Goal: Task Accomplishment & Management: Complete application form

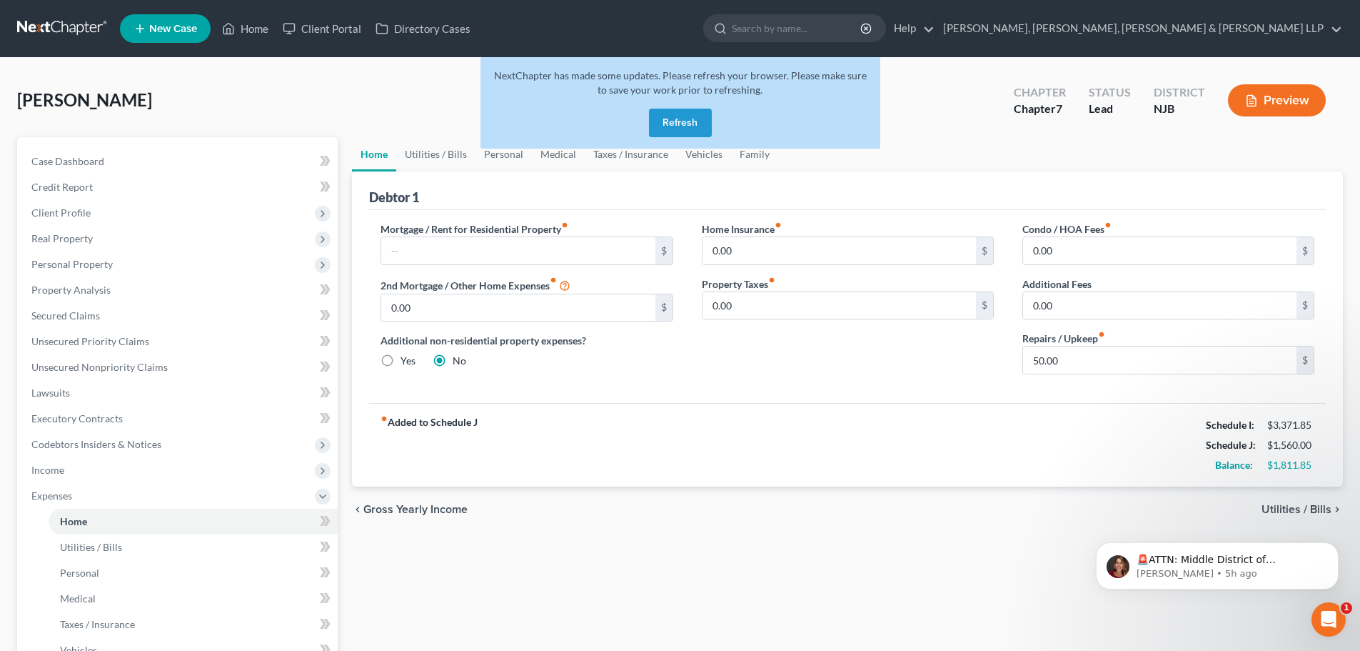
click at [681, 134] on button "Refresh" at bounding box center [680, 123] width 63 height 29
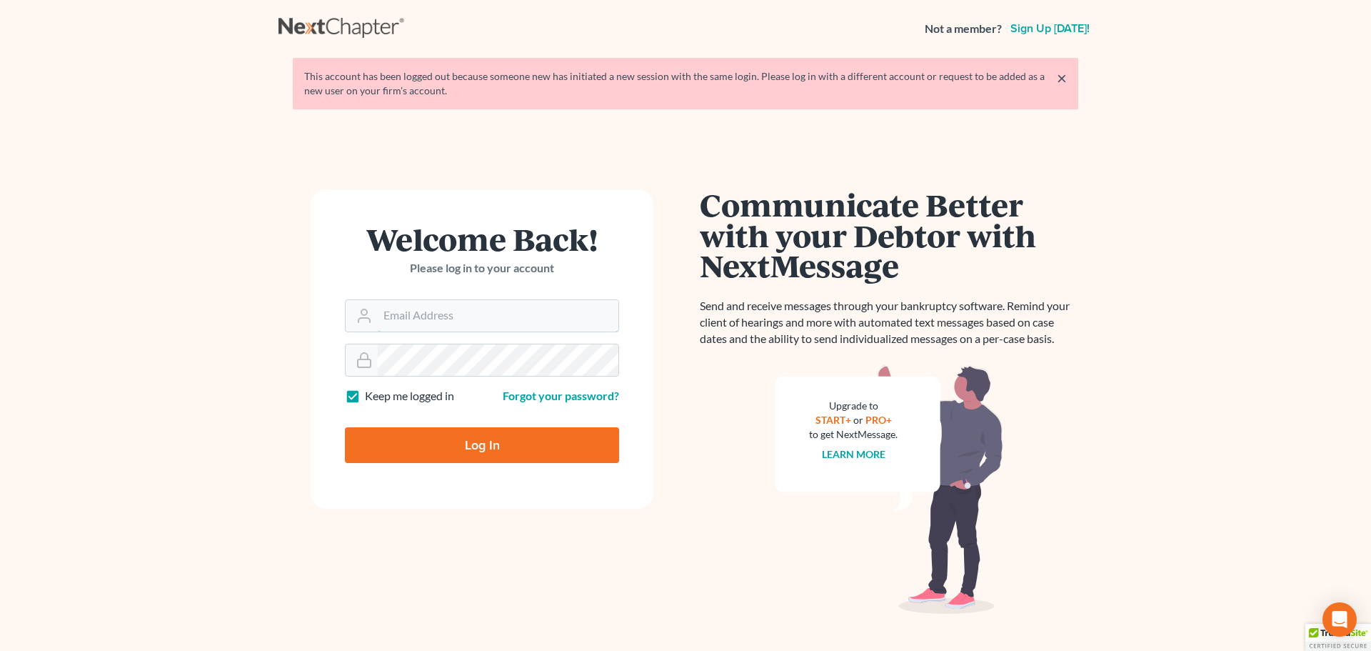
type input "vmajano@scura.com"
click at [486, 442] on input "Log In" at bounding box center [482, 445] width 274 height 36
type input "Thinking..."
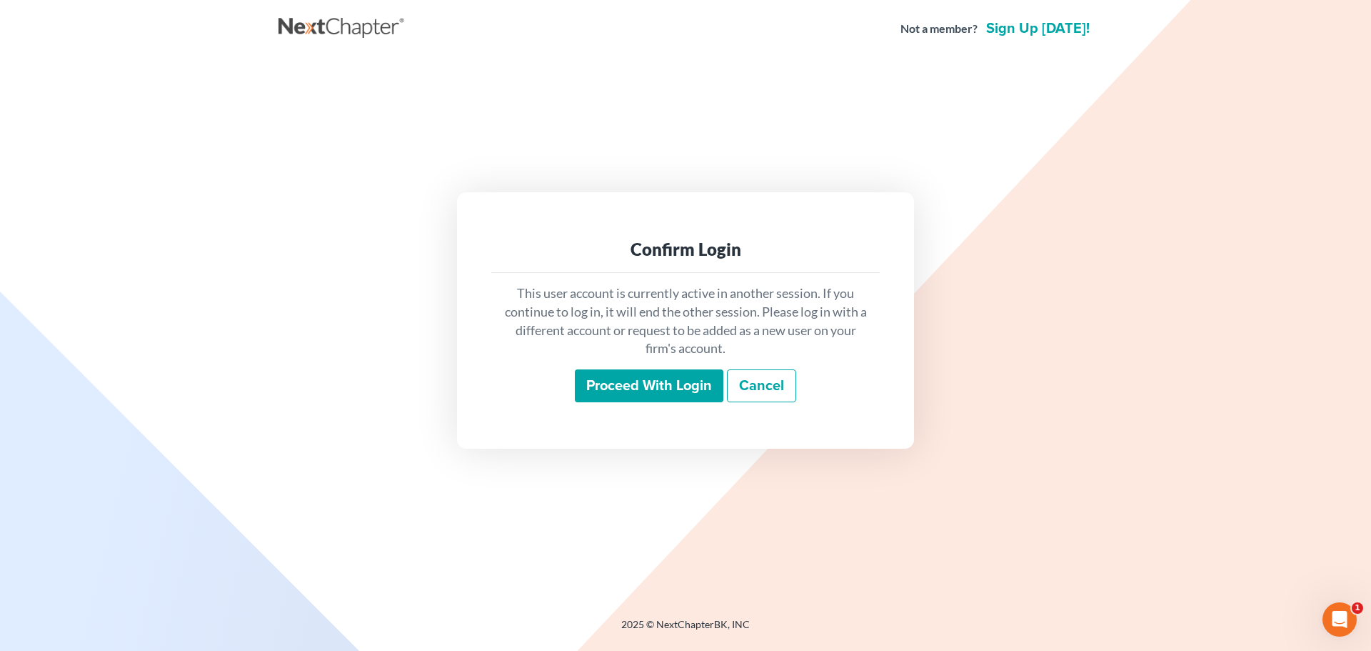
click at [636, 373] on input "Proceed with login" at bounding box center [649, 385] width 149 height 33
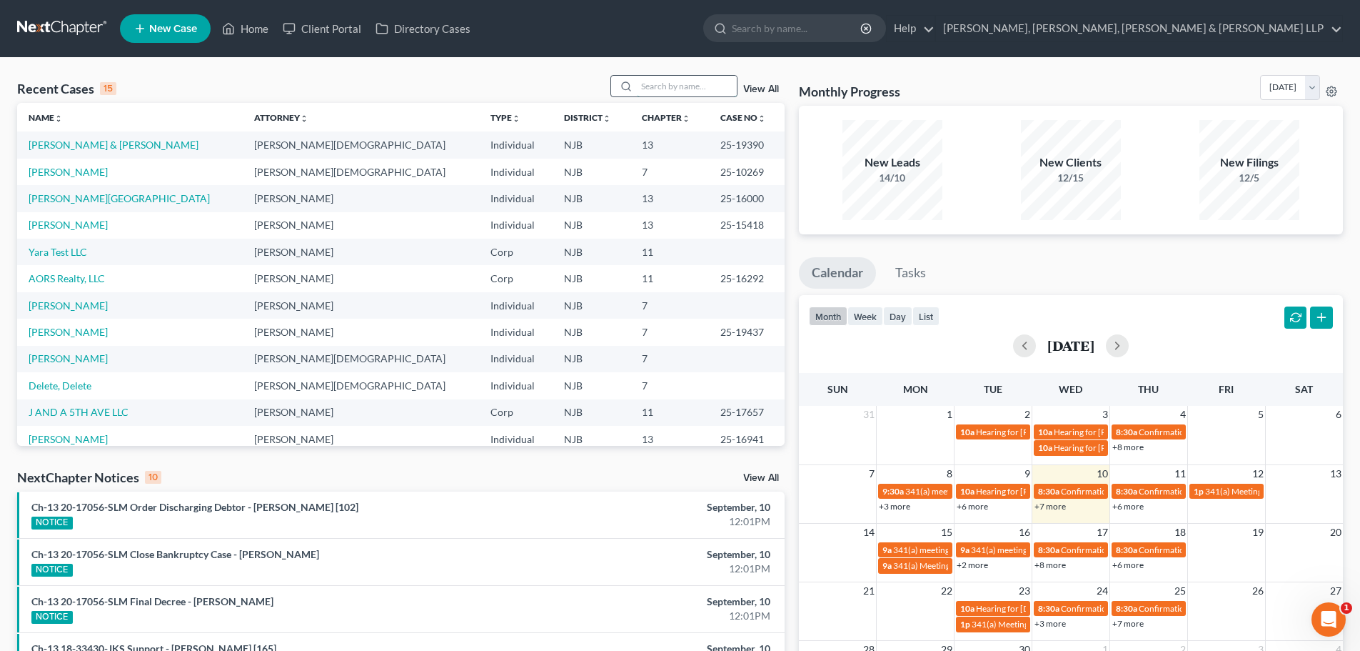
click at [685, 96] on div "Recent Cases 15 View All" at bounding box center [401, 89] width 768 height 28
click at [683, 87] on input "search" at bounding box center [687, 86] width 100 height 21
type input "[PERSON_NAME]"
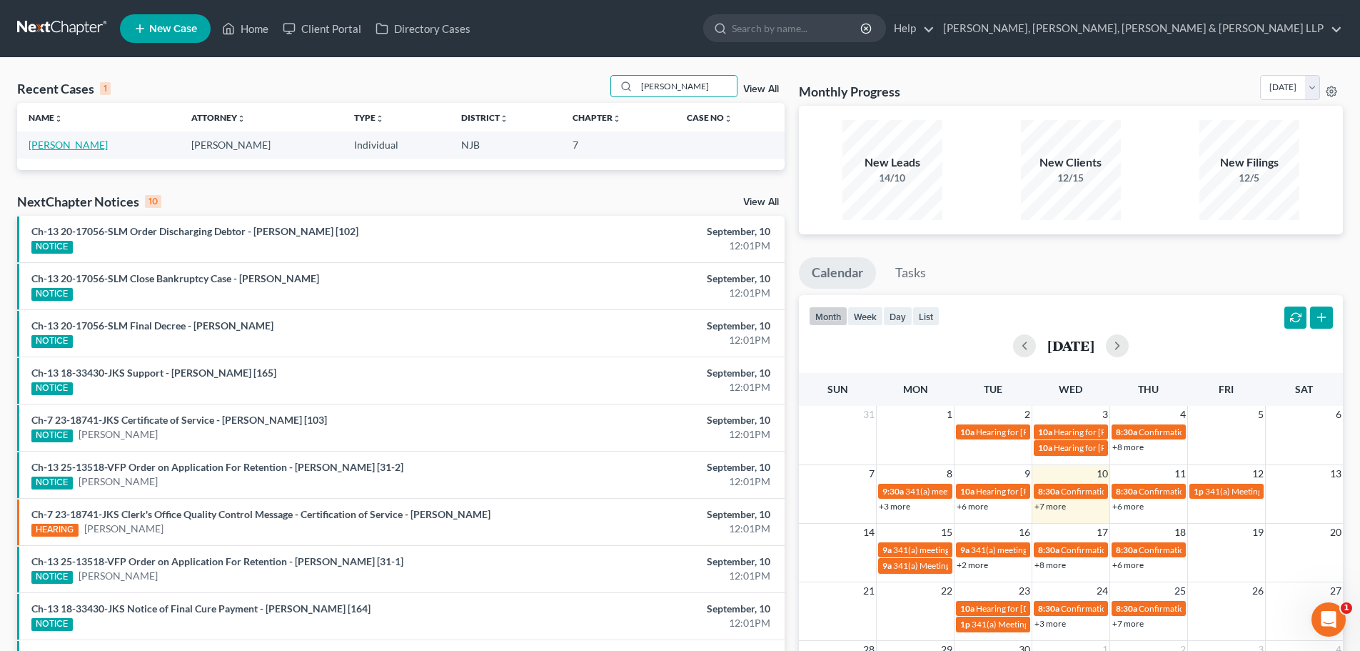
click at [31, 141] on link "[PERSON_NAME]" at bounding box center [68, 145] width 79 height 12
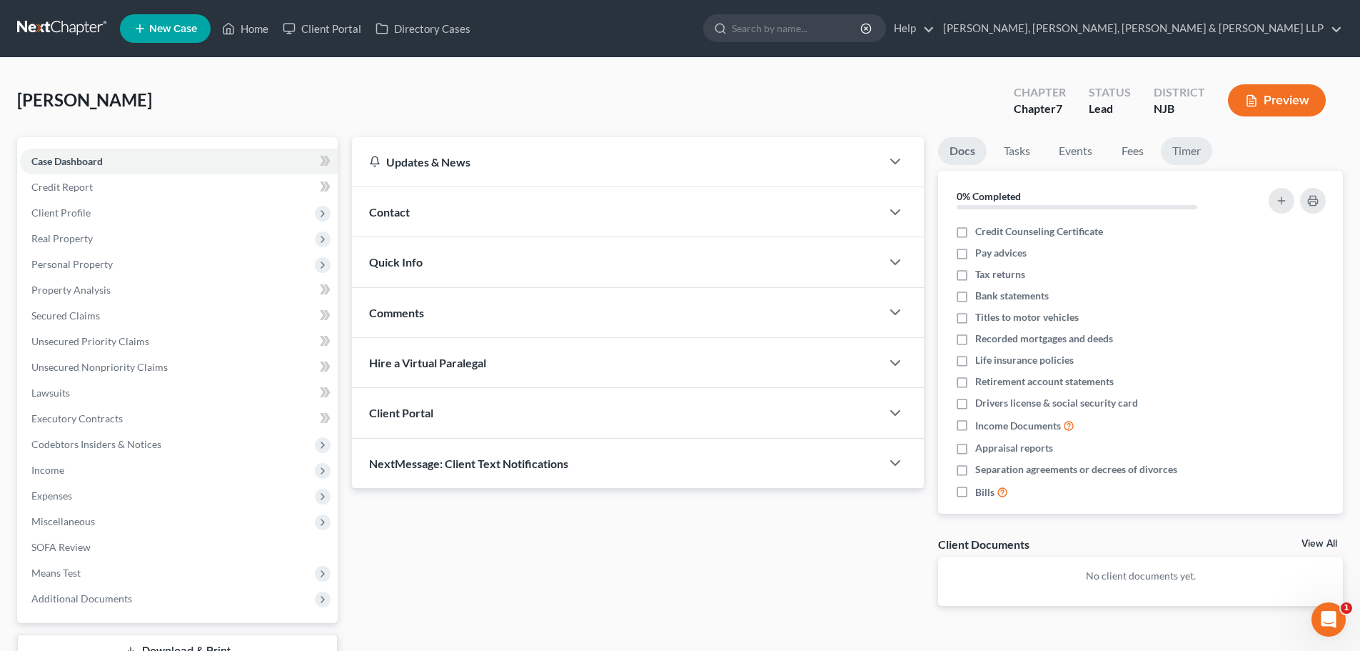
click at [1176, 144] on link "Timer" at bounding box center [1186, 151] width 51 height 28
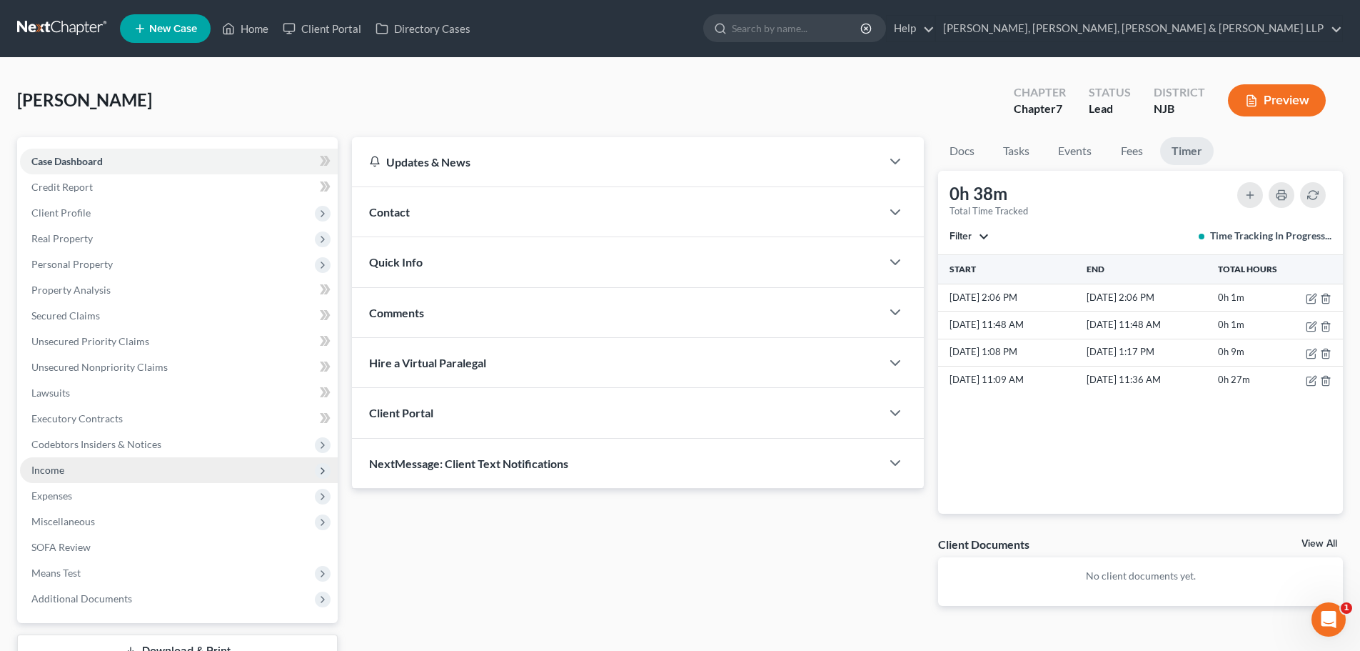
click at [84, 469] on span "Income" at bounding box center [179, 470] width 318 height 26
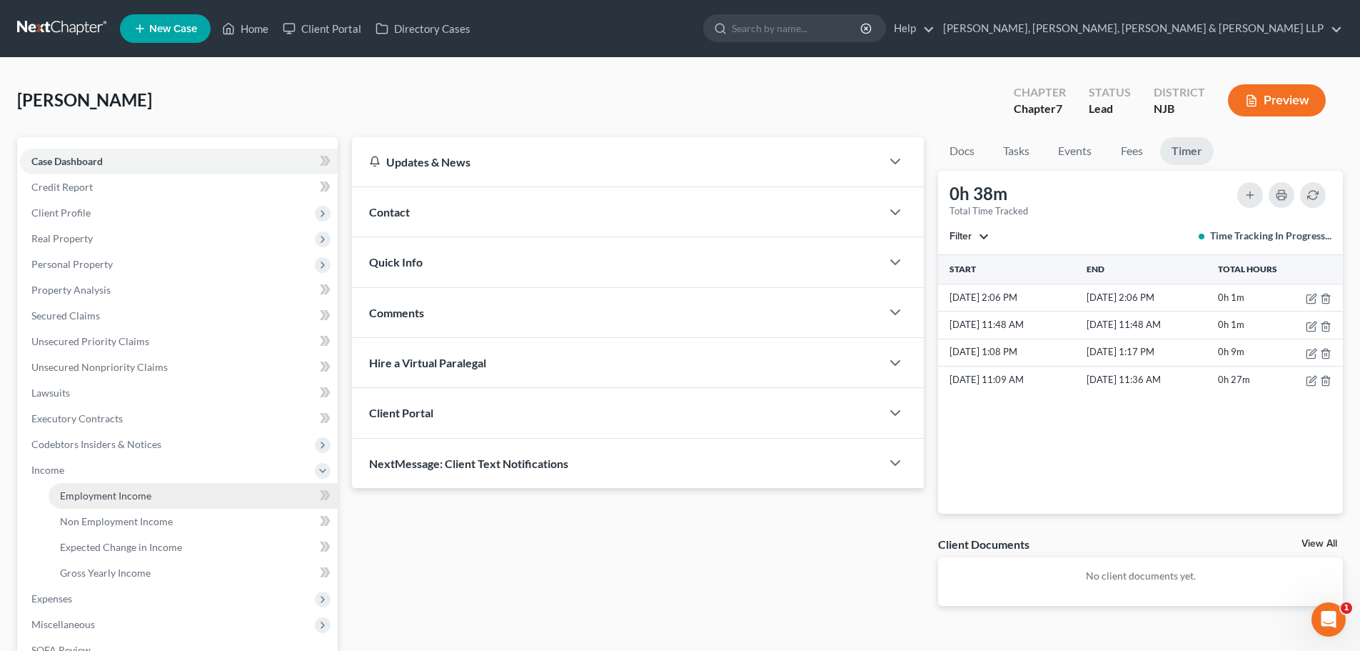
click at [105, 491] on span "Employment Income" at bounding box center [105, 495] width 91 height 12
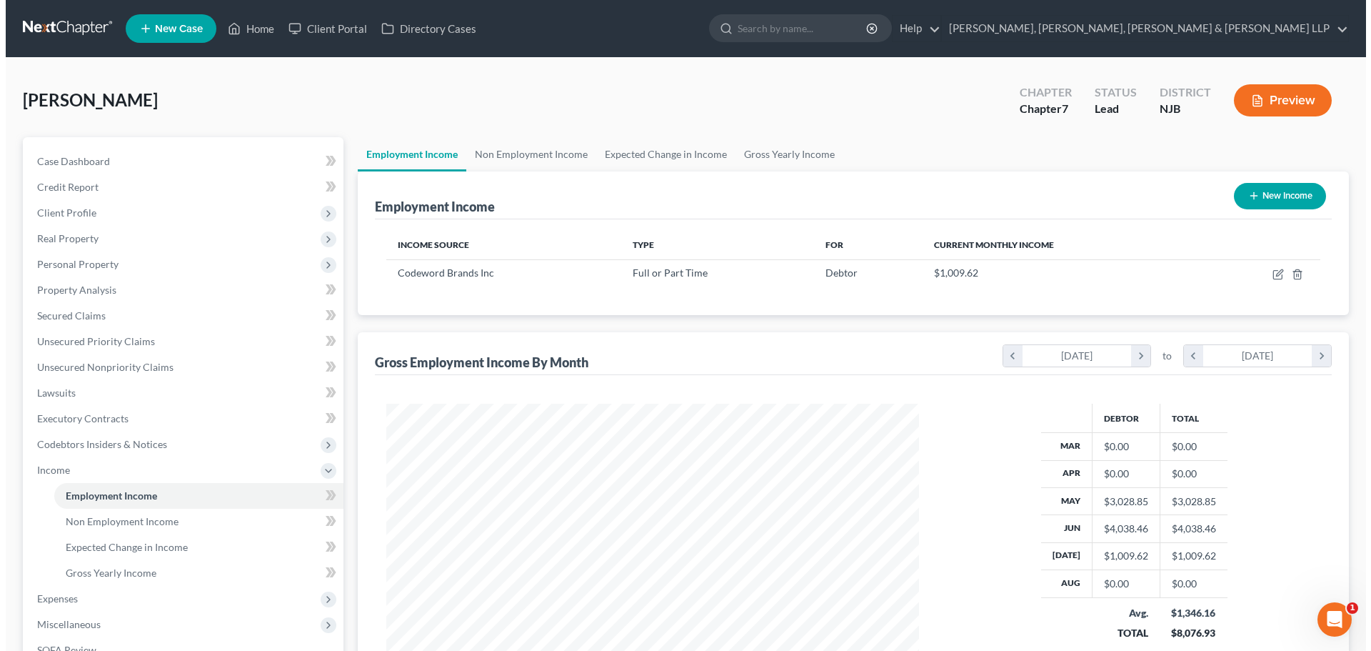
scroll to position [266, 561]
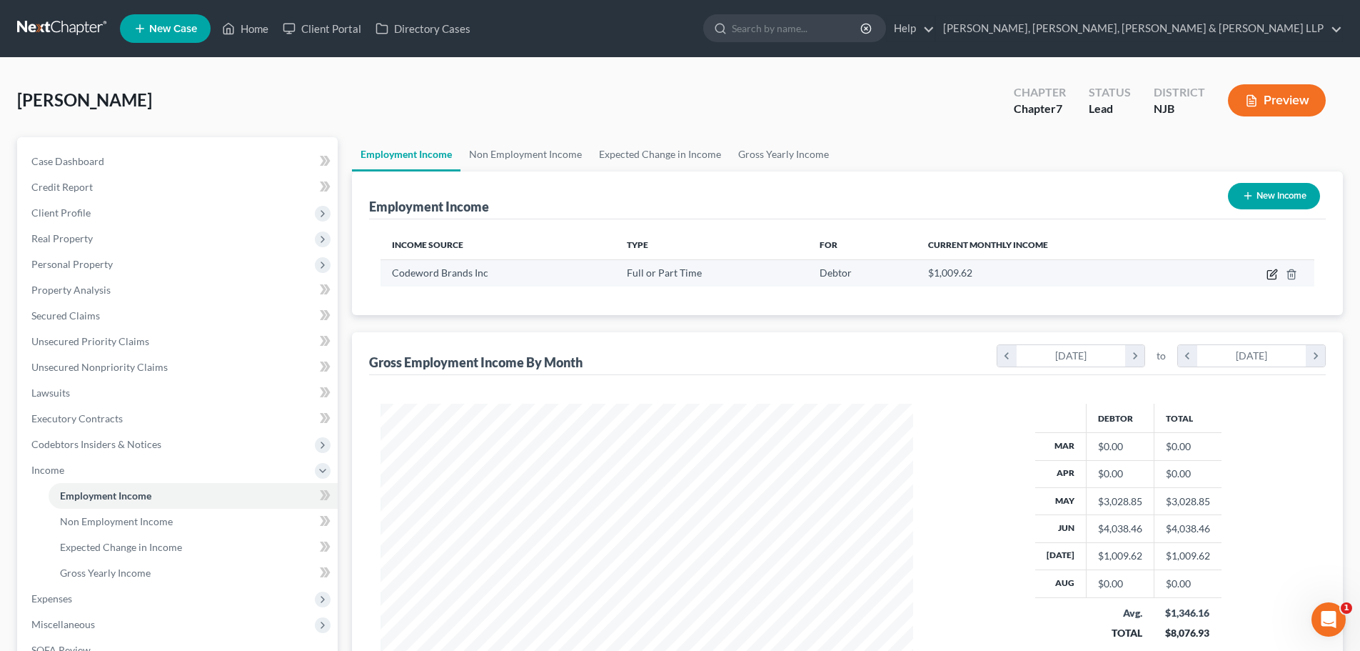
click at [1273, 274] on icon "button" at bounding box center [1272, 274] width 11 height 11
select select "0"
select select "33"
select select "0"
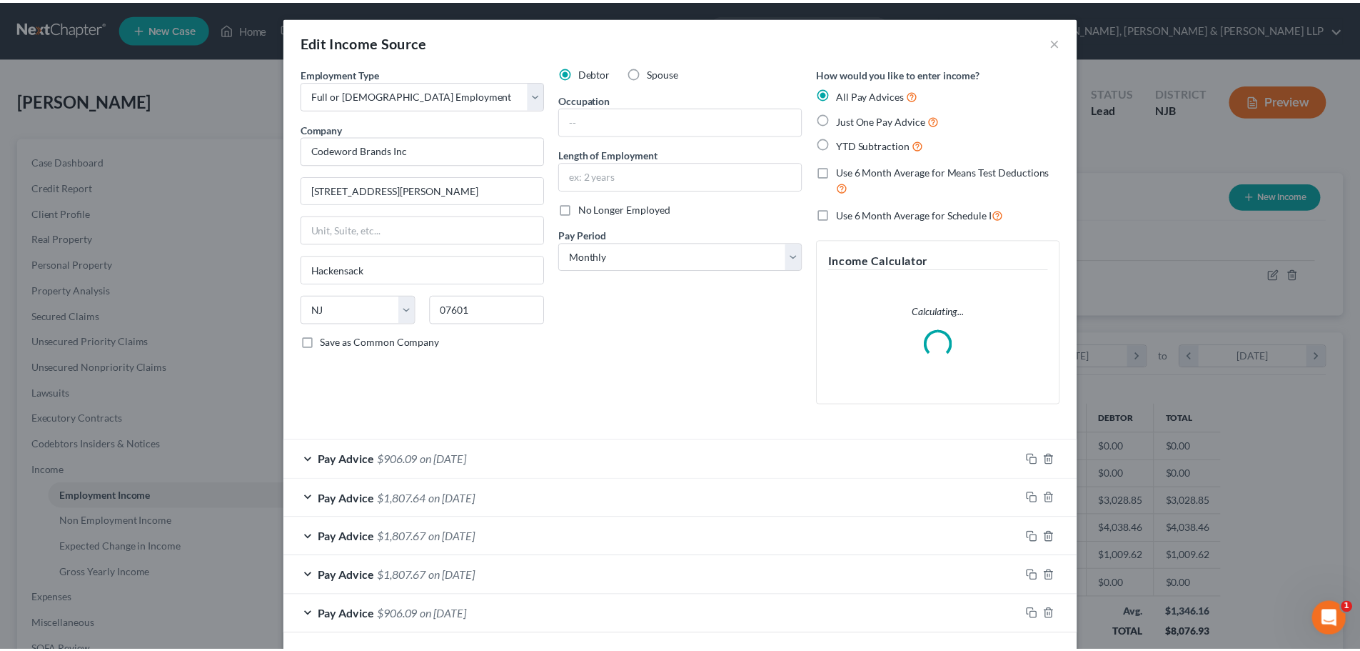
scroll to position [61, 0]
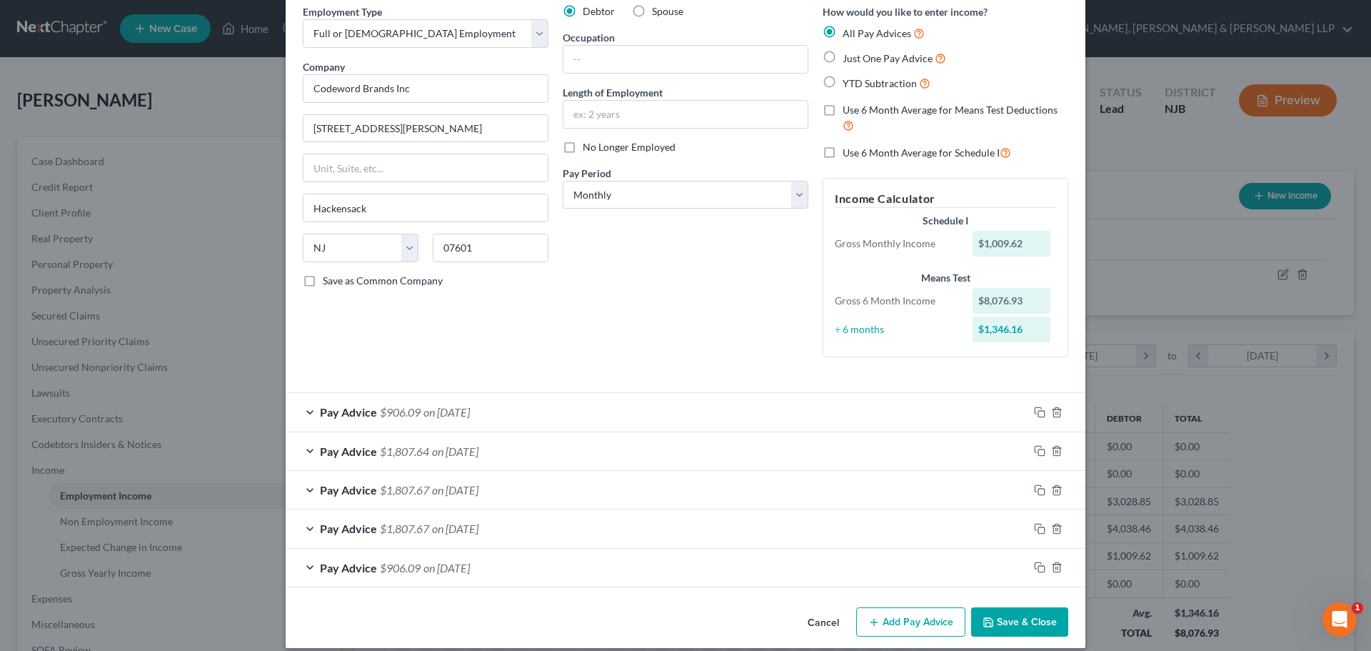
click at [1023, 615] on button "Save & Close" at bounding box center [1019, 622] width 97 height 30
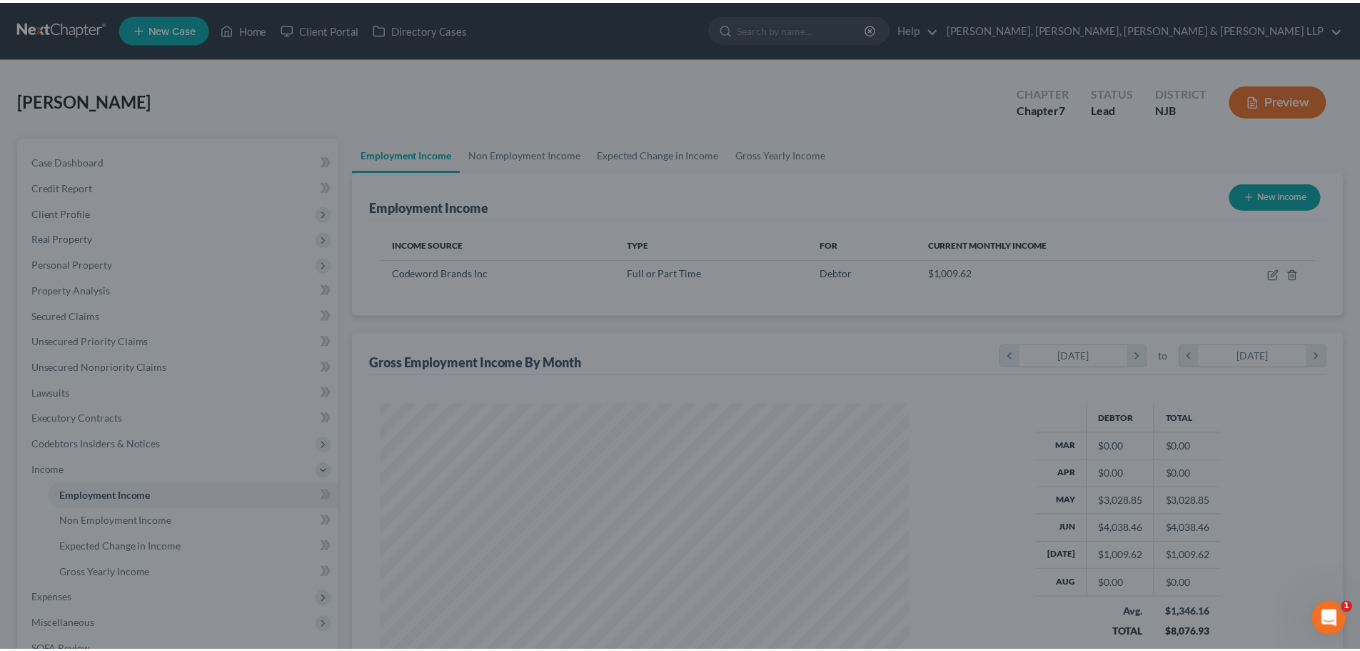
scroll to position [713902, 713607]
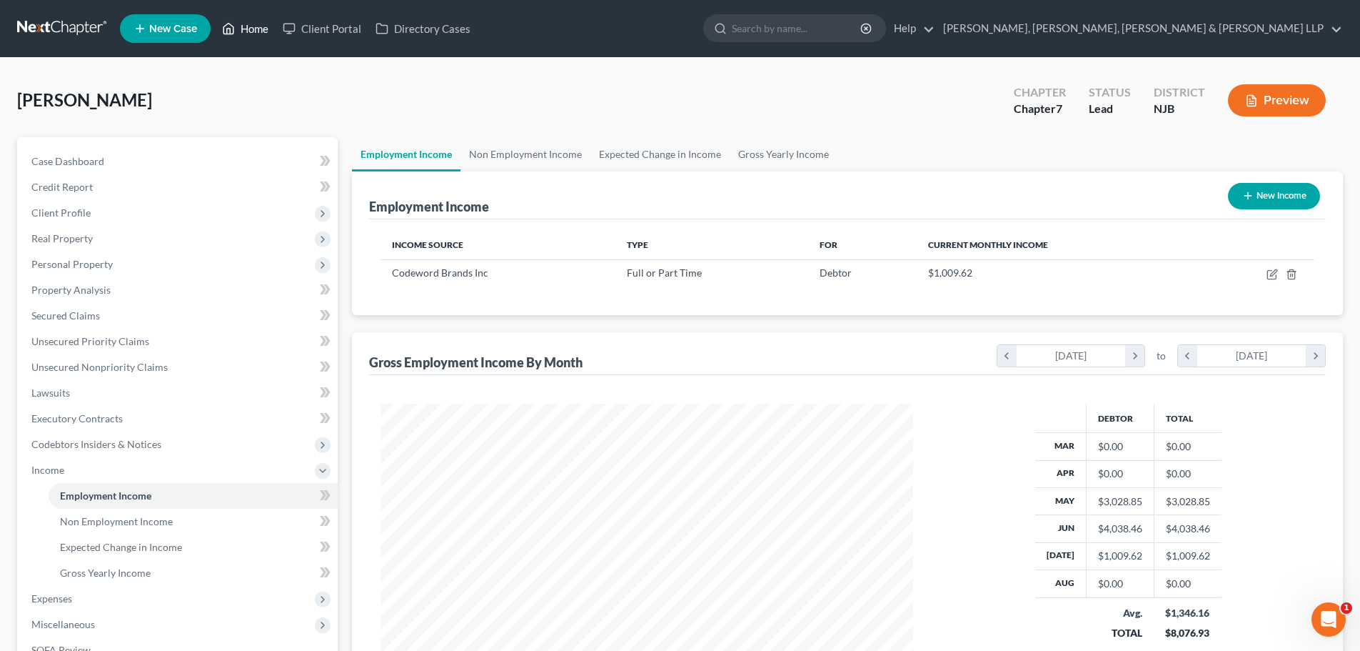
click at [257, 28] on link "Home" at bounding box center [245, 29] width 61 height 26
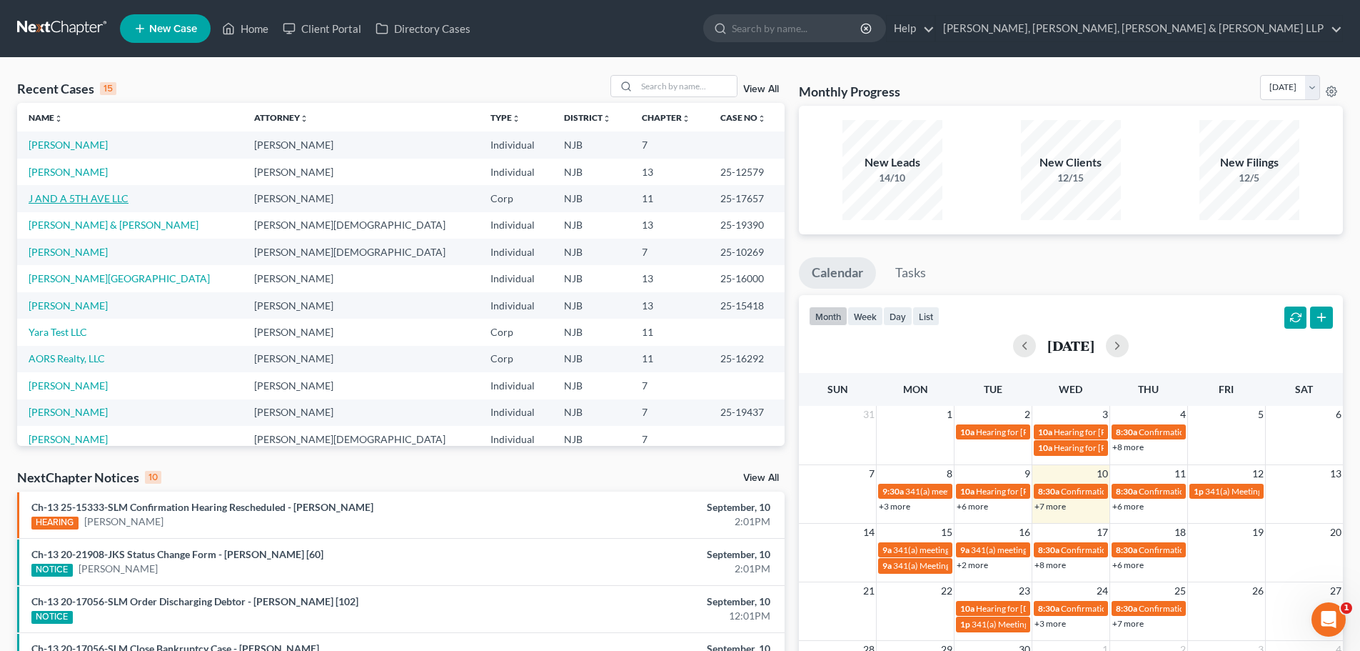
click at [79, 196] on link "J AND A 5TH AVE LLC" at bounding box center [79, 198] width 100 height 12
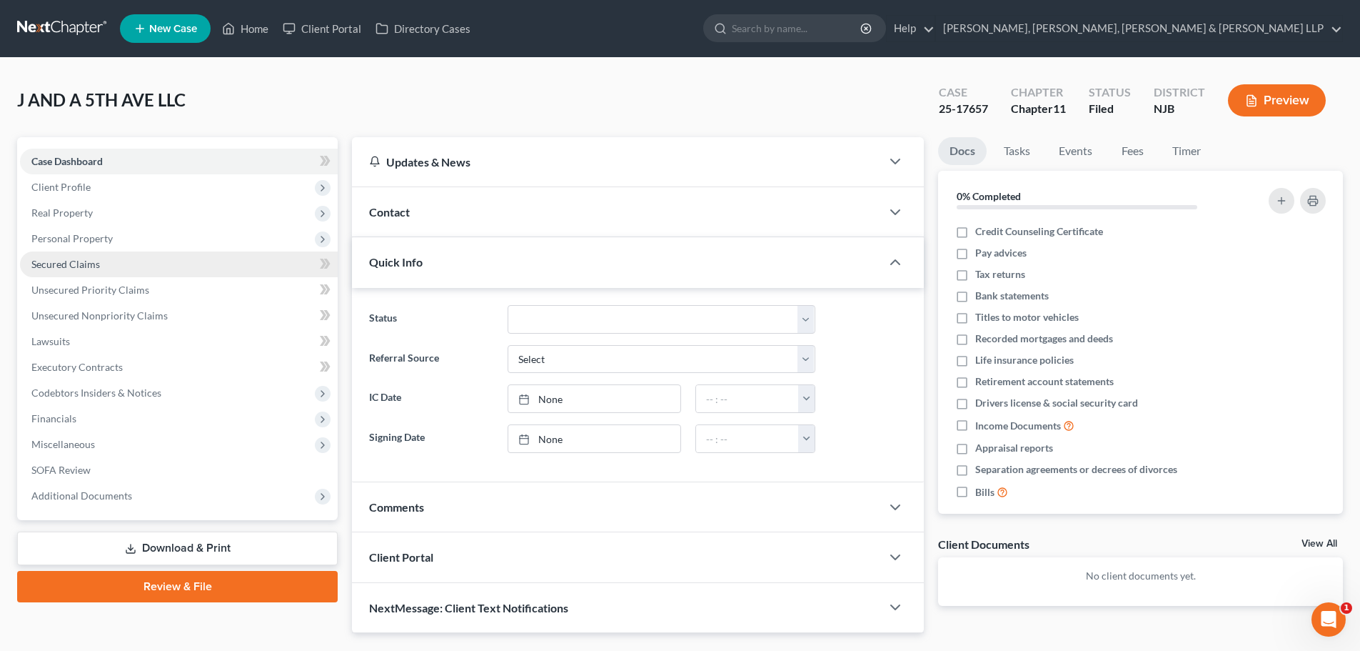
click at [124, 261] on link "Secured Claims" at bounding box center [179, 264] width 318 height 26
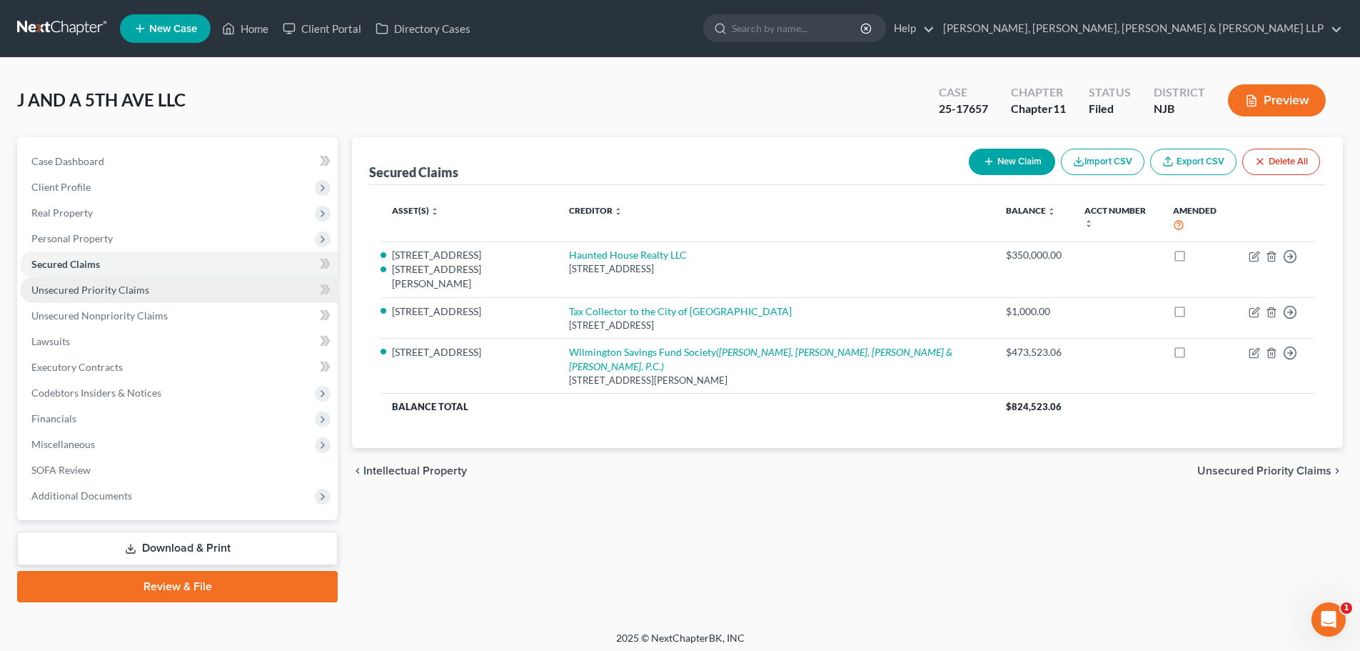
click at [217, 286] on link "Unsecured Priority Claims" at bounding box center [179, 290] width 318 height 26
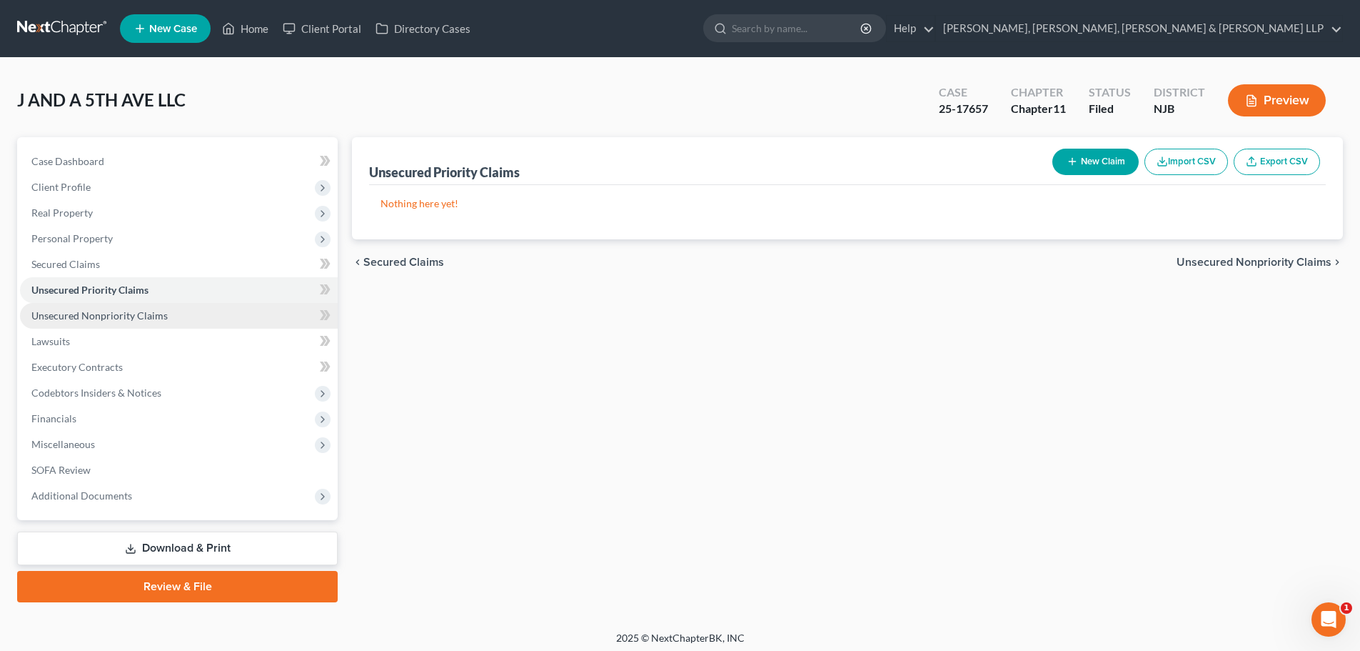
click at [210, 305] on link "Unsecured Nonpriority Claims" at bounding box center [179, 316] width 318 height 26
click at [139, 267] on link "Secured Claims" at bounding box center [179, 264] width 318 height 26
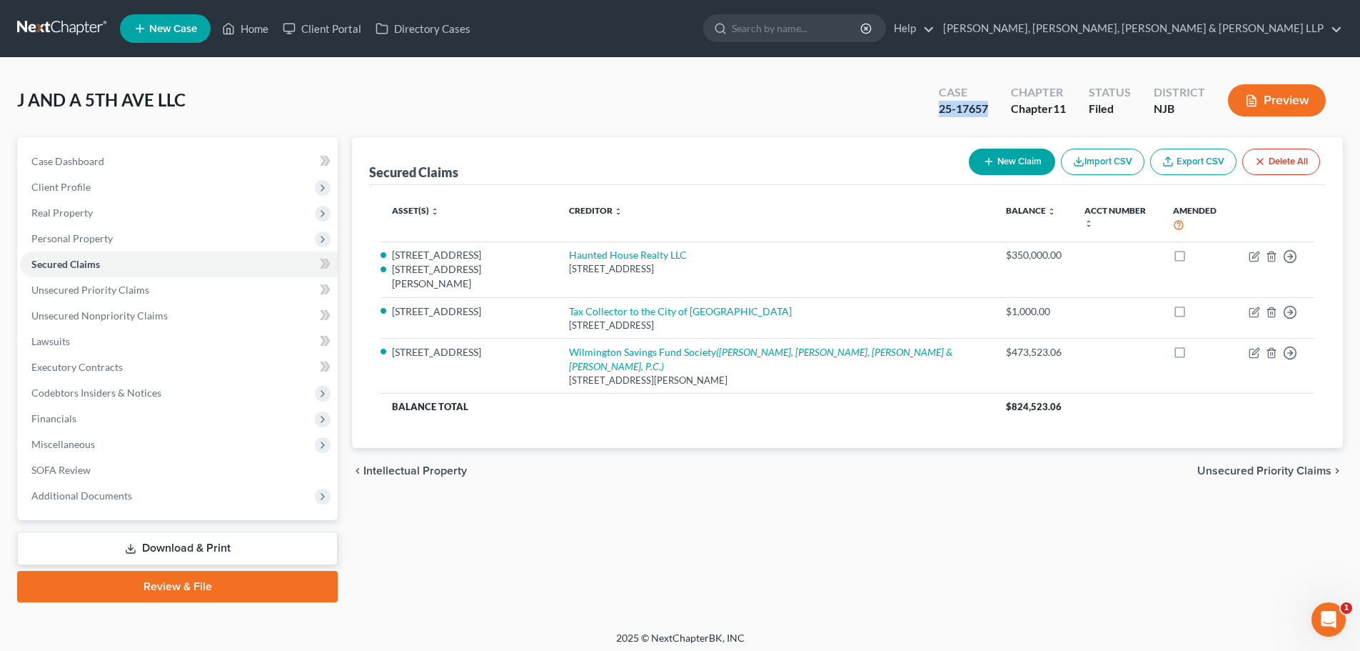
drag, startPoint x: 988, startPoint y: 107, endPoint x: 929, endPoint y: 114, distance: 59.7
click at [929, 114] on div "Case 25-17657" at bounding box center [964, 102] width 72 height 42
copy div "25-17657"
drag, startPoint x: 206, startPoint y: 108, endPoint x: 6, endPoint y: 100, distance: 200.1
click at [6, 100] on div "J AND A 5TH AVE LLC Upgraded Case 25-17657 Chapter Chapter 11 Status [GEOGRAPHI…" at bounding box center [680, 344] width 1360 height 573
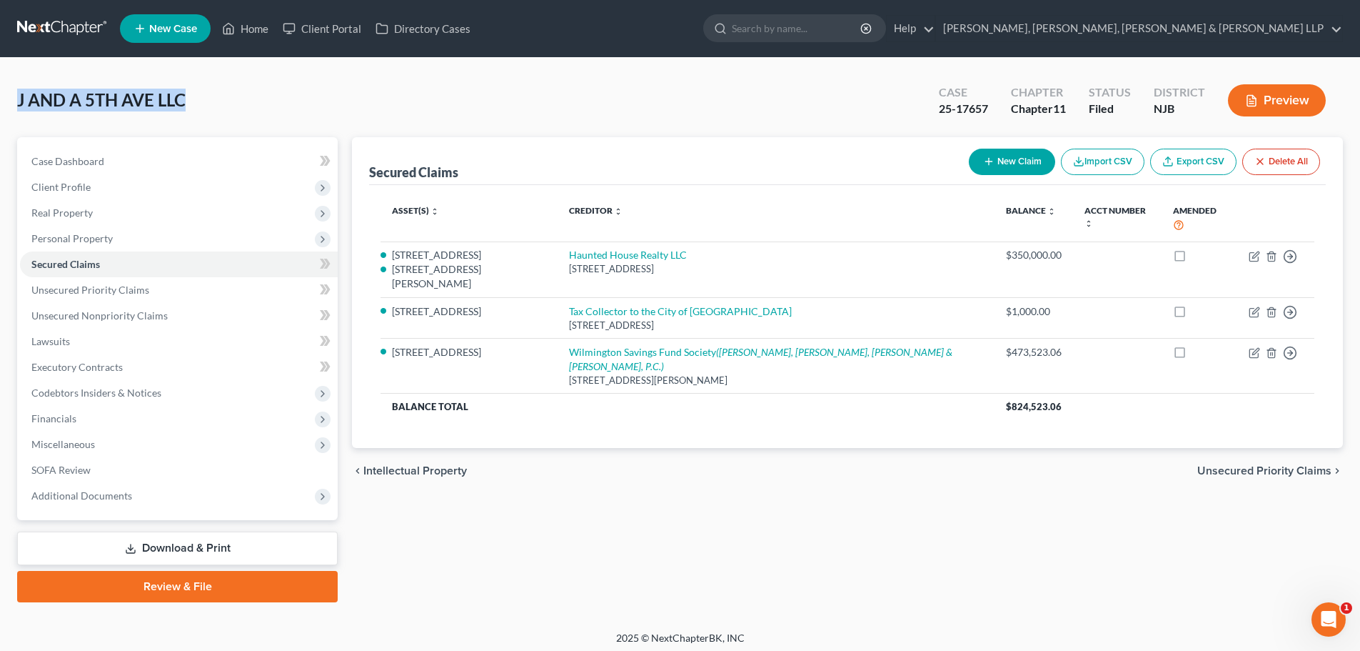
copy span "J AND A 5TH AVE LLC"
click at [262, 36] on link "Home" at bounding box center [245, 29] width 61 height 26
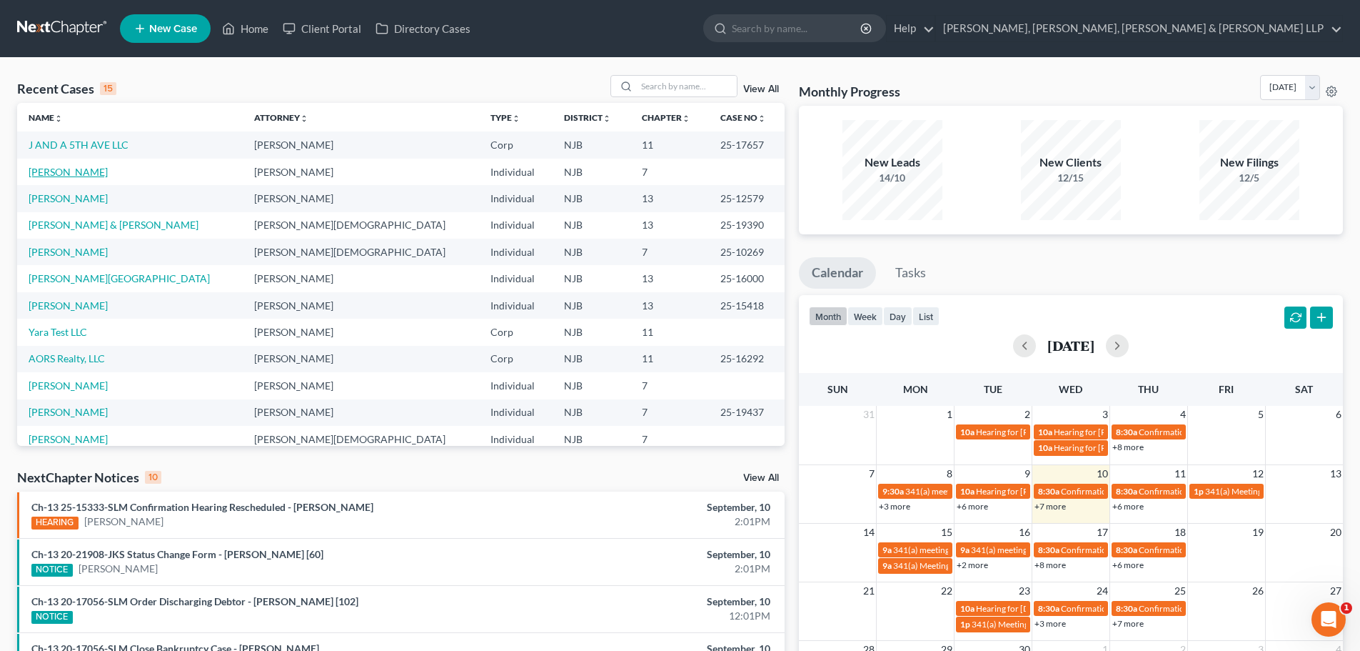
click at [91, 173] on link "[PERSON_NAME]" at bounding box center [68, 172] width 79 height 12
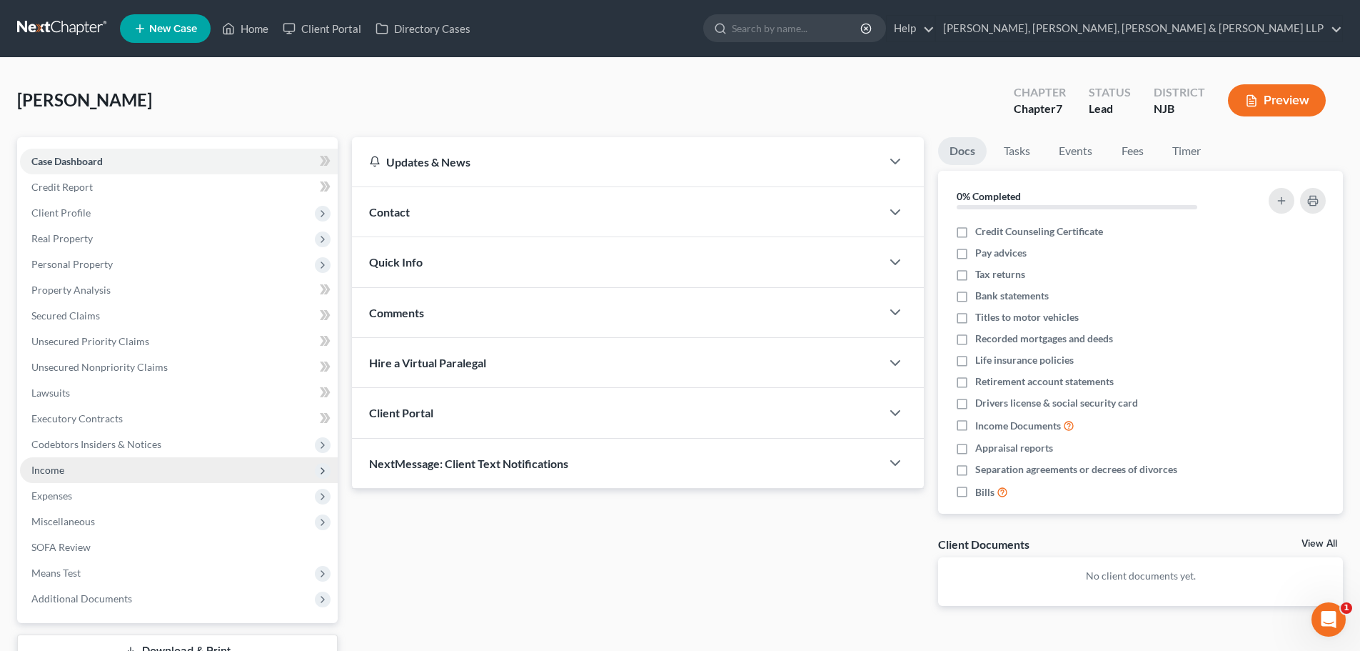
click at [109, 471] on span "Income" at bounding box center [179, 470] width 318 height 26
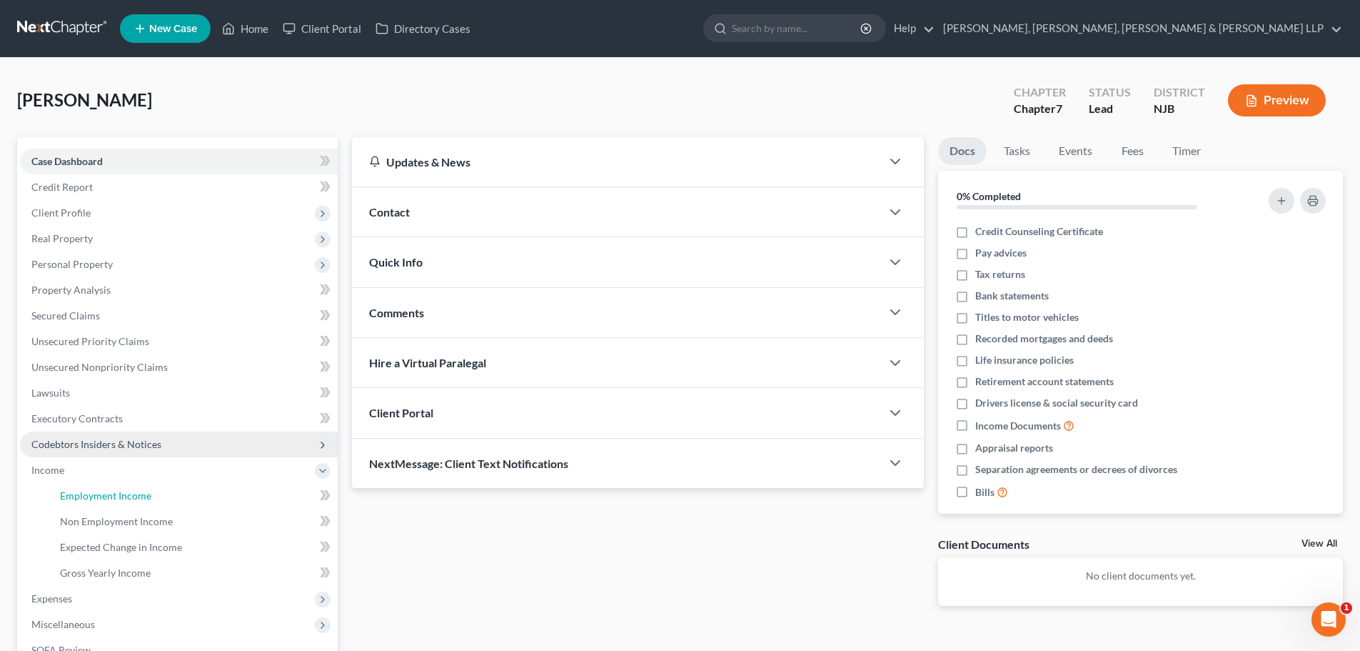
click at [126, 498] on span "Employment Income" at bounding box center [105, 495] width 91 height 12
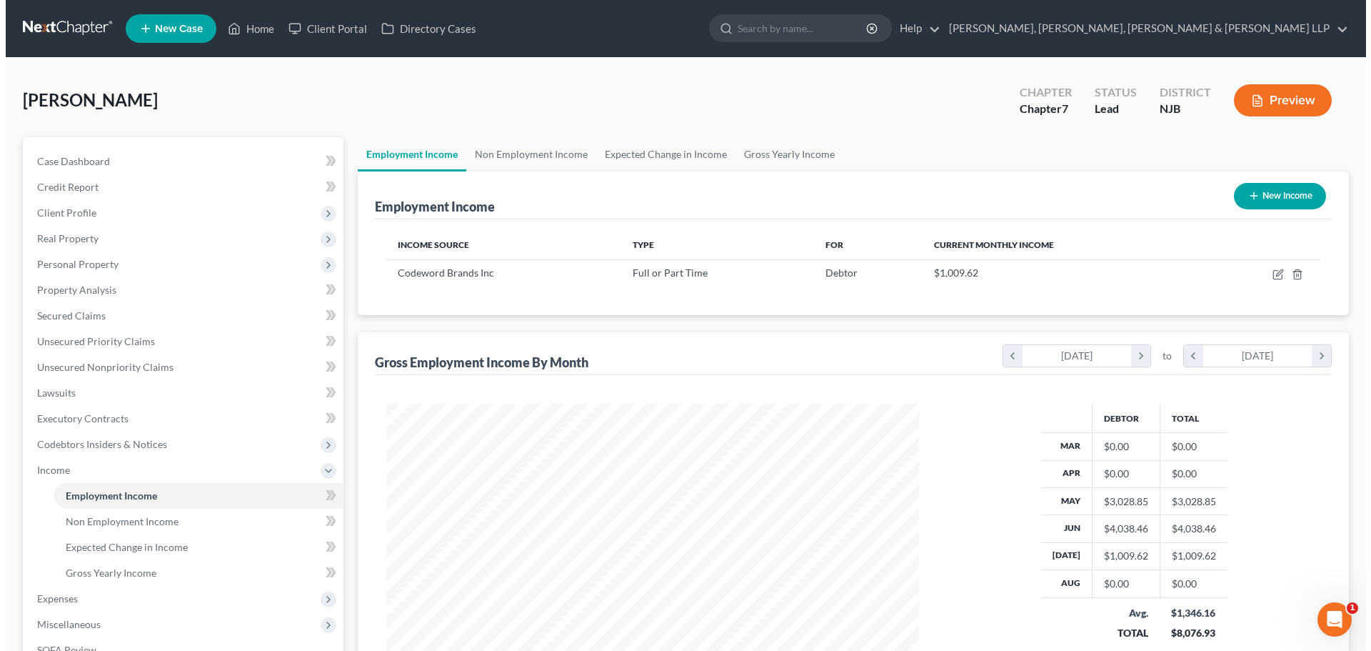
scroll to position [266, 561]
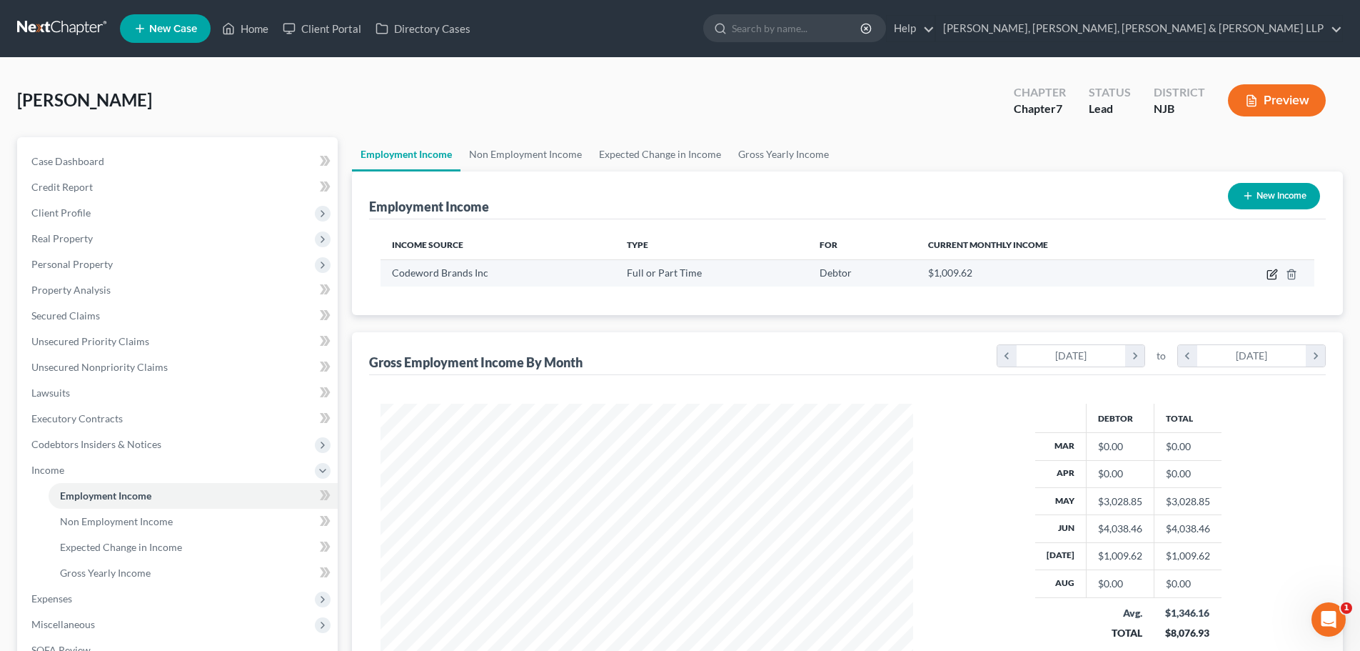
click at [1275, 275] on icon "button" at bounding box center [1272, 274] width 11 height 11
select select "0"
select select "33"
select select "0"
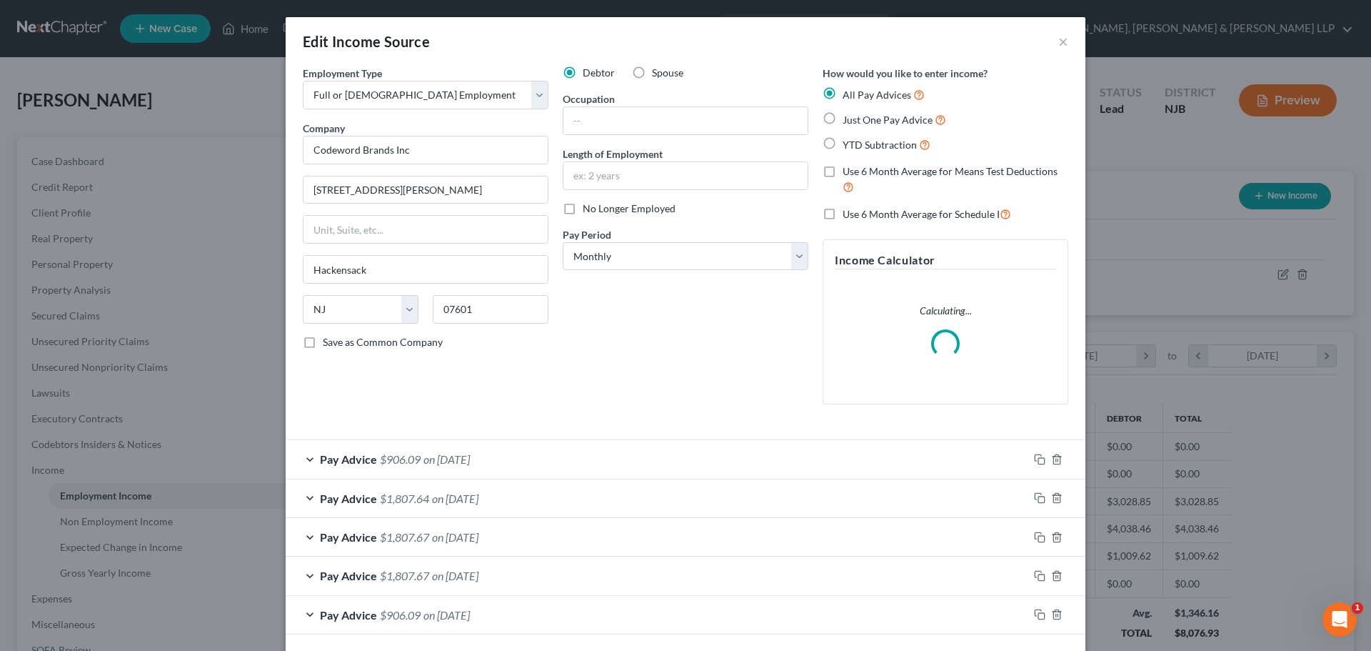
scroll to position [269, 566]
click at [603, 215] on label "No Longer Employed" at bounding box center [629, 208] width 93 height 14
click at [598, 211] on input "No Longer Employed" at bounding box center [592, 205] width 9 height 9
click at [603, 210] on span "No Longer Employed" at bounding box center [629, 208] width 93 height 12
click at [598, 210] on input "No Longer Employed" at bounding box center [592, 205] width 9 height 9
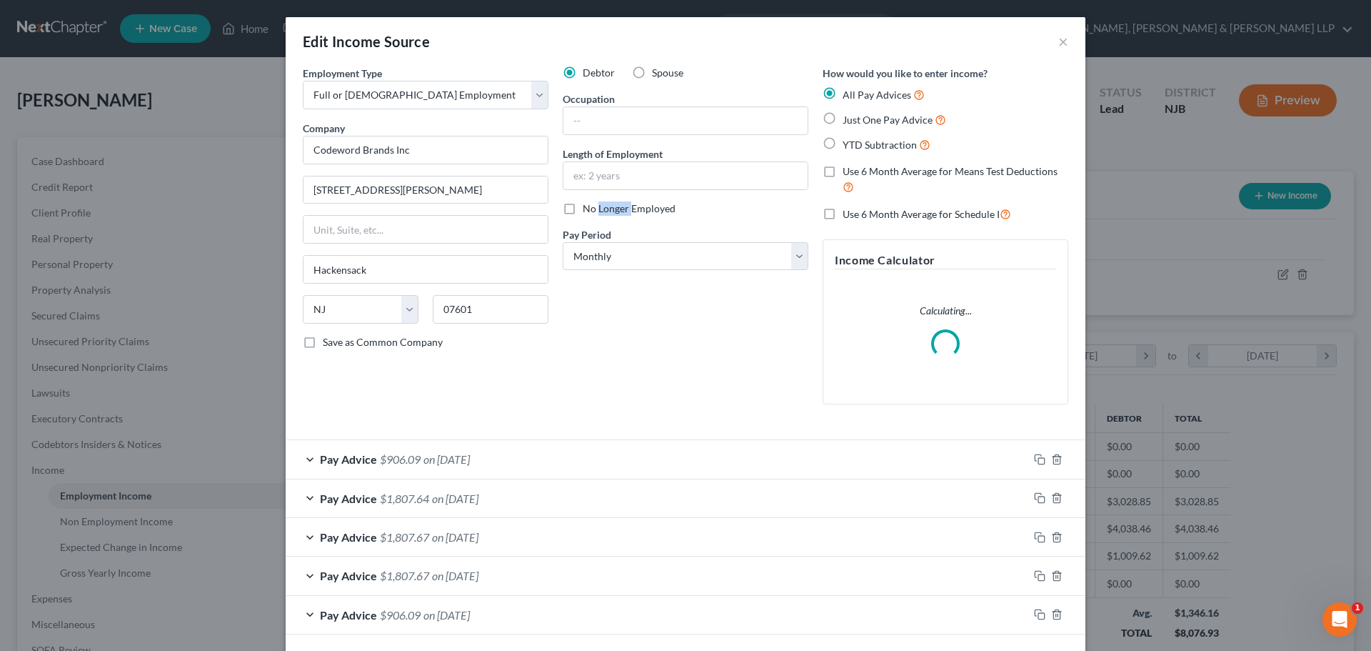
click at [603, 210] on span "No Longer Employed" at bounding box center [629, 208] width 93 height 12
click at [598, 210] on input "No Longer Employed" at bounding box center [592, 205] width 9 height 9
checkbox input "true"
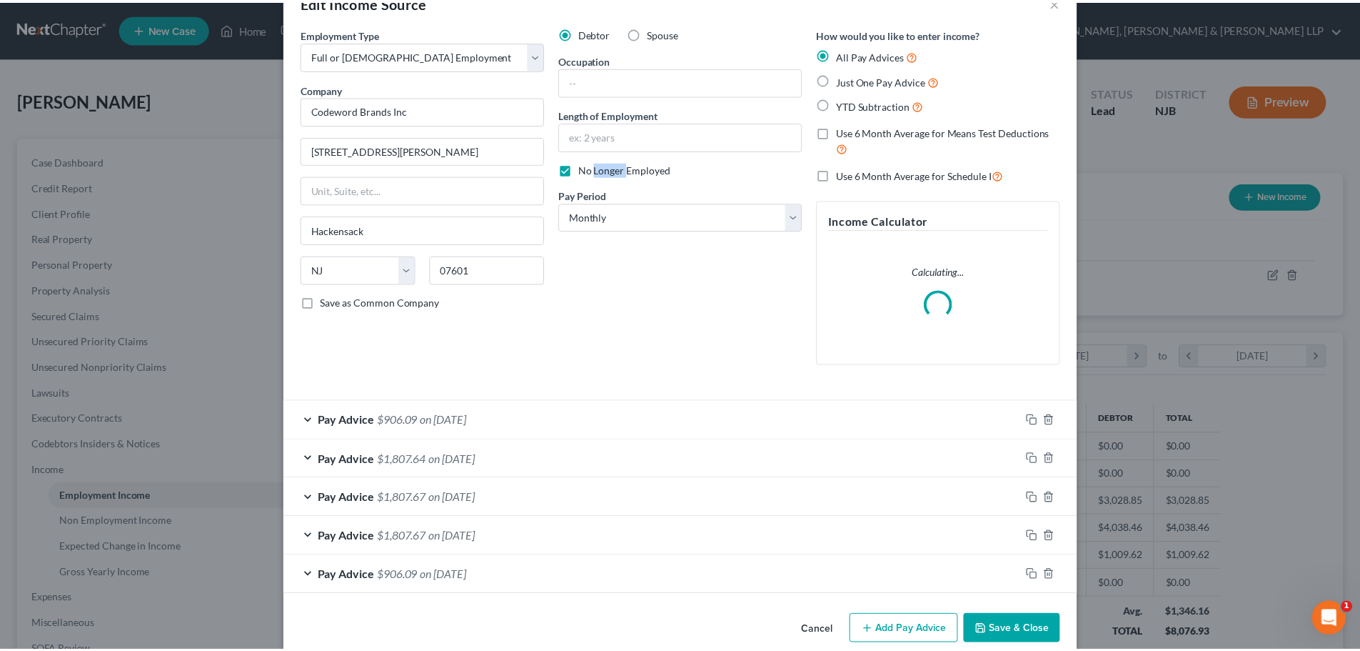
scroll to position [61, 0]
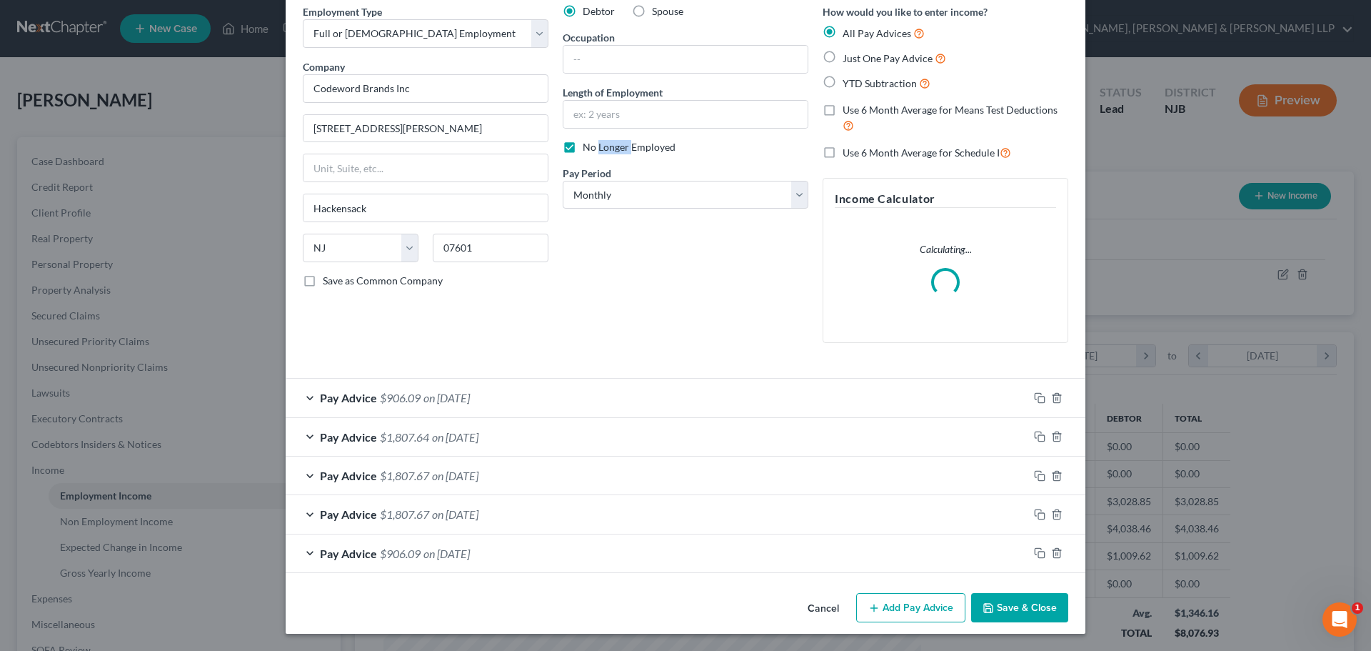
click at [1024, 599] on button "Save & Close" at bounding box center [1019, 608] width 97 height 30
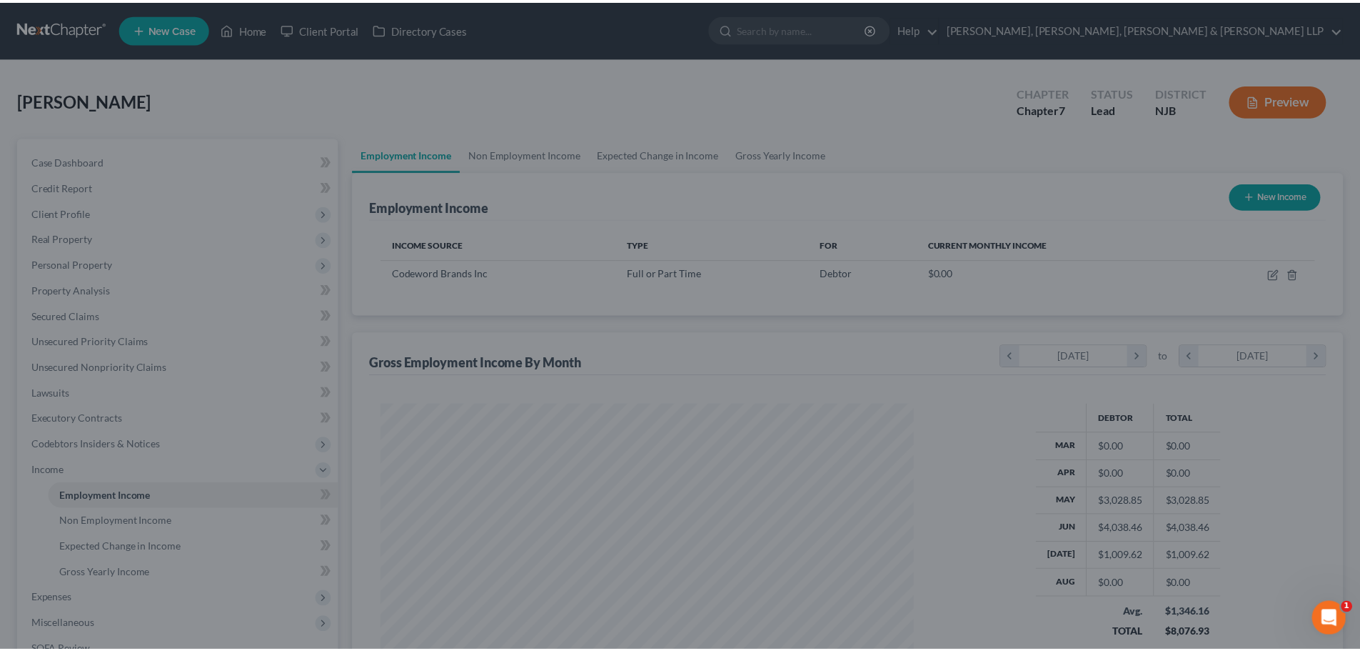
scroll to position [713902, 713607]
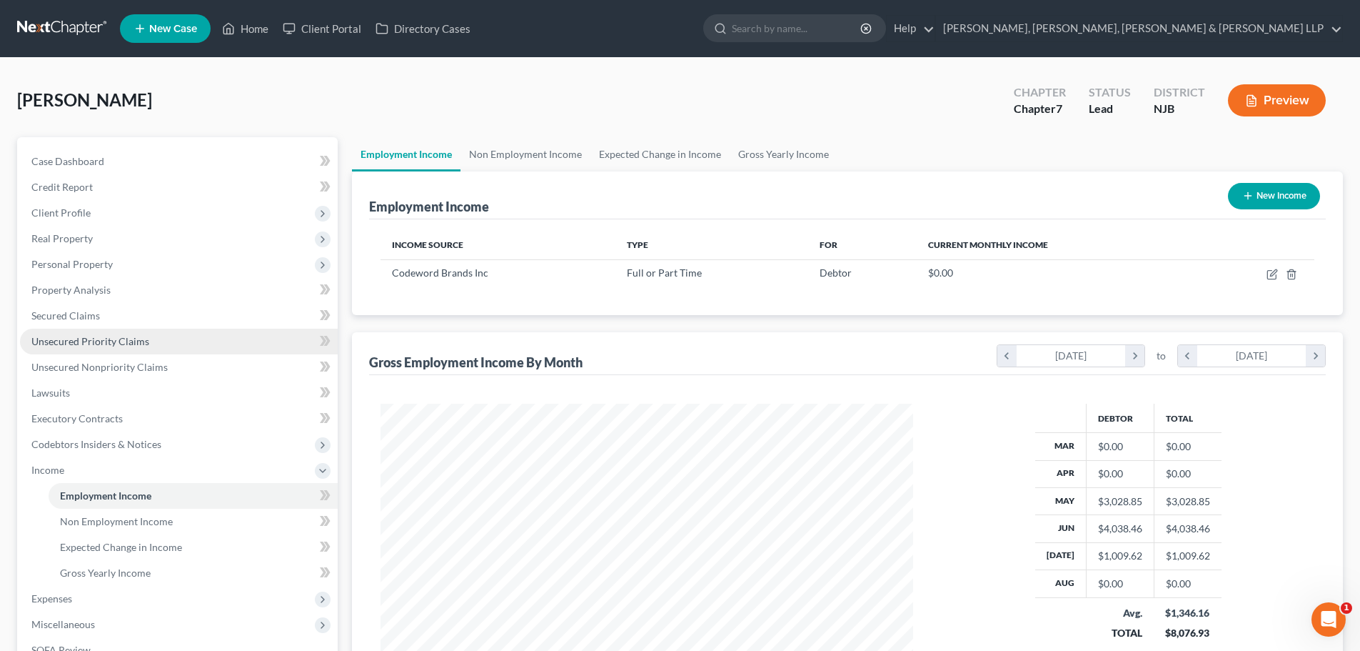
click at [149, 336] on link "Unsecured Priority Claims" at bounding box center [179, 342] width 318 height 26
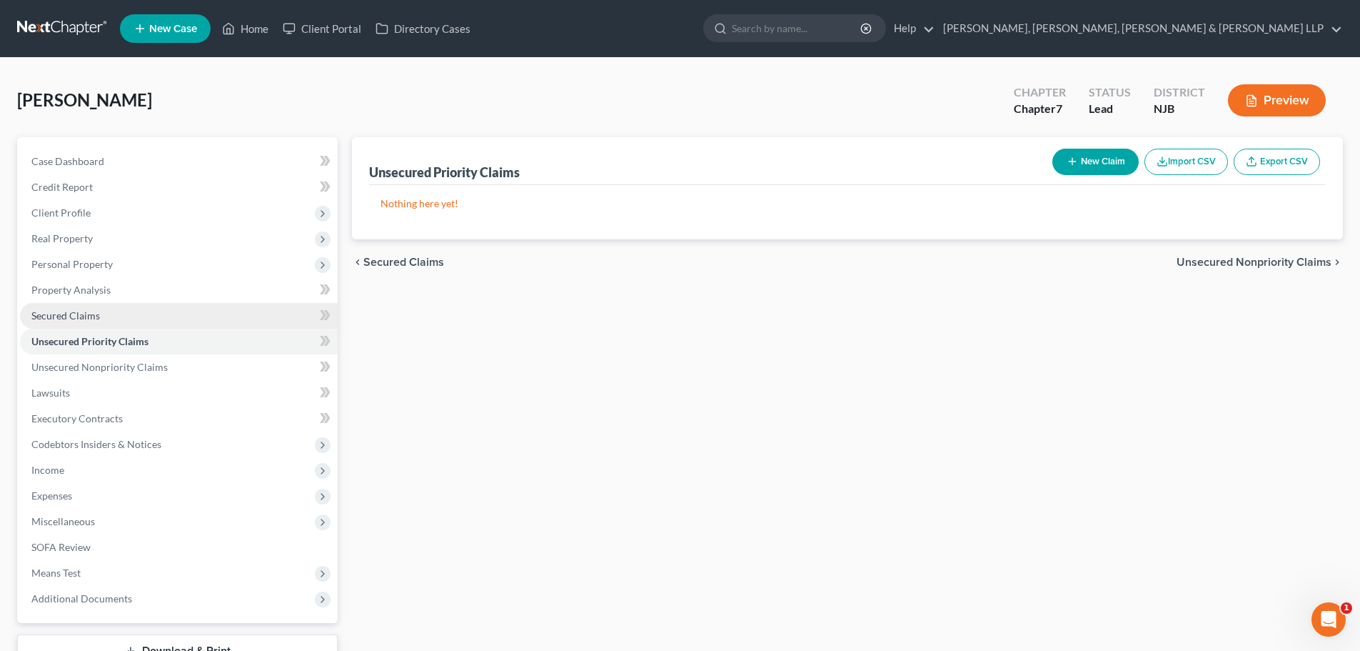
click at [135, 319] on link "Secured Claims" at bounding box center [179, 316] width 318 height 26
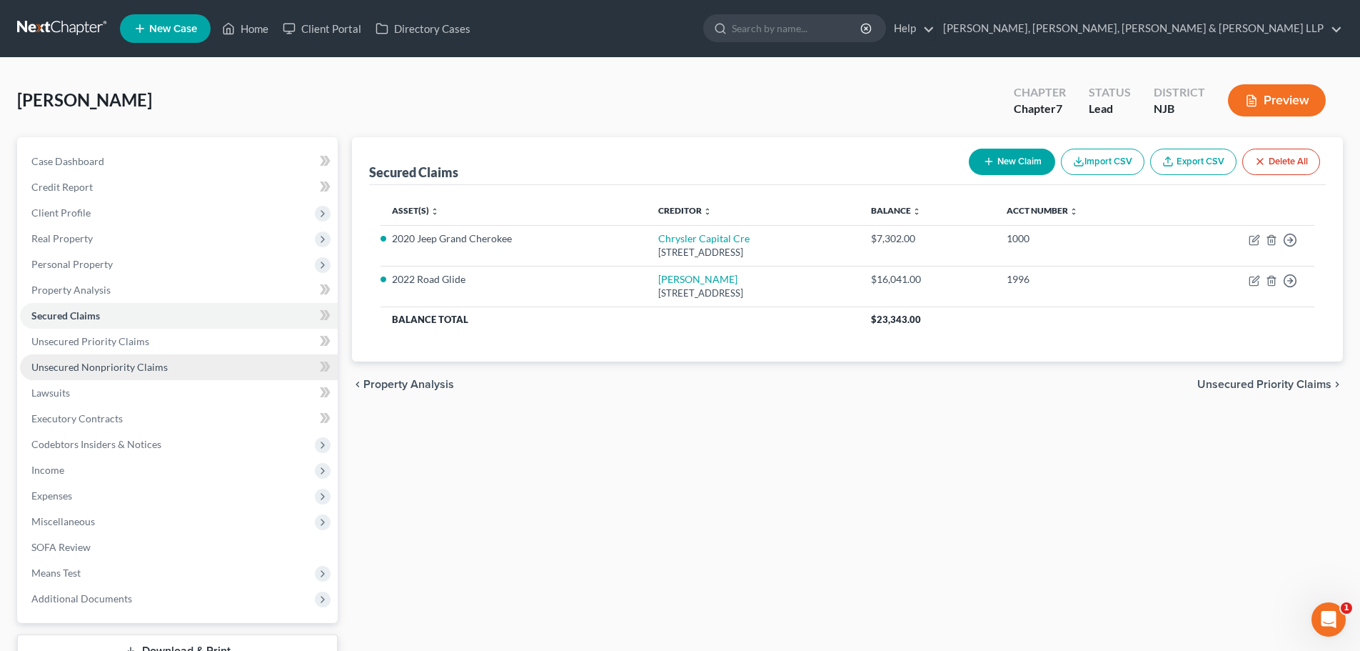
click at [154, 369] on span "Unsecured Nonpriority Claims" at bounding box center [99, 367] width 136 height 12
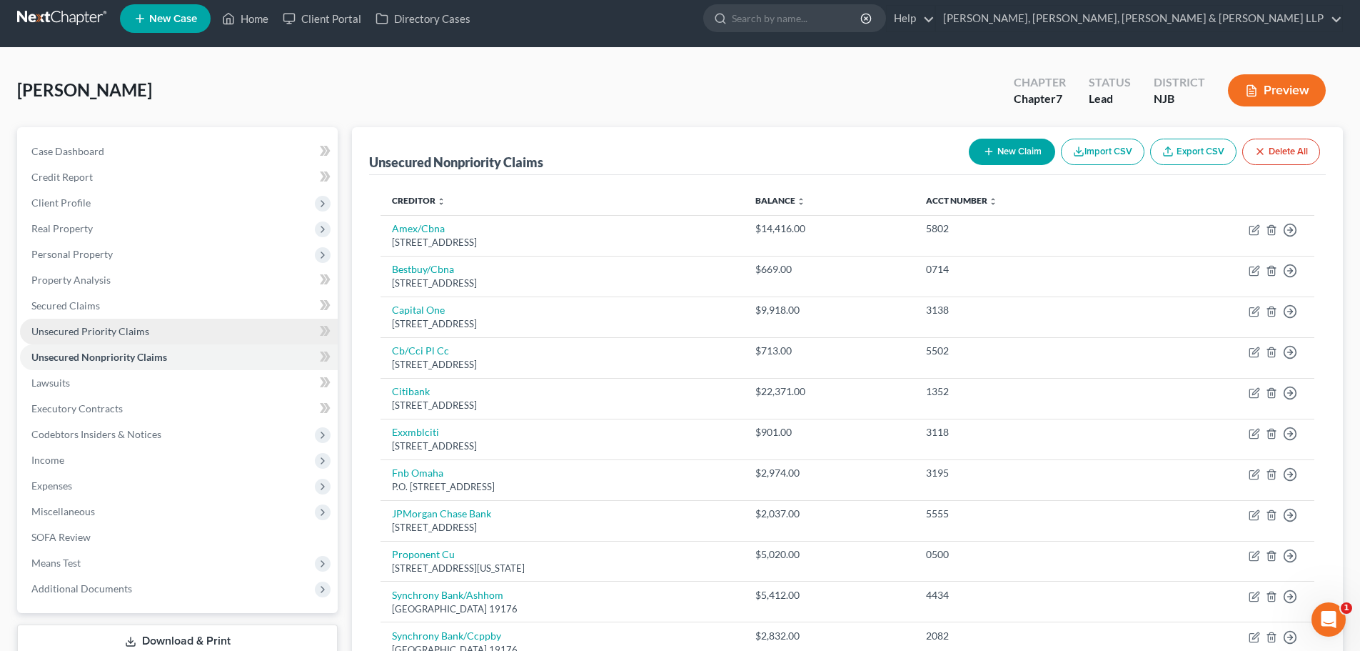
scroll to position [3, 0]
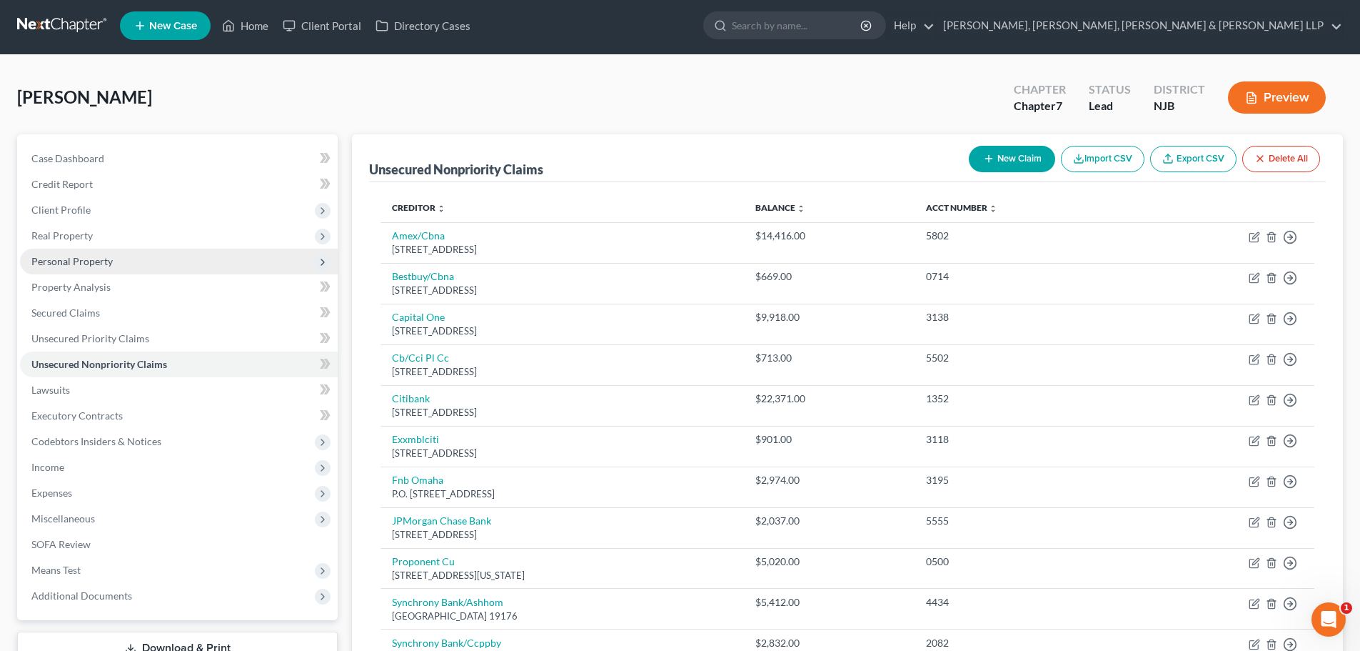
click at [94, 264] on span "Personal Property" at bounding box center [71, 261] width 81 height 12
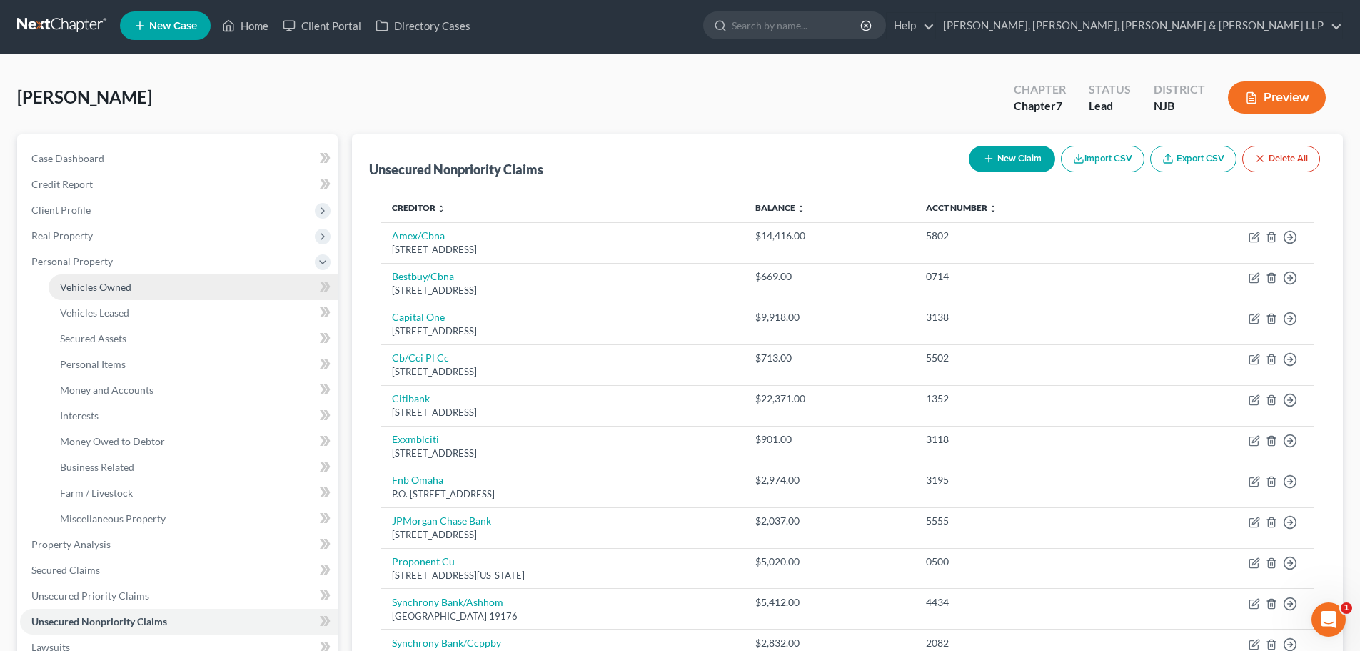
drag, startPoint x: 126, startPoint y: 291, endPoint x: 173, endPoint y: 285, distance: 47.6
click at [126, 291] on span "Vehicles Owned" at bounding box center [95, 287] width 71 height 12
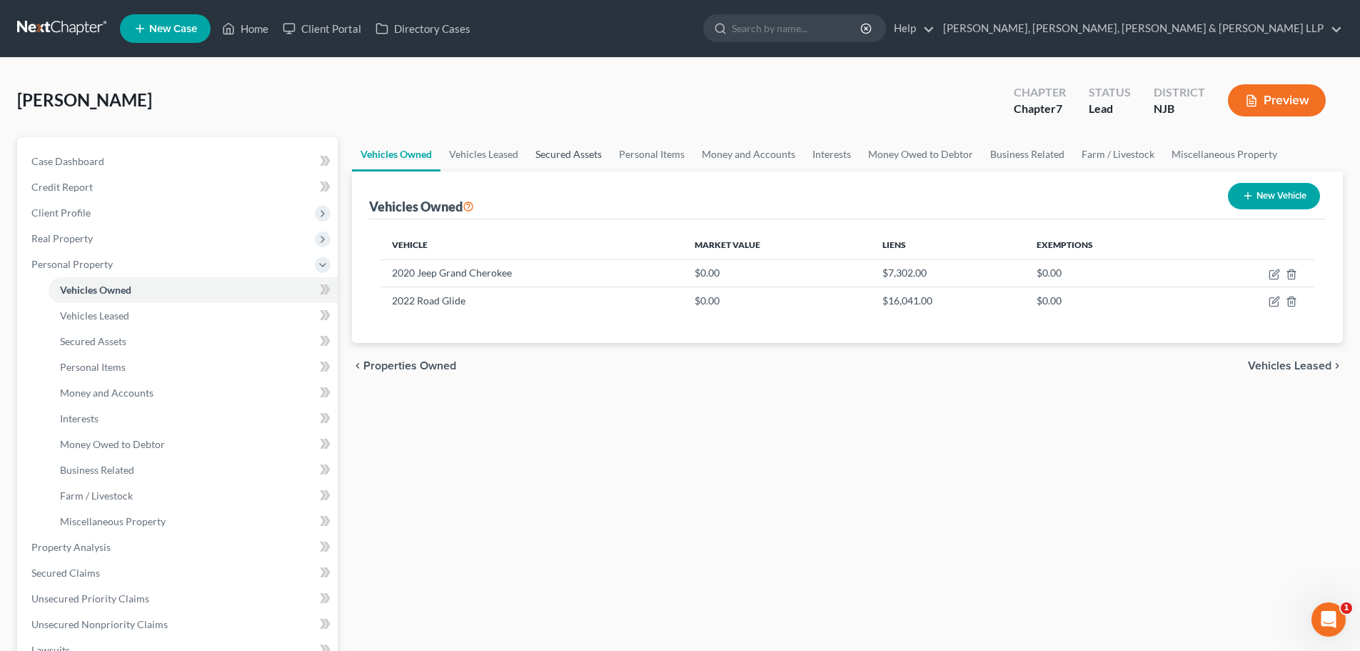
click at [595, 150] on link "Secured Assets" at bounding box center [569, 154] width 84 height 34
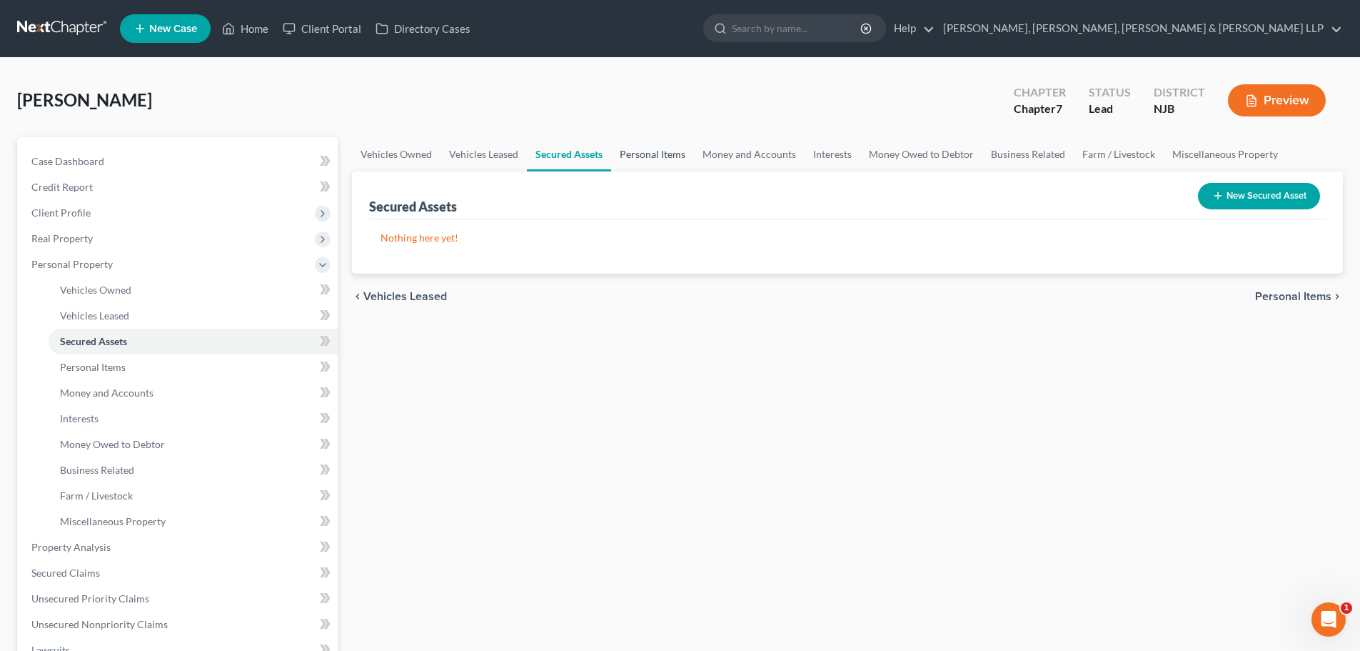
click at [661, 159] on link "Personal Items" at bounding box center [652, 154] width 83 height 34
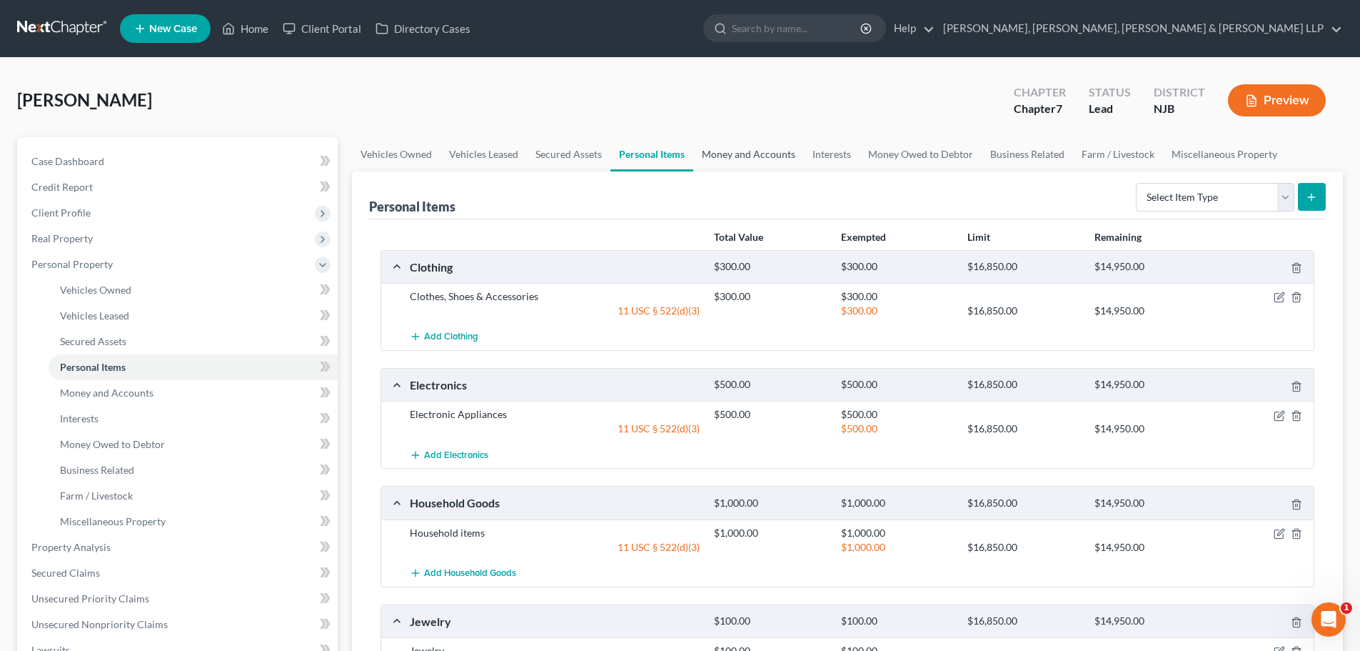
click at [724, 151] on link "Money and Accounts" at bounding box center [748, 154] width 111 height 34
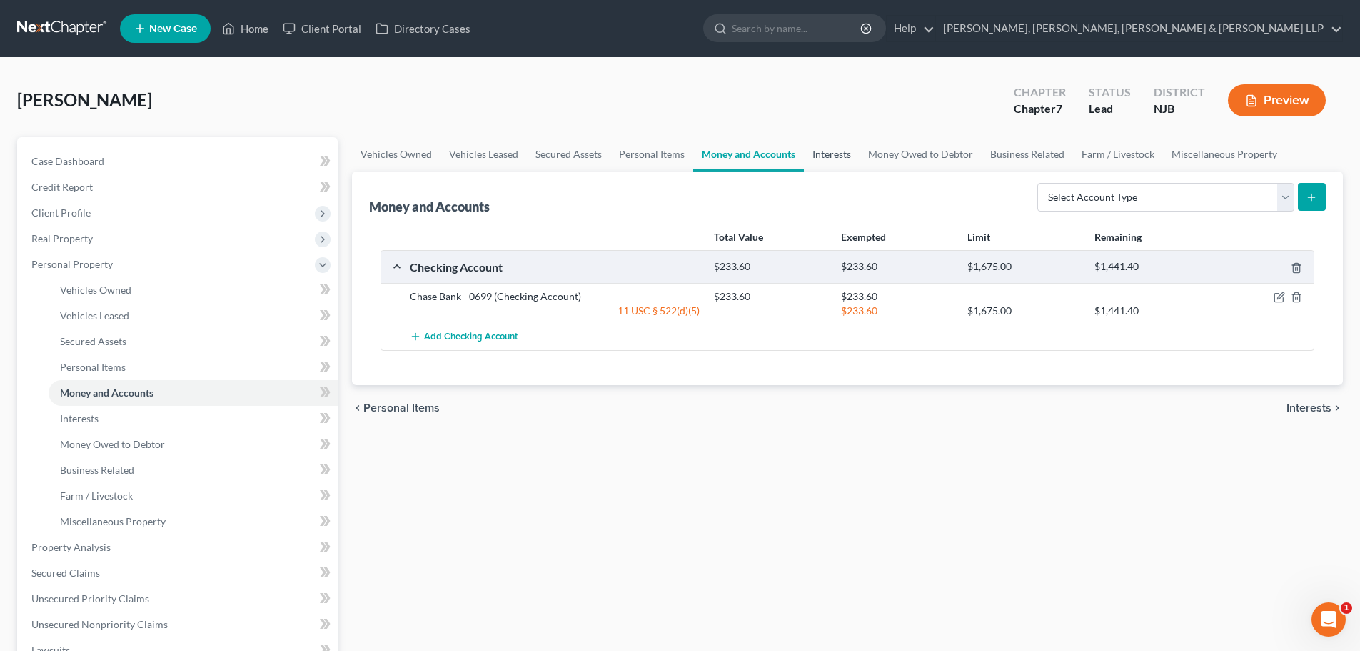
click at [823, 154] on link "Interests" at bounding box center [832, 154] width 56 height 34
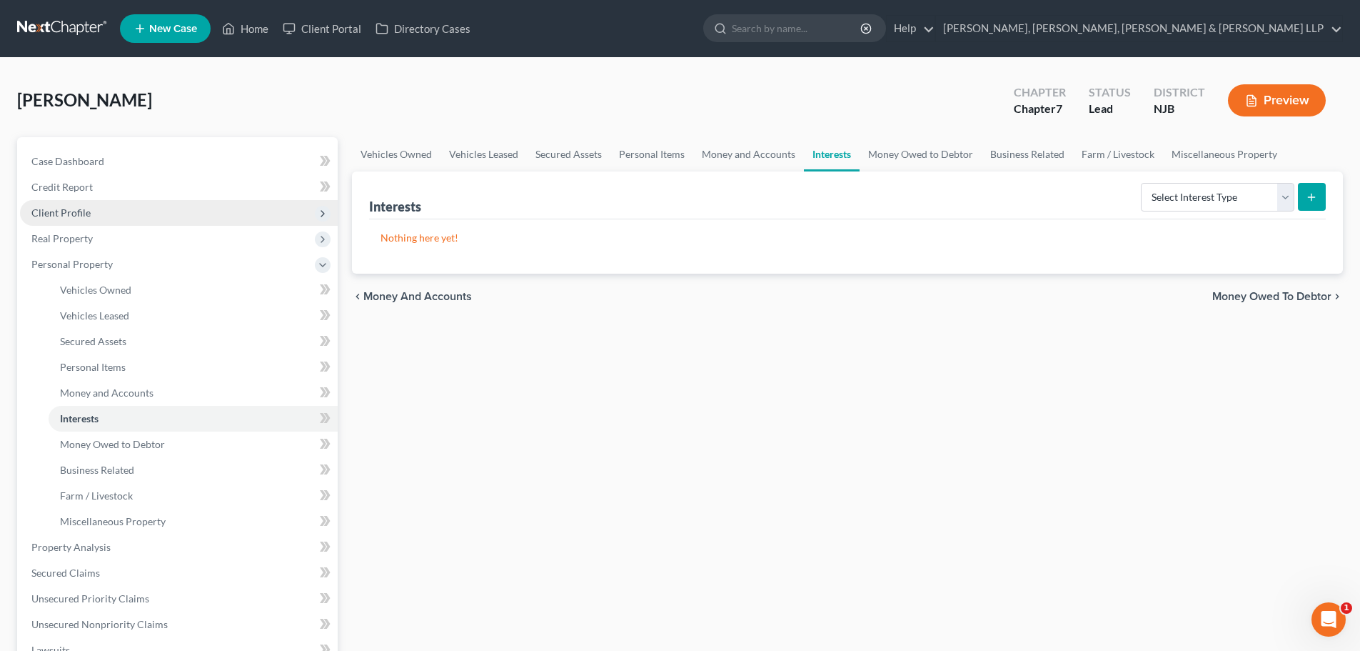
click at [95, 221] on span "Client Profile" at bounding box center [179, 213] width 318 height 26
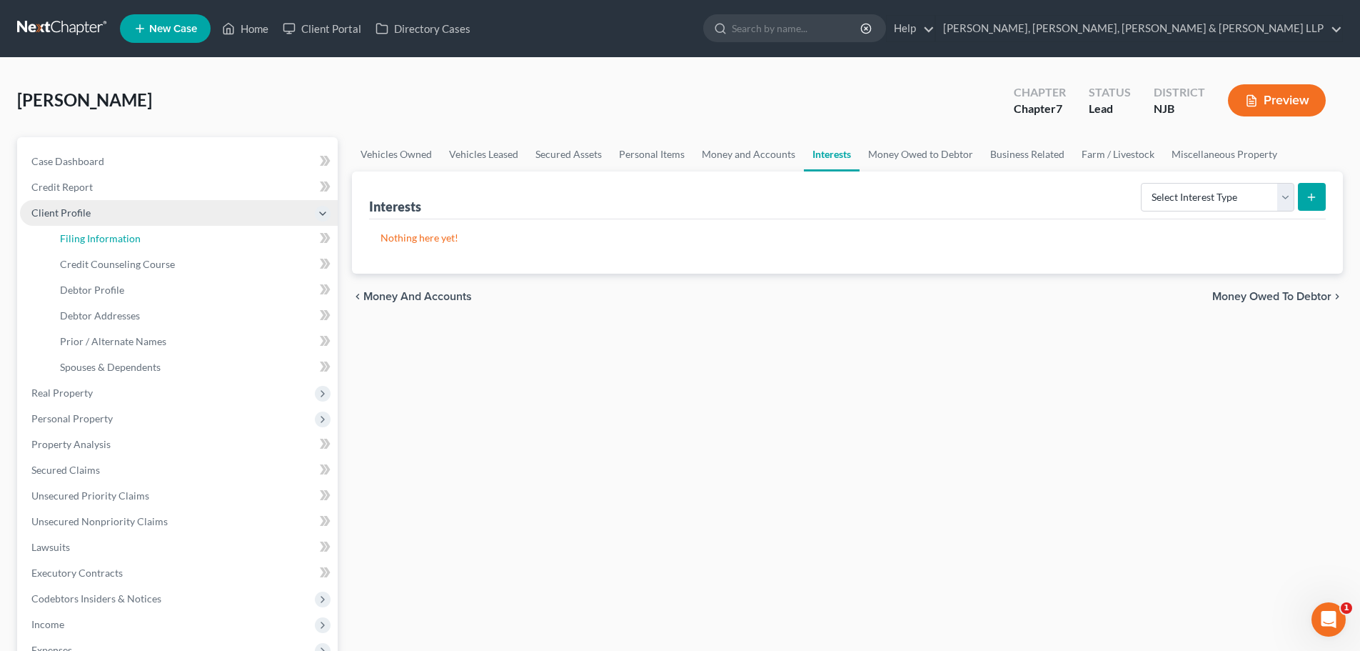
drag, startPoint x: 119, startPoint y: 247, endPoint x: 209, endPoint y: 219, distance: 94.9
click at [120, 248] on link "Filing Information" at bounding box center [193, 239] width 289 height 26
select select "1"
select select "0"
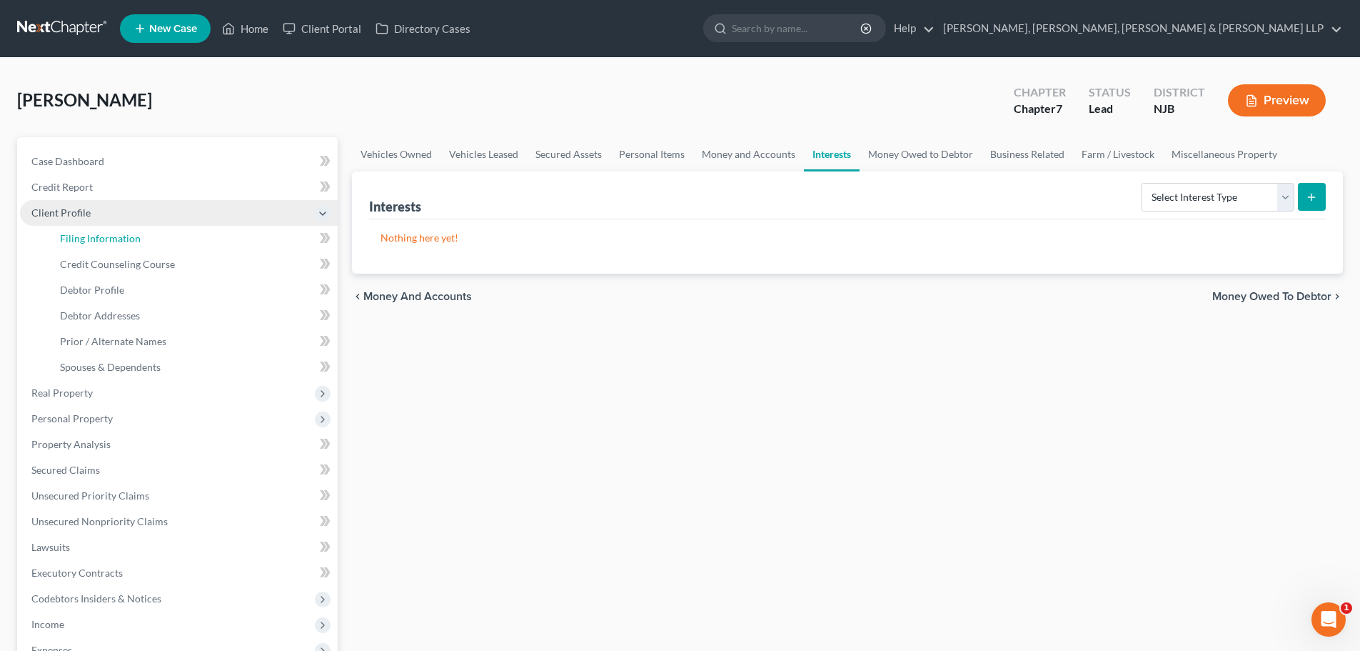
select select "0"
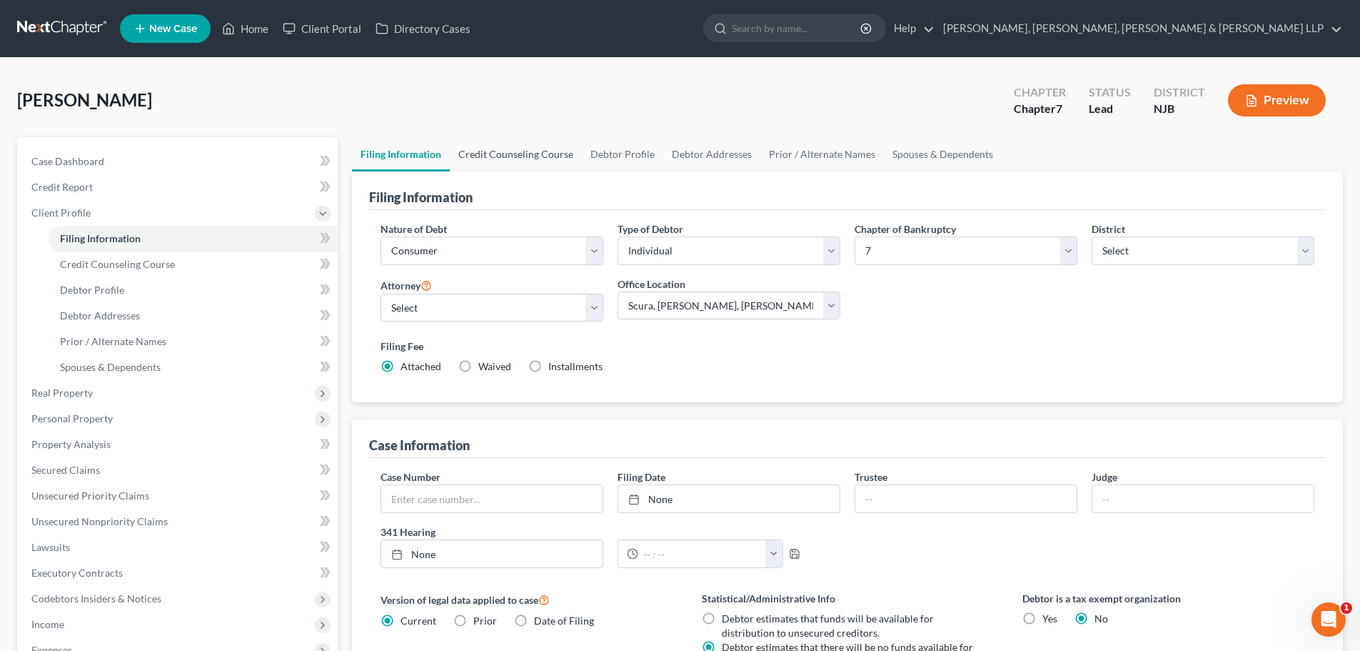
click at [539, 159] on link "Credit Counseling Course" at bounding box center [516, 154] width 132 height 34
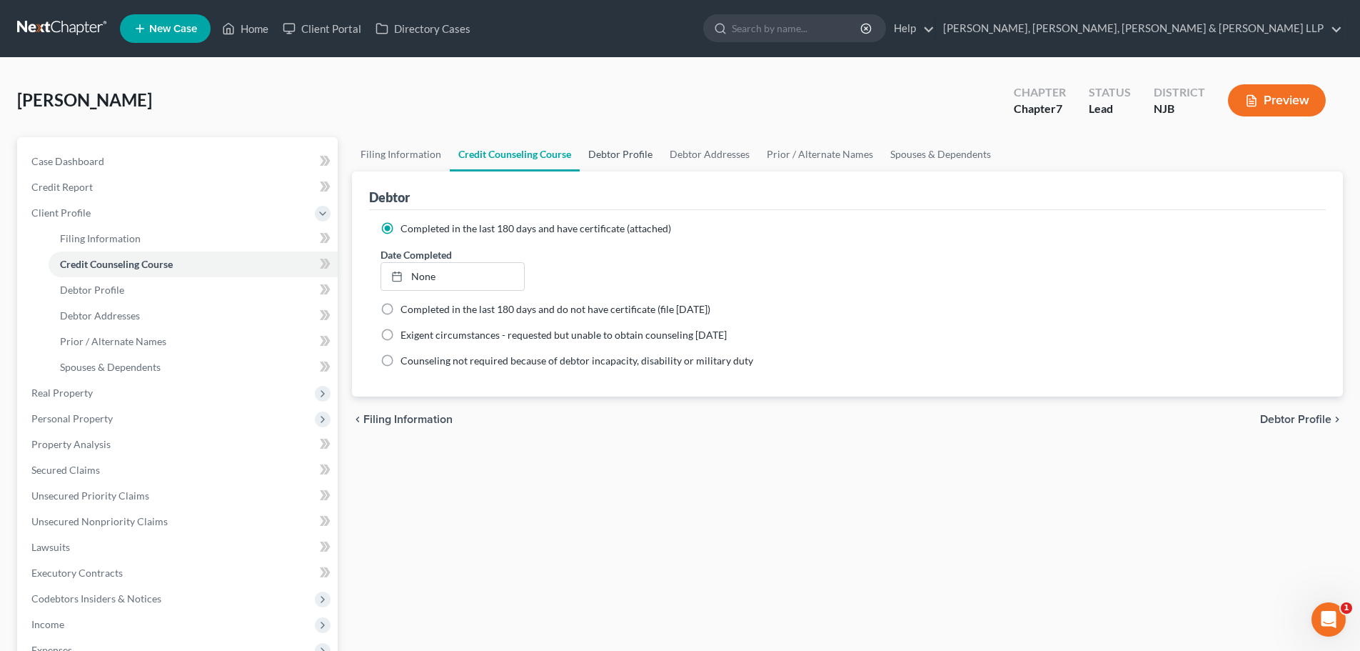
click at [626, 149] on link "Debtor Profile" at bounding box center [620, 154] width 81 height 34
select select "1"
select select "2"
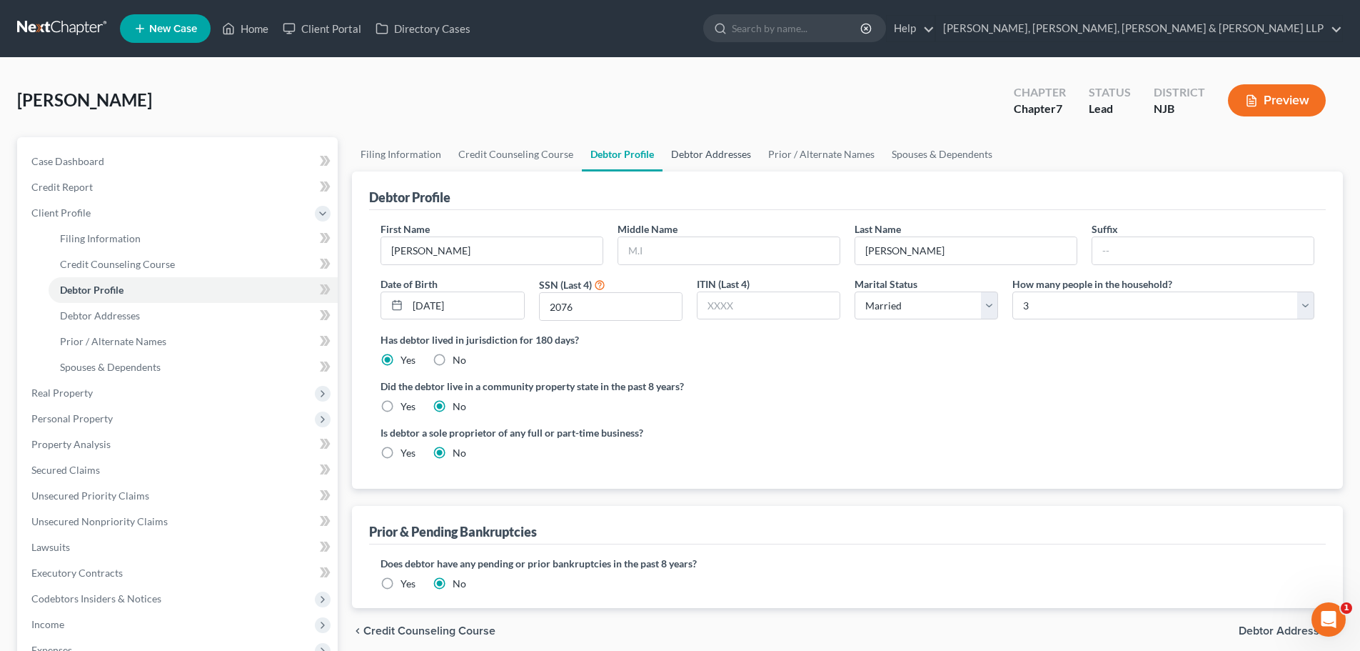
click at [693, 156] on link "Debtor Addresses" at bounding box center [711, 154] width 97 height 34
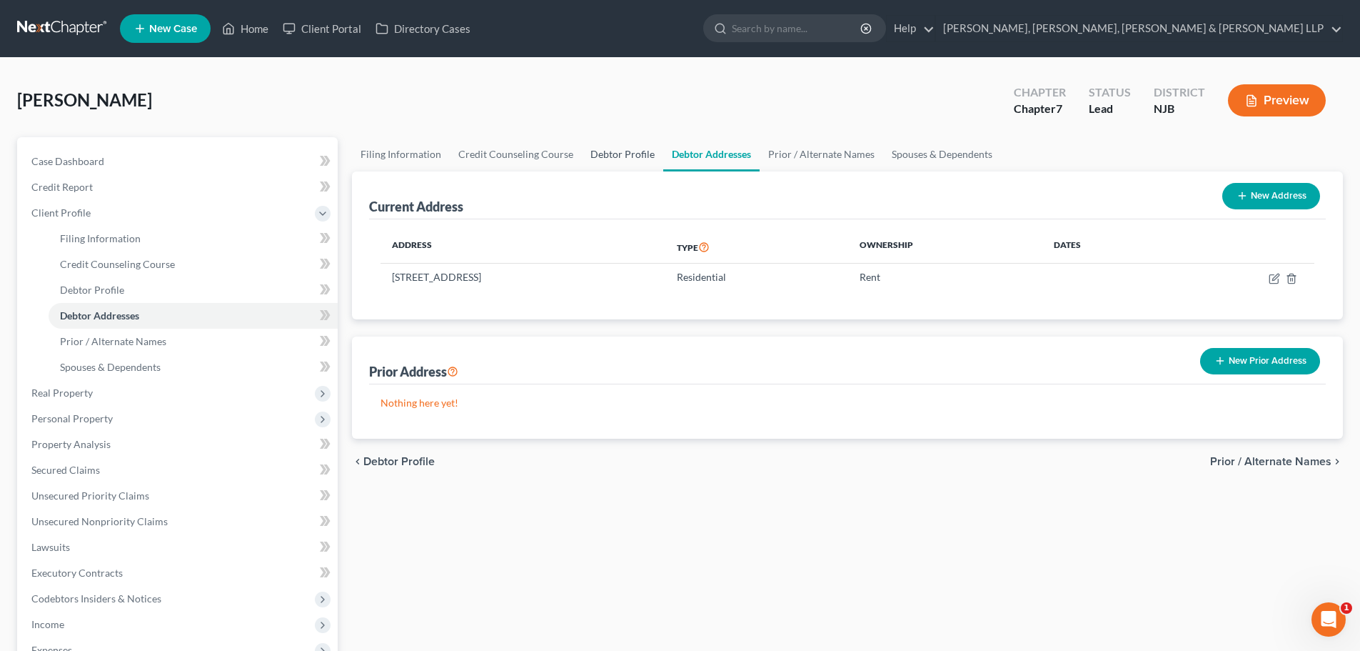
click at [608, 148] on link "Debtor Profile" at bounding box center [622, 154] width 81 height 34
select select "1"
select select "2"
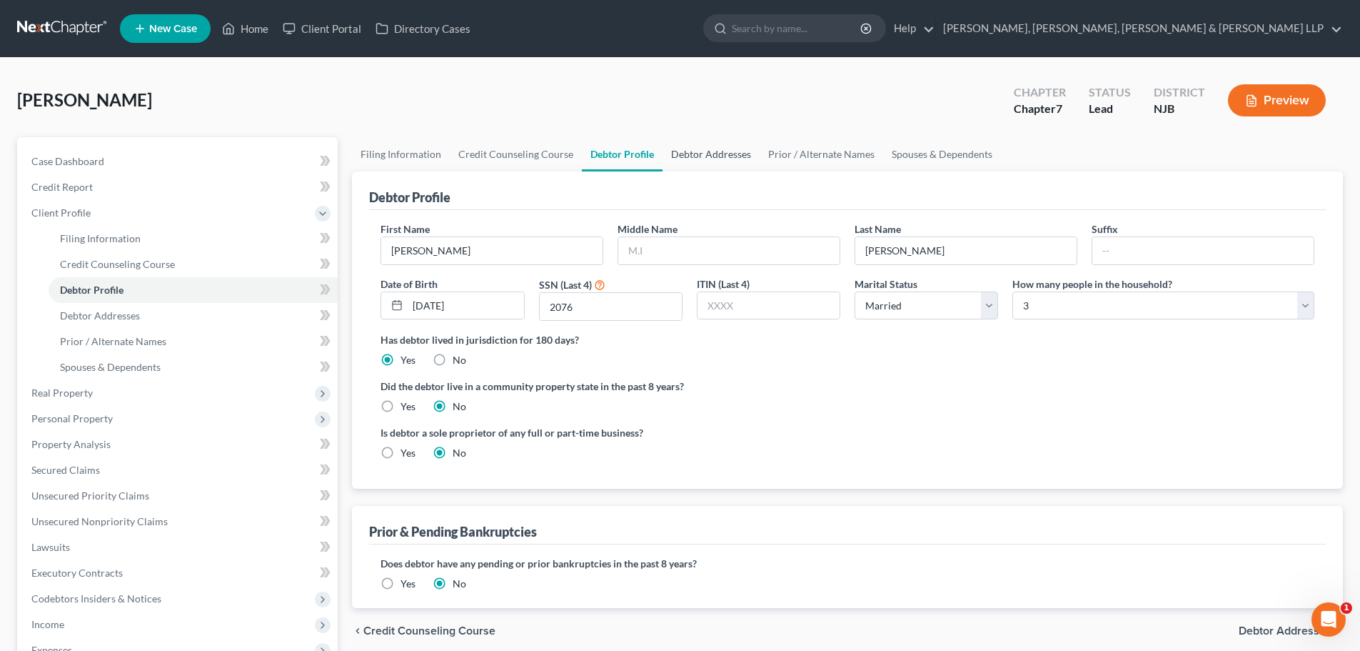
click at [738, 153] on link "Debtor Addresses" at bounding box center [711, 154] width 97 height 34
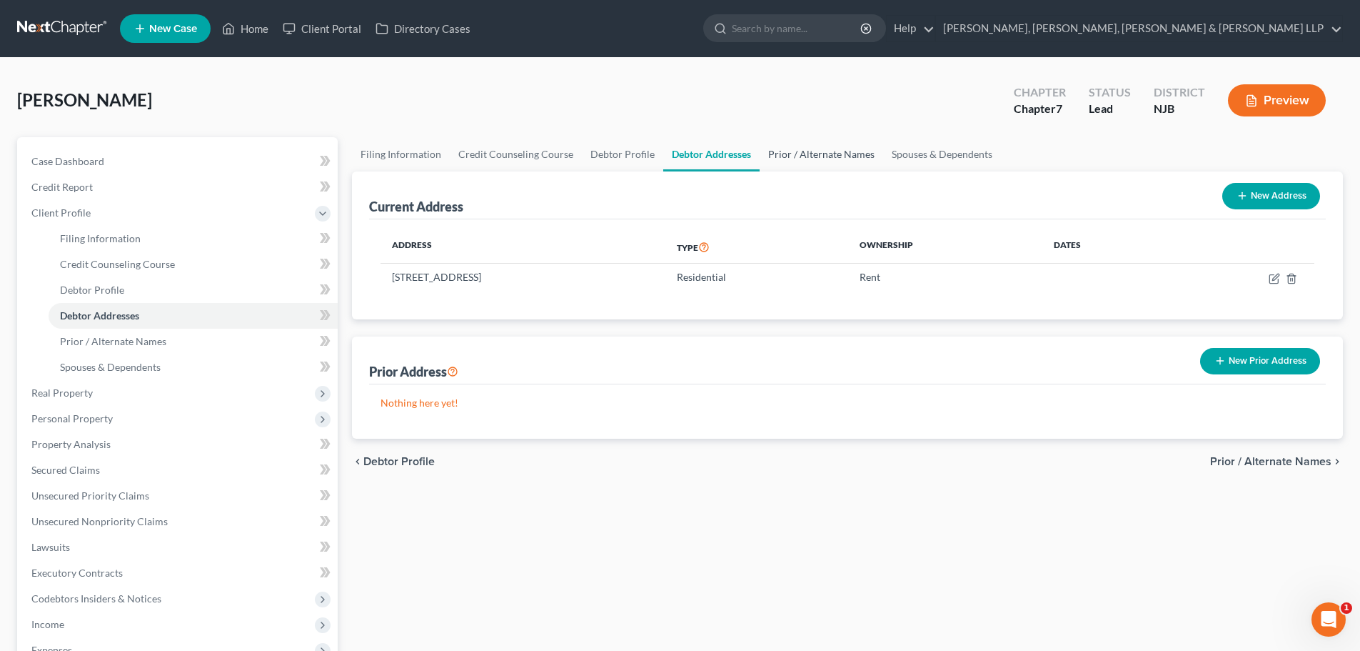
click at [833, 161] on link "Prior / Alternate Names" at bounding box center [822, 154] width 124 height 34
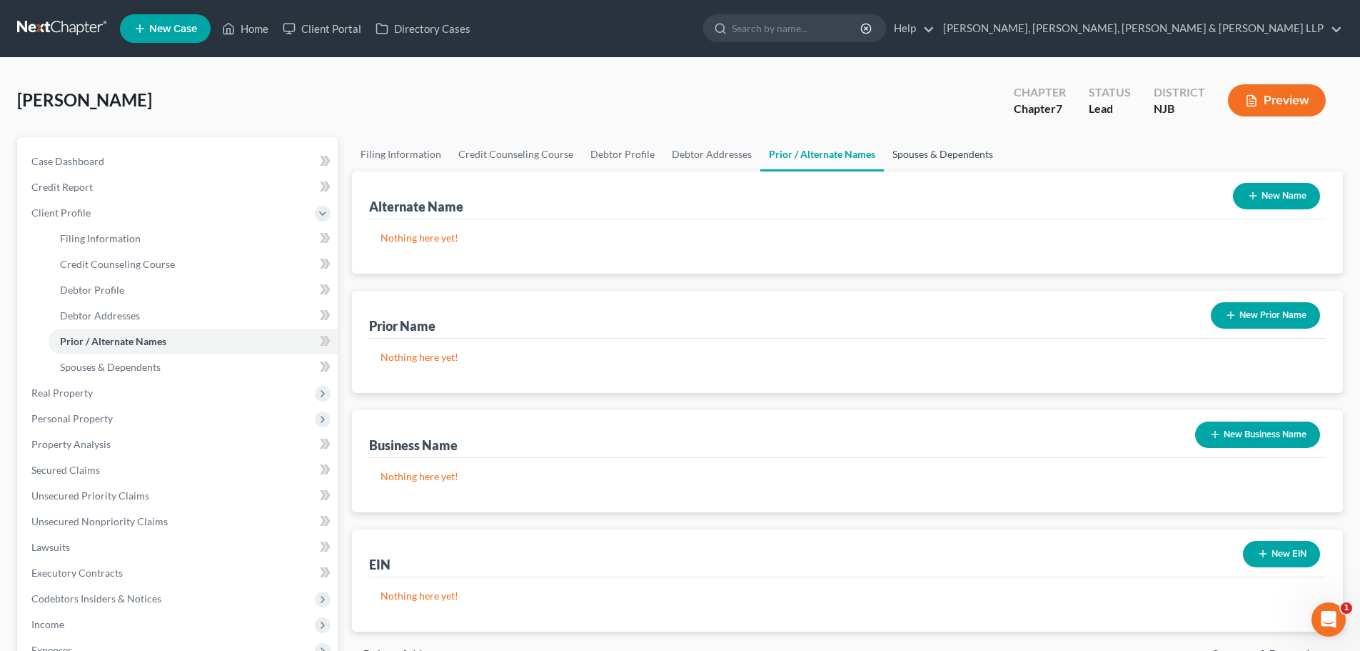
click at [936, 150] on link "Spouses & Dependents" at bounding box center [943, 154] width 118 height 34
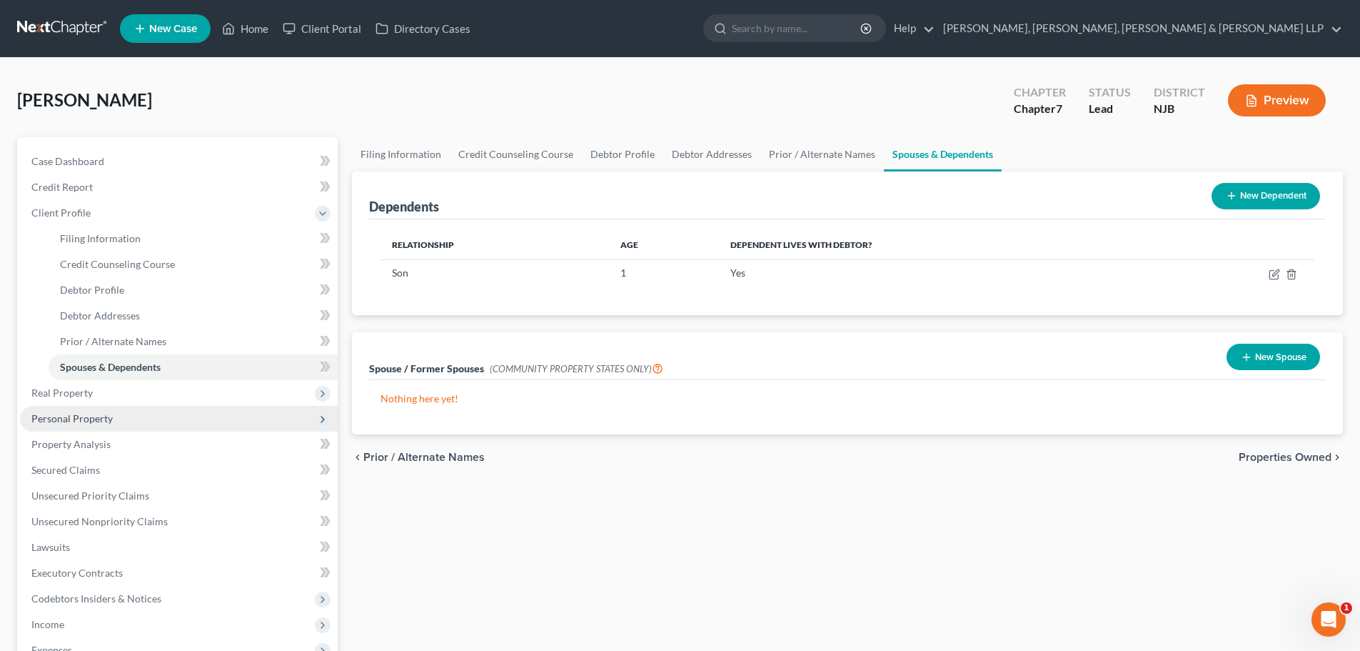
click at [156, 412] on span "Personal Property" at bounding box center [179, 419] width 318 height 26
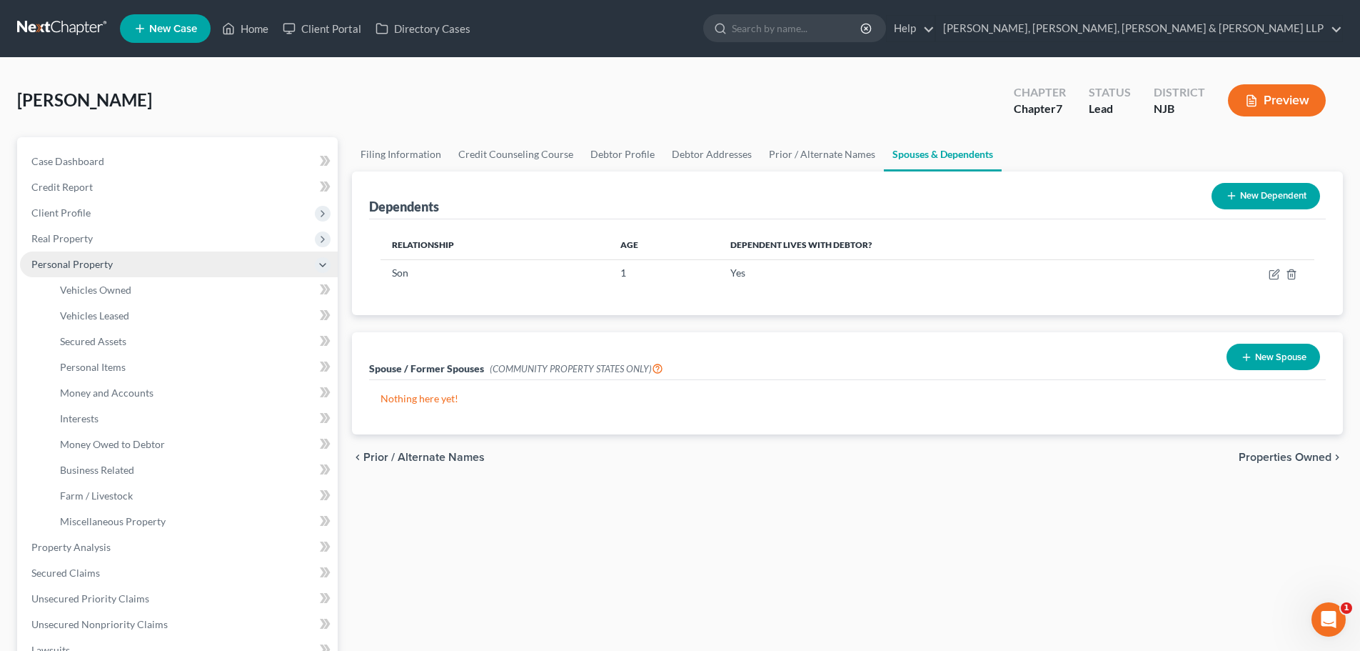
click at [104, 262] on span "Personal Property" at bounding box center [71, 264] width 81 height 12
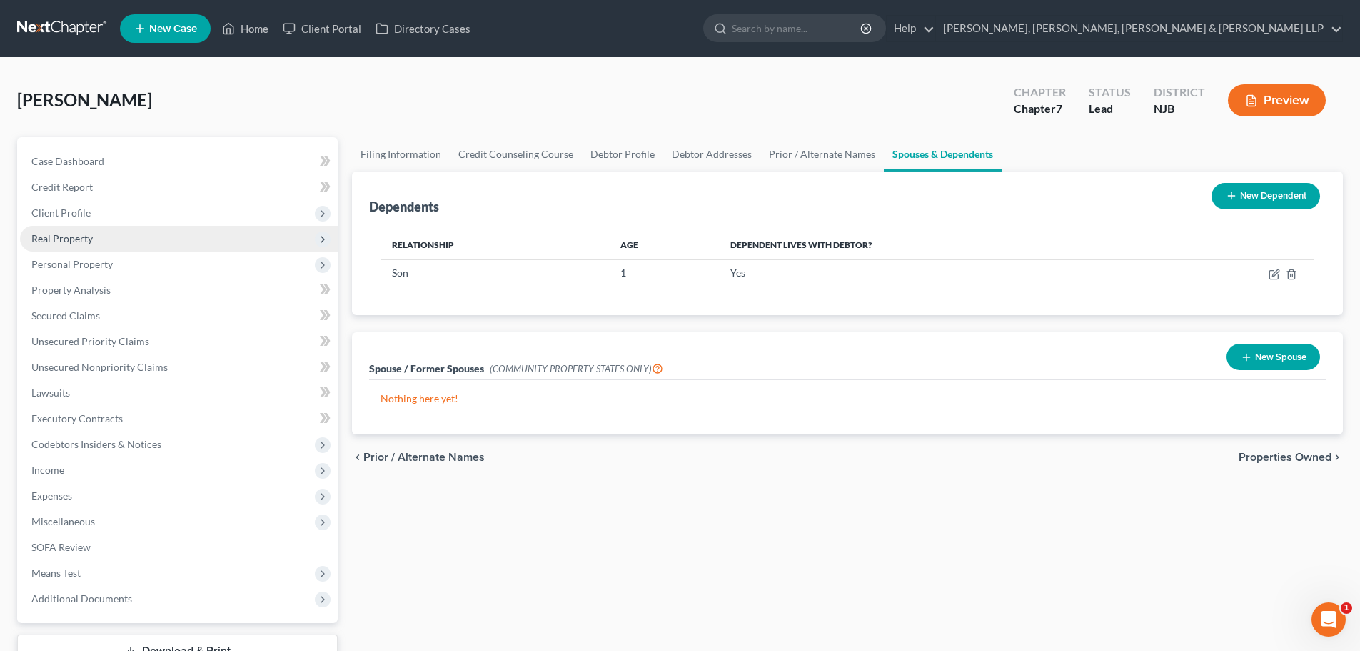
click at [119, 239] on span "Real Property" at bounding box center [179, 239] width 318 height 26
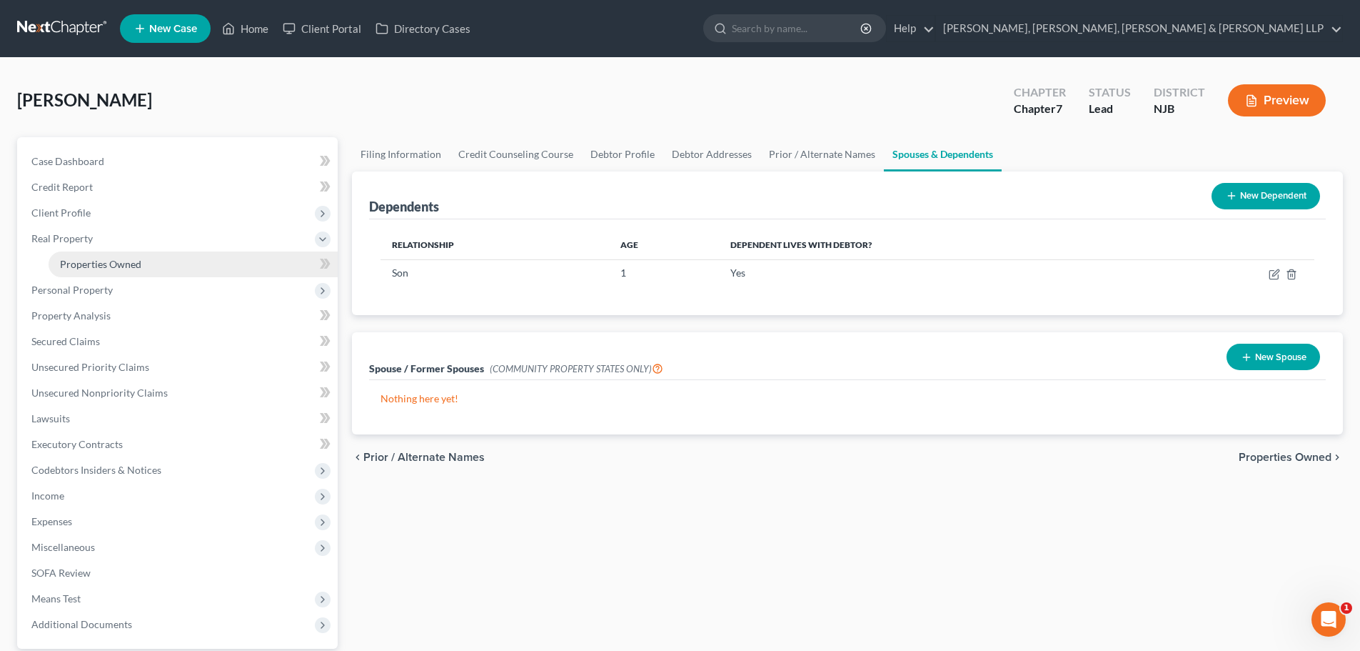
click at [149, 256] on link "Properties Owned" at bounding box center [193, 264] width 289 height 26
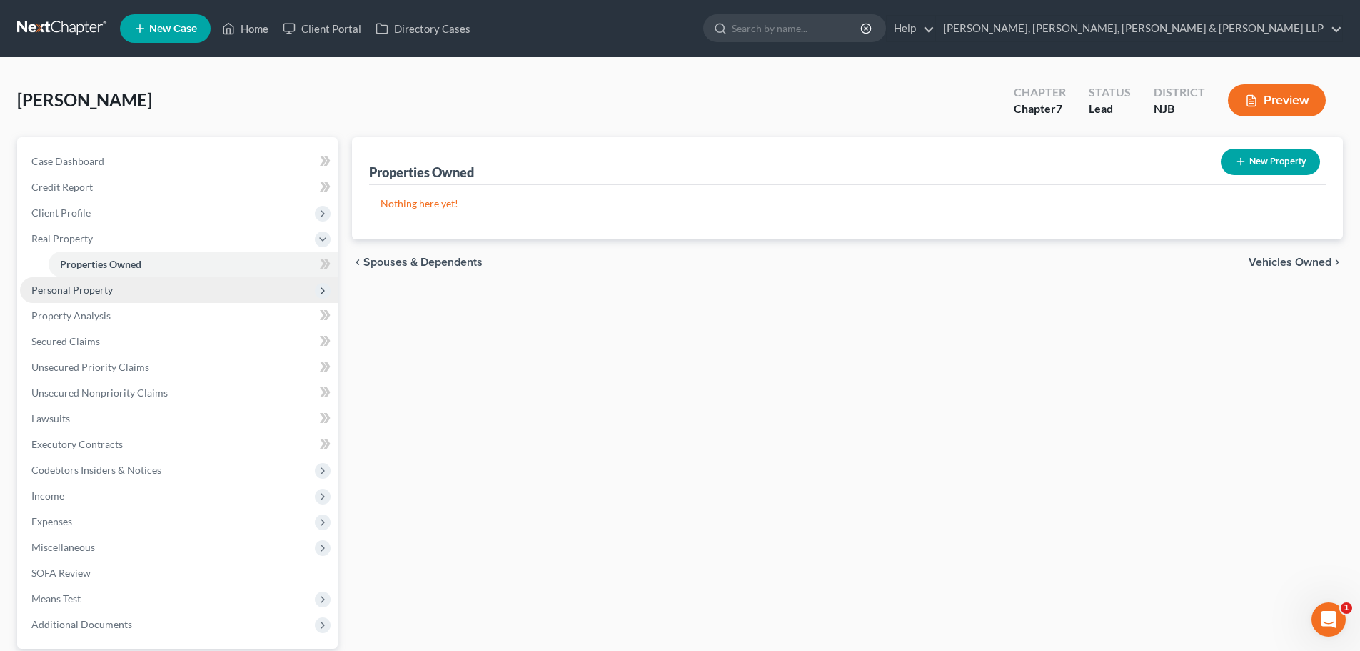
click at [134, 294] on span "Personal Property" at bounding box center [179, 290] width 318 height 26
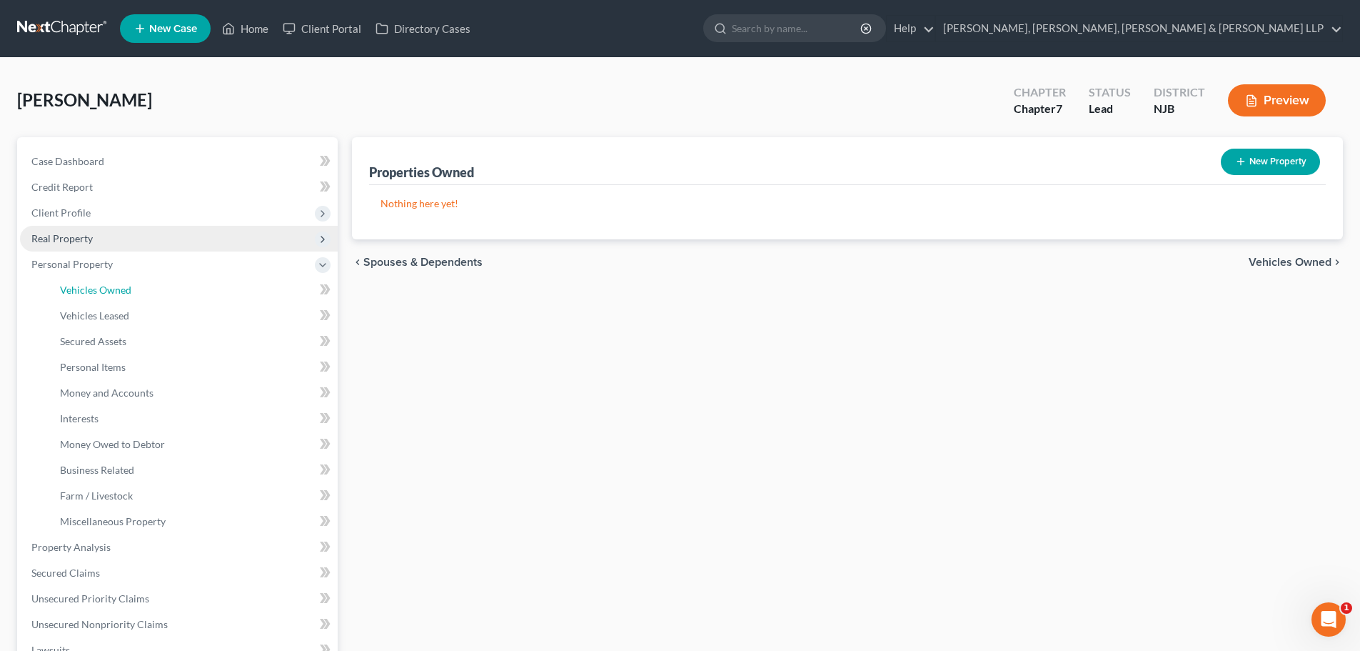
drag, startPoint x: 135, startPoint y: 289, endPoint x: 230, endPoint y: 243, distance: 105.7
click at [136, 289] on link "Vehicles Owned" at bounding box center [193, 290] width 289 height 26
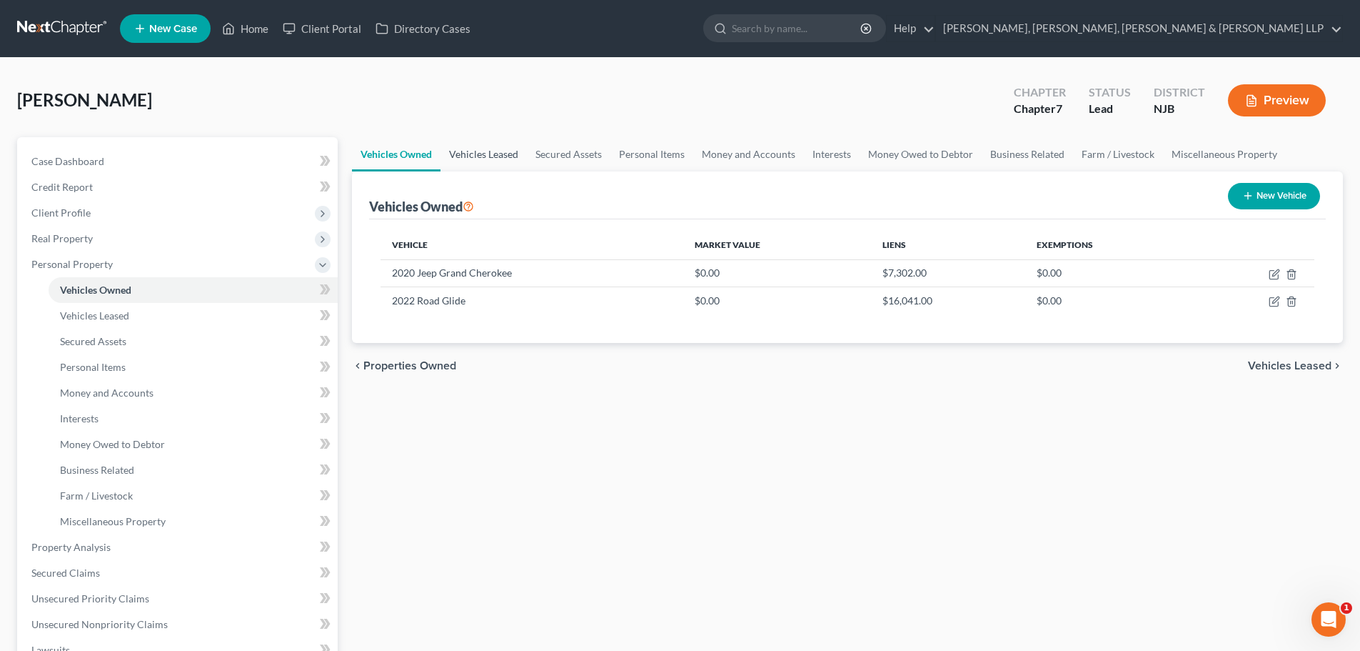
click at [478, 157] on link "Vehicles Leased" at bounding box center [484, 154] width 86 height 34
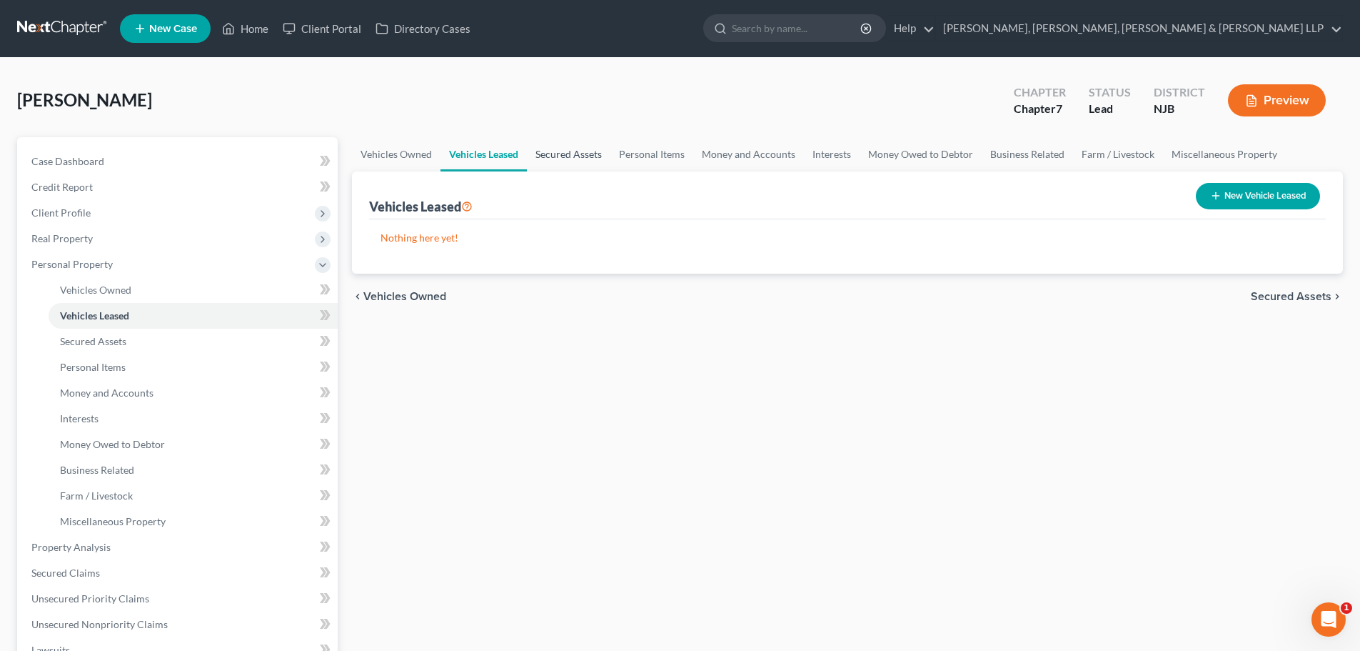
drag, startPoint x: 590, startPoint y: 159, endPoint x: 599, endPoint y: 154, distance: 10.5
click at [590, 158] on link "Secured Assets" at bounding box center [569, 154] width 84 height 34
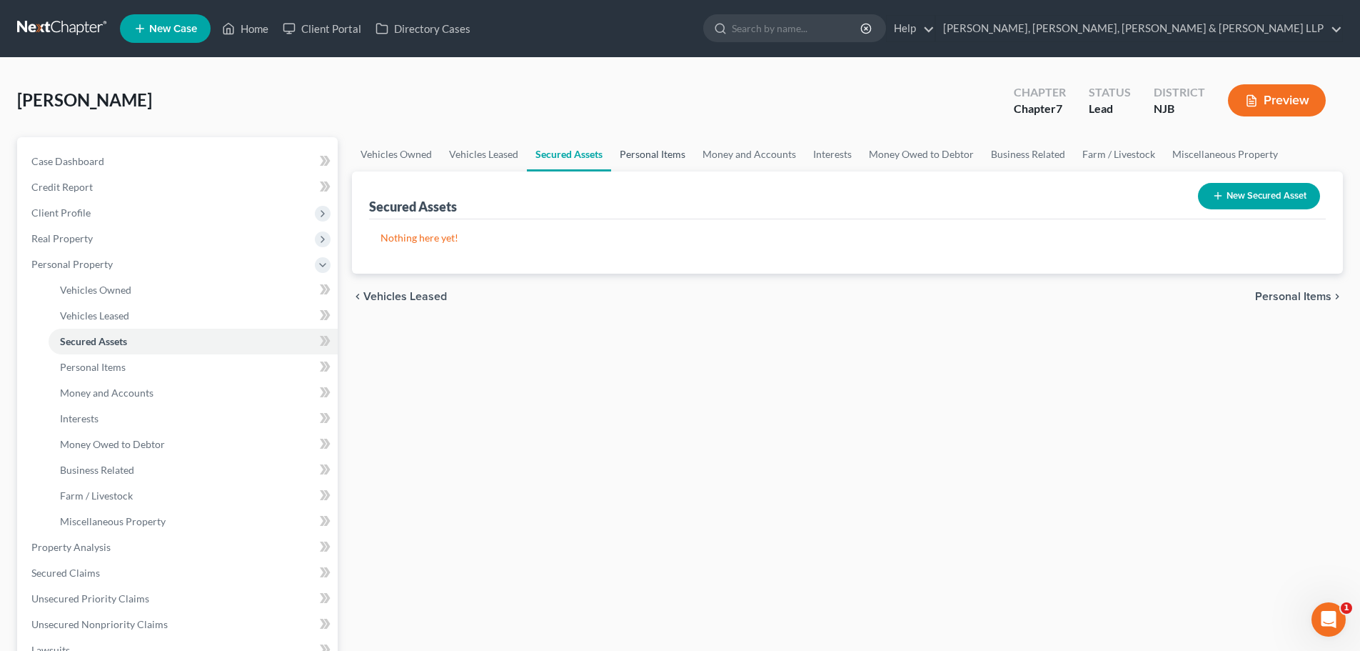
click at [638, 150] on link "Personal Items" at bounding box center [652, 154] width 83 height 34
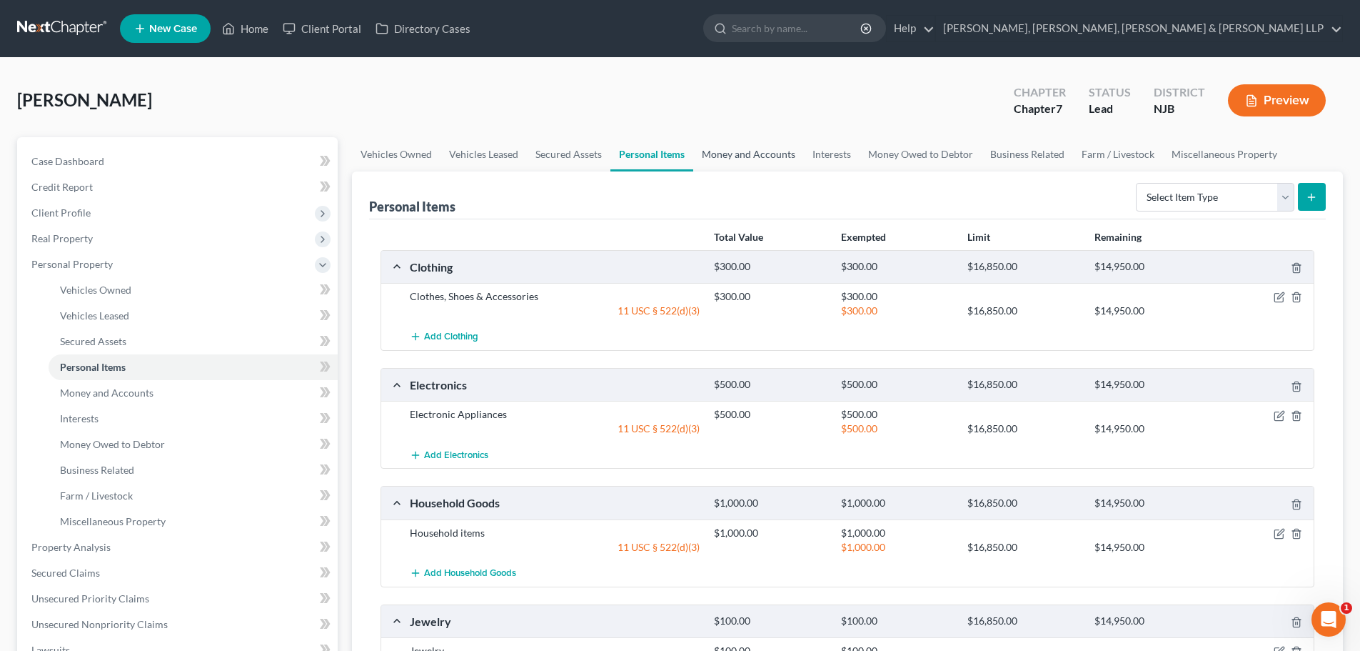
click at [738, 152] on link "Money and Accounts" at bounding box center [748, 154] width 111 height 34
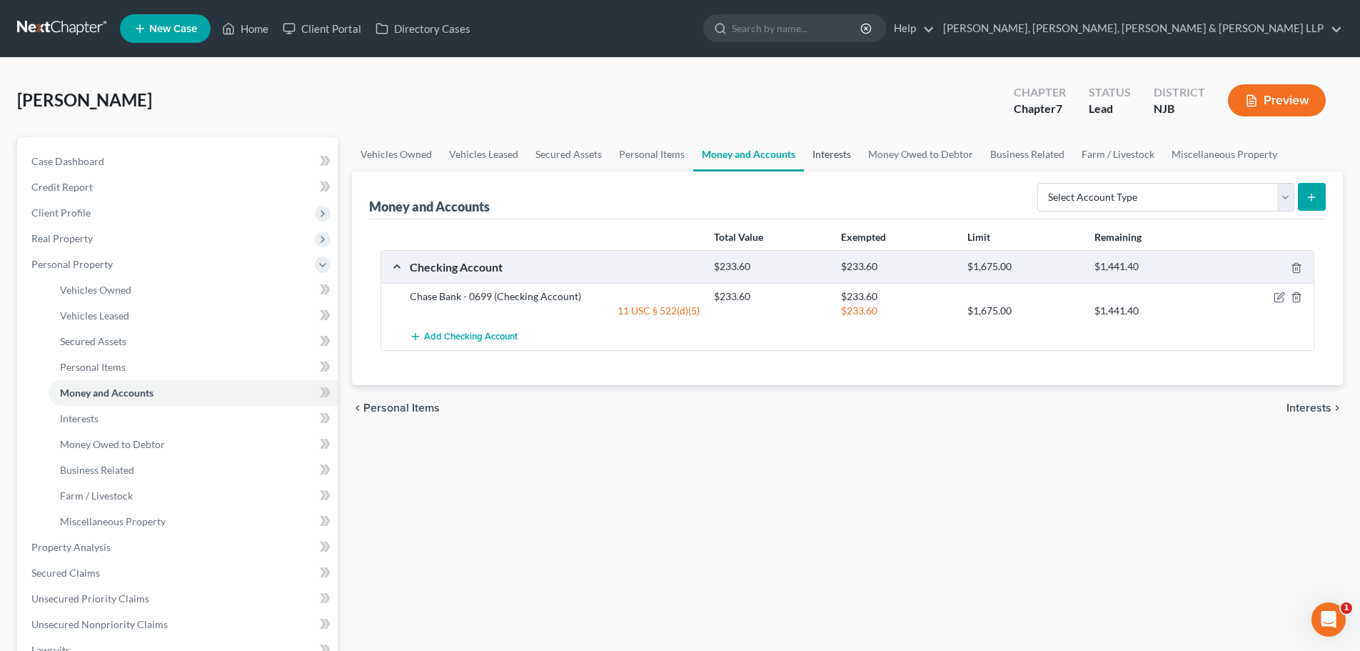
click at [841, 155] on link "Interests" at bounding box center [832, 154] width 56 height 34
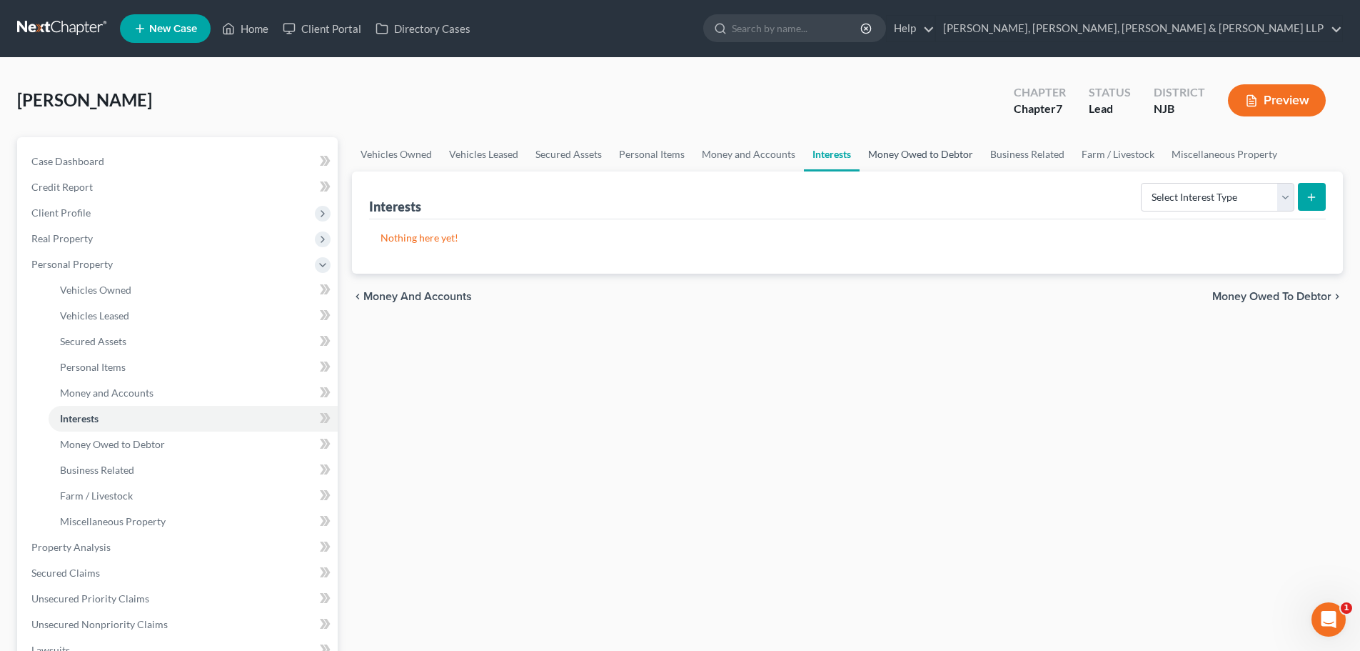
click at [896, 156] on link "Money Owed to Debtor" at bounding box center [921, 154] width 122 height 34
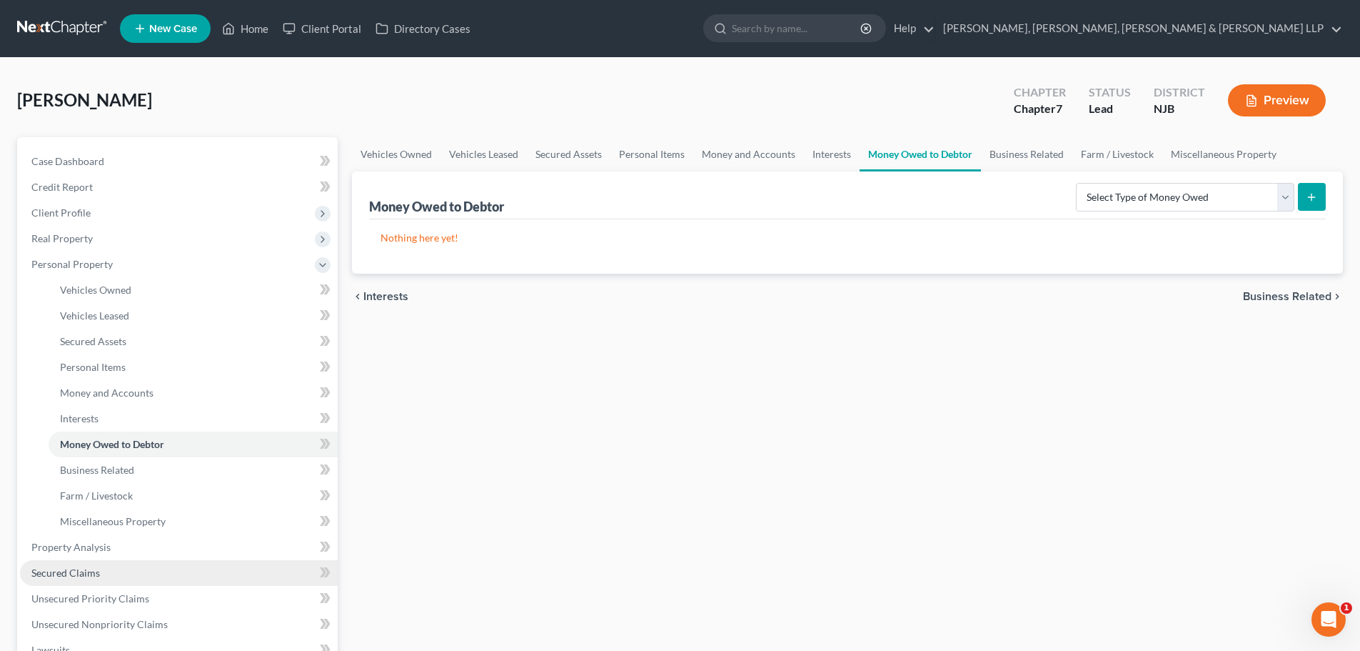
click at [80, 566] on span "Secured Claims" at bounding box center [65, 572] width 69 height 12
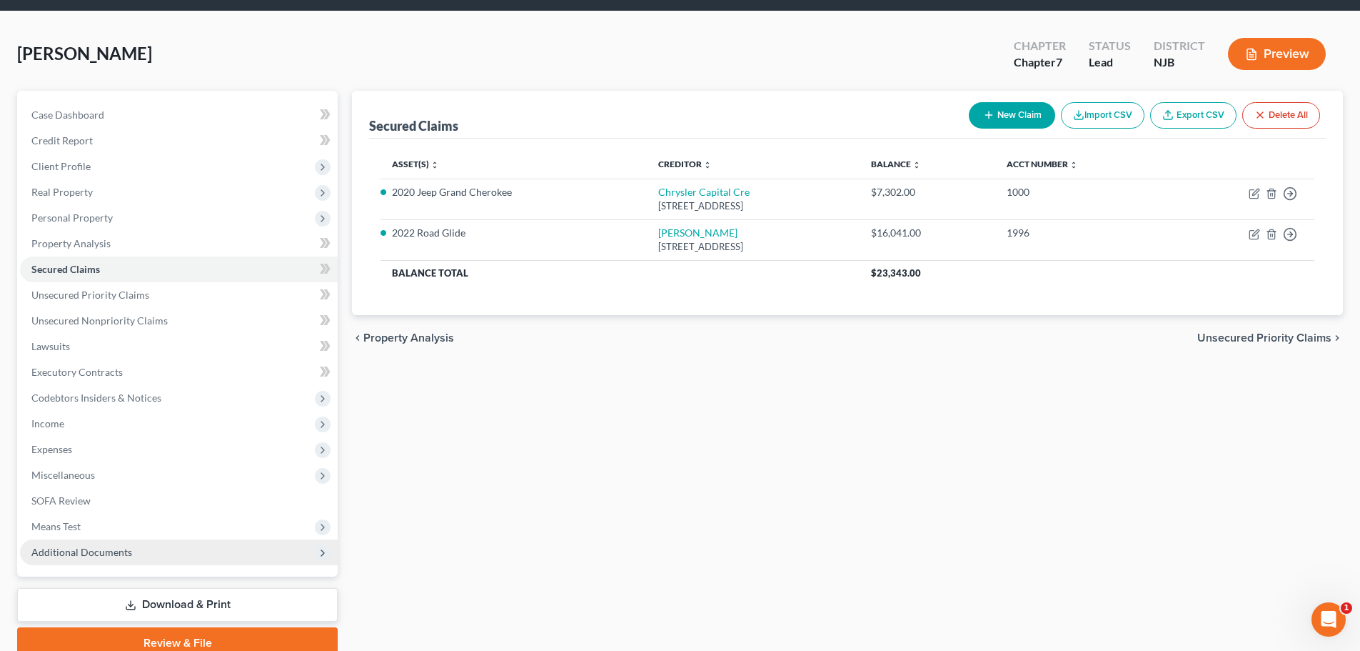
scroll to position [71, 0]
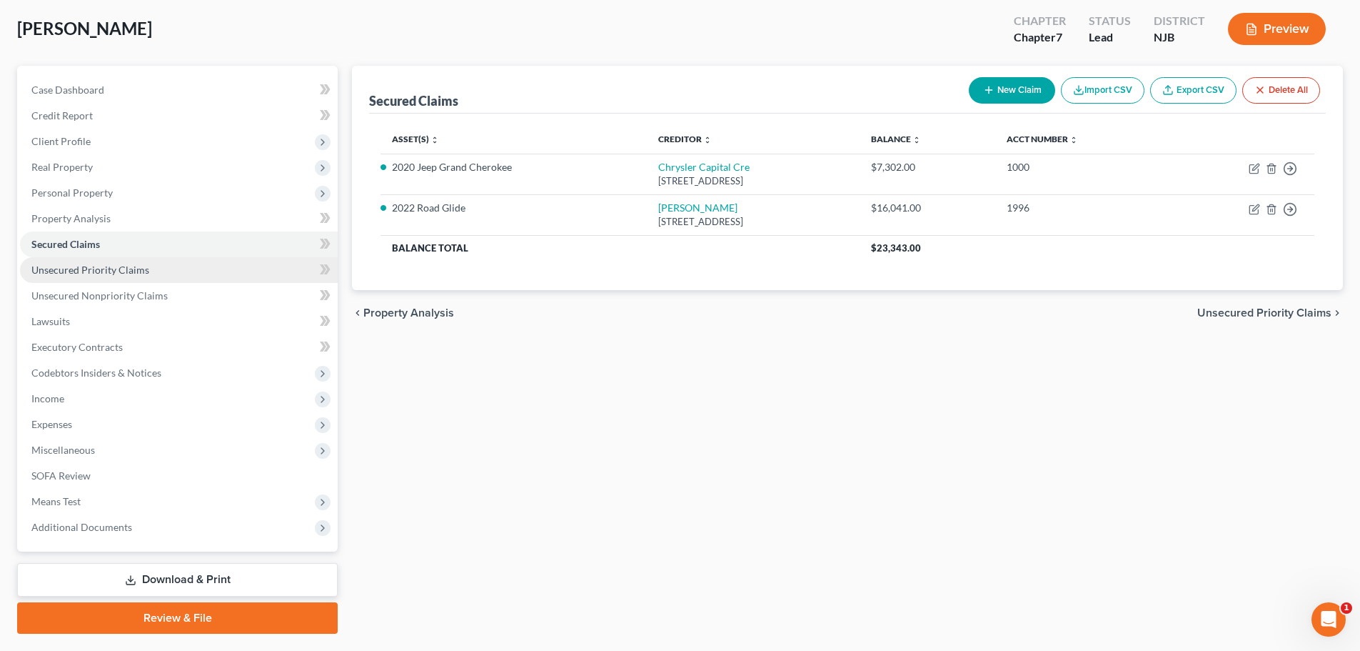
click at [161, 265] on link "Unsecured Priority Claims" at bounding box center [179, 270] width 318 height 26
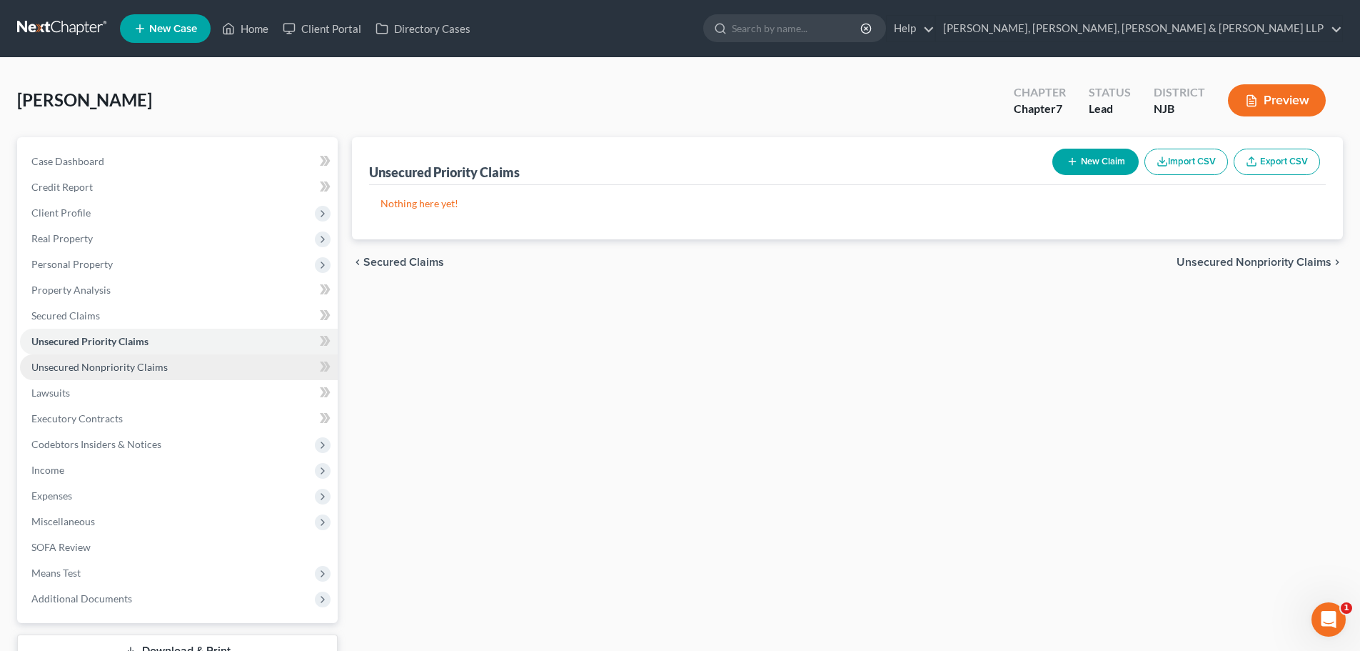
click at [136, 361] on span "Unsecured Nonpriority Claims" at bounding box center [99, 367] width 136 height 12
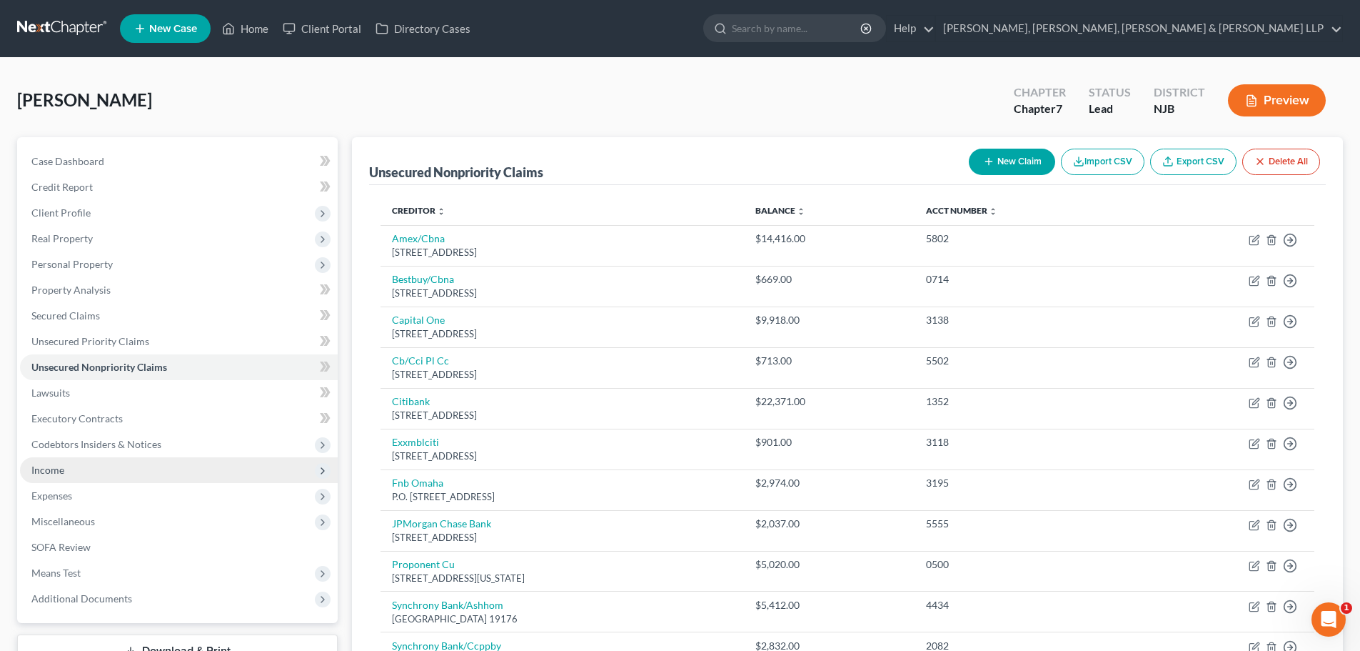
click at [78, 474] on span "Income" at bounding box center [179, 470] width 318 height 26
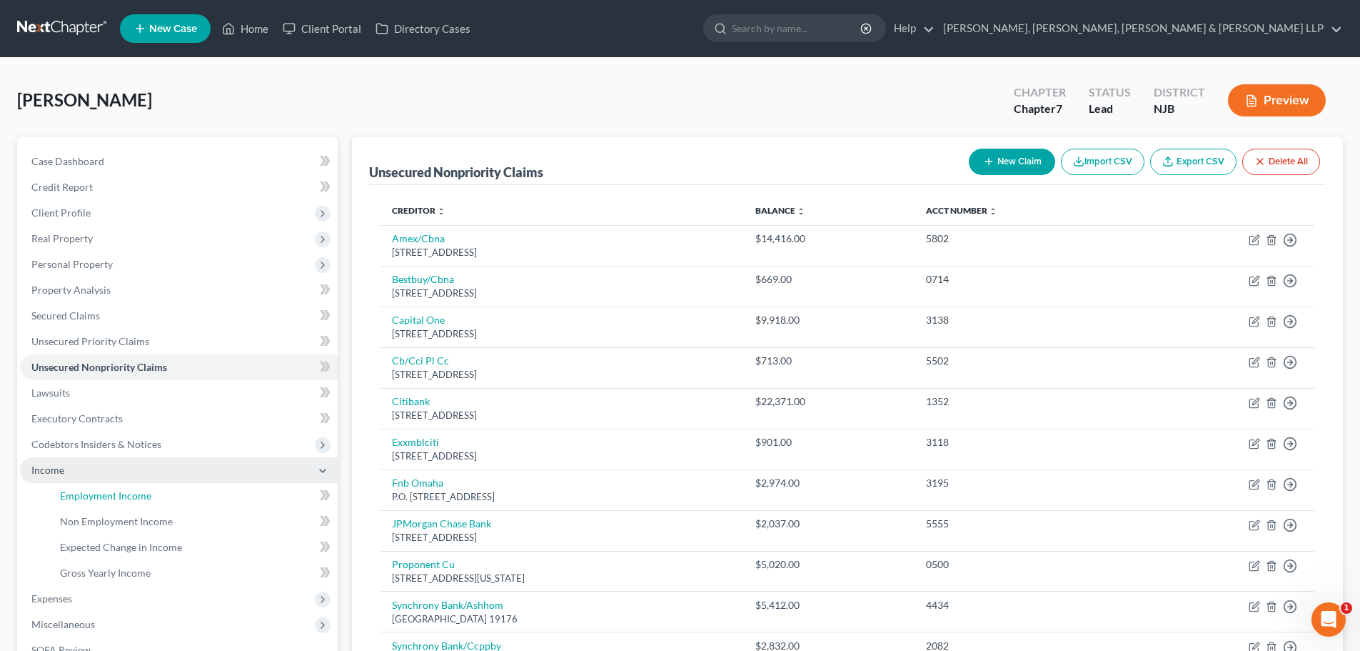
drag, startPoint x: 172, startPoint y: 488, endPoint x: 184, endPoint y: 479, distance: 15.3
click at [171, 488] on link "Employment Income" at bounding box center [193, 496] width 289 height 26
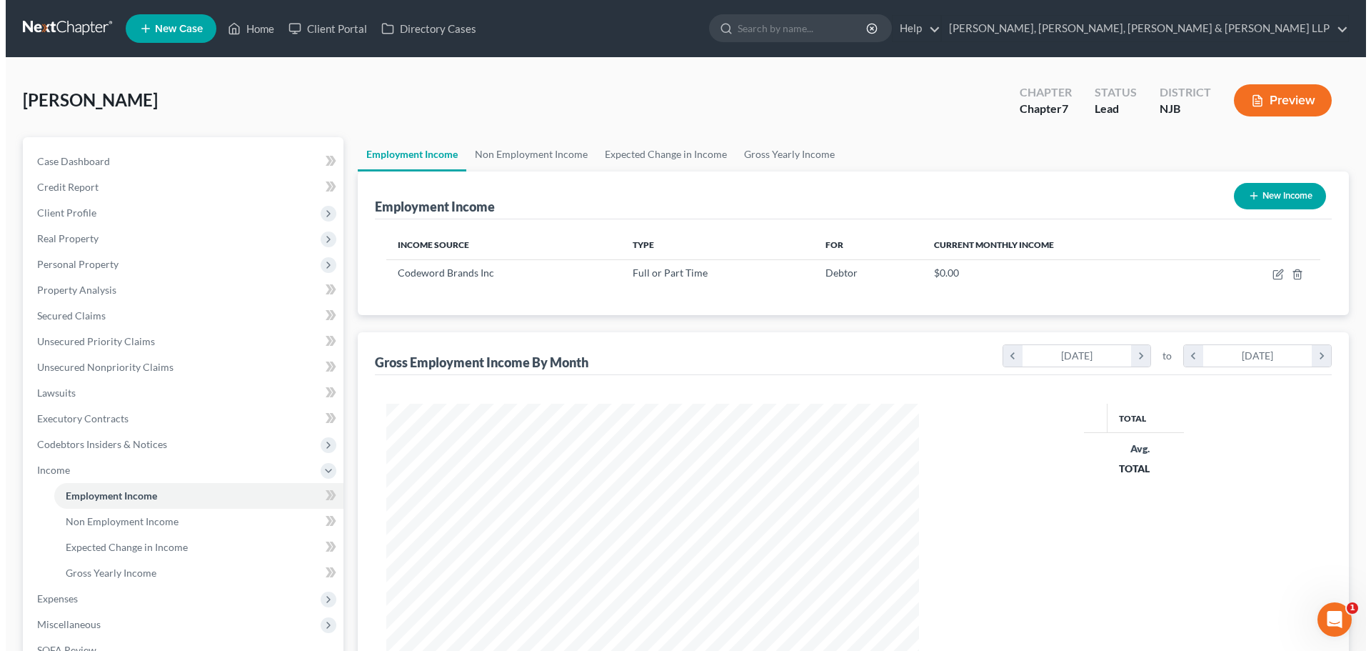
scroll to position [266, 561]
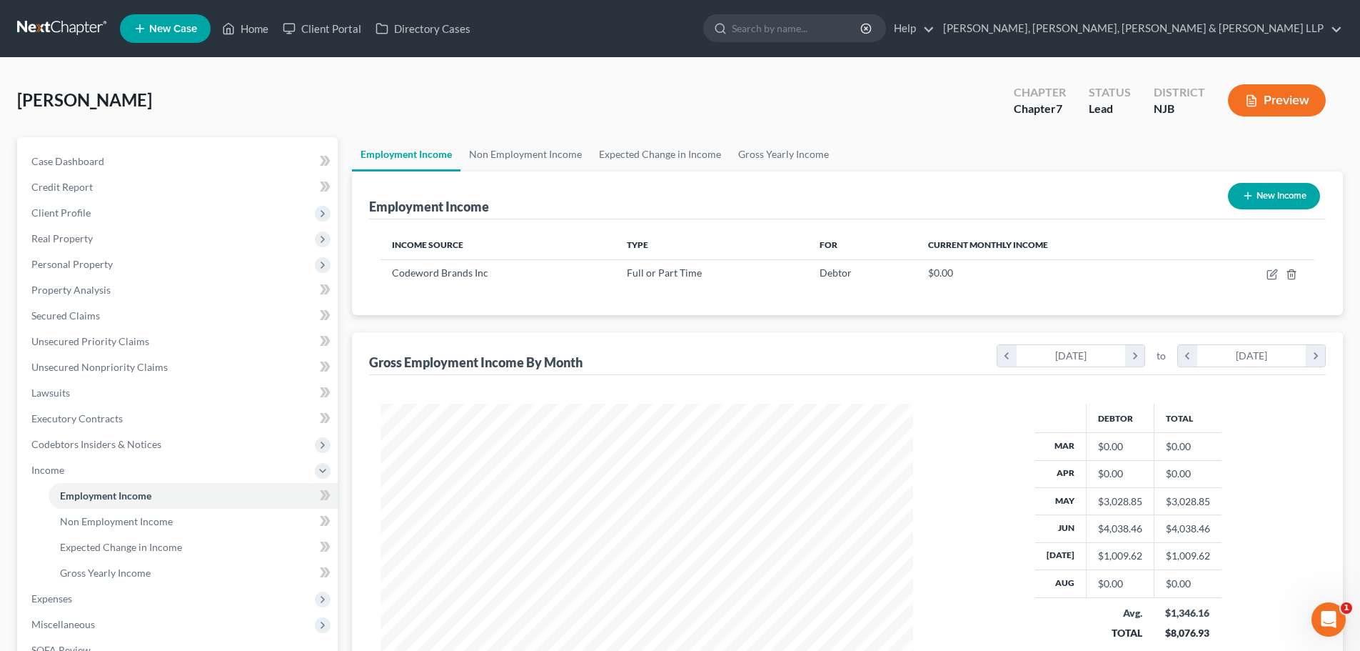
click at [1309, 190] on button "New Income" at bounding box center [1274, 196] width 92 height 26
select select "0"
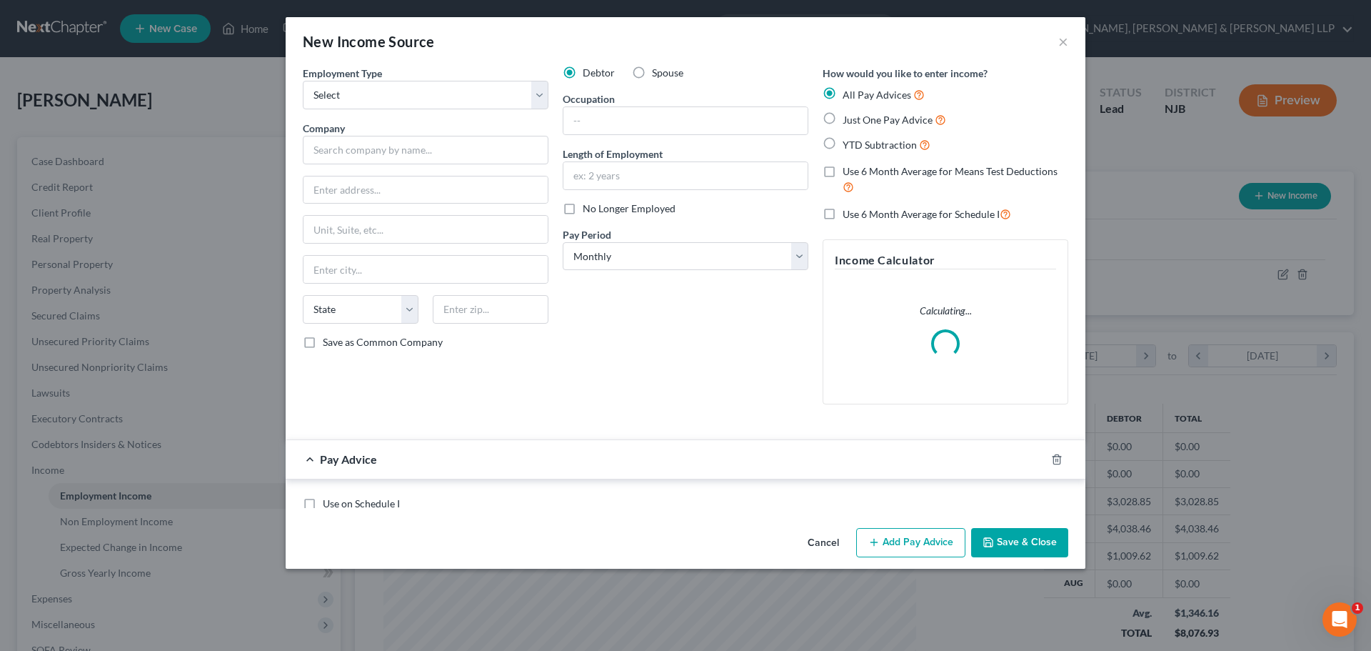
scroll to position [269, 566]
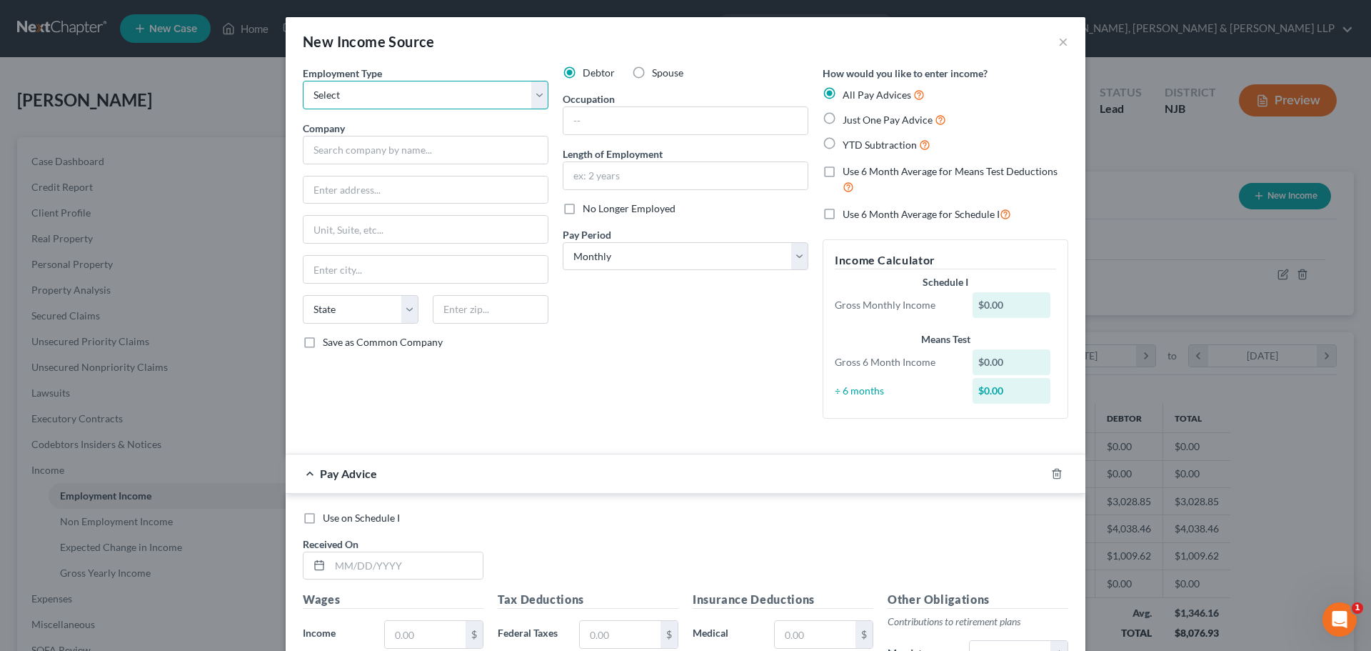
drag, startPoint x: 394, startPoint y: 92, endPoint x: 394, endPoint y: 109, distance: 16.4
click at [394, 93] on select "Select Full or [DEMOGRAPHIC_DATA] Employment Self Employment" at bounding box center [426, 95] width 246 height 29
select select "0"
click at [303, 81] on select "Select Full or [DEMOGRAPHIC_DATA] Employment Self Employment" at bounding box center [426, 95] width 246 height 29
click at [358, 159] on input "text" at bounding box center [426, 150] width 246 height 29
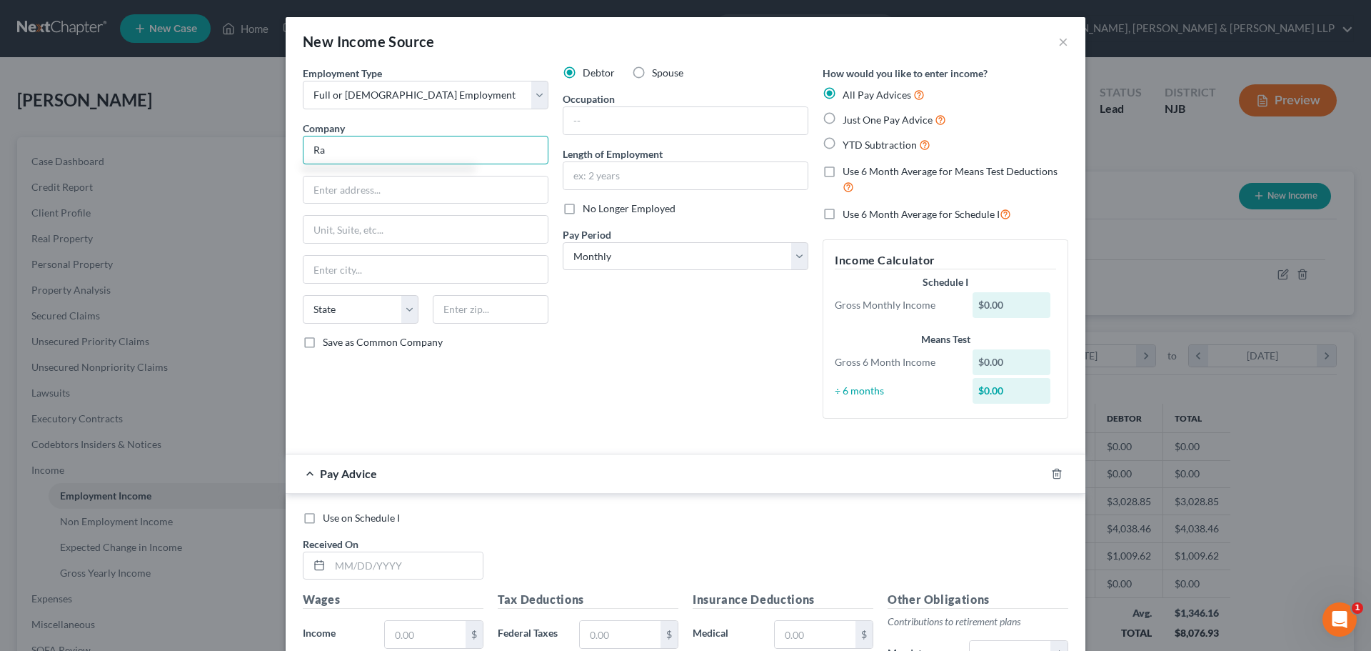
type input "R"
type input "Raitan Pharmaceuticals"
click at [333, 177] on input "text" at bounding box center [426, 189] width 244 height 27
type input "8 [PERSON_NAME] Court"
click at [495, 309] on input "text" at bounding box center [491, 309] width 116 height 29
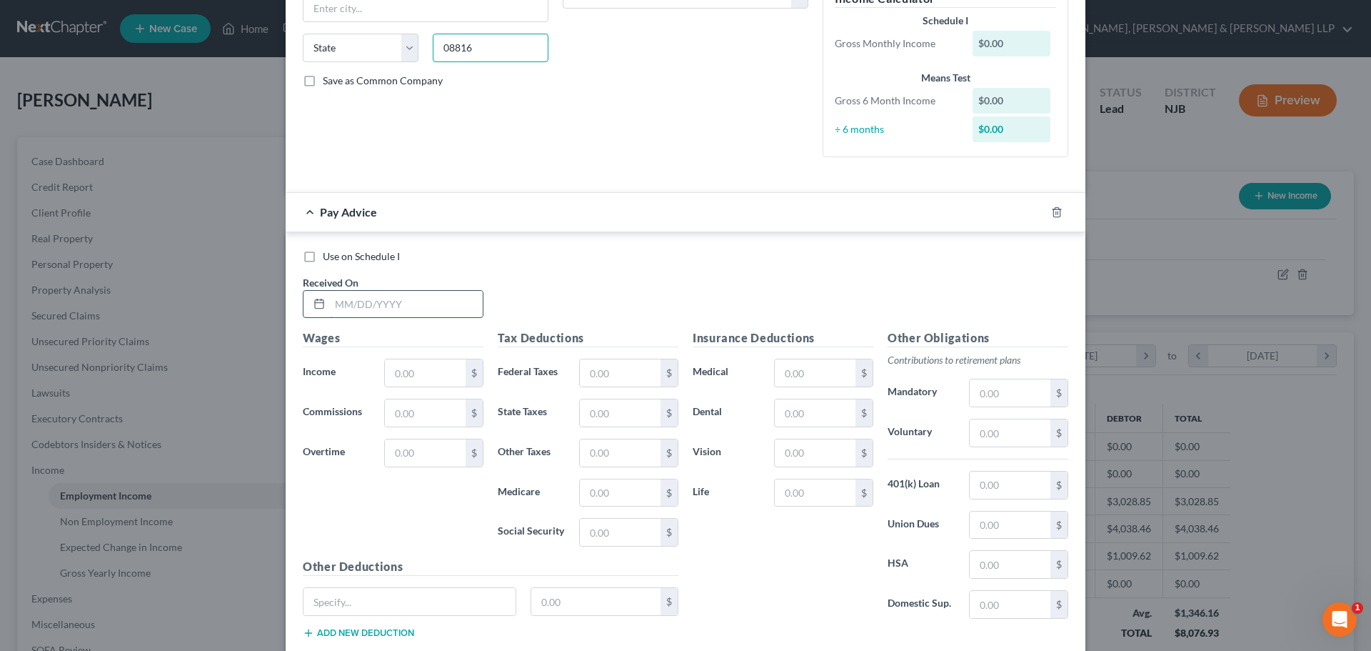
scroll to position [286, 0]
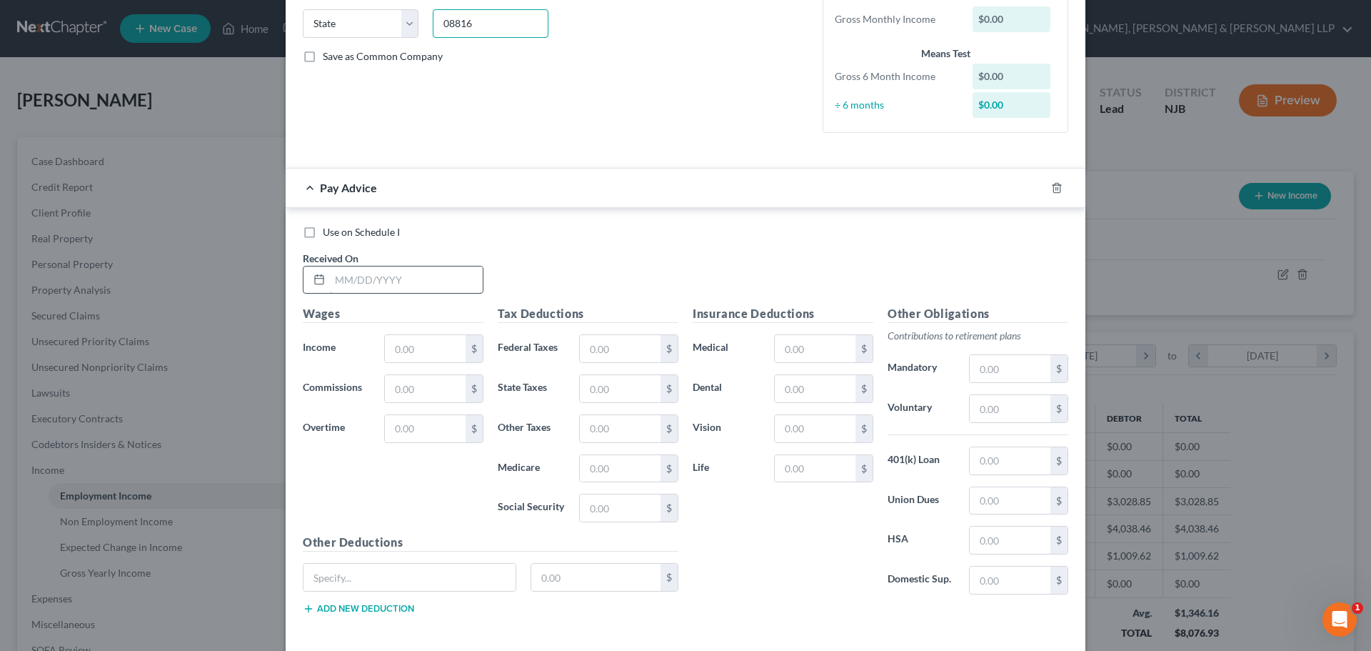
type input "08816"
drag, startPoint x: 366, startPoint y: 286, endPoint x: 319, endPoint y: 260, distance: 54.0
click at [364, 287] on input "text" at bounding box center [406, 279] width 153 height 27
type input "[GEOGRAPHIC_DATA]"
select select "33"
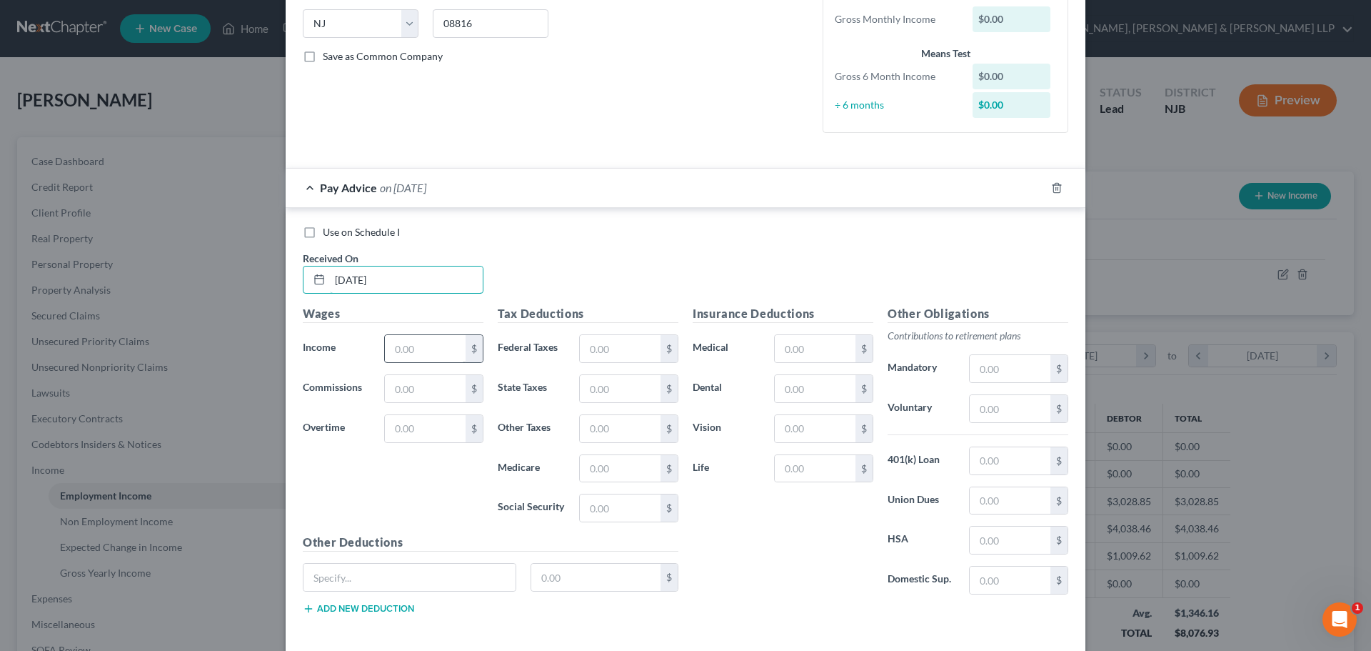
type input "[DATE]"
click at [443, 351] on input "text" at bounding box center [425, 348] width 81 height 27
type input "1,470.00"
click at [643, 351] on input "text" at bounding box center [620, 348] width 81 height 27
type input "98.00"
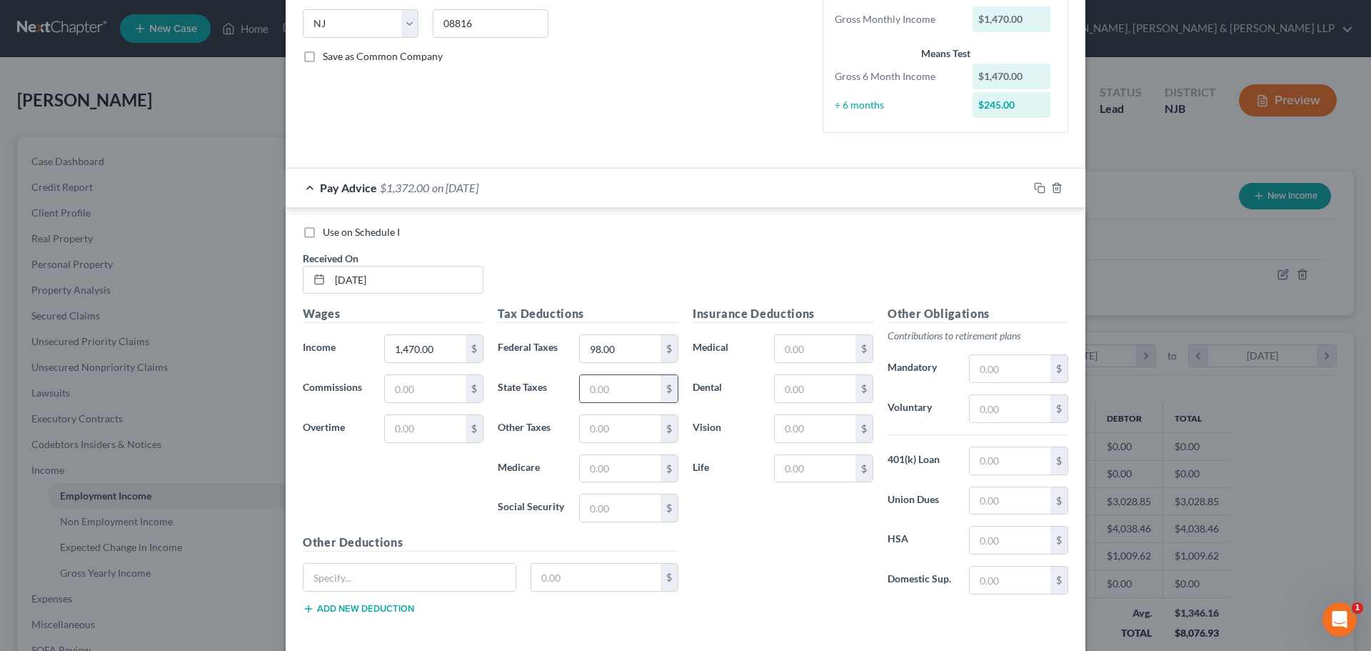
click at [596, 382] on input "text" at bounding box center [620, 388] width 81 height 27
type input "27.91"
click at [594, 470] on input "text" at bounding box center [620, 468] width 81 height 27
type input "21.32"
click at [593, 505] on input "text" at bounding box center [620, 507] width 81 height 27
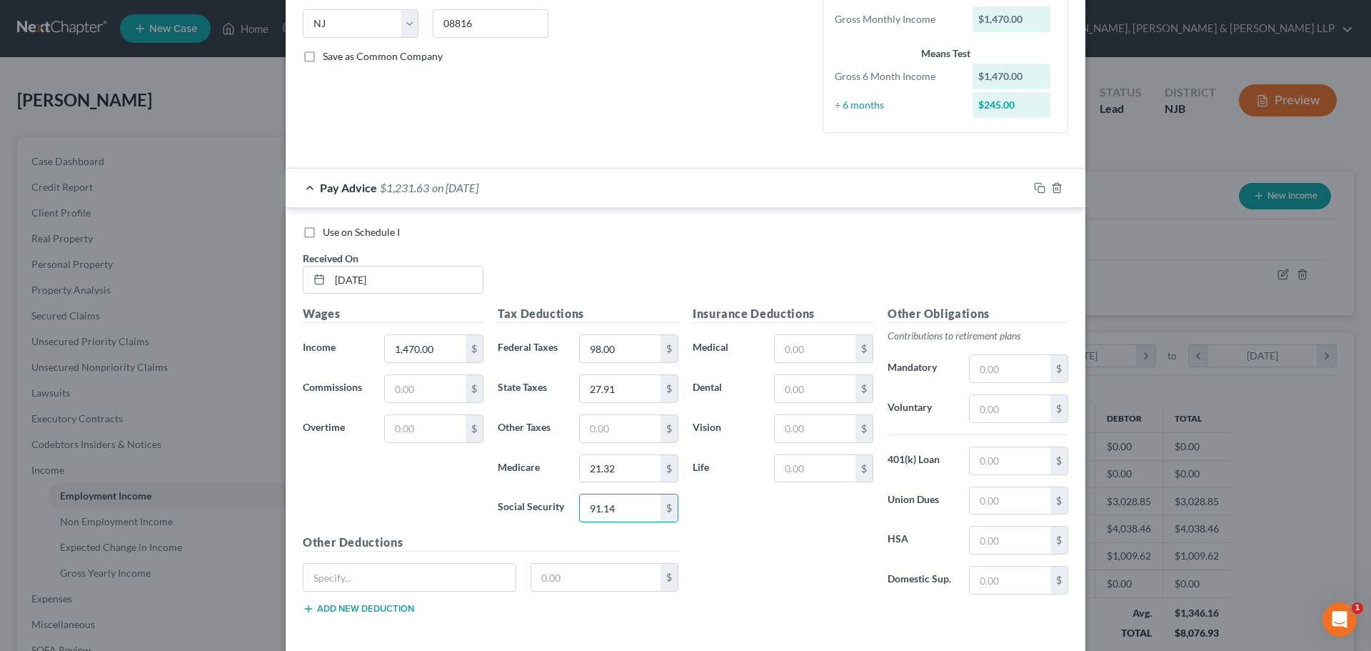
type input "91.14"
click at [603, 434] on input "text" at bounding box center [620, 428] width 81 height 27
type input "14.47"
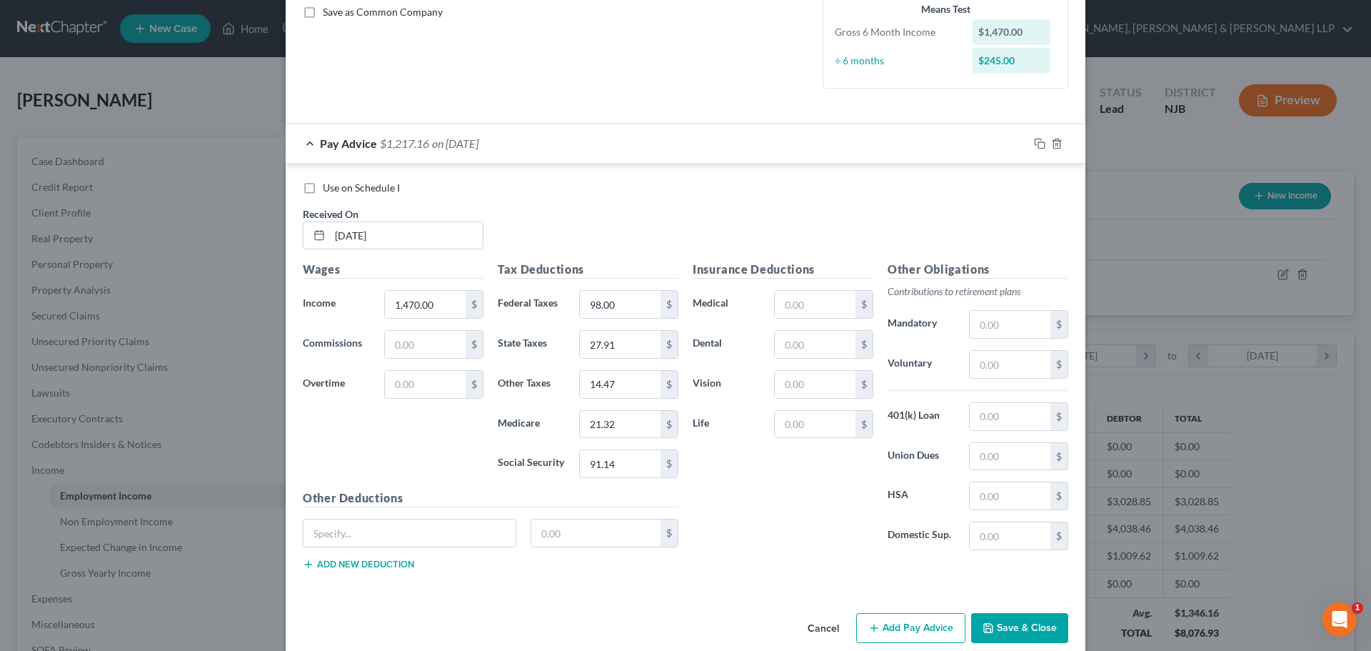
scroll to position [351, 0]
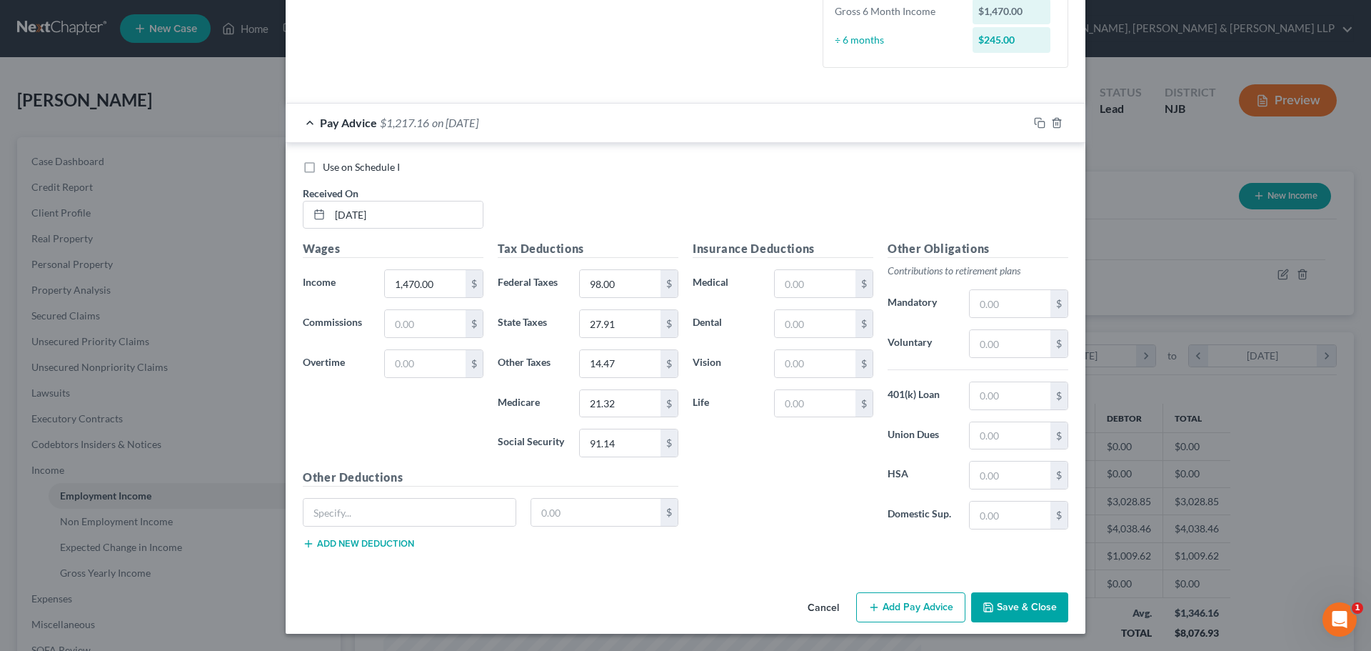
click at [945, 608] on button "Add Pay Advice" at bounding box center [910, 607] width 109 height 30
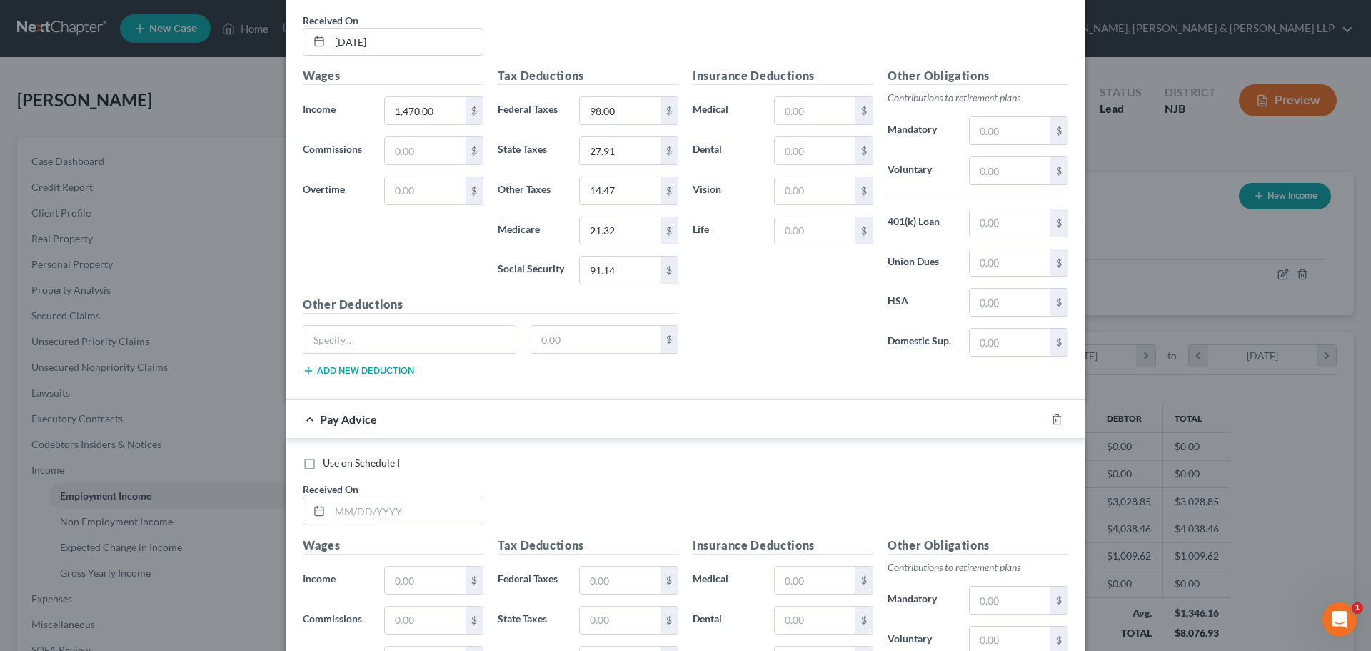
scroll to position [565, 0]
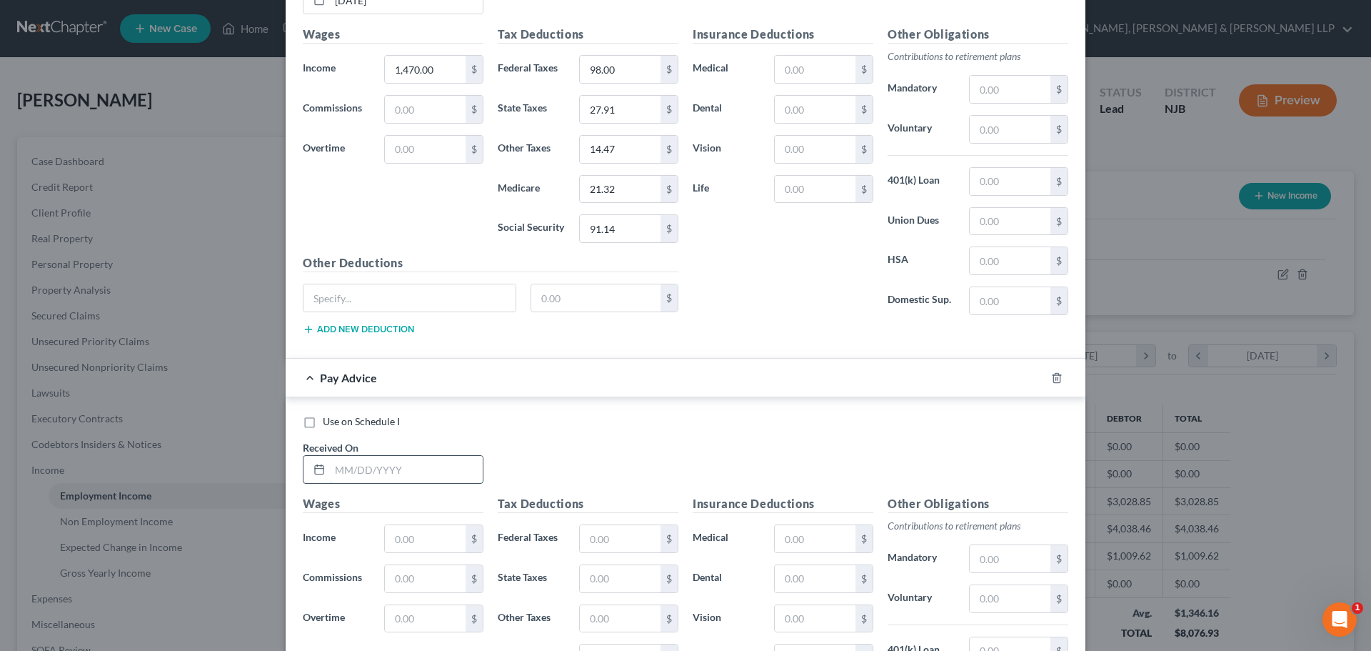
click at [349, 467] on input "text" at bounding box center [406, 469] width 153 height 27
type input "[DATE]"
click at [391, 549] on input "text" at bounding box center [425, 538] width 81 height 27
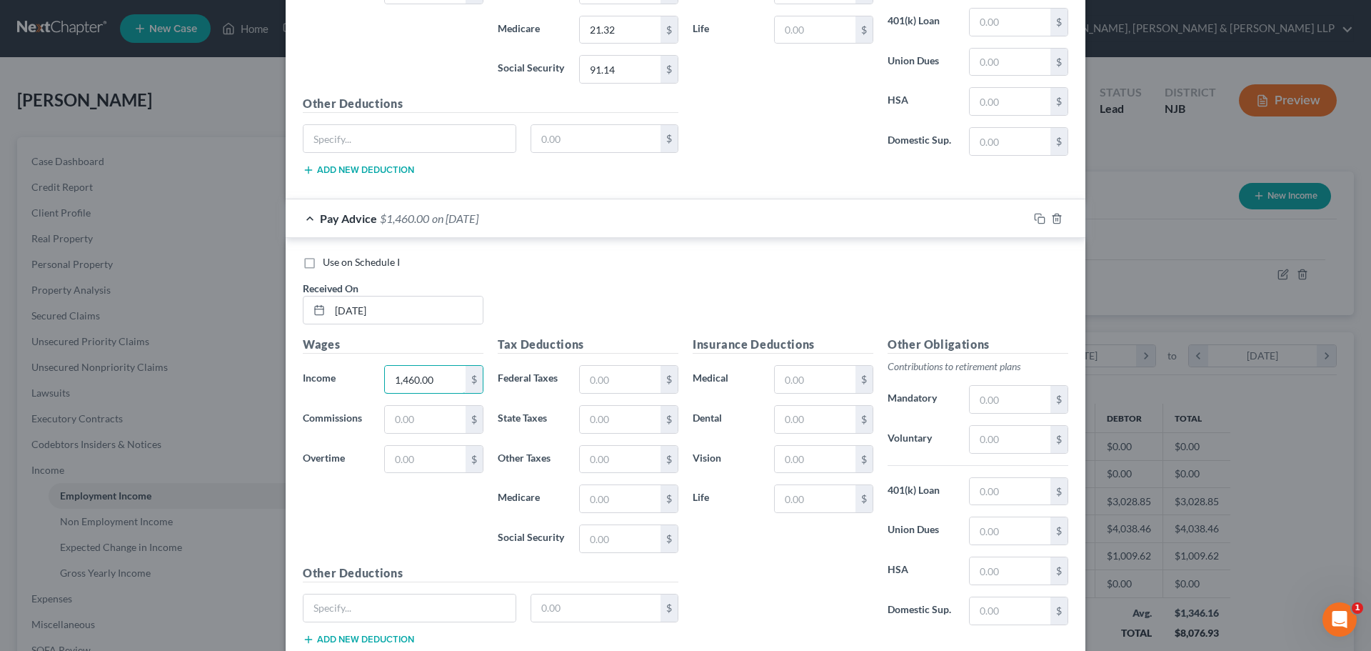
scroll to position [819, 0]
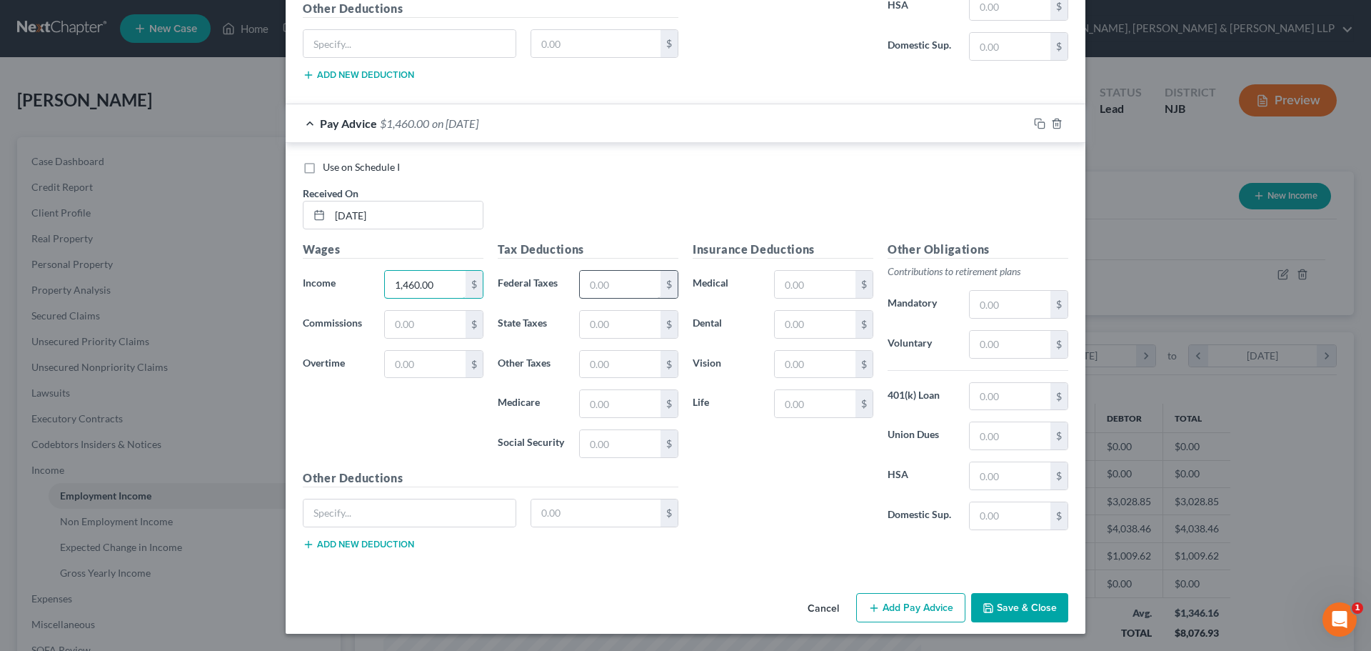
type input "1,460.00"
click at [591, 296] on input "text" at bounding box center [620, 284] width 81 height 27
type input "96.80"
click at [586, 320] on input "text" at bounding box center [620, 324] width 81 height 27
type input "27.52"
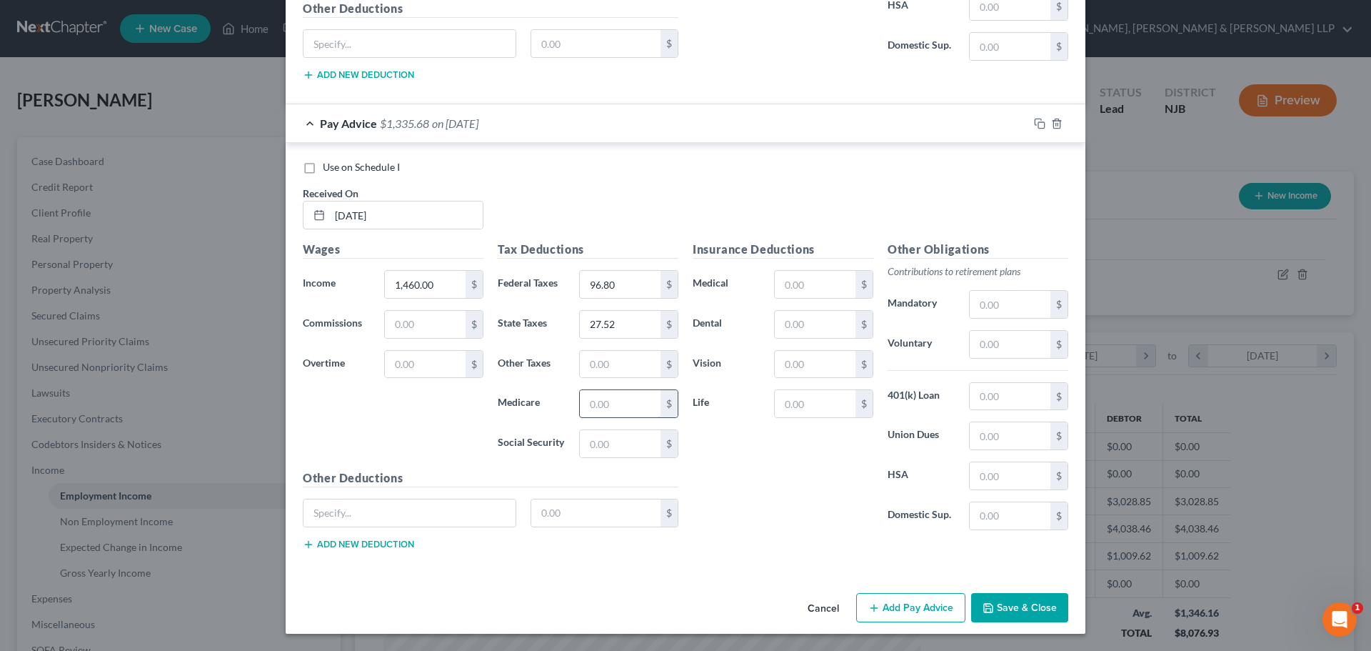
click at [638, 404] on input "text" at bounding box center [620, 403] width 81 height 27
type input "21.17"
click at [640, 451] on input "text" at bounding box center [620, 443] width 81 height 27
type input "90.52"
click at [601, 360] on input "text" at bounding box center [620, 364] width 81 height 27
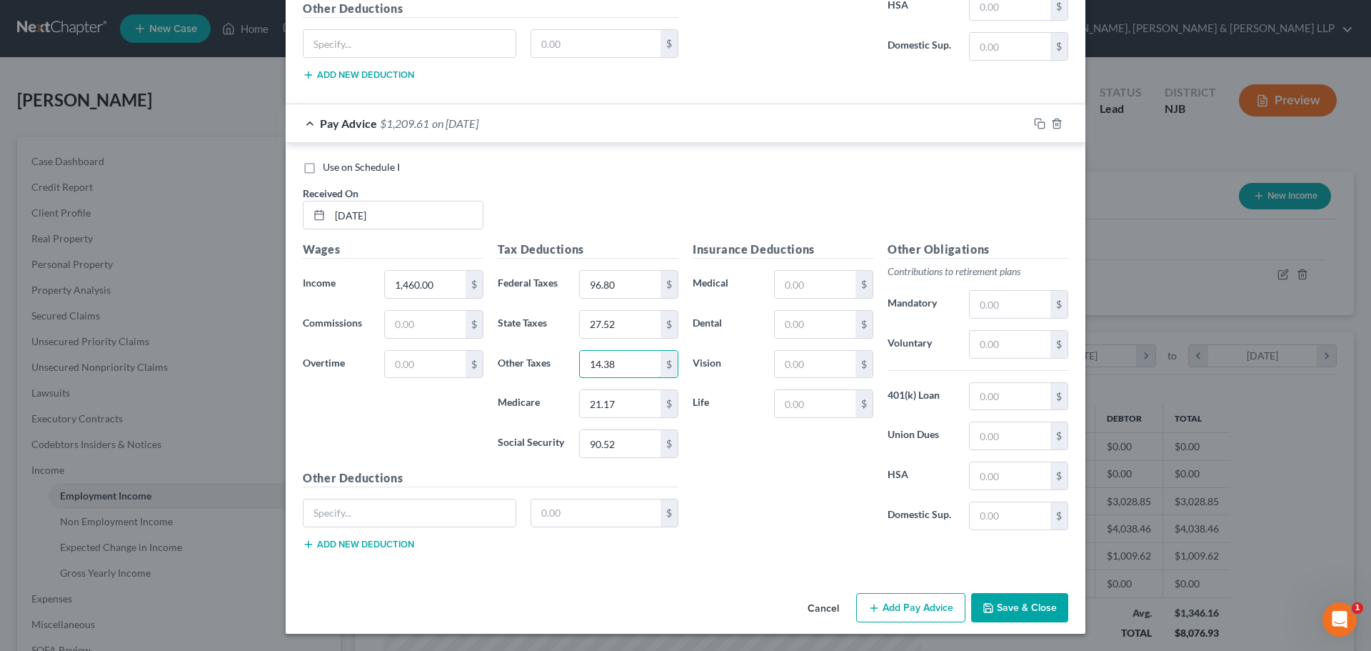
type input "14.38"
click at [956, 601] on button "Add Pay Advice" at bounding box center [910, 608] width 109 height 30
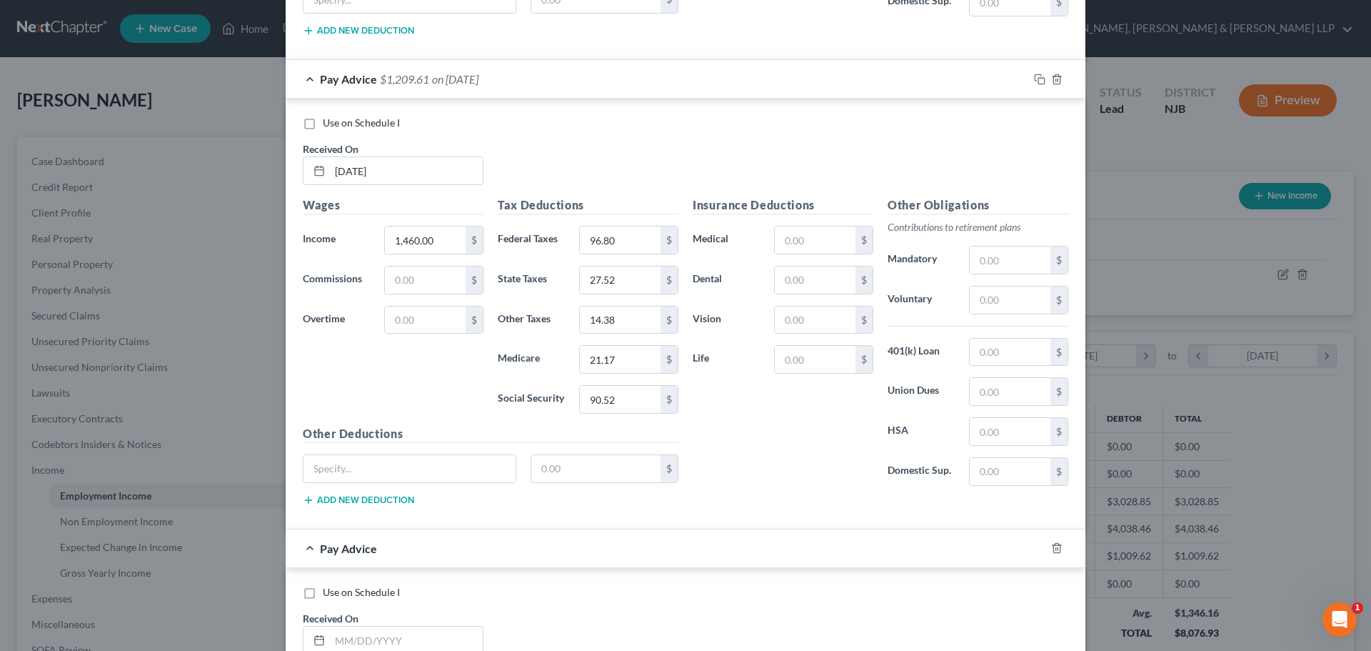
scroll to position [1033, 0]
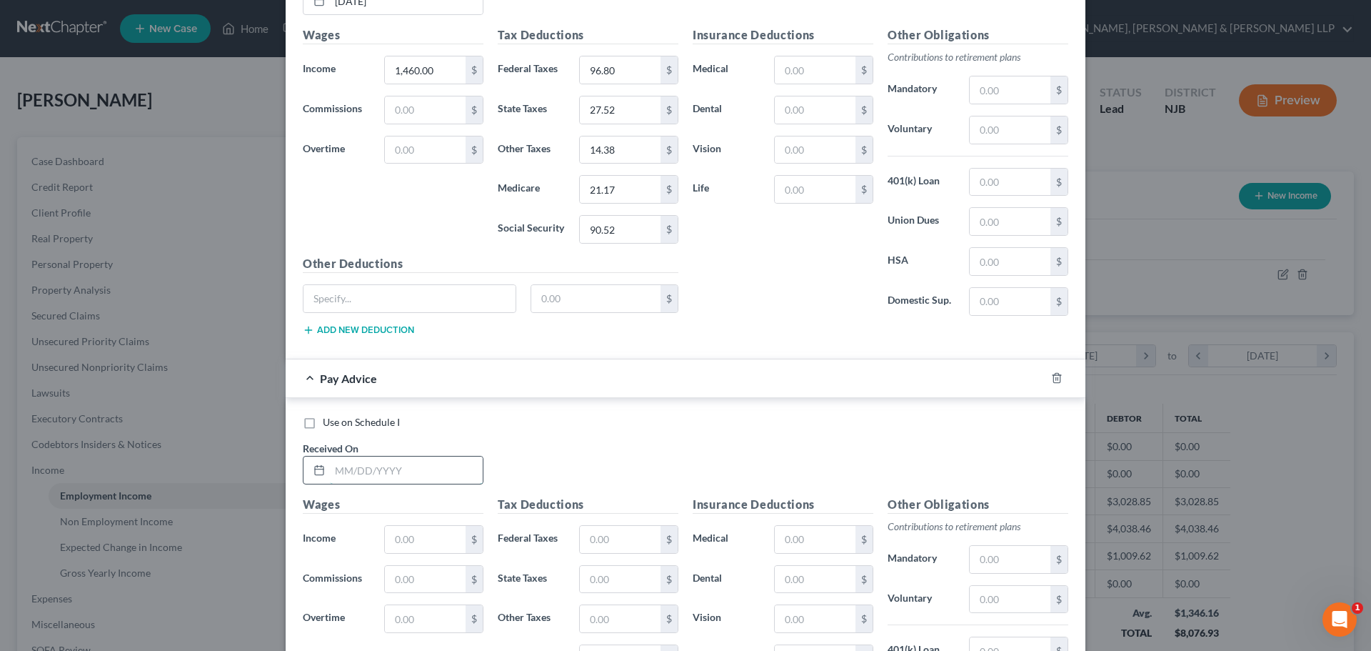
click at [346, 468] on input "text" at bounding box center [406, 469] width 153 height 27
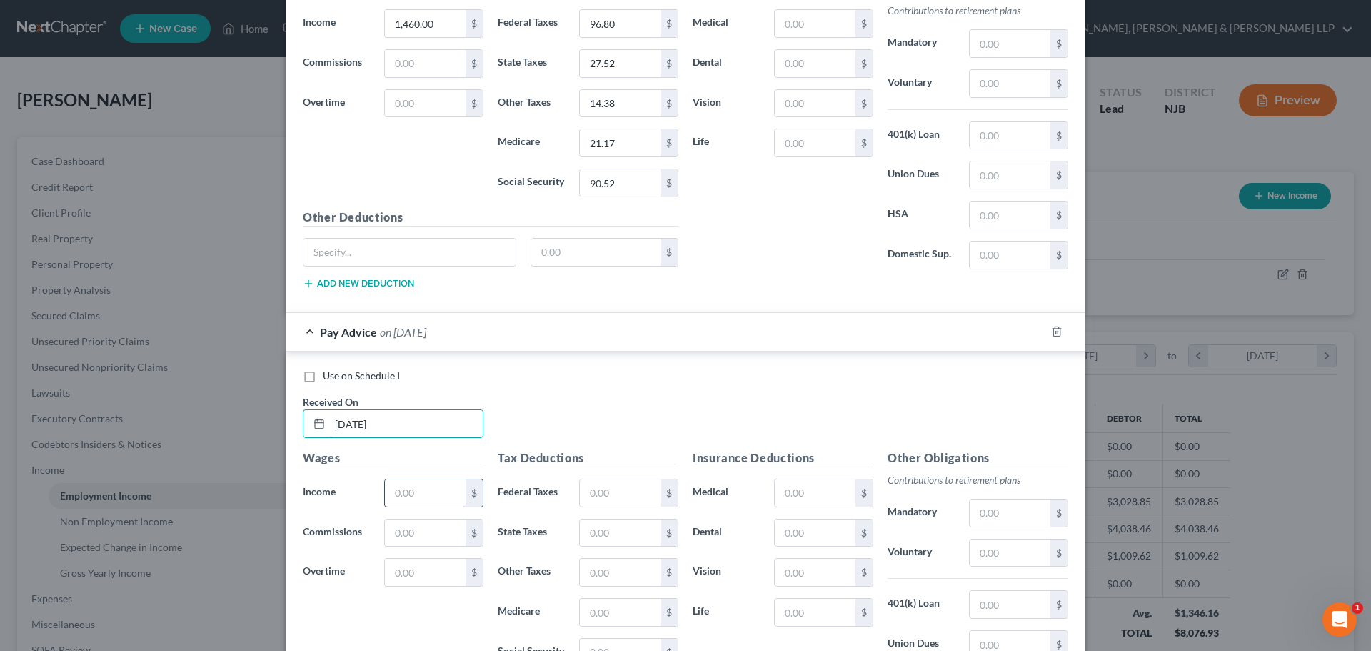
type input "[DATE]"
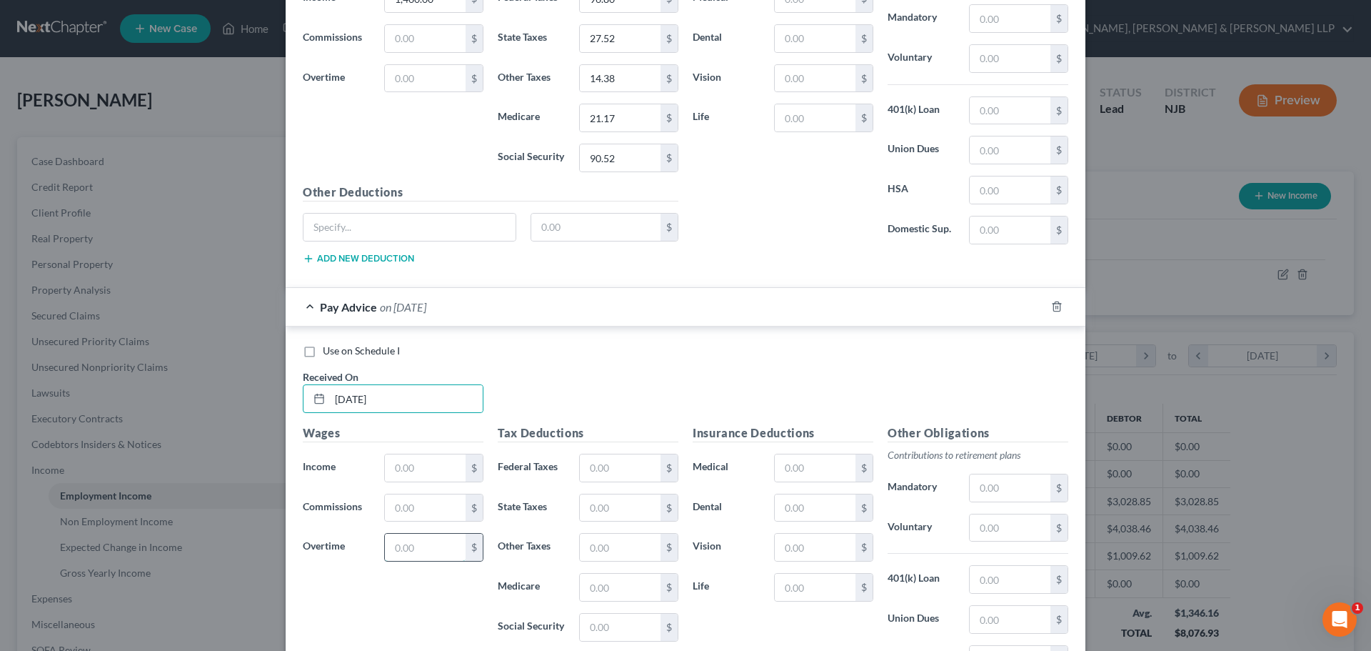
click at [448, 538] on input "text" at bounding box center [425, 546] width 81 height 27
drag, startPoint x: 430, startPoint y: 447, endPoint x: 430, endPoint y: 456, distance: 8.6
click at [430, 448] on div "Wages Income * $ Commissions $ Overtime $" at bounding box center [393, 538] width 195 height 229
click at [430, 457] on input "text" at bounding box center [425, 467] width 81 height 27
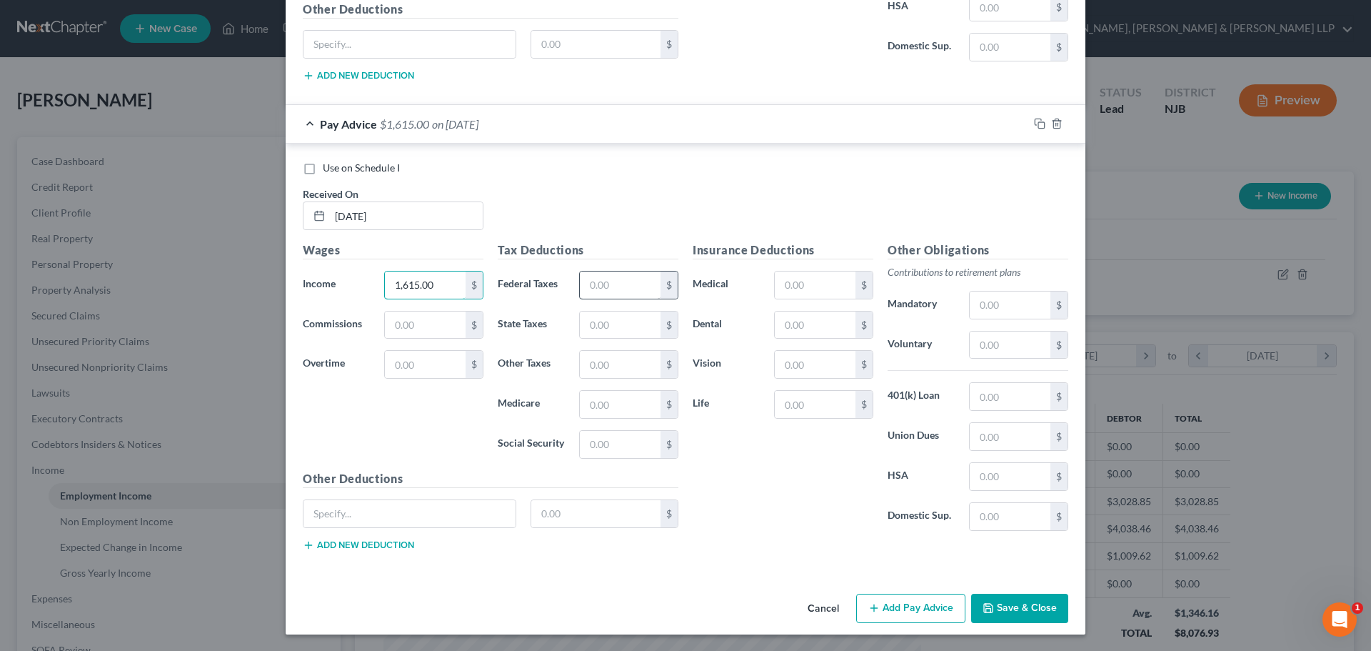
scroll to position [1288, 0]
type input "1,615.00"
click at [596, 281] on input "text" at bounding box center [620, 284] width 81 height 27
type input "115.04"
click at [602, 319] on input "text" at bounding box center [620, 324] width 81 height 27
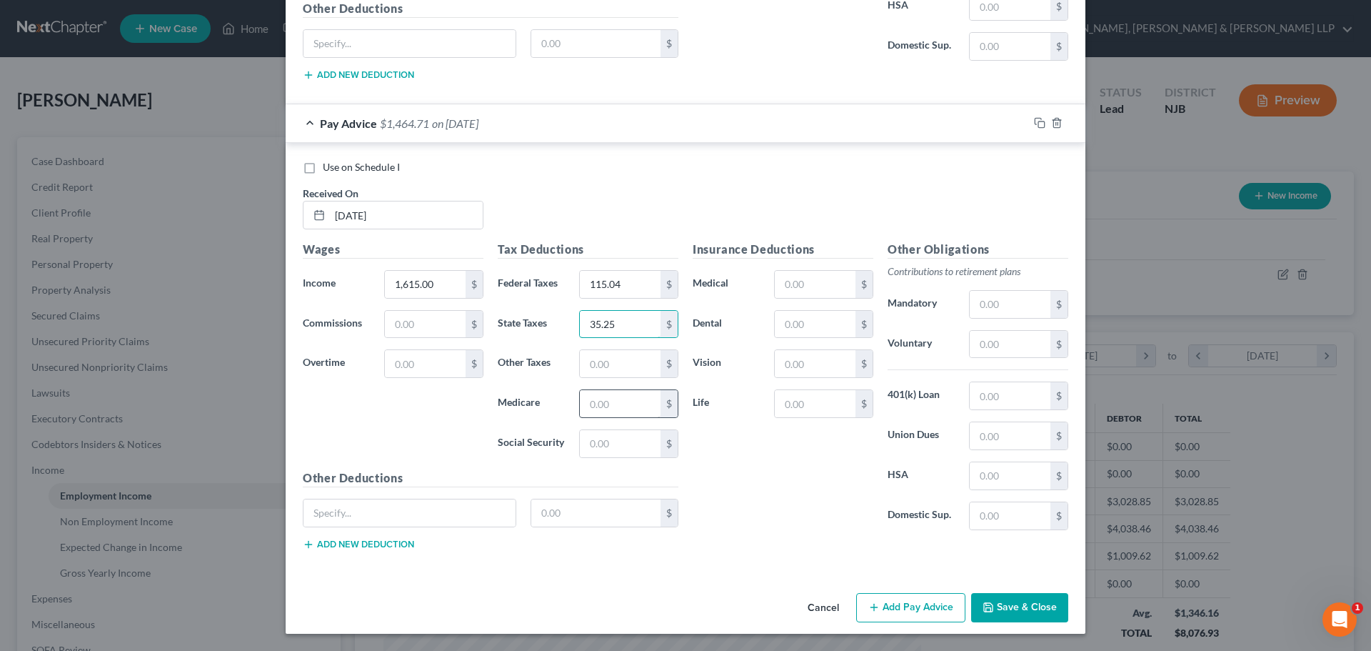
type input "35.25"
click at [583, 409] on input "text" at bounding box center [620, 403] width 81 height 27
type input "23.41"
click at [624, 442] on input "text" at bounding box center [620, 443] width 81 height 27
type input "100.13"
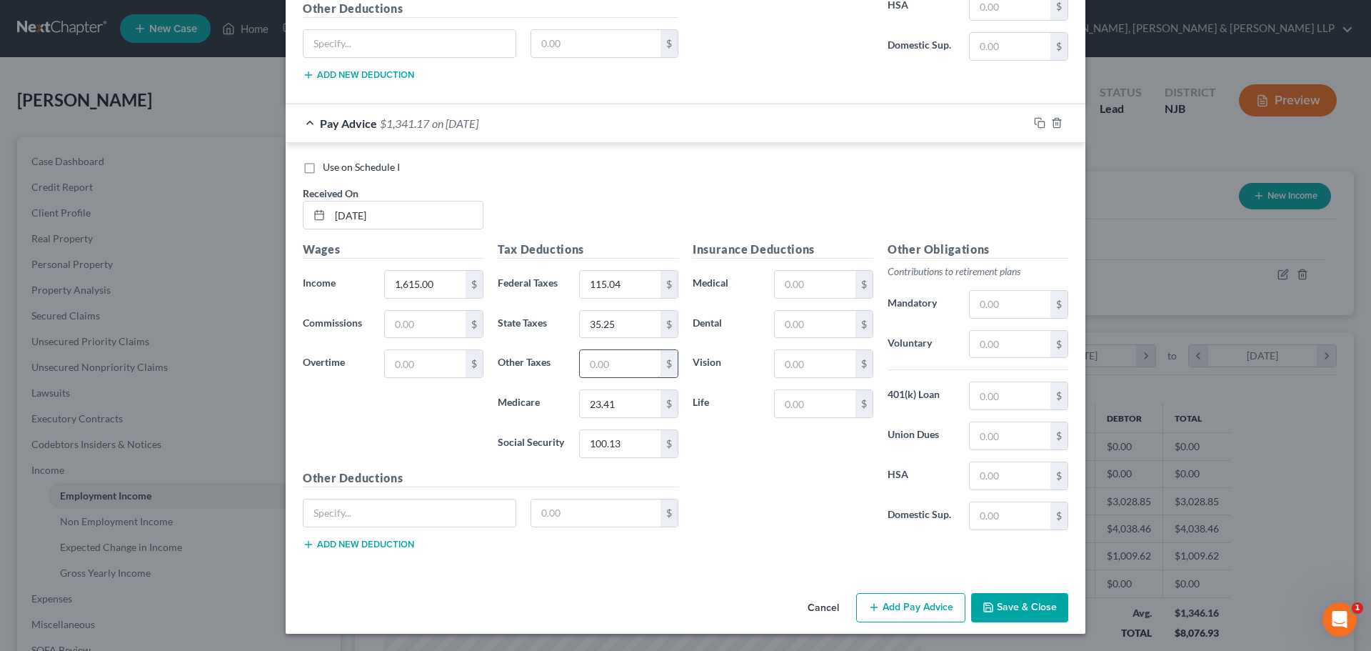
click at [580, 368] on input "text" at bounding box center [620, 363] width 81 height 27
type input "15.91"
drag, startPoint x: 928, startPoint y: 606, endPoint x: 805, endPoint y: 618, distance: 123.4
click at [928, 604] on button "Add Pay Advice" at bounding box center [910, 608] width 109 height 30
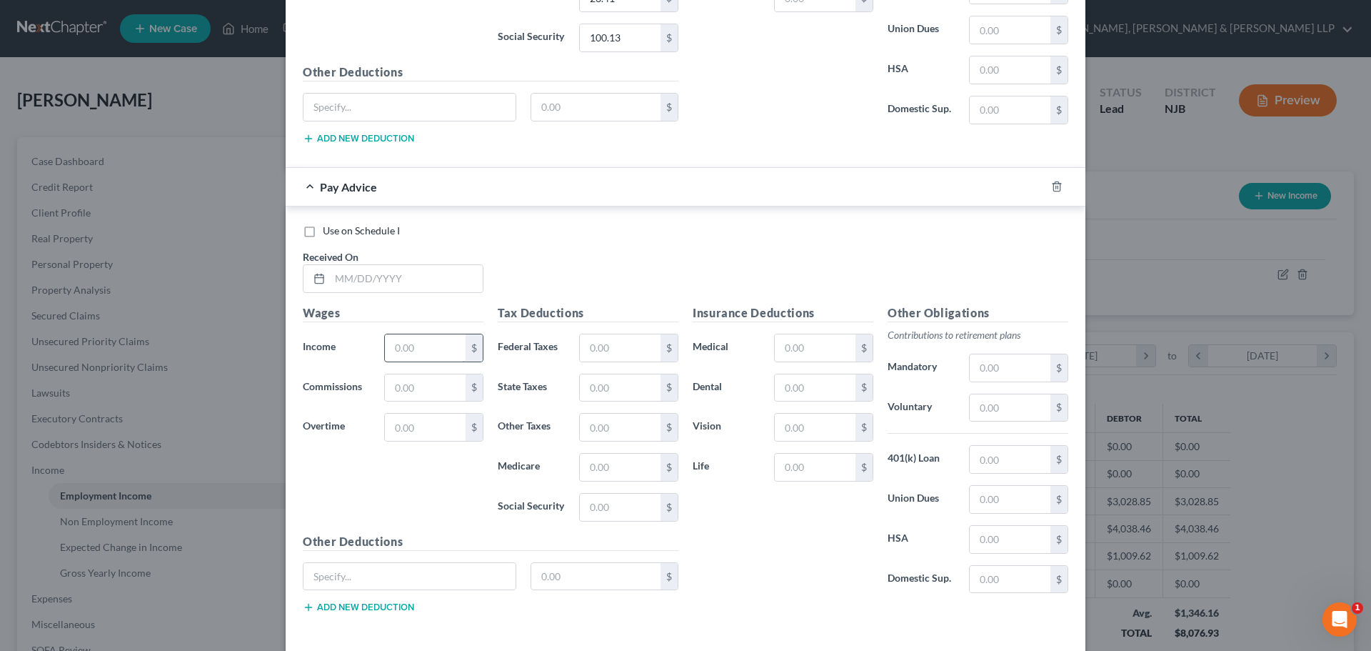
scroll to position [1717, 0]
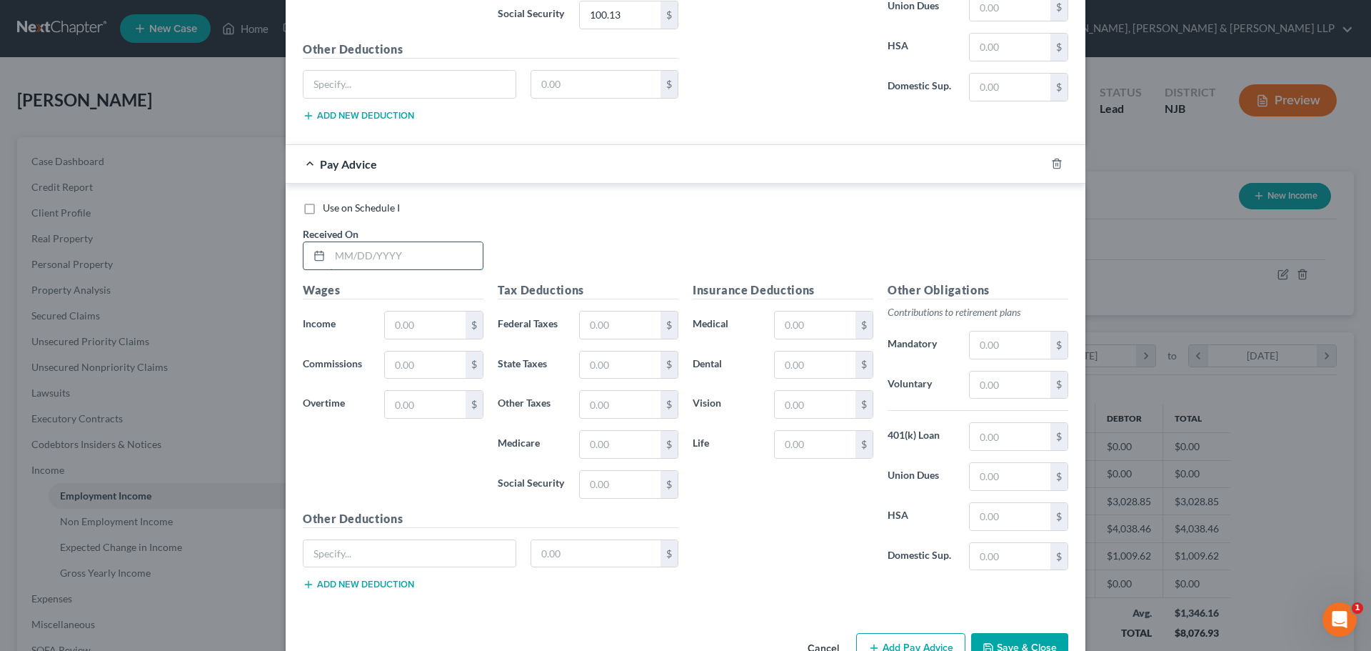
click at [361, 258] on input "text" at bounding box center [406, 255] width 153 height 27
type input "[DATE]"
click at [423, 321] on input "text" at bounding box center [425, 324] width 81 height 27
type input "1,610.00"
click at [616, 332] on input "text" at bounding box center [620, 324] width 81 height 27
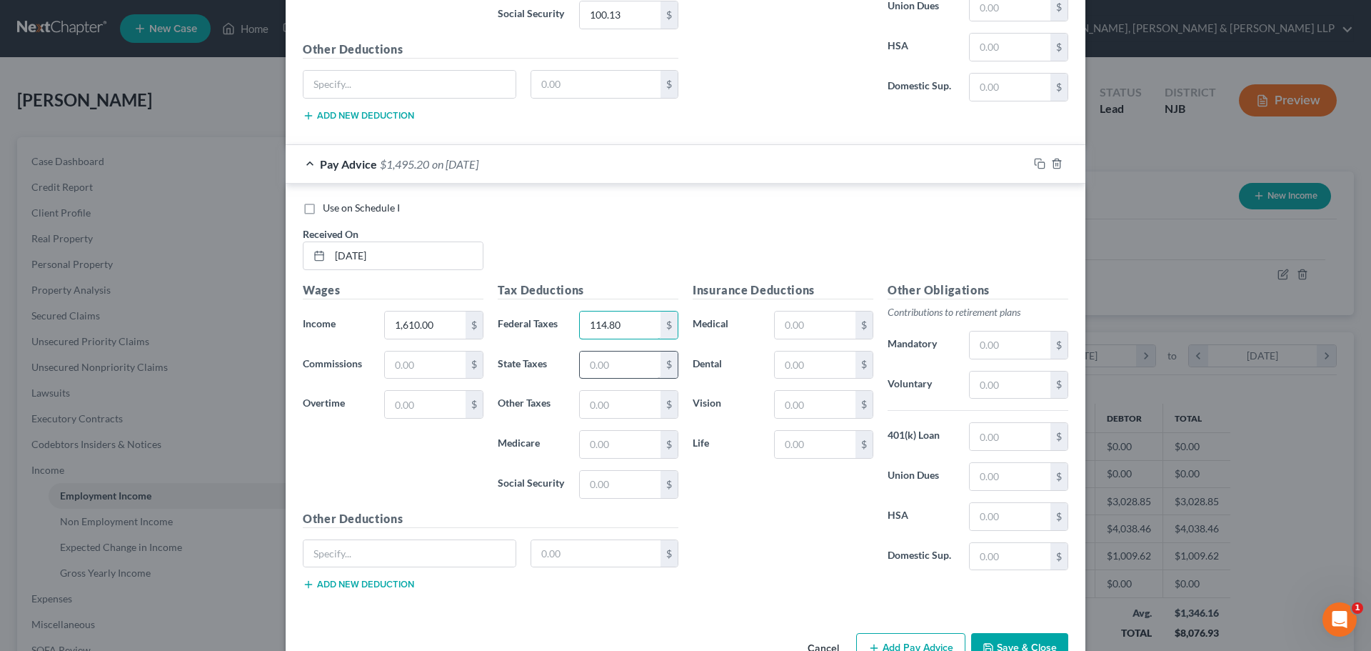
type input "114.80"
click at [586, 355] on input "text" at bounding box center [620, 364] width 81 height 27
type input "34.94"
click at [595, 438] on input "text" at bounding box center [620, 444] width 81 height 27
type input "23.35"
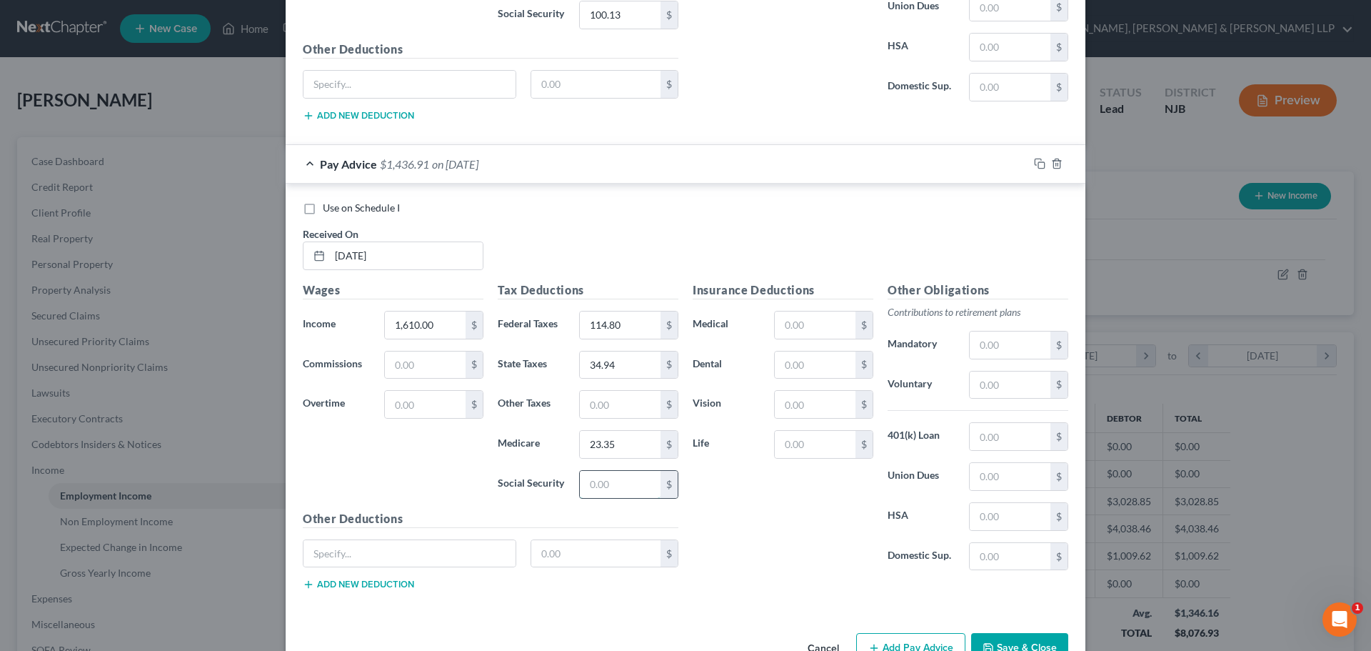
click at [617, 488] on input "text" at bounding box center [620, 484] width 81 height 27
type input "99.82"
click at [586, 403] on input "text" at bounding box center [620, 404] width 81 height 27
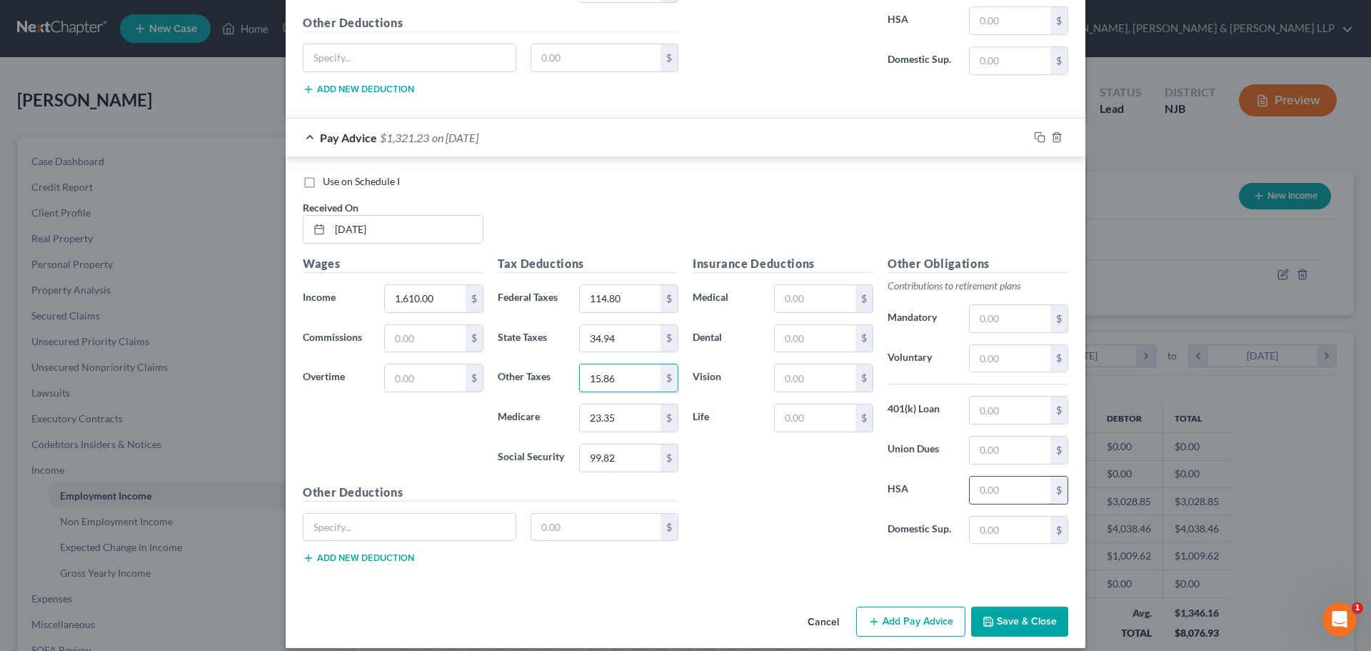
scroll to position [1758, 0]
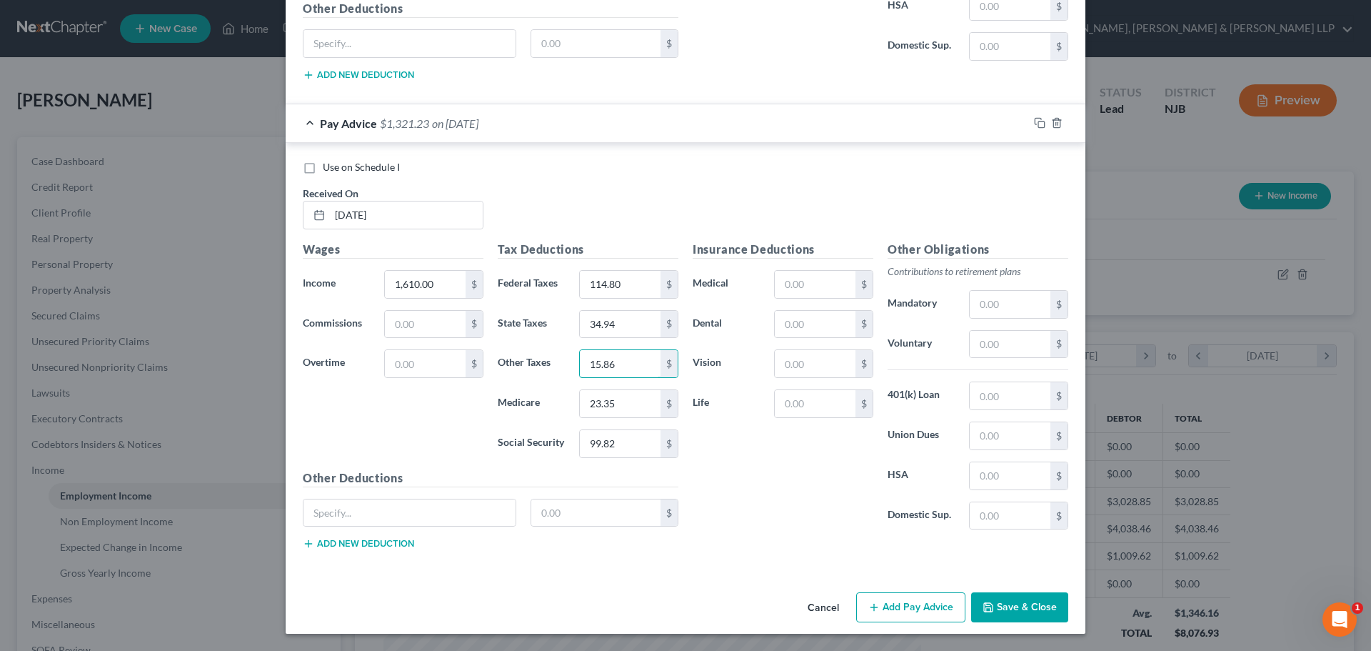
type input "15.86"
click at [889, 601] on button "Add Pay Advice" at bounding box center [910, 607] width 109 height 30
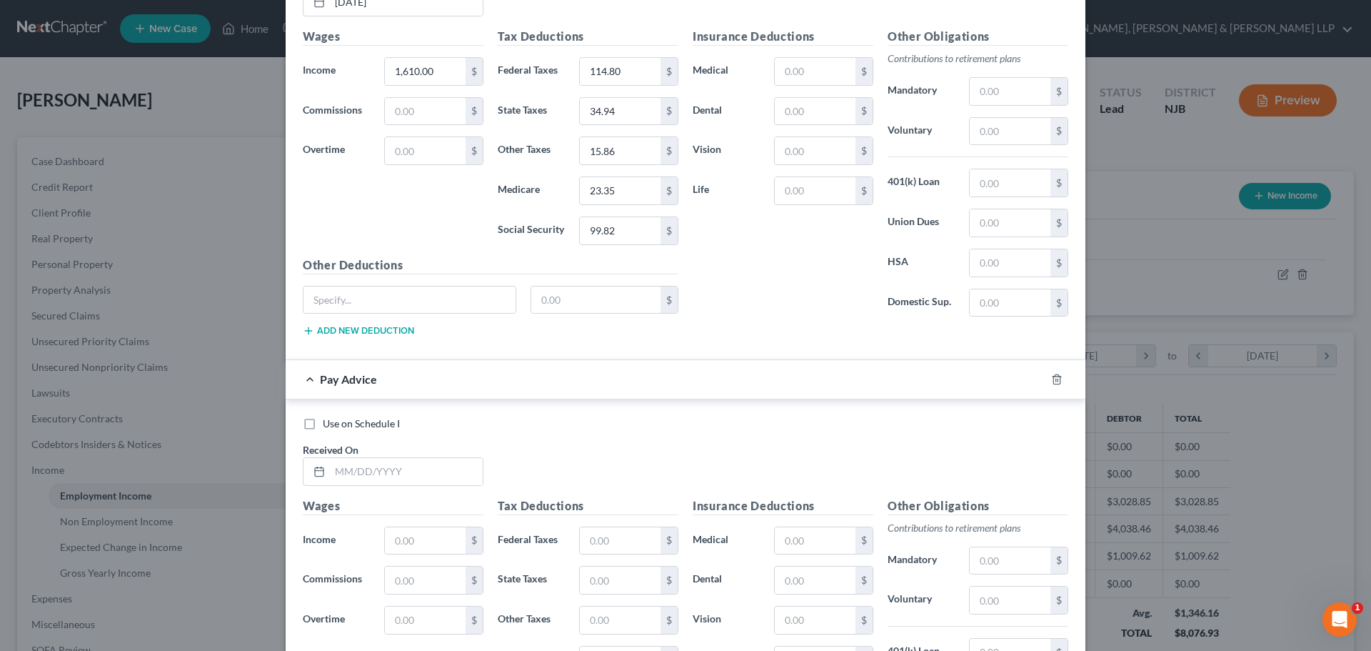
scroll to position [1972, 0]
click at [371, 479] on input "text" at bounding box center [406, 469] width 153 height 27
type input "[DATE]"
click at [404, 530] on input "text" at bounding box center [425, 539] width 81 height 27
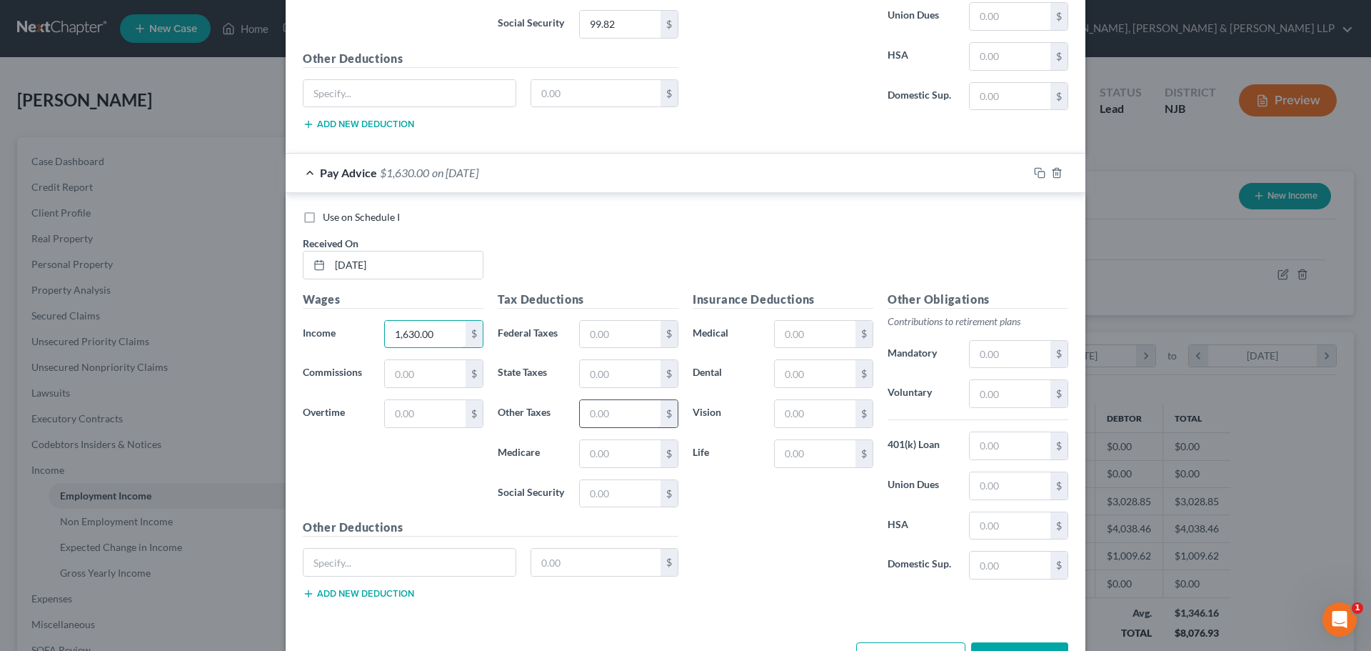
scroll to position [2186, 0]
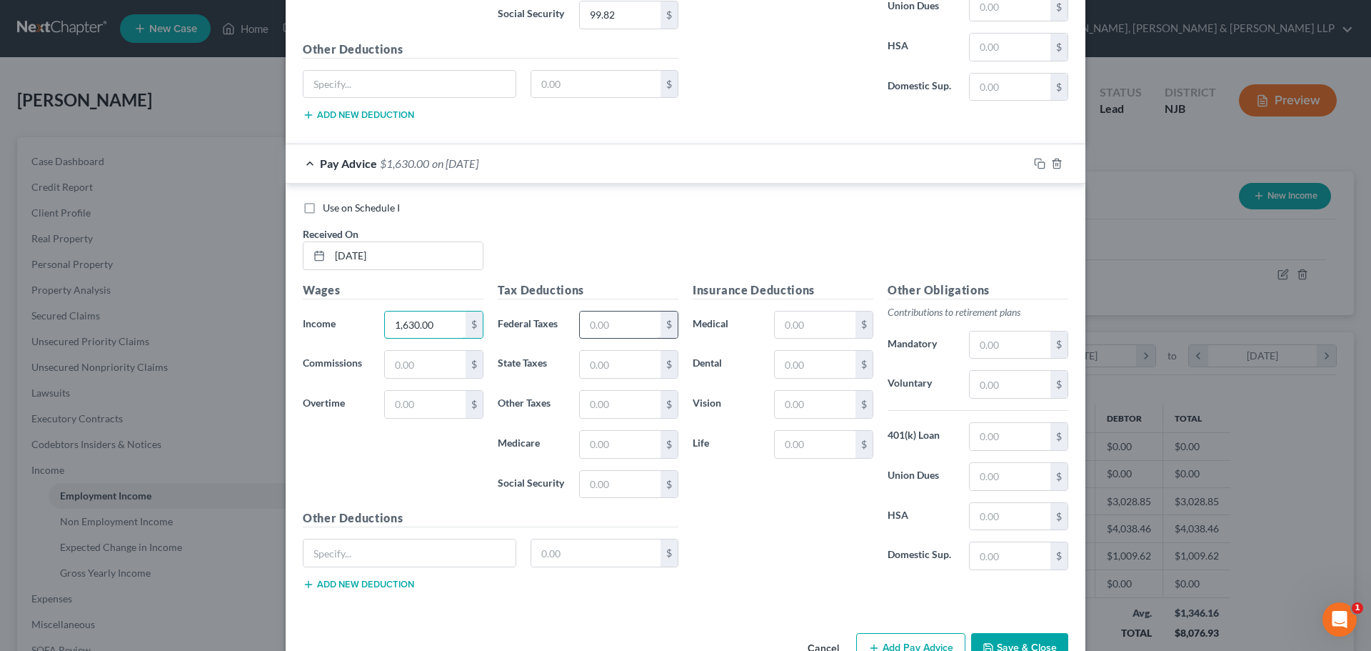
type input "1,630.00"
click at [618, 325] on input "text" at bounding box center [620, 324] width 81 height 27
type input "117.20"
click at [613, 357] on input "text" at bounding box center [620, 364] width 81 height 27
type input "36.16"
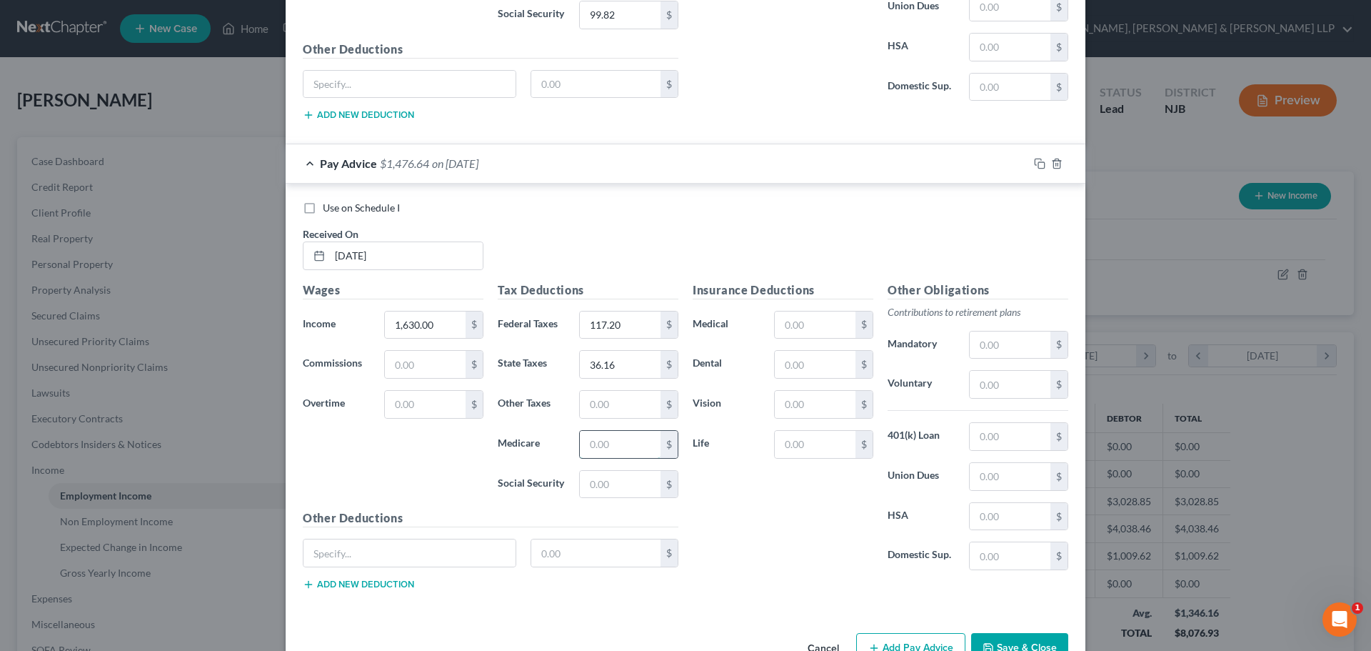
click at [627, 446] on input "text" at bounding box center [620, 444] width 81 height 27
type input "23.63"
click at [611, 481] on input "text" at bounding box center [620, 484] width 81 height 27
type input "101.06"
click at [618, 394] on input "text" at bounding box center [620, 404] width 81 height 27
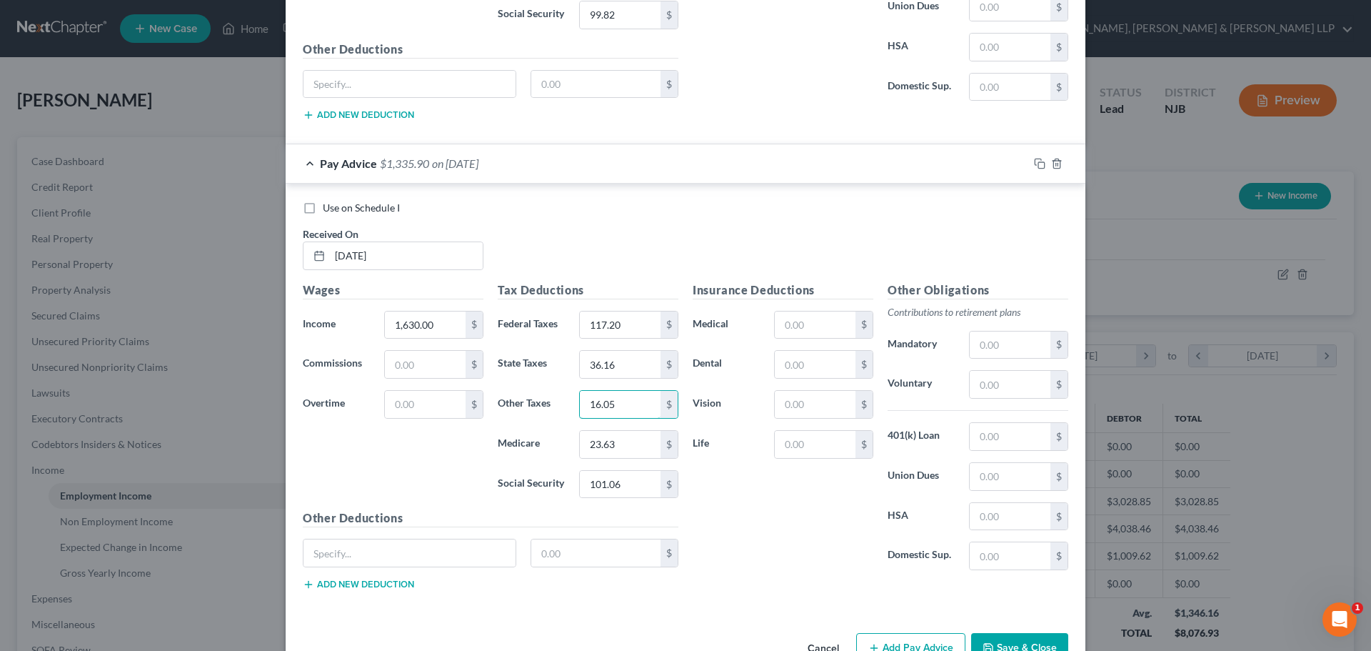
type input "16.05"
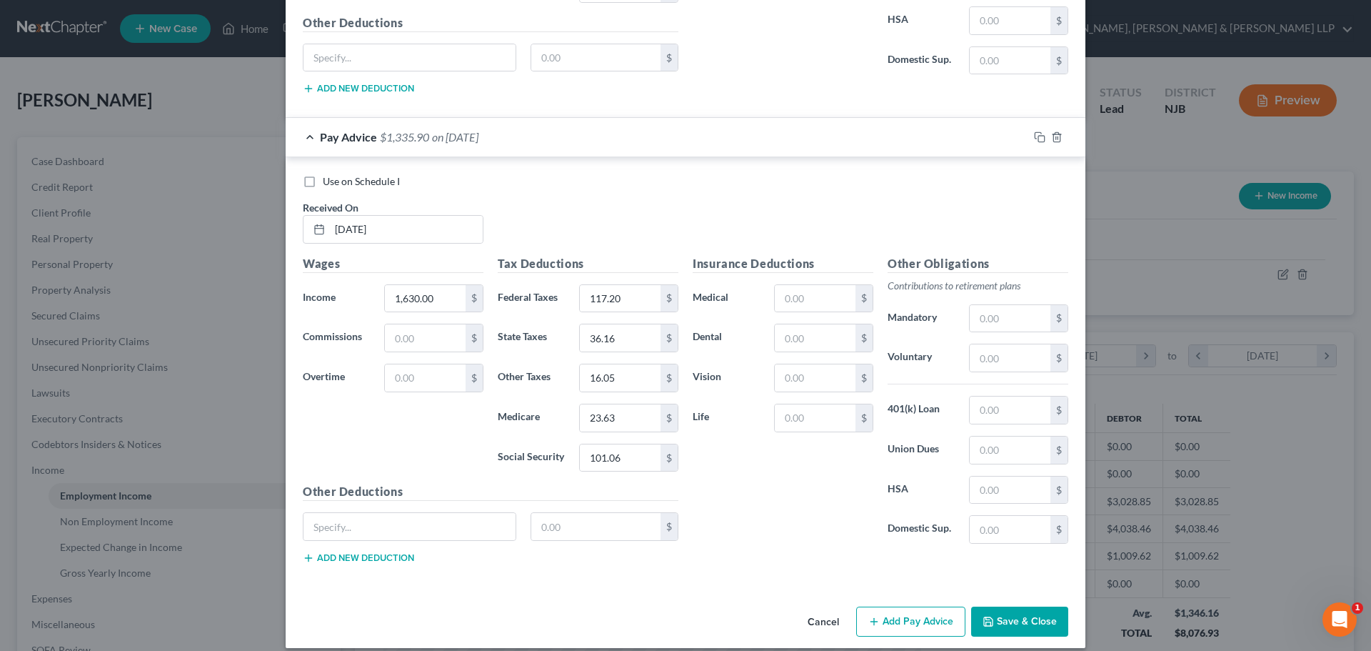
scroll to position [2227, 0]
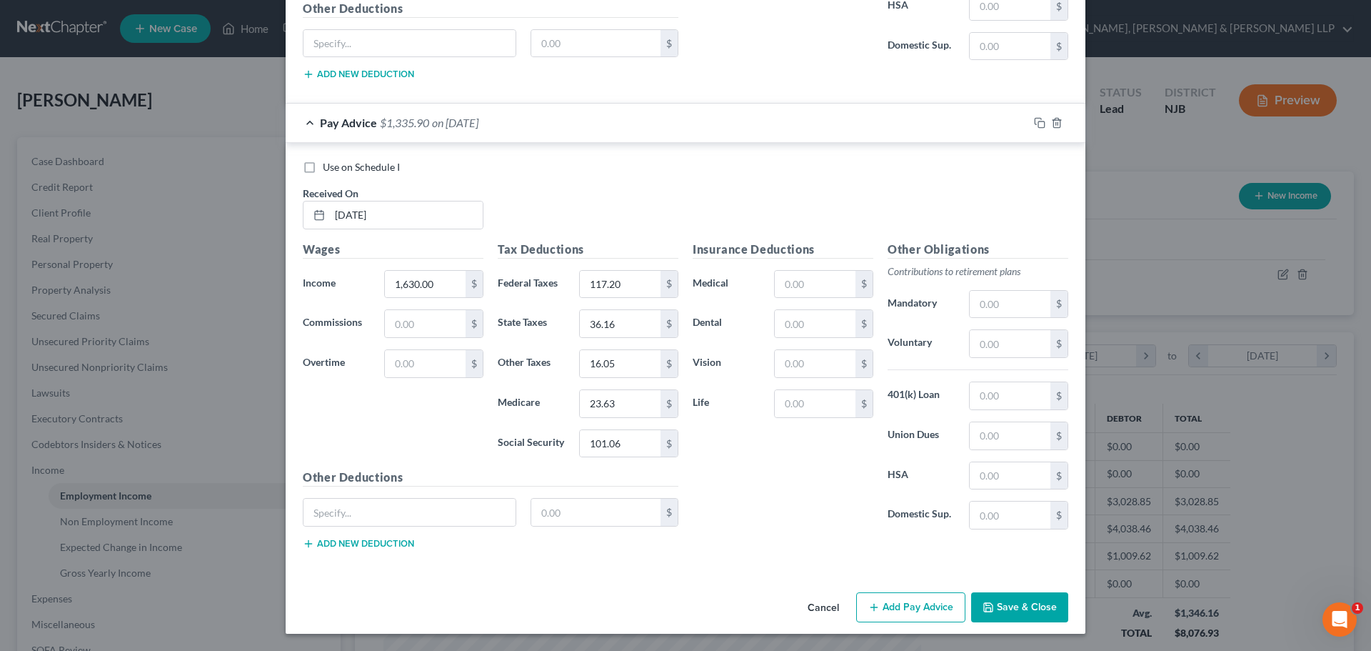
click at [914, 603] on button "Add Pay Advice" at bounding box center [910, 607] width 109 height 30
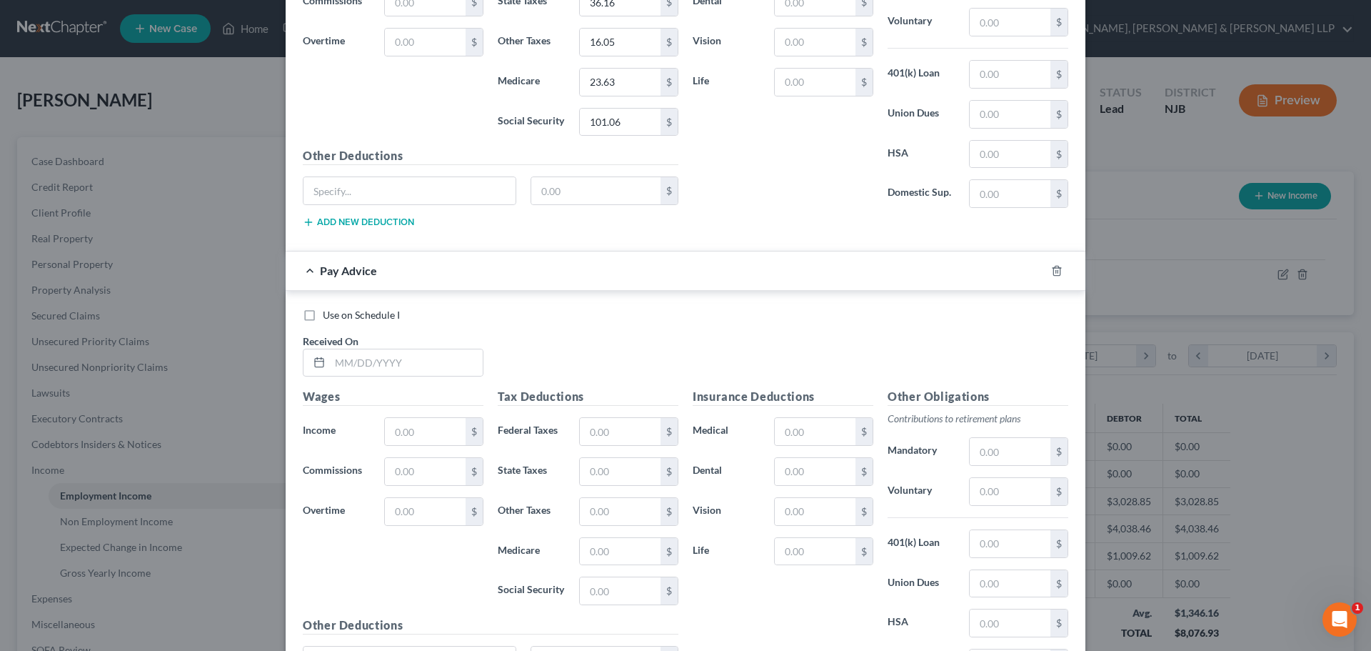
scroll to position [2584, 0]
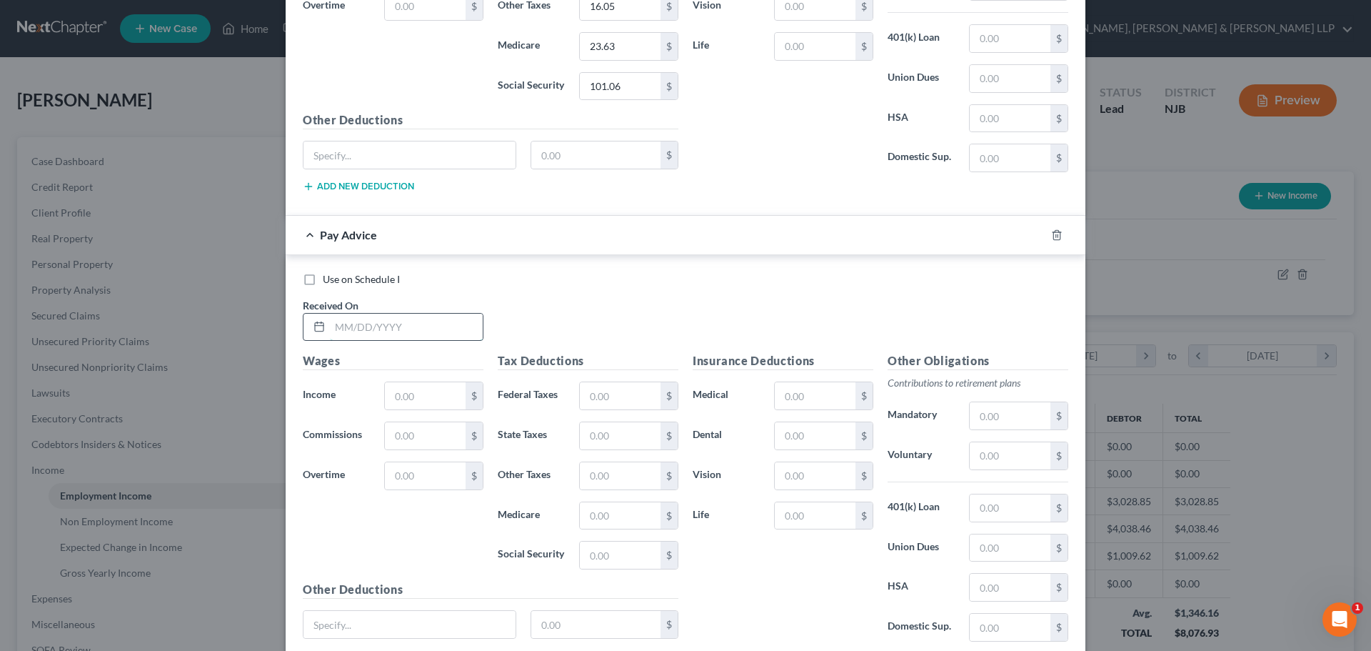
click at [343, 324] on input "text" at bounding box center [406, 327] width 153 height 27
type input "[DATE]"
click at [409, 396] on input "text" at bounding box center [425, 395] width 81 height 27
type input "1,460.00"
click at [626, 397] on input "text" at bounding box center [620, 395] width 81 height 27
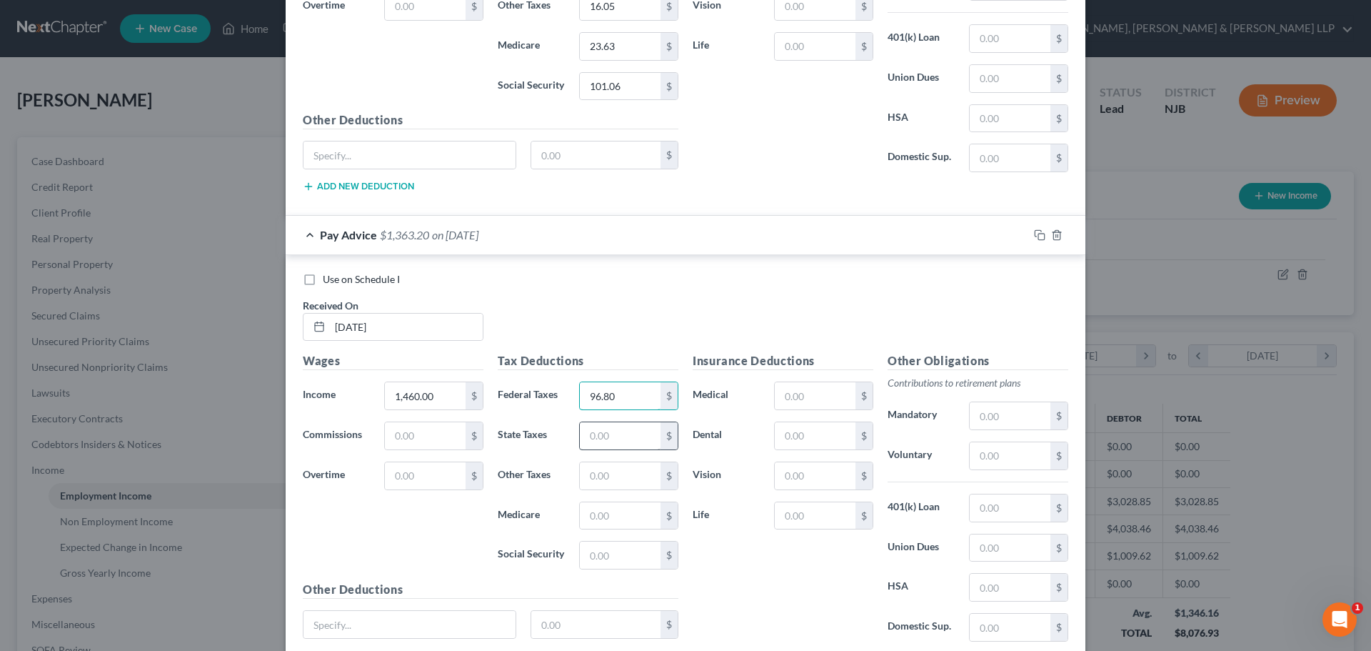
type input "96.80"
click at [611, 446] on input "text" at bounding box center [620, 435] width 81 height 27
type input "27.52"
click at [616, 523] on input "text" at bounding box center [620, 515] width 81 height 27
type input "21.17"
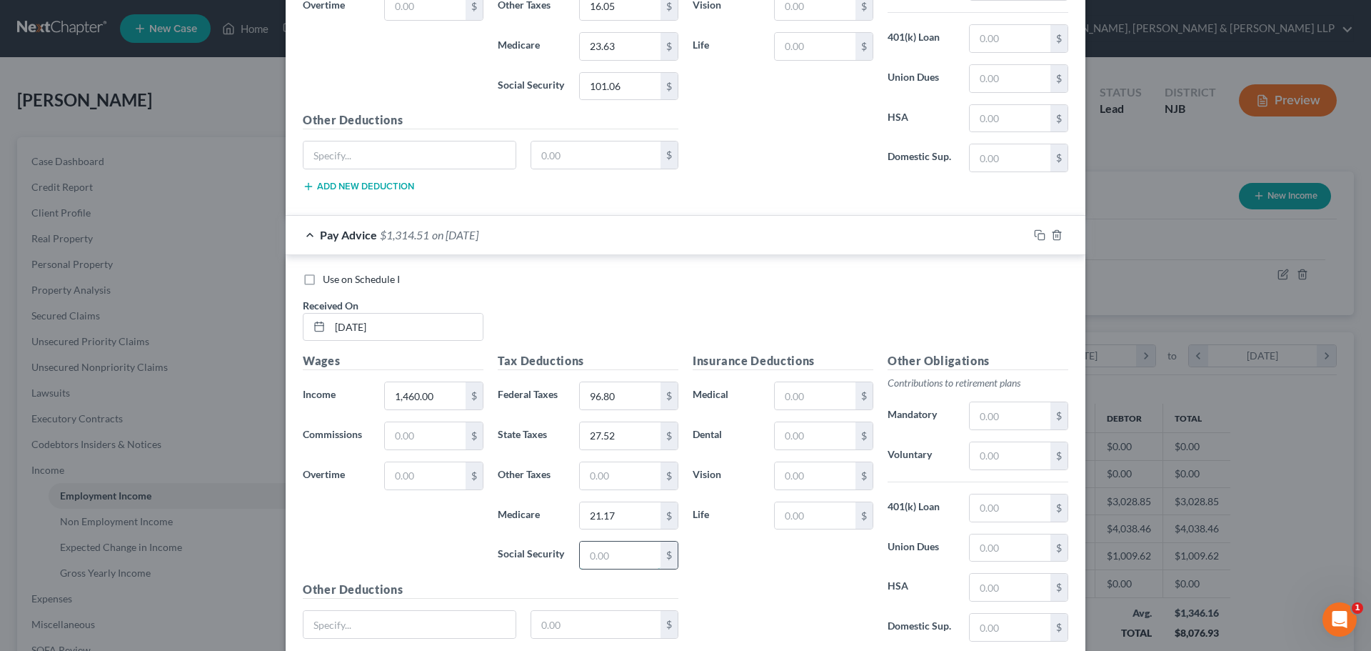
click at [610, 561] on input "text" at bounding box center [620, 554] width 81 height 27
type input "90.52"
click at [601, 474] on input "text" at bounding box center [620, 475] width 81 height 27
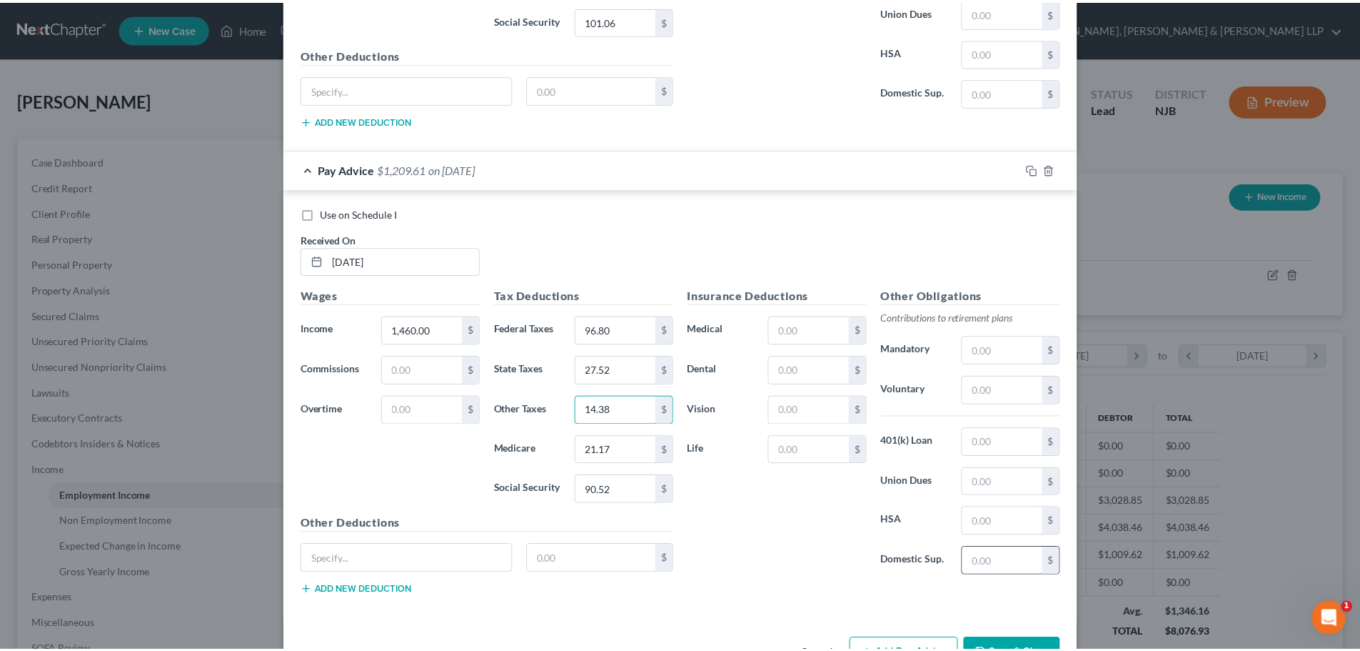
scroll to position [2696, 0]
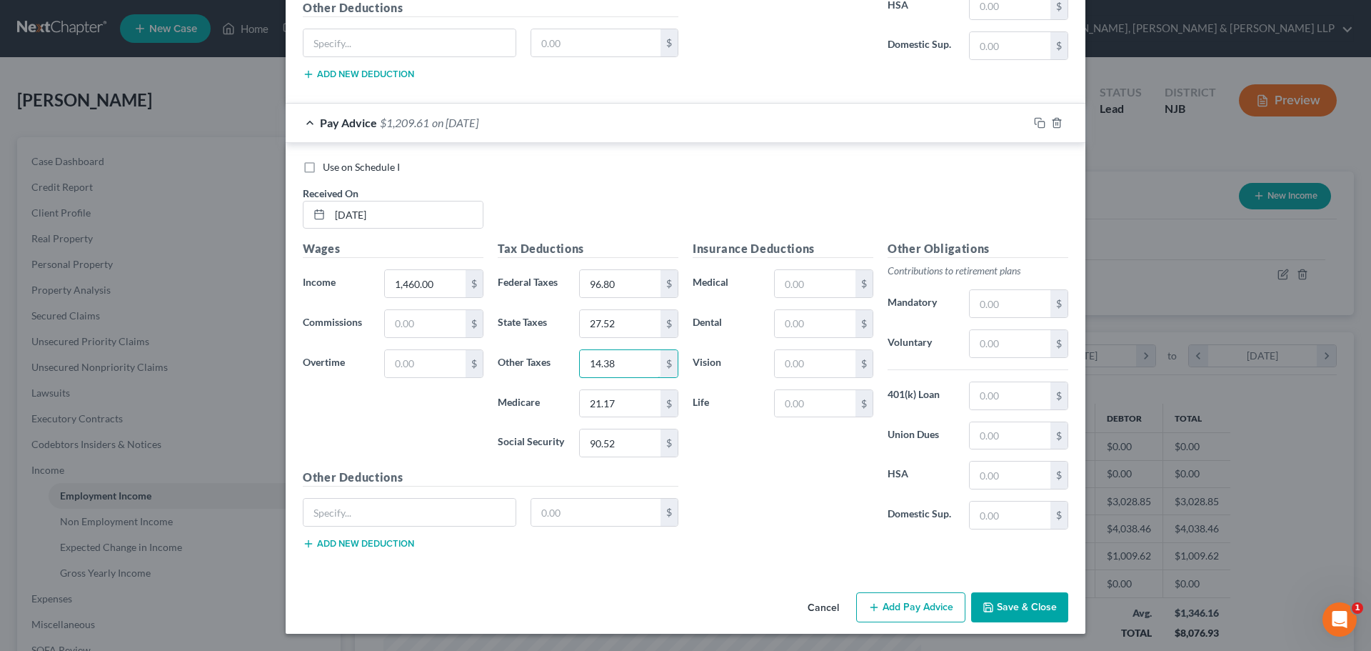
type input "14.38"
click at [1021, 598] on button "Save & Close" at bounding box center [1019, 607] width 97 height 30
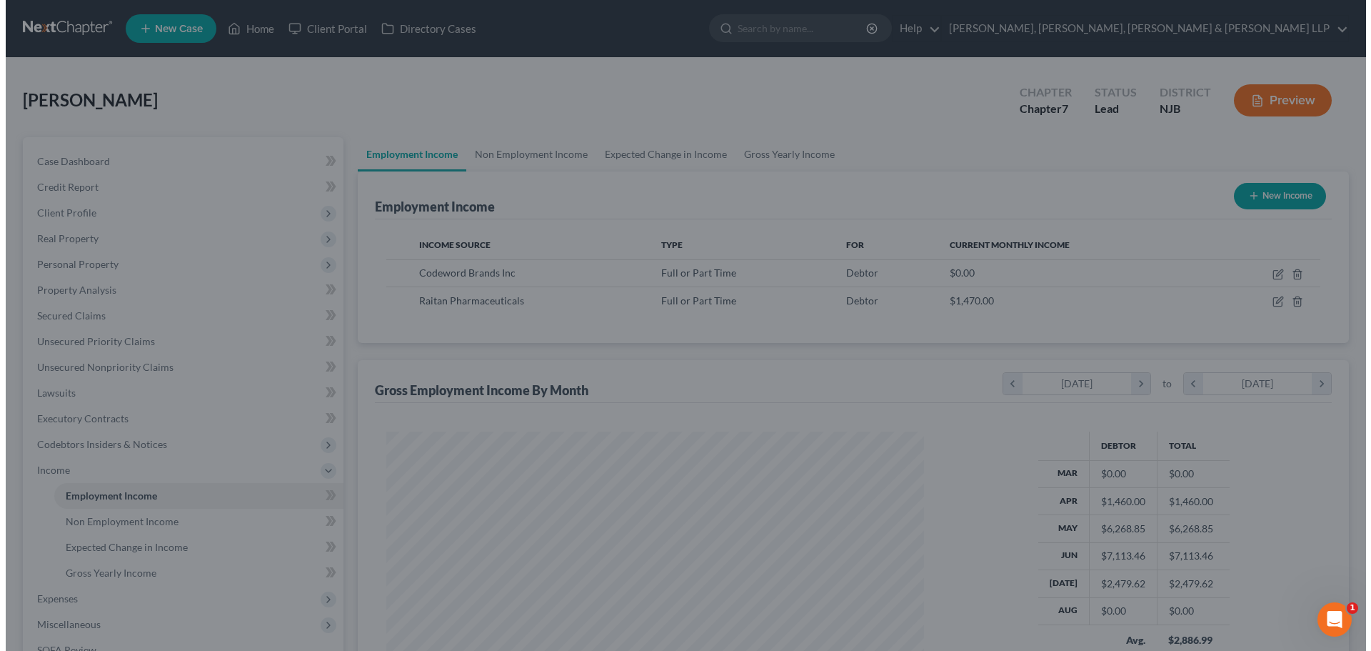
scroll to position [713902, 713607]
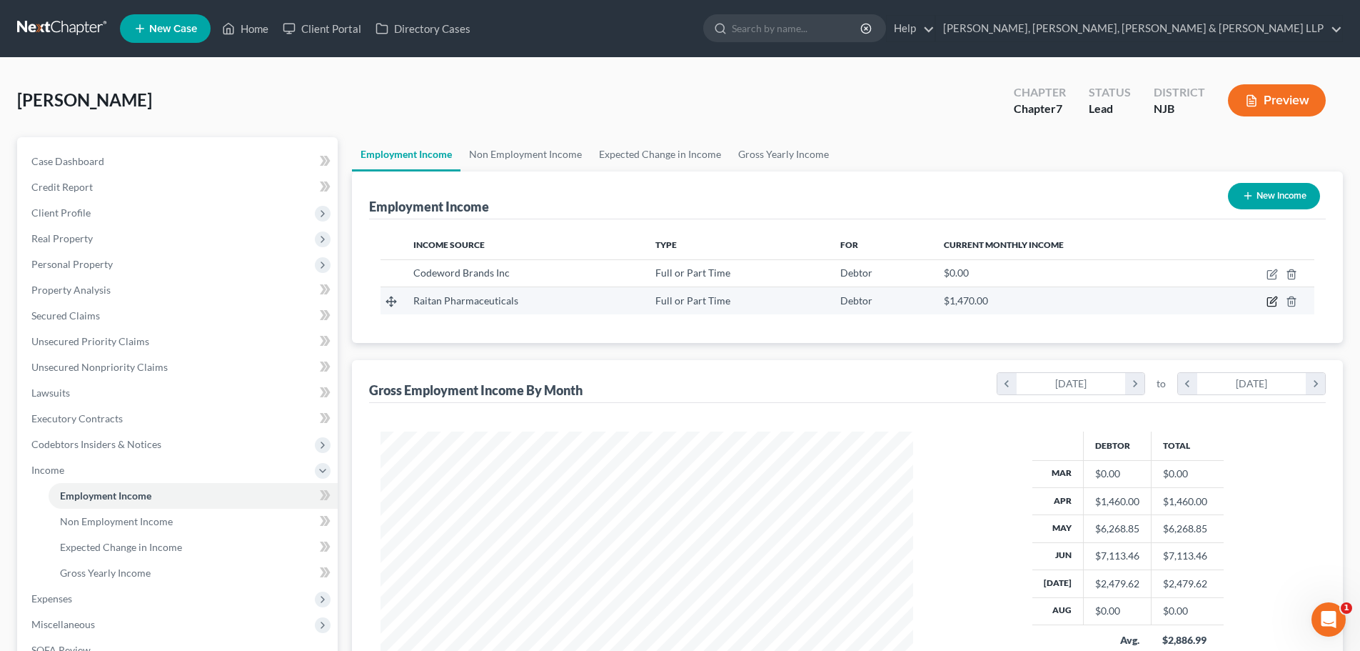
click at [1269, 304] on icon "button" at bounding box center [1272, 301] width 11 height 11
select select "0"
select select "33"
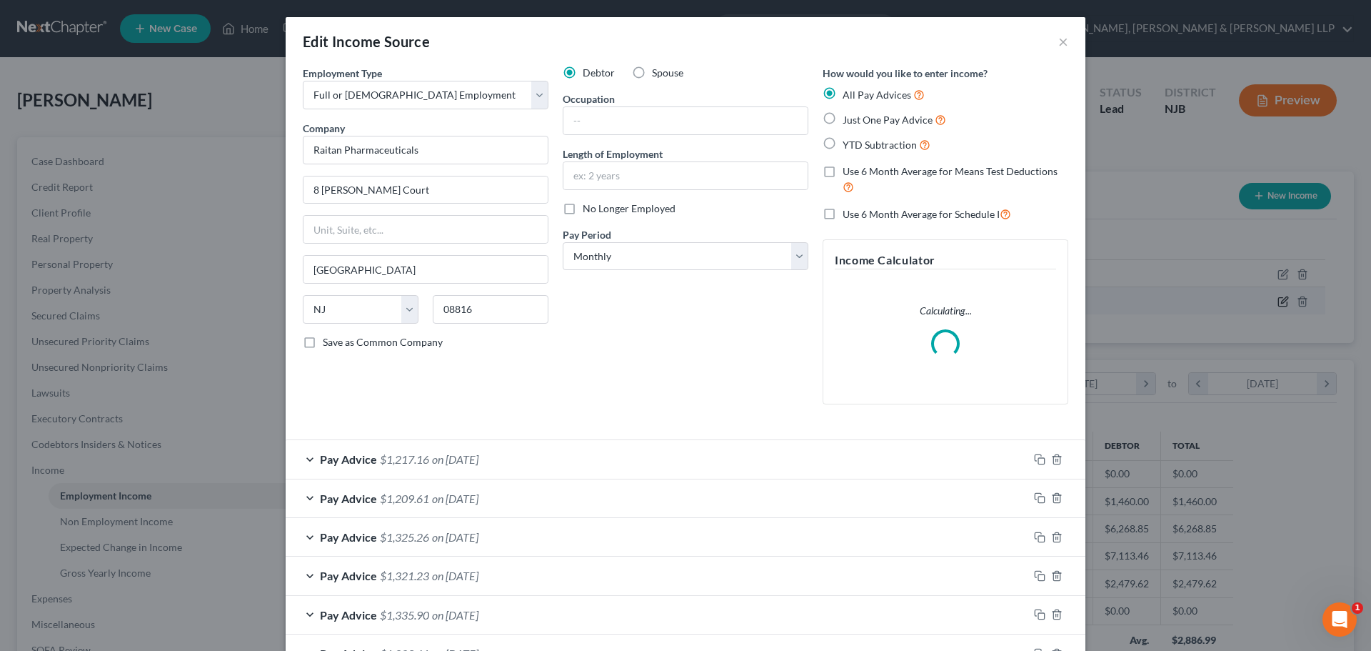
scroll to position [269, 566]
click at [726, 263] on select "Select Monthly Twice Monthly Every Other Week Weekly" at bounding box center [686, 256] width 246 height 29
select select "2"
click at [563, 242] on select "Select Monthly Twice Monthly Every Other Week Weekly" at bounding box center [686, 256] width 246 height 29
click at [843, 214] on label "Use 6 Month Average for Schedule I" at bounding box center [927, 214] width 169 height 16
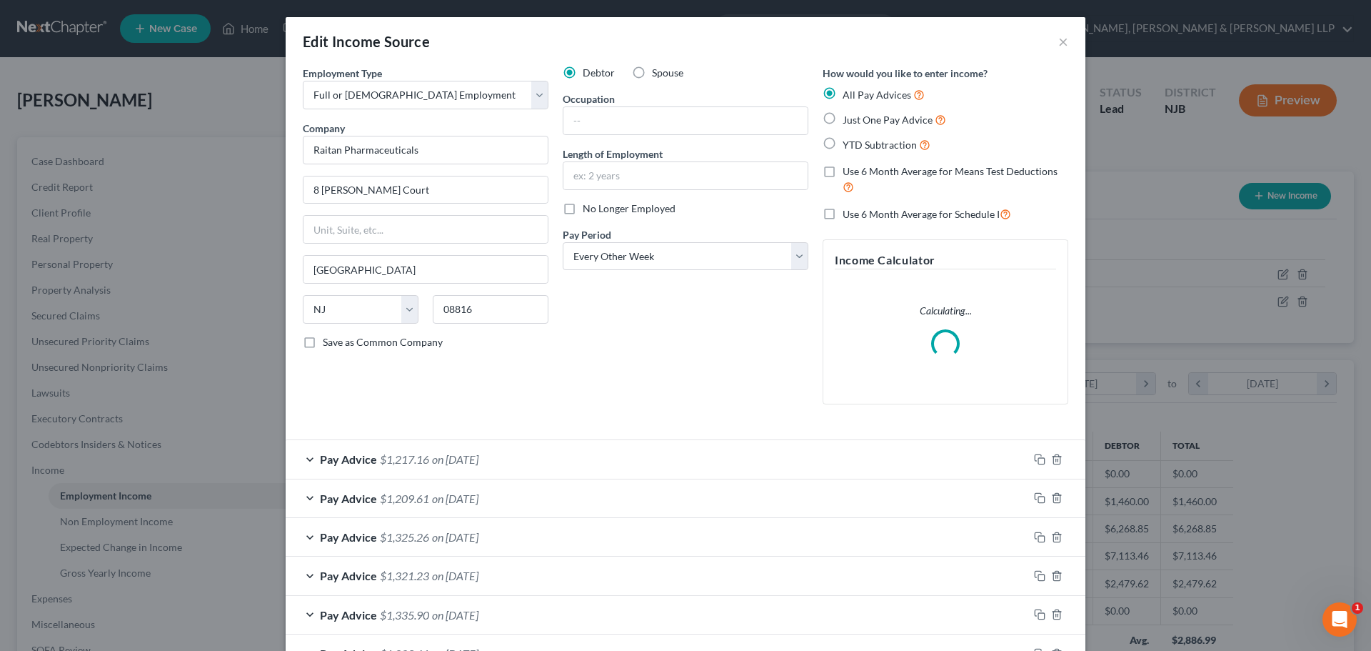
click at [848, 214] on input "Use 6 Month Average for Schedule I" at bounding box center [852, 210] width 9 height 9
checkbox input "true"
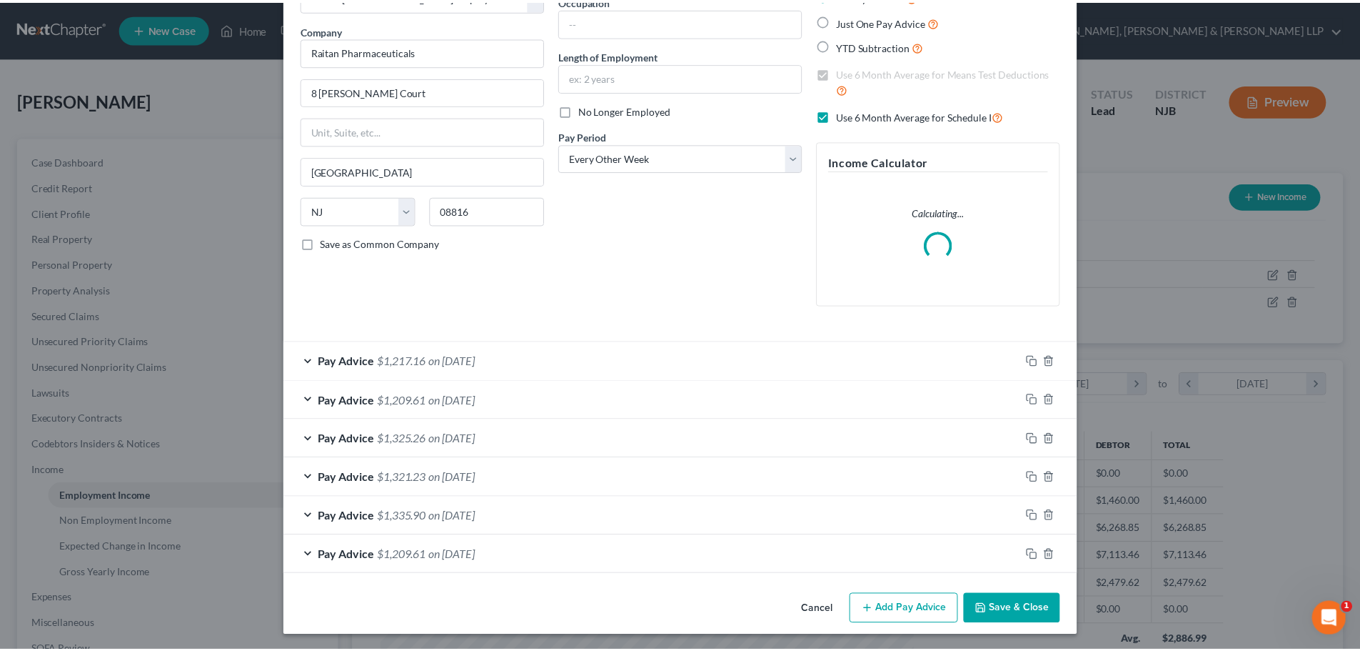
scroll to position [101, 0]
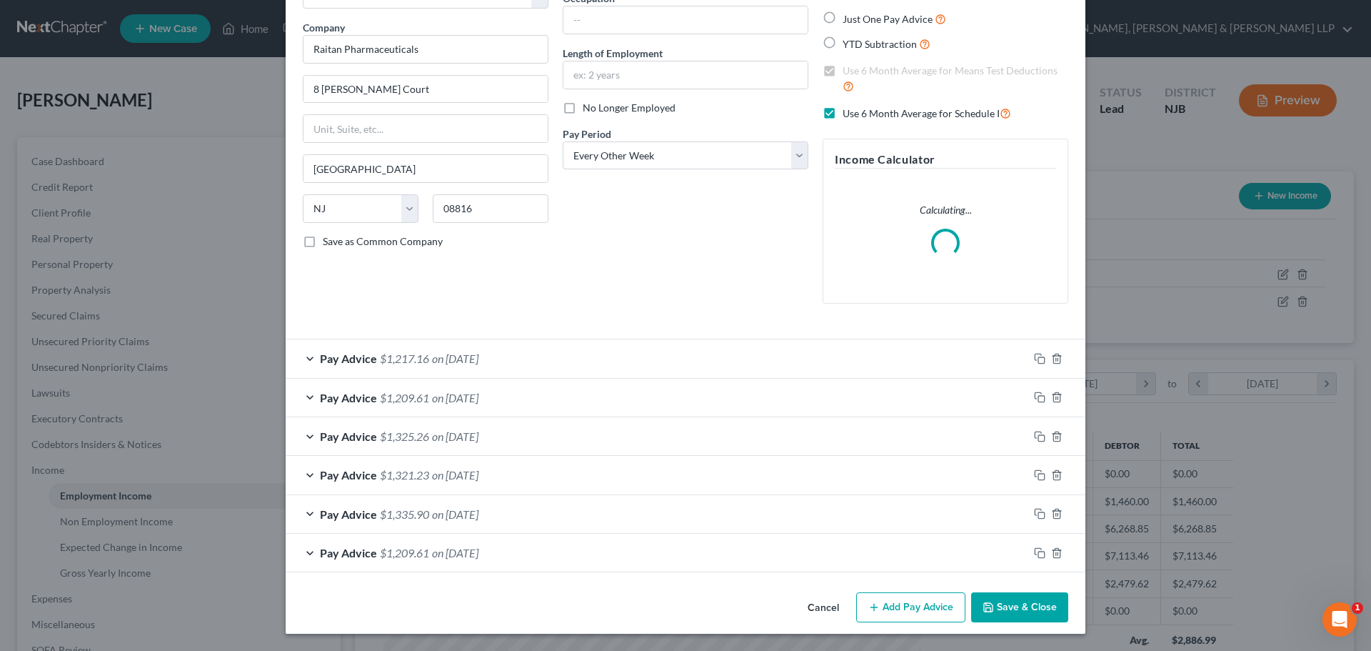
click at [987, 591] on div "Cancel Add Pay Advice Save & Close" at bounding box center [686, 609] width 800 height 47
click at [989, 593] on button "Save & Close" at bounding box center [1019, 607] width 97 height 30
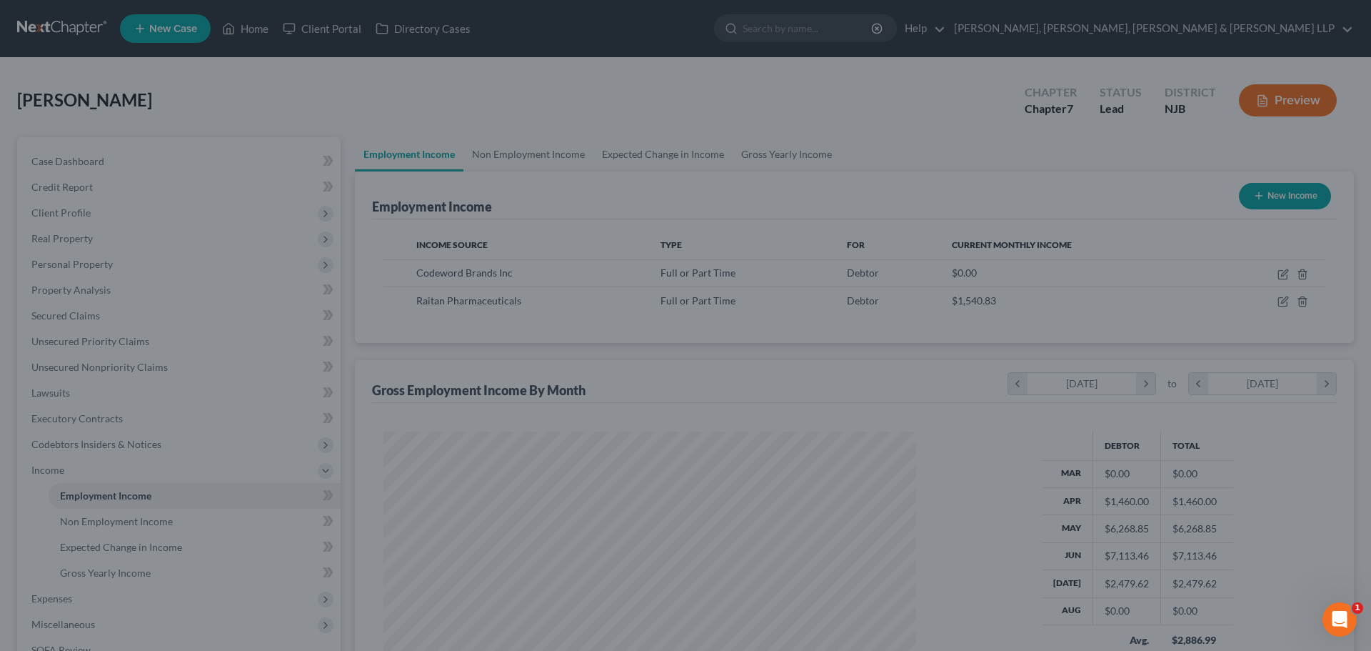
scroll to position [713902, 713607]
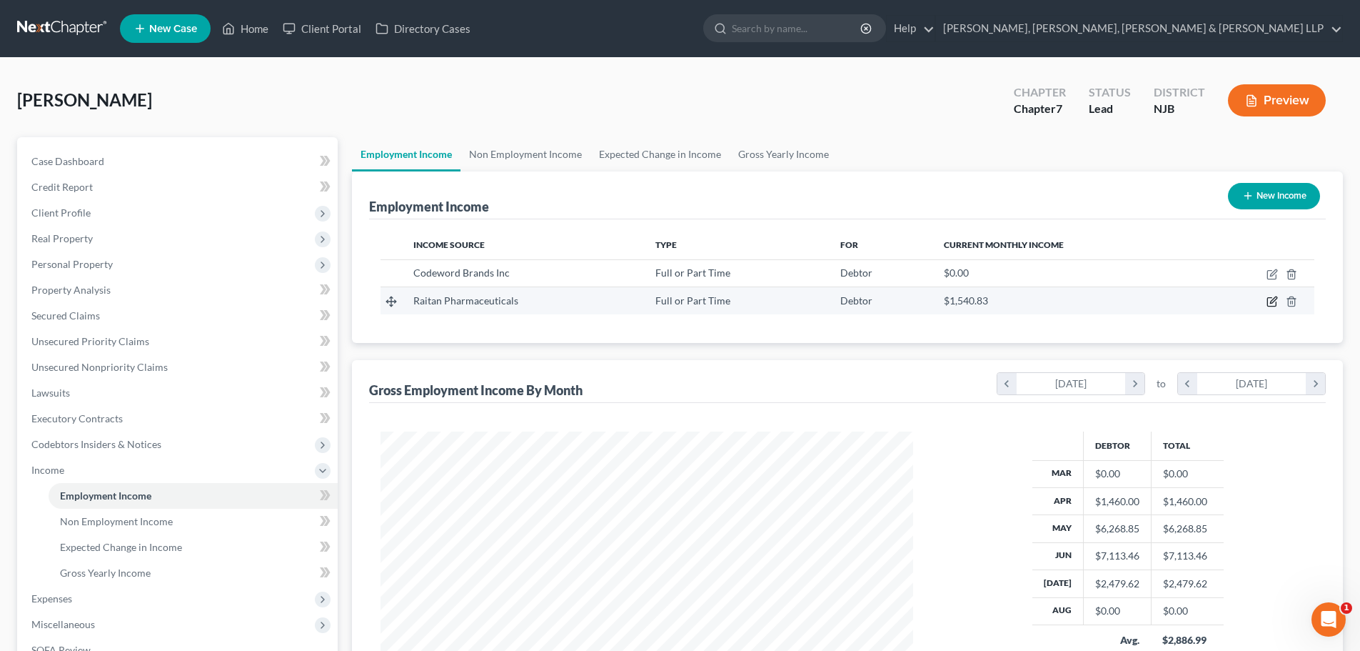
click at [1268, 297] on icon "button" at bounding box center [1272, 301] width 11 height 11
select select "0"
select select "33"
select select "2"
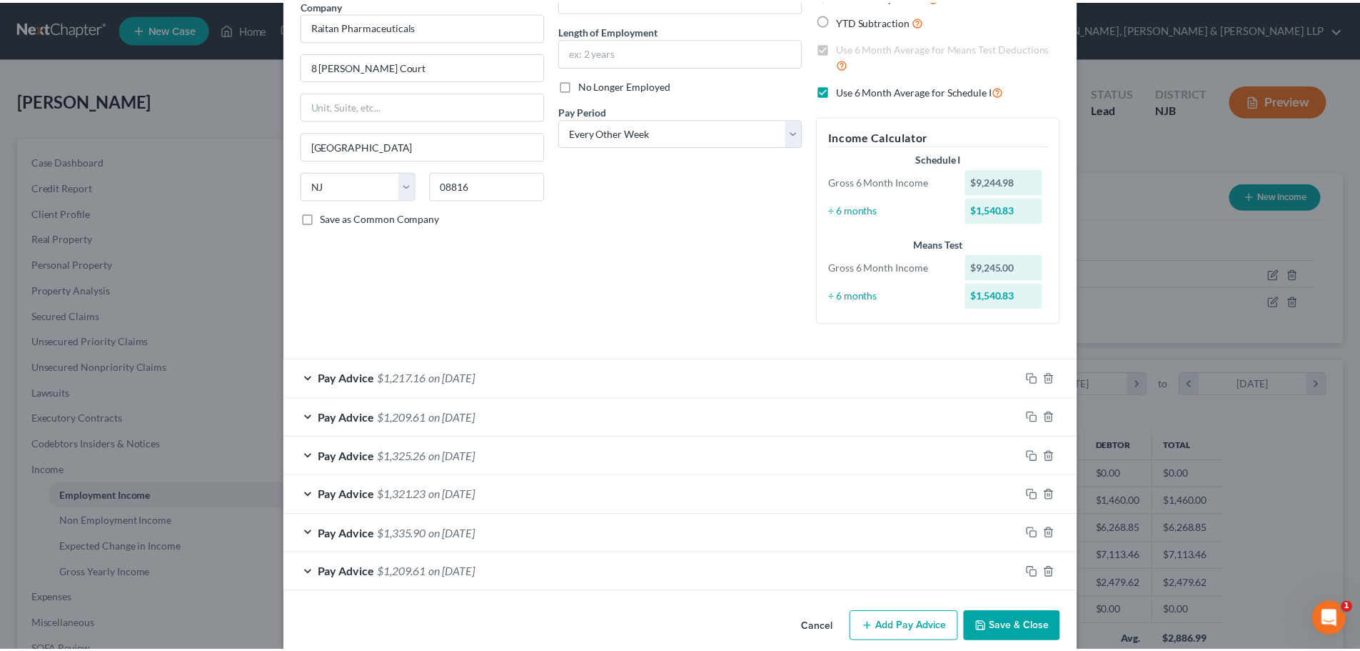
scroll to position [144, 0]
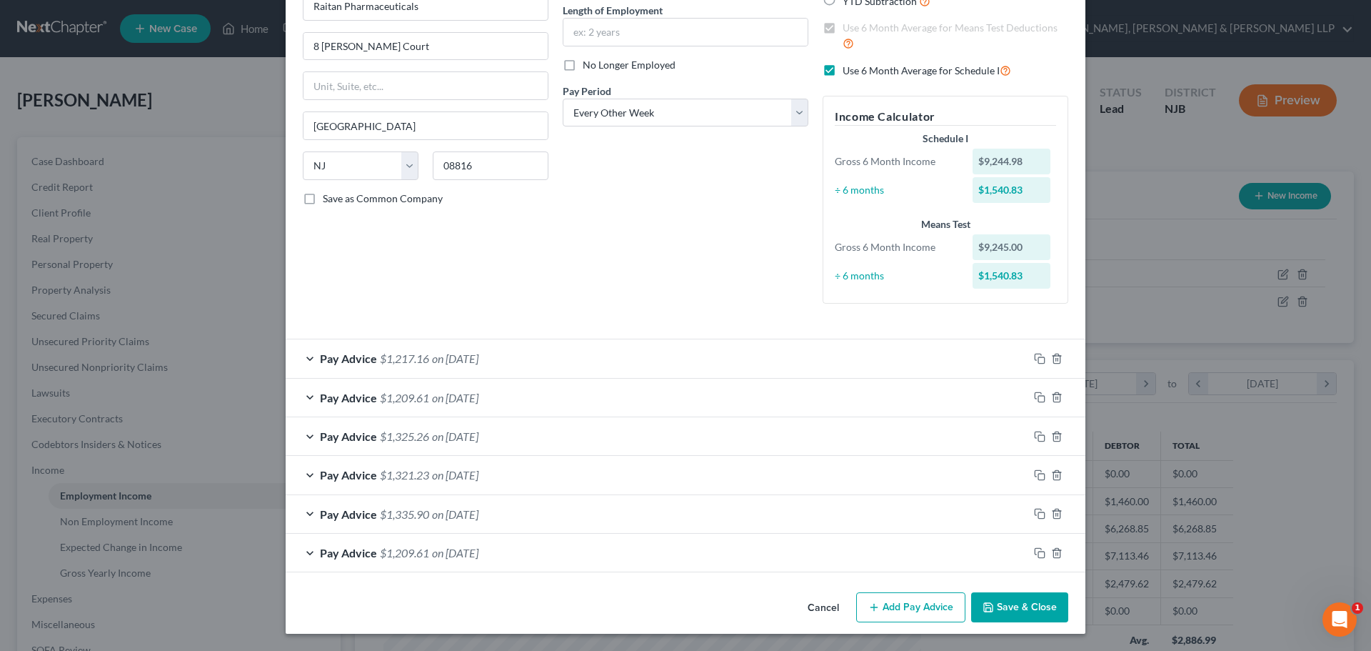
click at [1033, 627] on div "Cancel Add Pay Advice Save & Close" at bounding box center [686, 609] width 800 height 47
click at [1019, 597] on button "Save & Close" at bounding box center [1019, 607] width 97 height 30
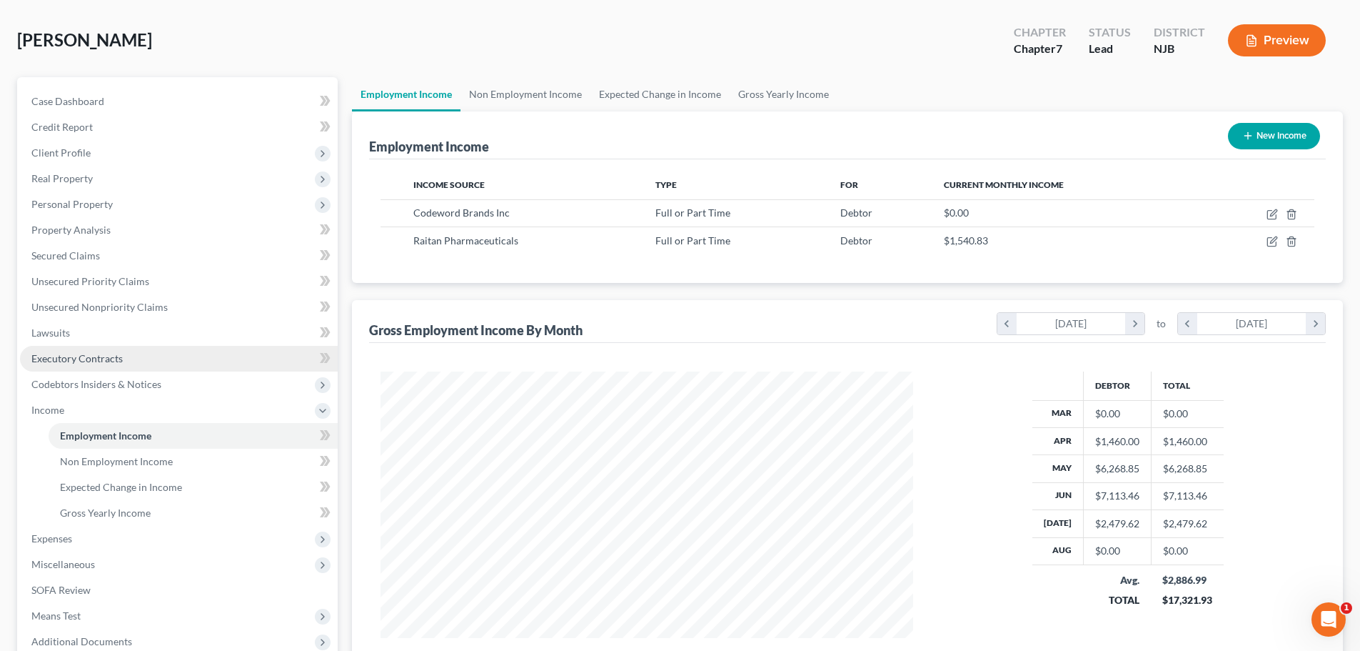
scroll to position [211, 0]
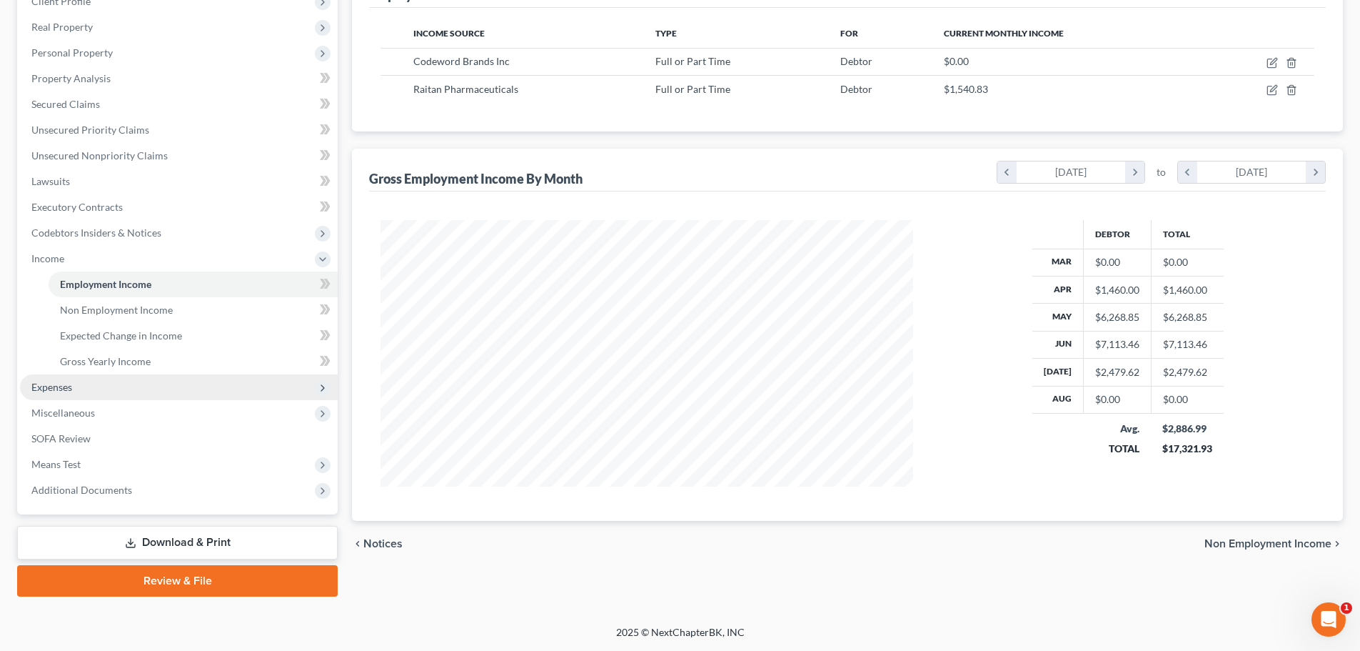
click at [73, 388] on span "Expenses" at bounding box center [179, 387] width 318 height 26
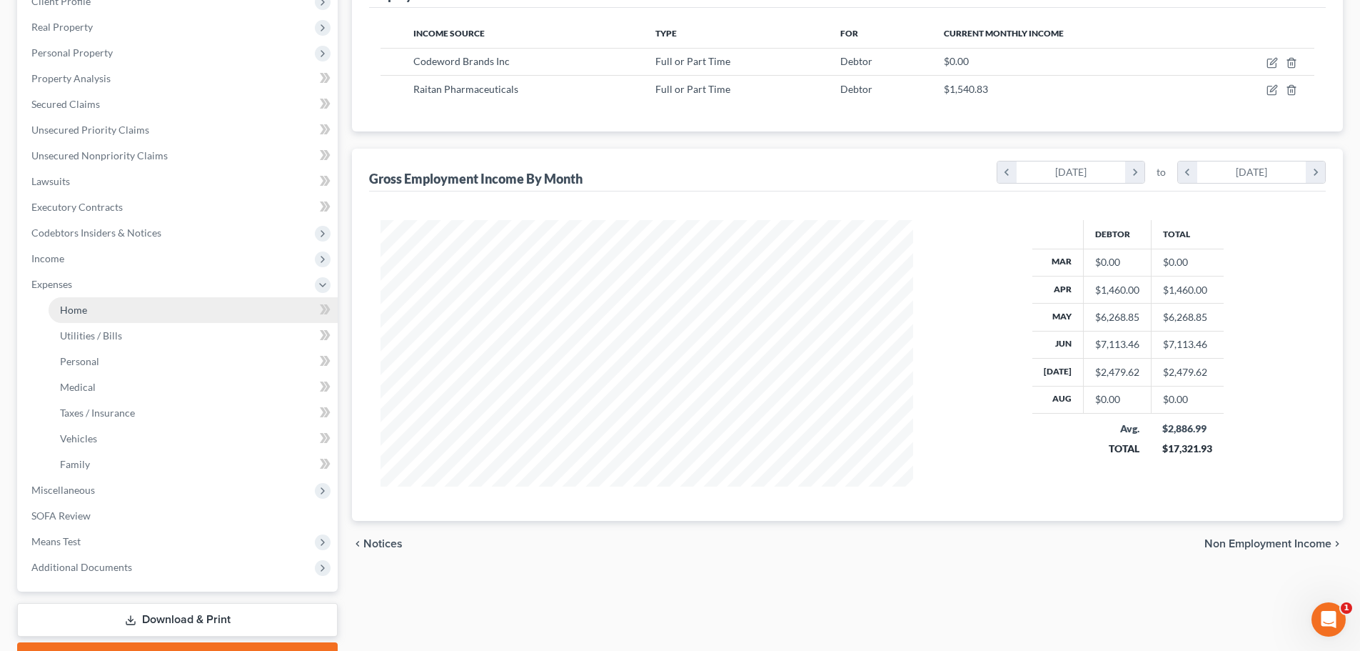
click at [96, 312] on link "Home" at bounding box center [193, 310] width 289 height 26
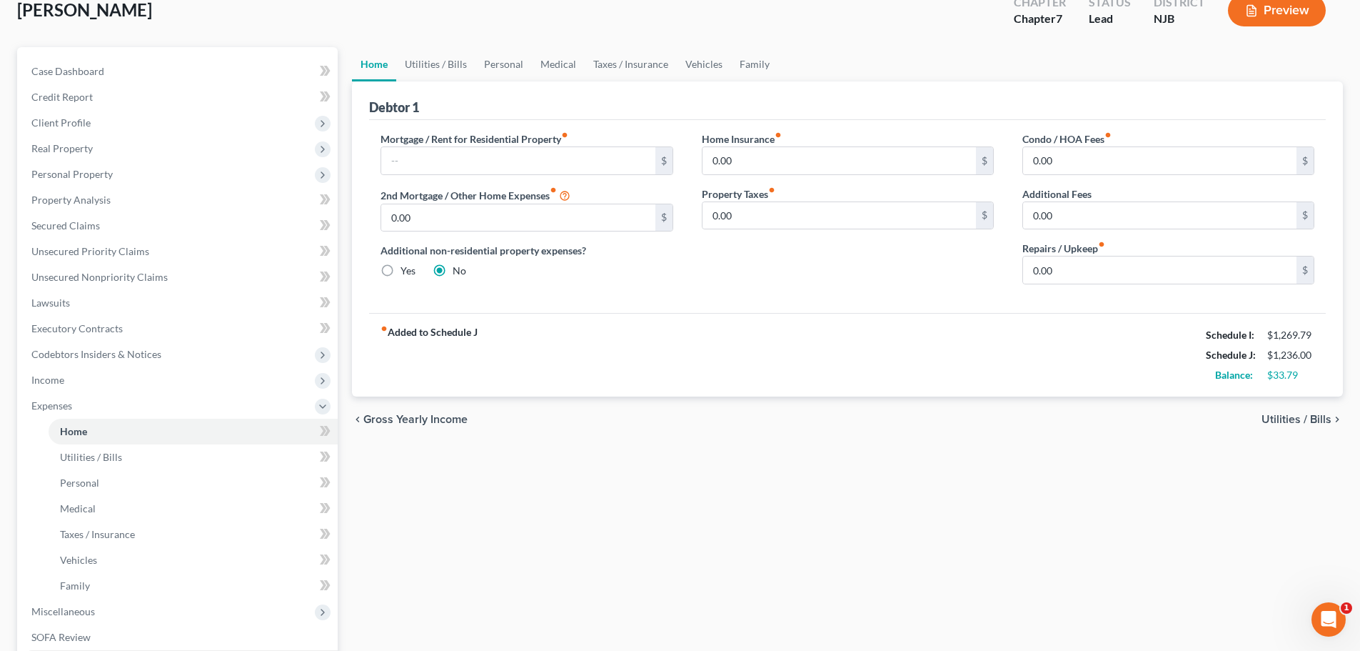
scroll to position [214, 0]
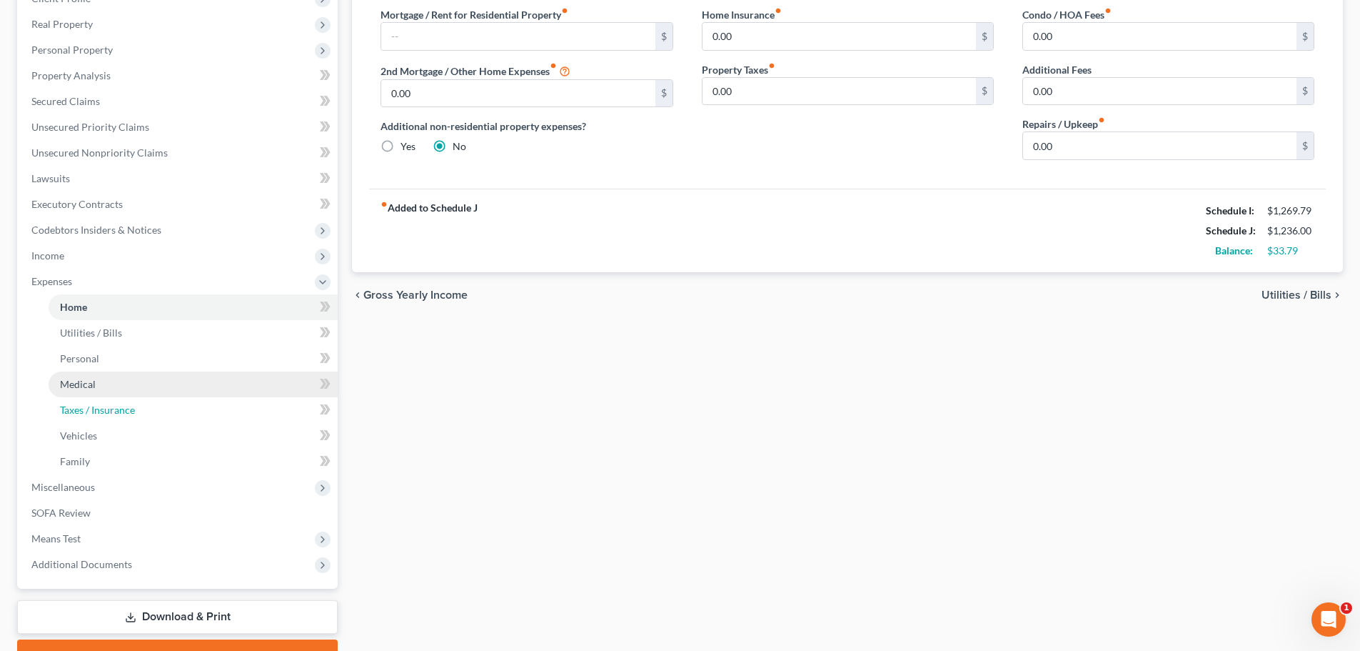
drag, startPoint x: 108, startPoint y: 405, endPoint x: 136, endPoint y: 384, distance: 35.7
click at [109, 406] on span "Taxes / Insurance" at bounding box center [97, 410] width 75 height 12
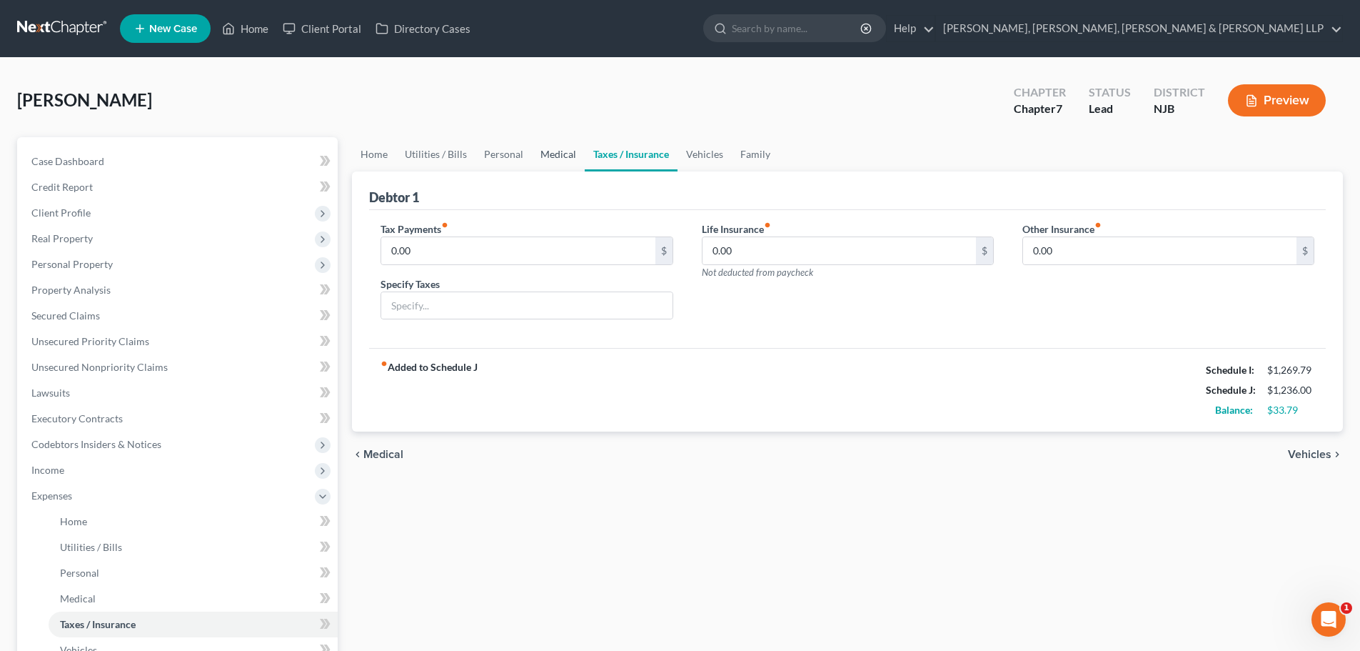
click at [567, 148] on link "Medical" at bounding box center [558, 154] width 53 height 34
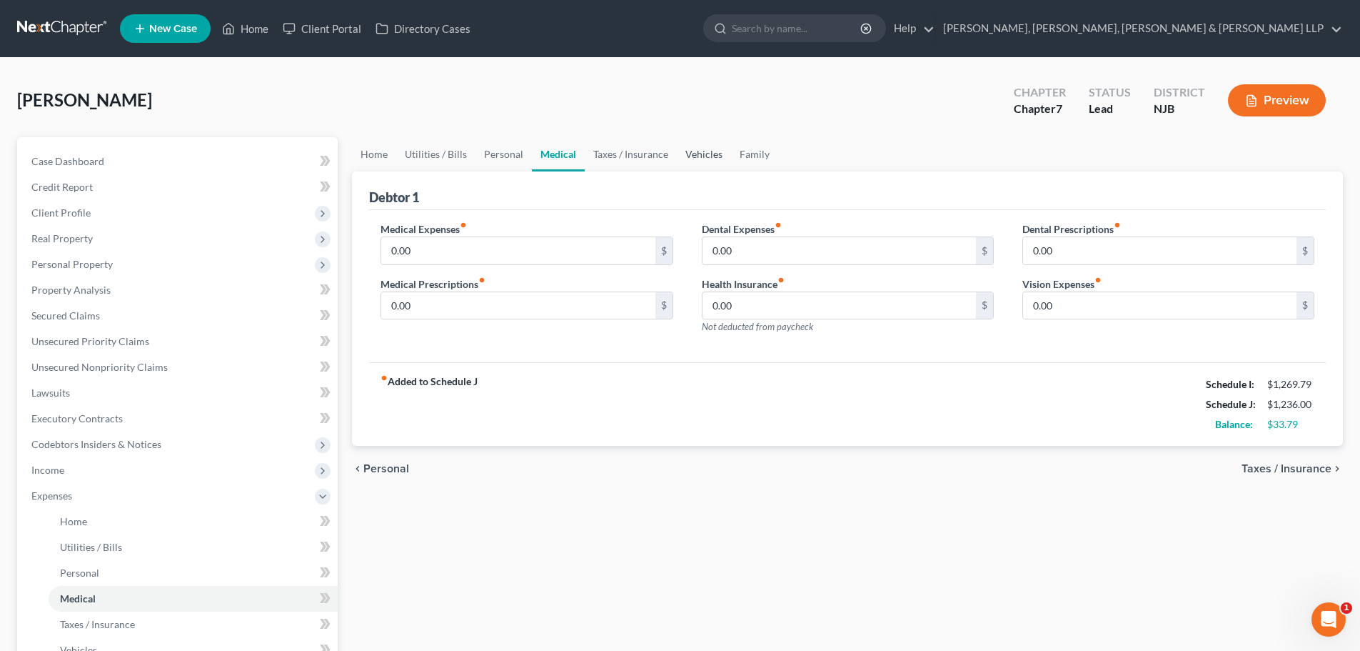
click at [701, 149] on link "Vehicles" at bounding box center [704, 154] width 54 height 34
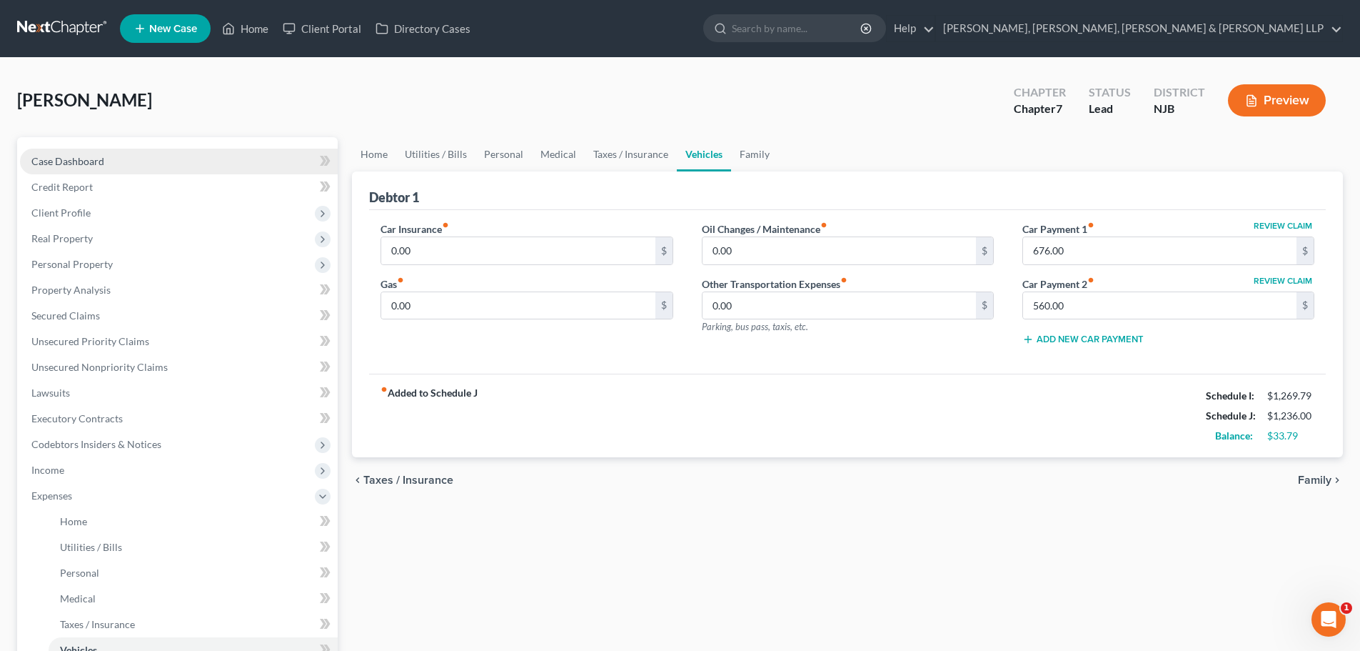
click at [141, 150] on link "Case Dashboard" at bounding box center [179, 162] width 318 height 26
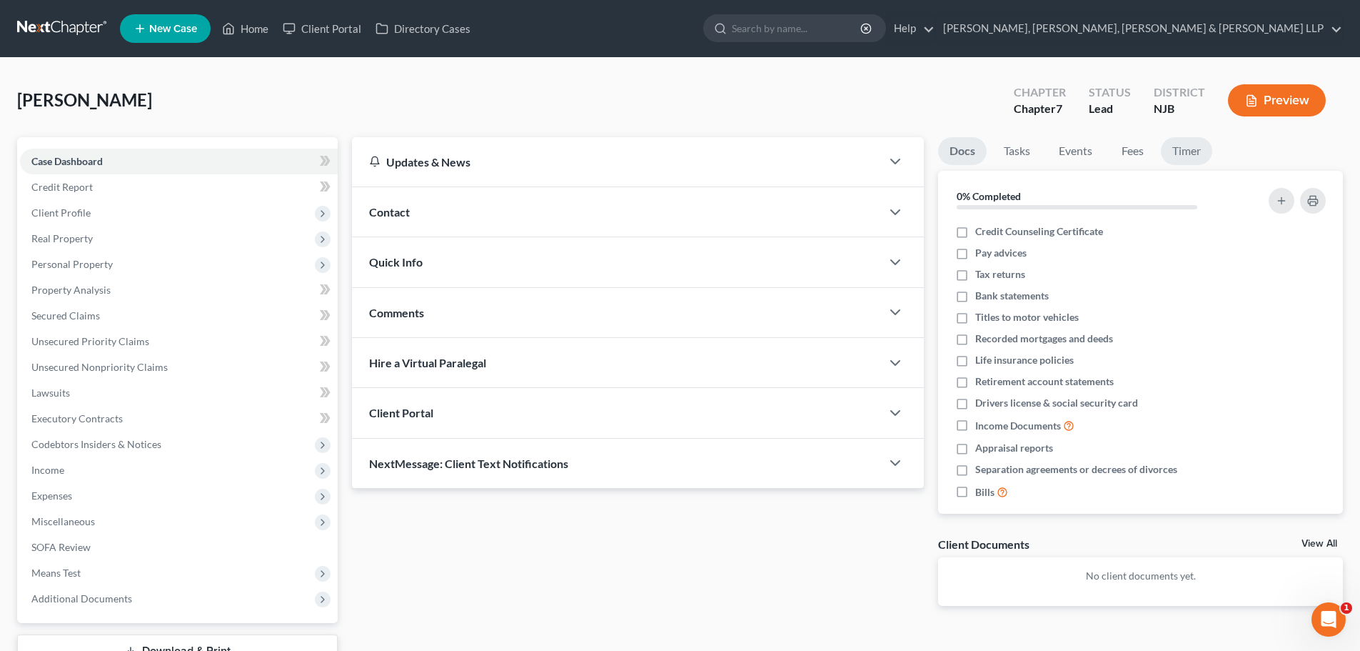
click at [1188, 153] on link "Timer" at bounding box center [1186, 151] width 51 height 28
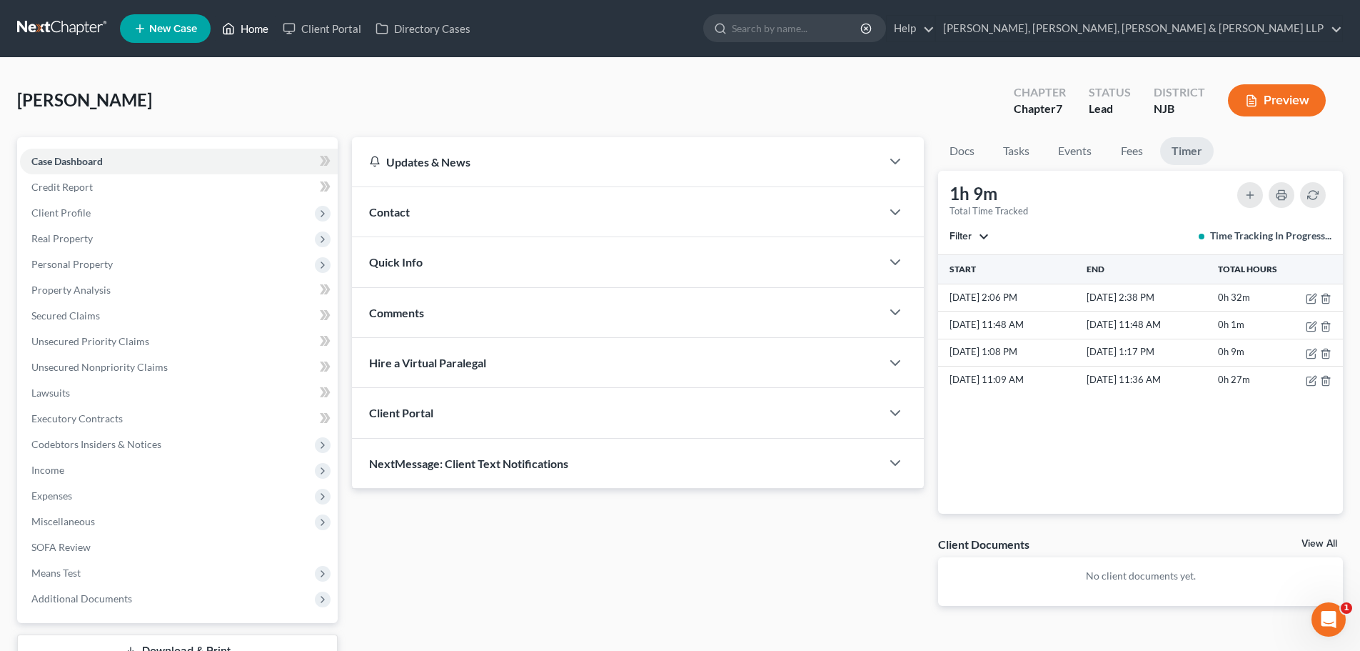
drag, startPoint x: 243, startPoint y: 26, endPoint x: 498, endPoint y: 91, distance: 264.0
click at [243, 26] on link "Home" at bounding box center [245, 29] width 61 height 26
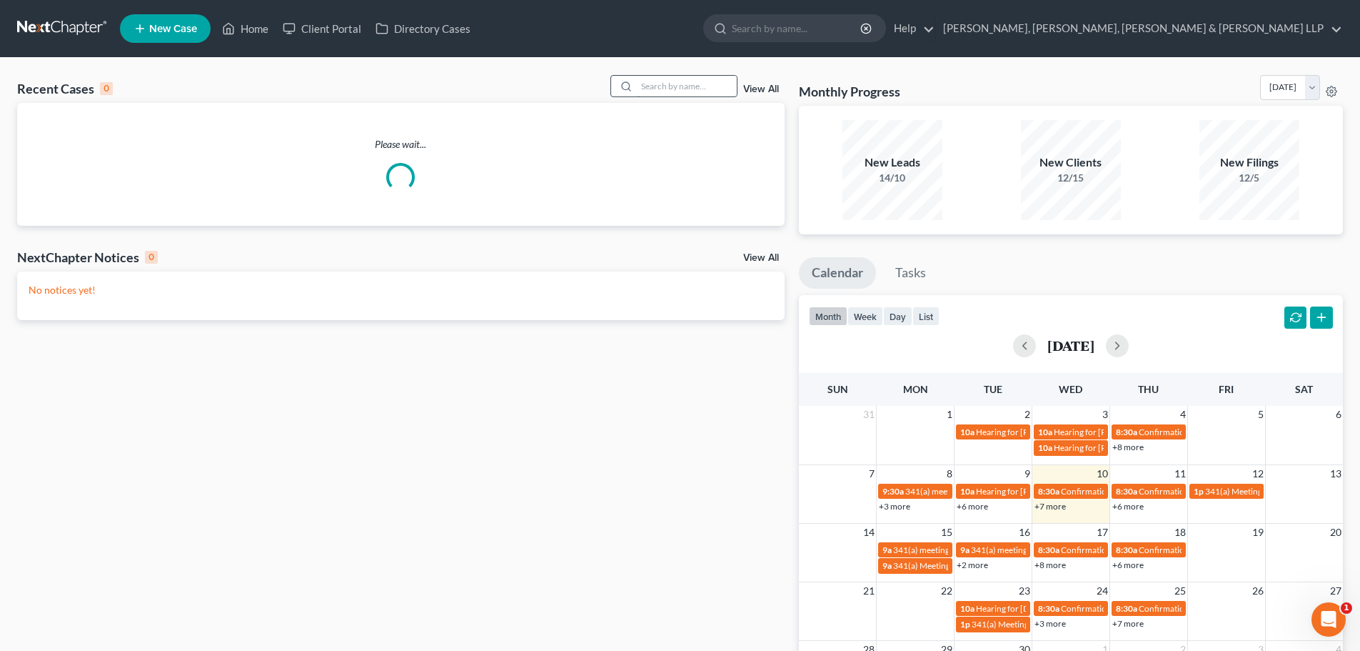
click at [711, 85] on input "search" at bounding box center [687, 86] width 100 height 21
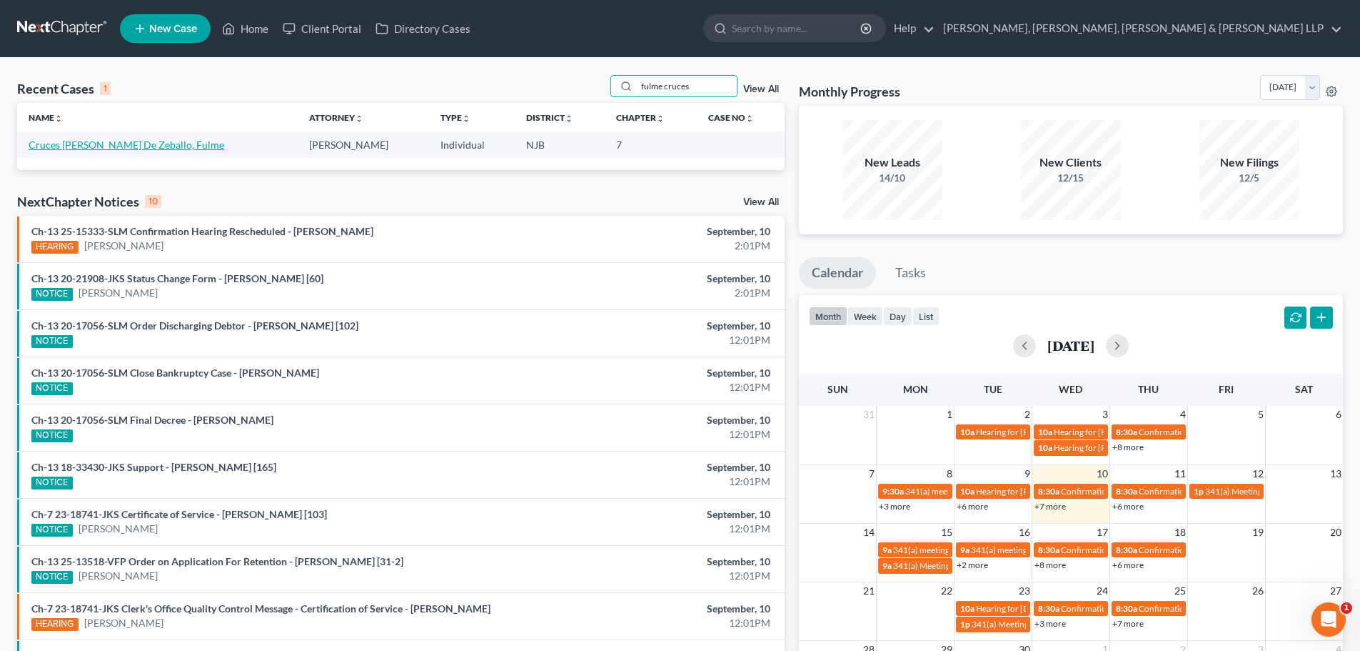
type input "fulme cruces"
click at [86, 146] on link "Cruces [PERSON_NAME] De Zeballo, Fulme" at bounding box center [127, 145] width 196 height 12
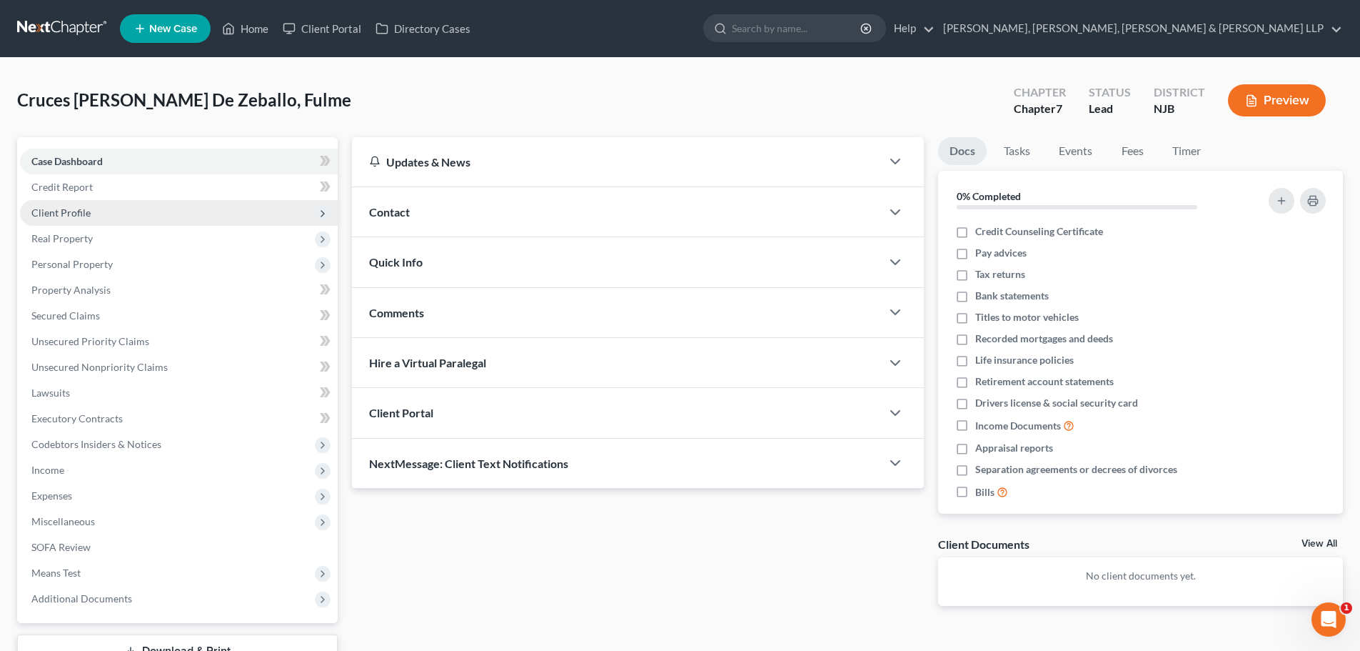
click at [137, 211] on span "Client Profile" at bounding box center [179, 213] width 318 height 26
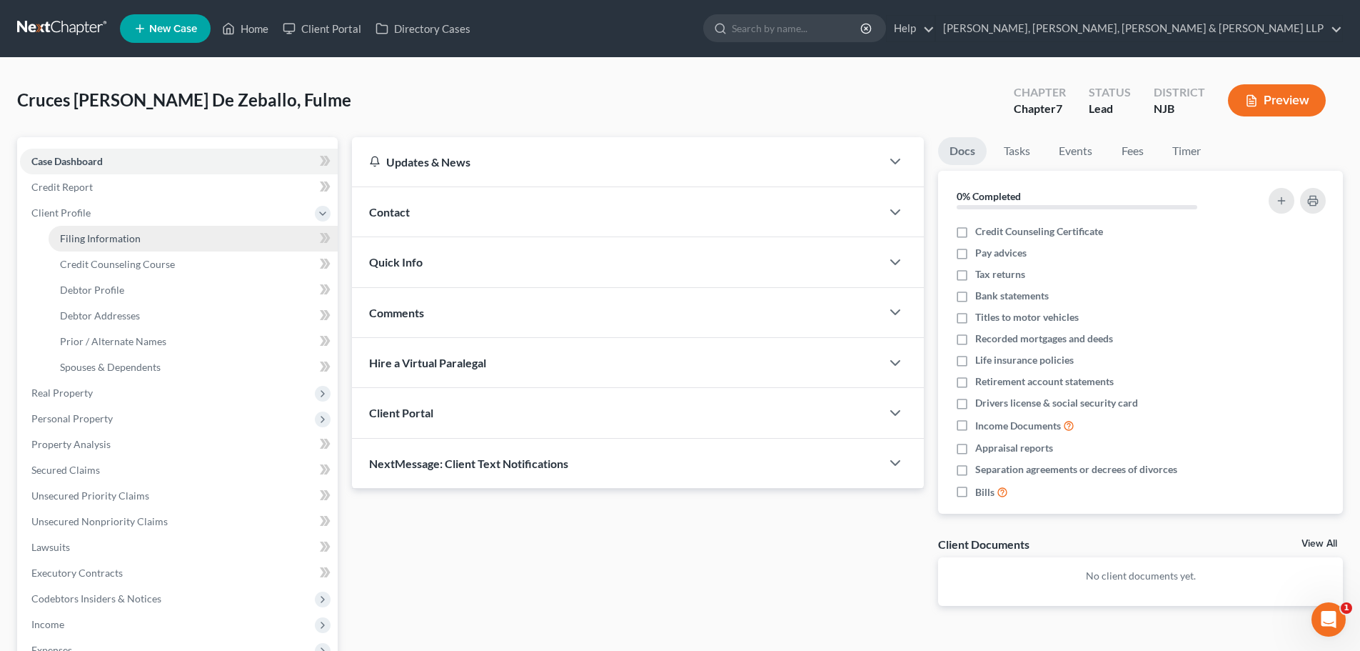
click at [124, 233] on span "Filing Information" at bounding box center [100, 238] width 81 height 12
select select "1"
select select "0"
select select "51"
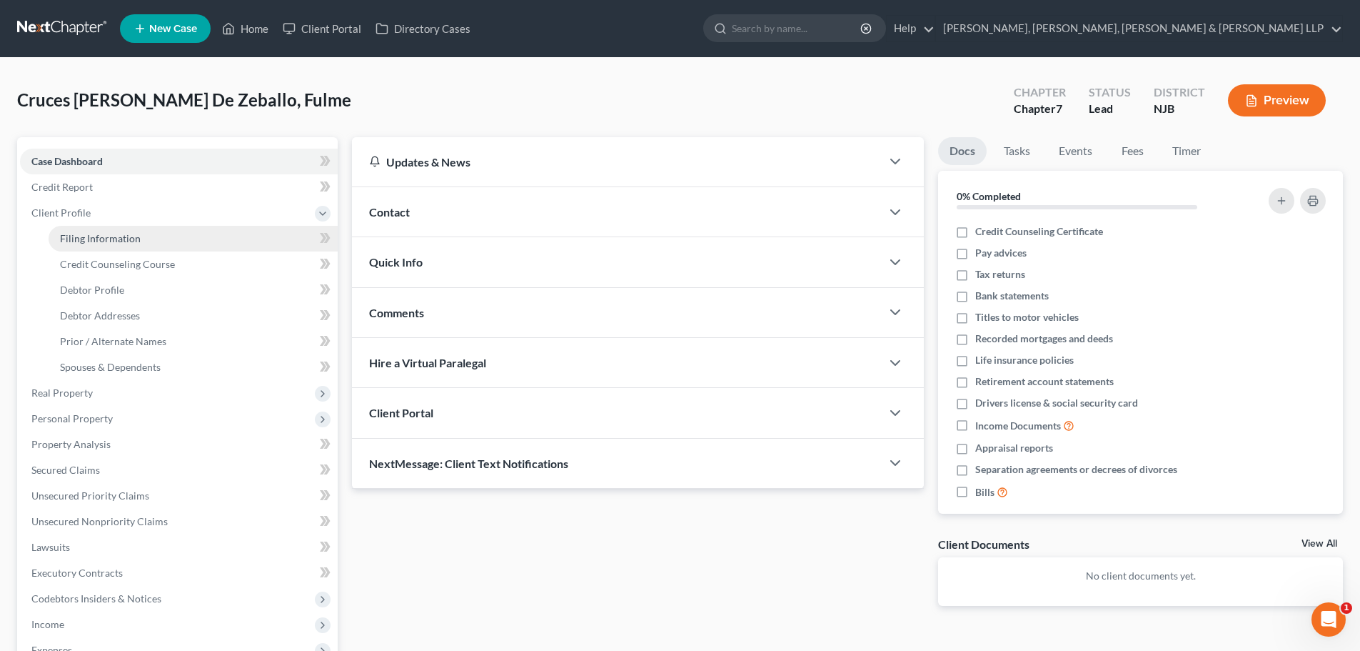
select select "4"
select select "0"
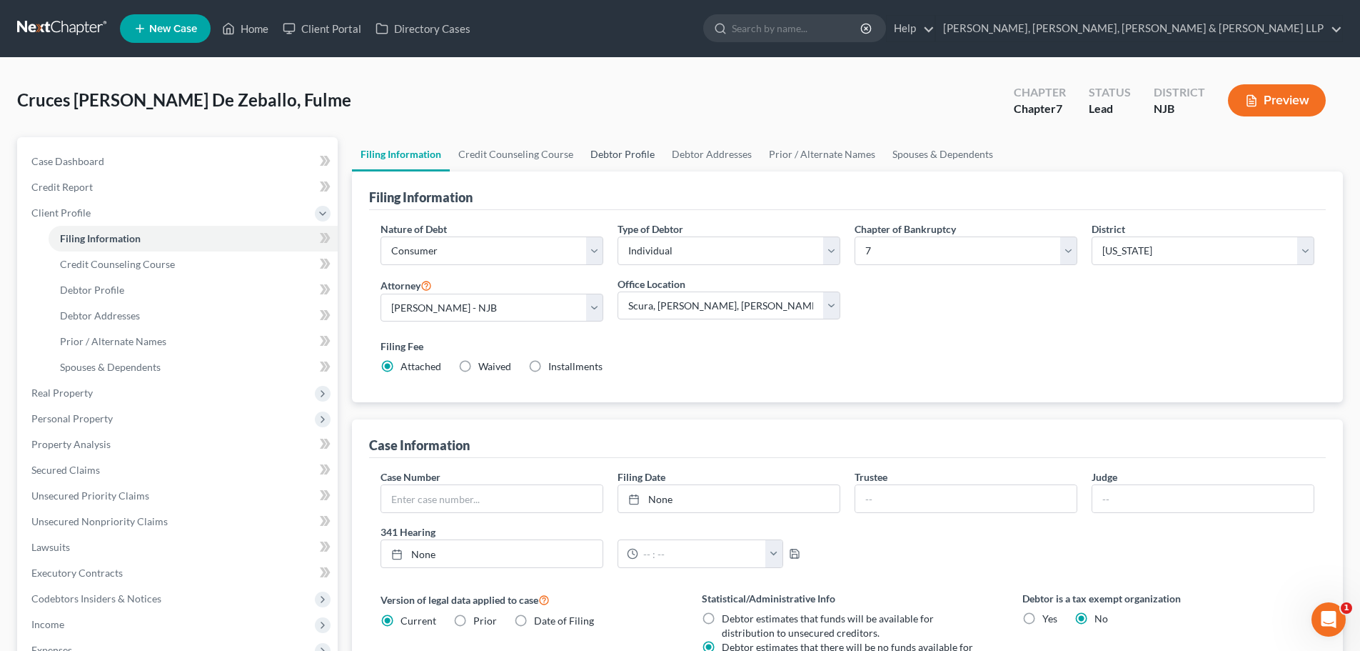
drag, startPoint x: 621, startPoint y: 156, endPoint x: 613, endPoint y: 156, distance: 7.9
click at [621, 156] on link "Debtor Profile" at bounding box center [622, 154] width 81 height 34
select select "0"
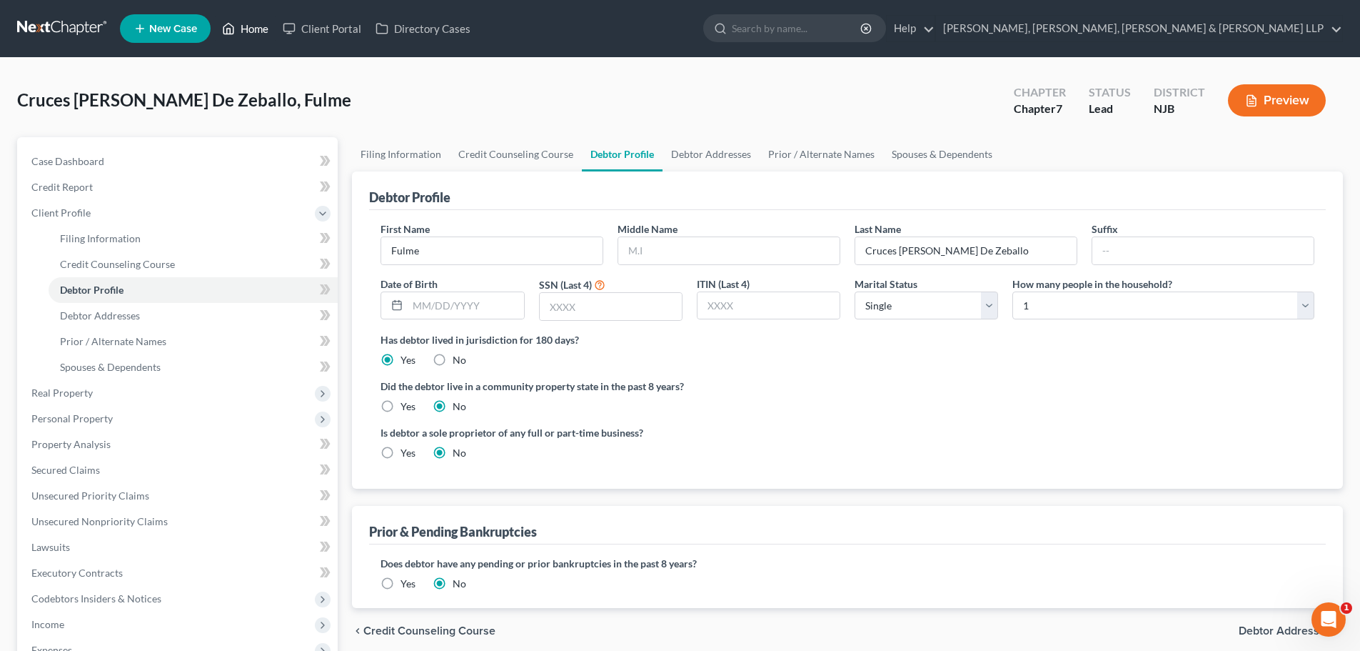
click at [258, 37] on link "Home" at bounding box center [245, 29] width 61 height 26
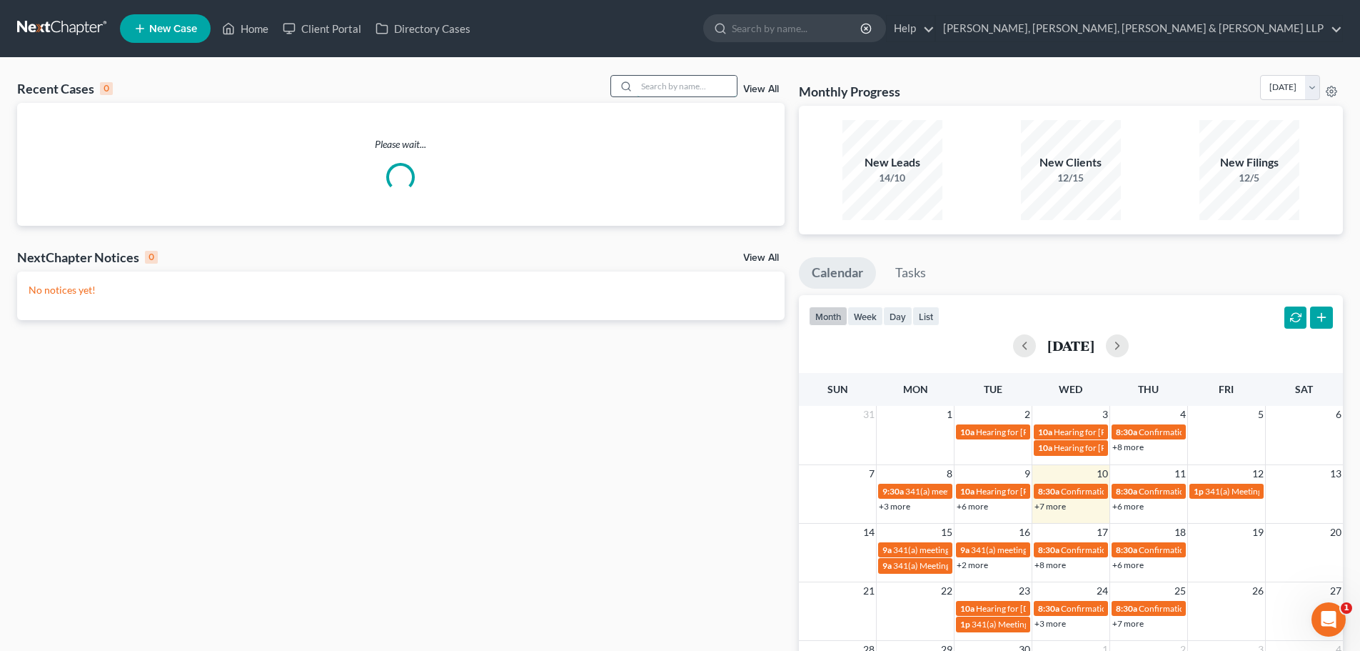
click at [686, 77] on input "search" at bounding box center [687, 86] width 100 height 21
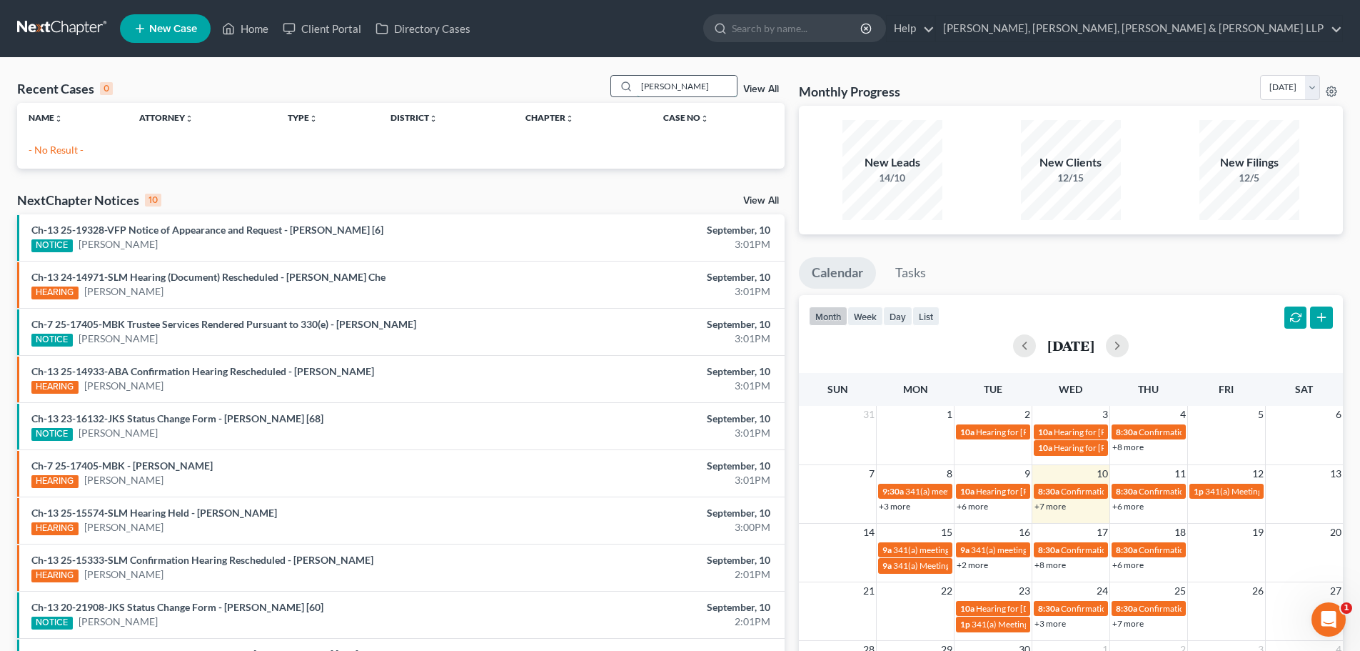
drag, startPoint x: 669, startPoint y: 89, endPoint x: 631, endPoint y: 89, distance: 38.6
click at [631, 89] on div "[PERSON_NAME]" at bounding box center [674, 86] width 127 height 22
click at [698, 80] on input "[PERSON_NAME]" at bounding box center [687, 86] width 100 height 21
click at [506, 91] on div "Recent Cases 0 [PERSON_NAME] View All" at bounding box center [401, 89] width 768 height 28
click at [254, 21] on link "Home" at bounding box center [245, 29] width 61 height 26
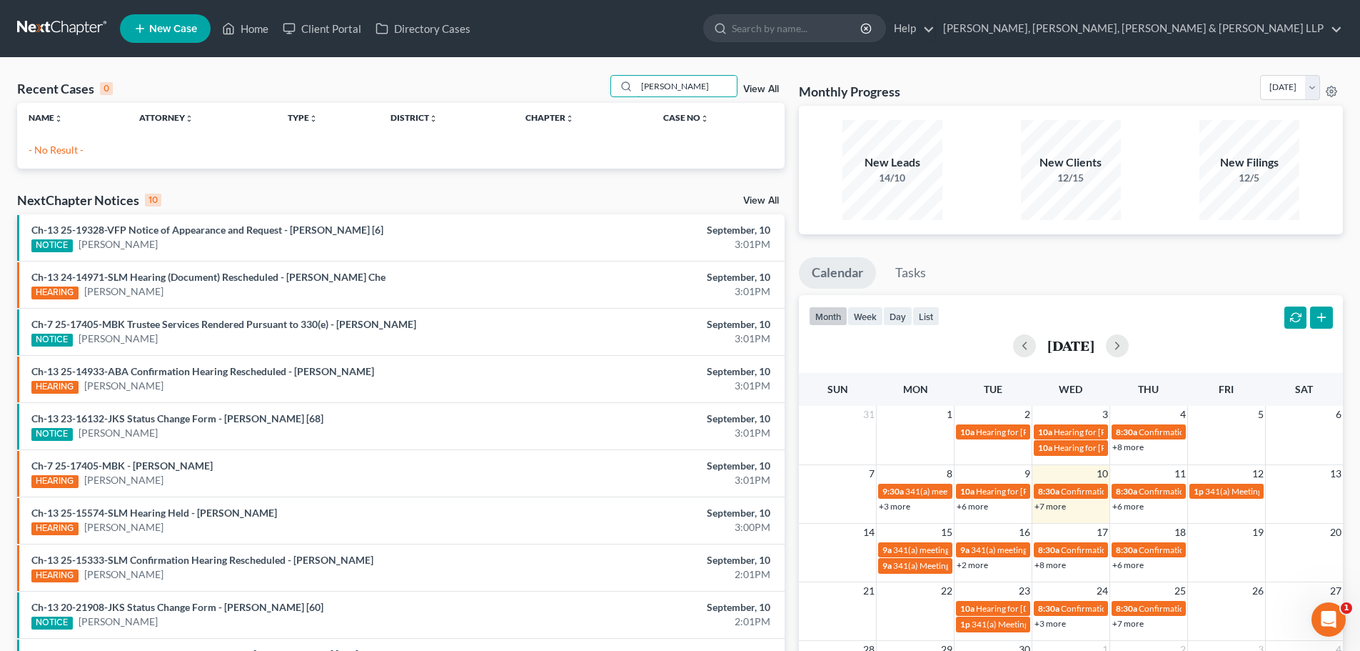
drag, startPoint x: 605, startPoint y: 81, endPoint x: 521, endPoint y: 82, distance: 83.6
click at [521, 82] on div "Recent Cases 0 [PERSON_NAME] View All" at bounding box center [401, 89] width 768 height 28
type input "[PERSON_NAME]"
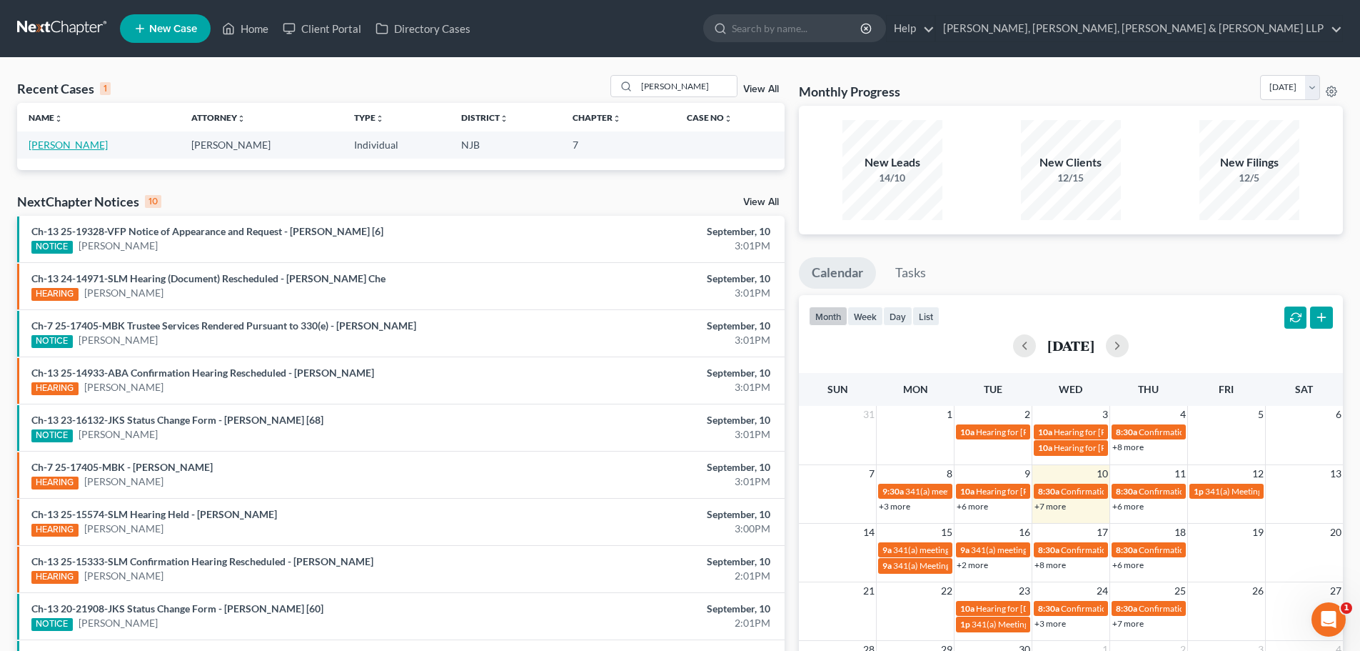
click at [71, 140] on link "[PERSON_NAME]" at bounding box center [68, 145] width 79 height 12
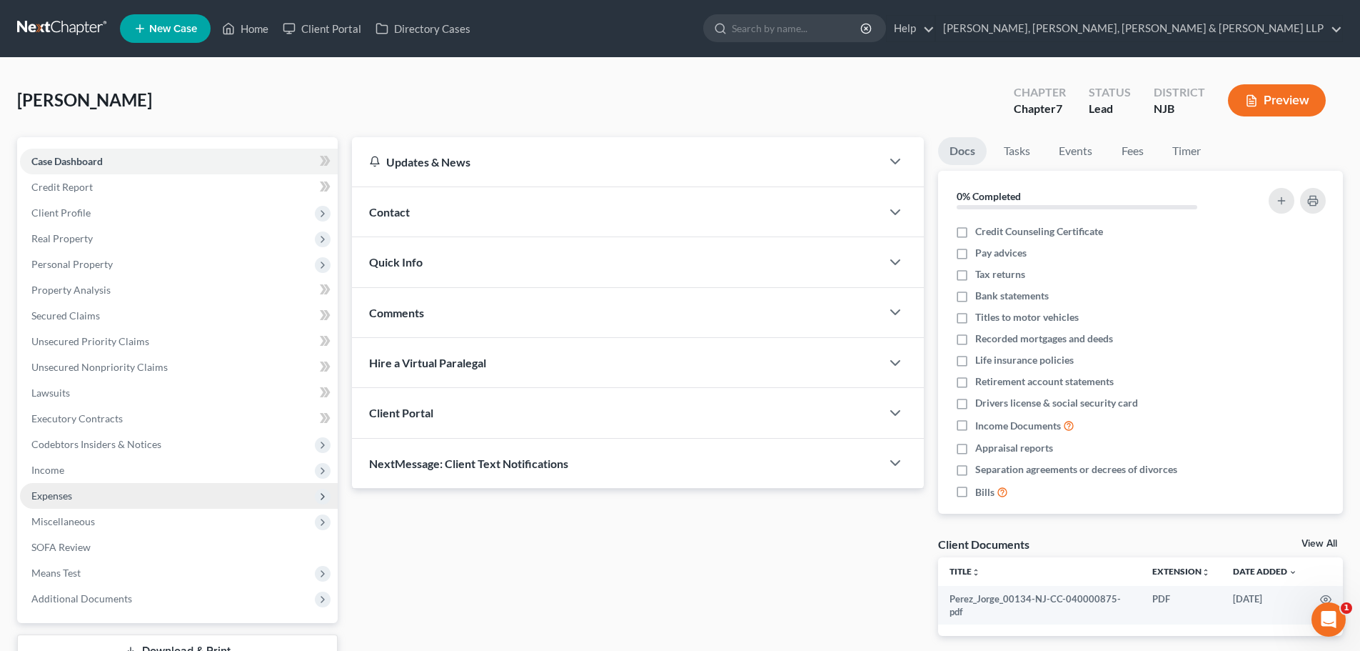
drag, startPoint x: 101, startPoint y: 491, endPoint x: 99, endPoint y: 501, distance: 9.4
click at [100, 491] on span "Expenses" at bounding box center [179, 496] width 318 height 26
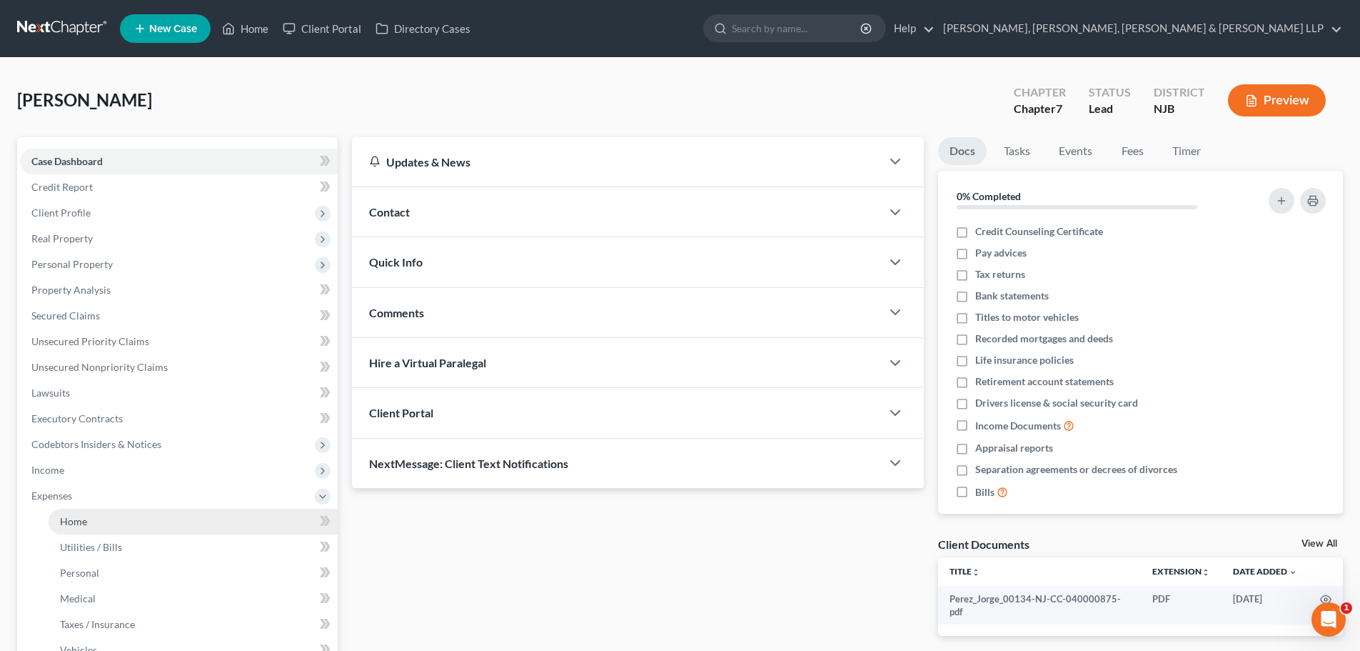
click at [93, 514] on link "Home" at bounding box center [193, 521] width 289 height 26
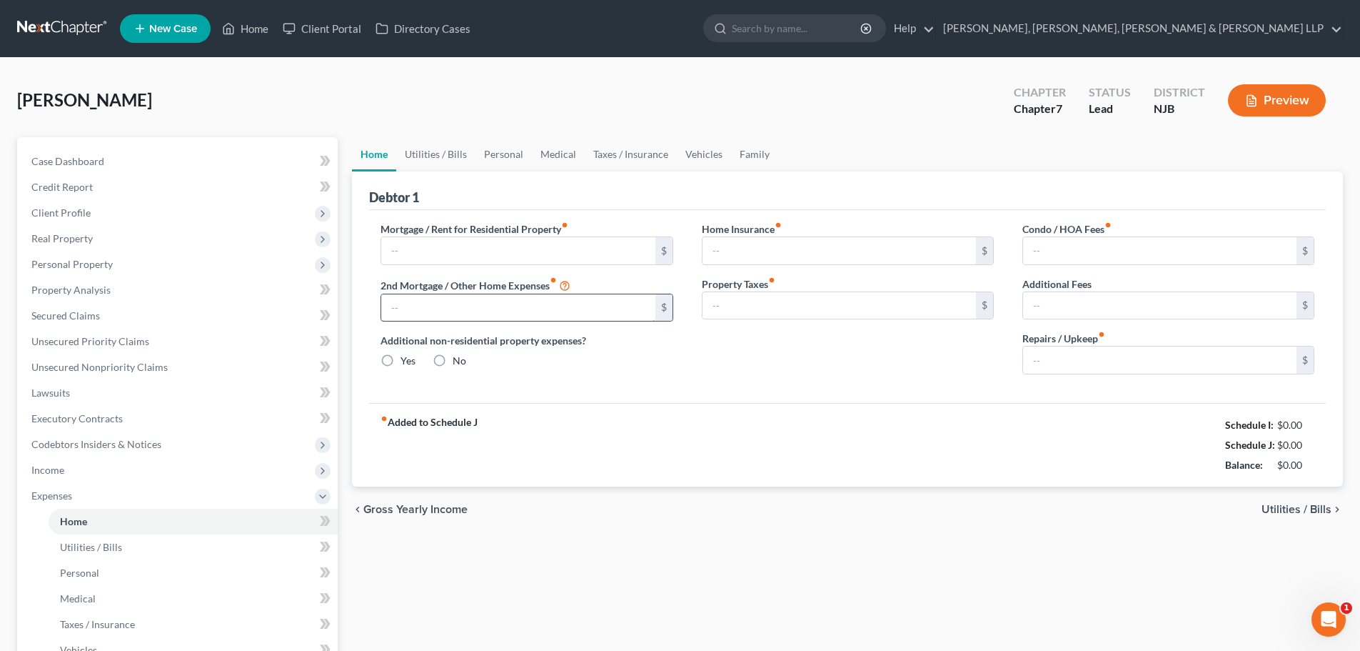
type input "0.00"
radio input "true"
type input "0.00"
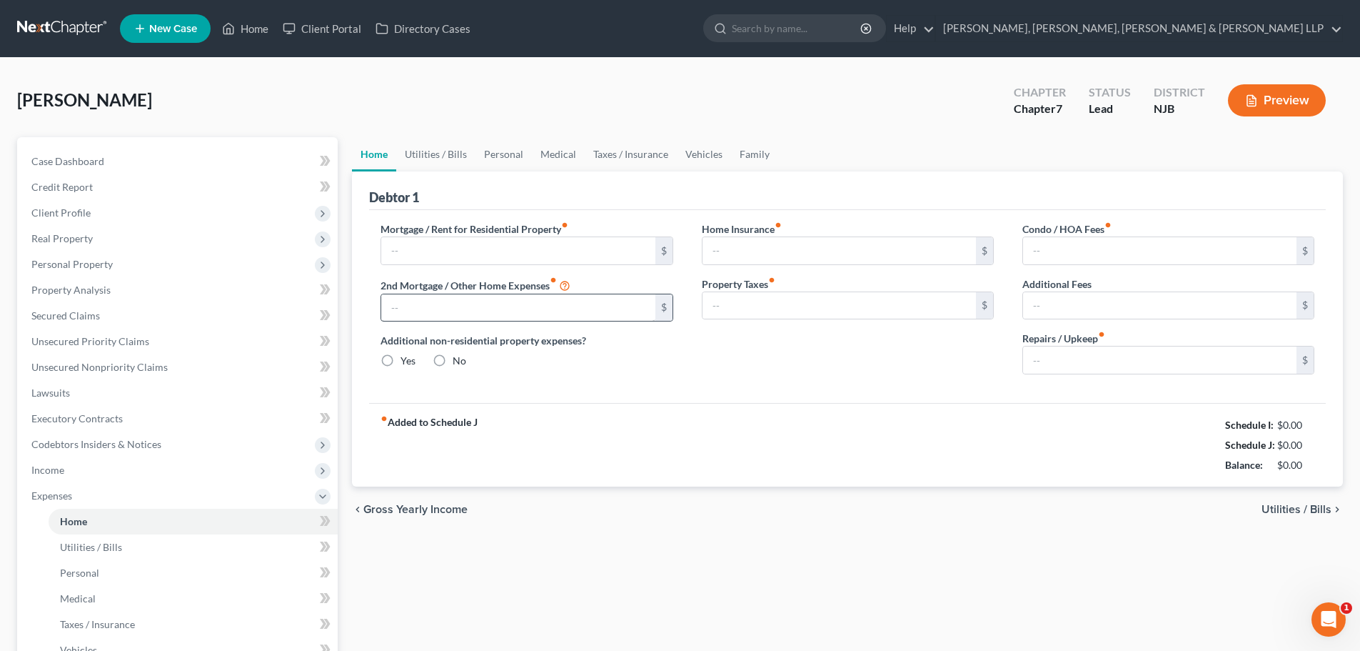
type input "0.00"
type input "50.00"
click at [432, 248] on input "text" at bounding box center [518, 250] width 274 height 27
type input "1,950.00"
click at [440, 154] on link "Utilities / Bills" at bounding box center [435, 154] width 79 height 34
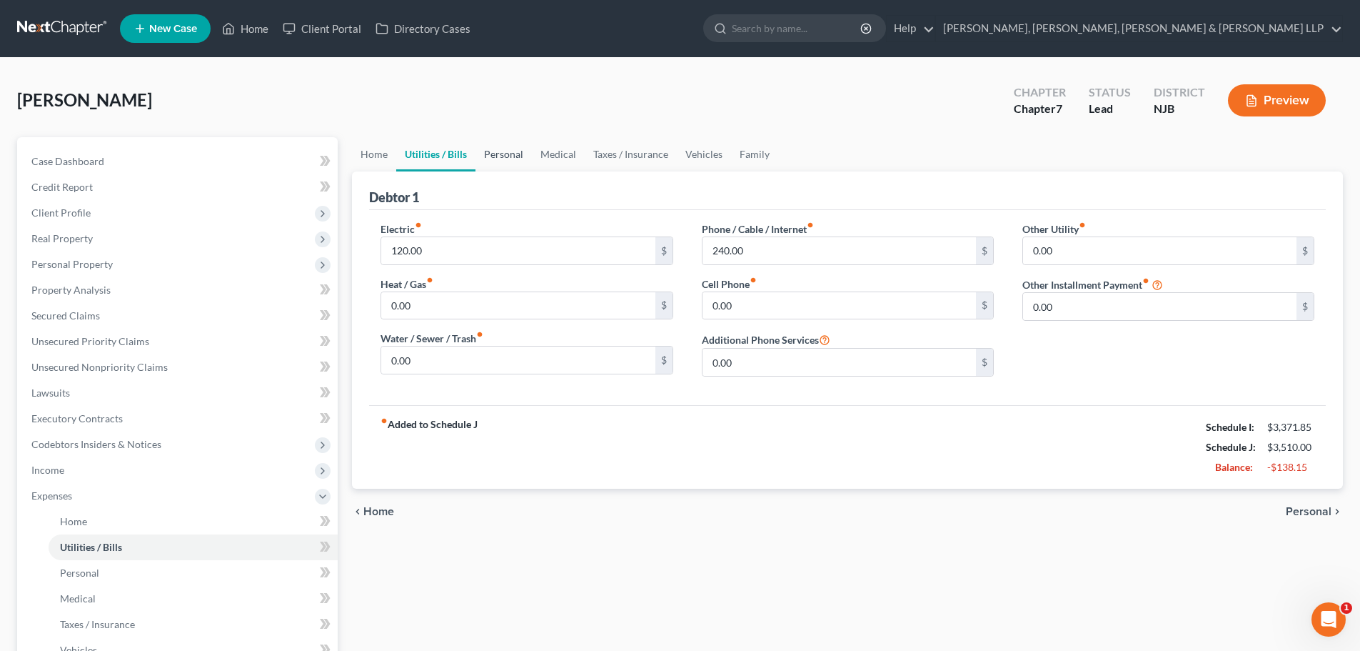
click at [499, 156] on link "Personal" at bounding box center [504, 154] width 56 height 34
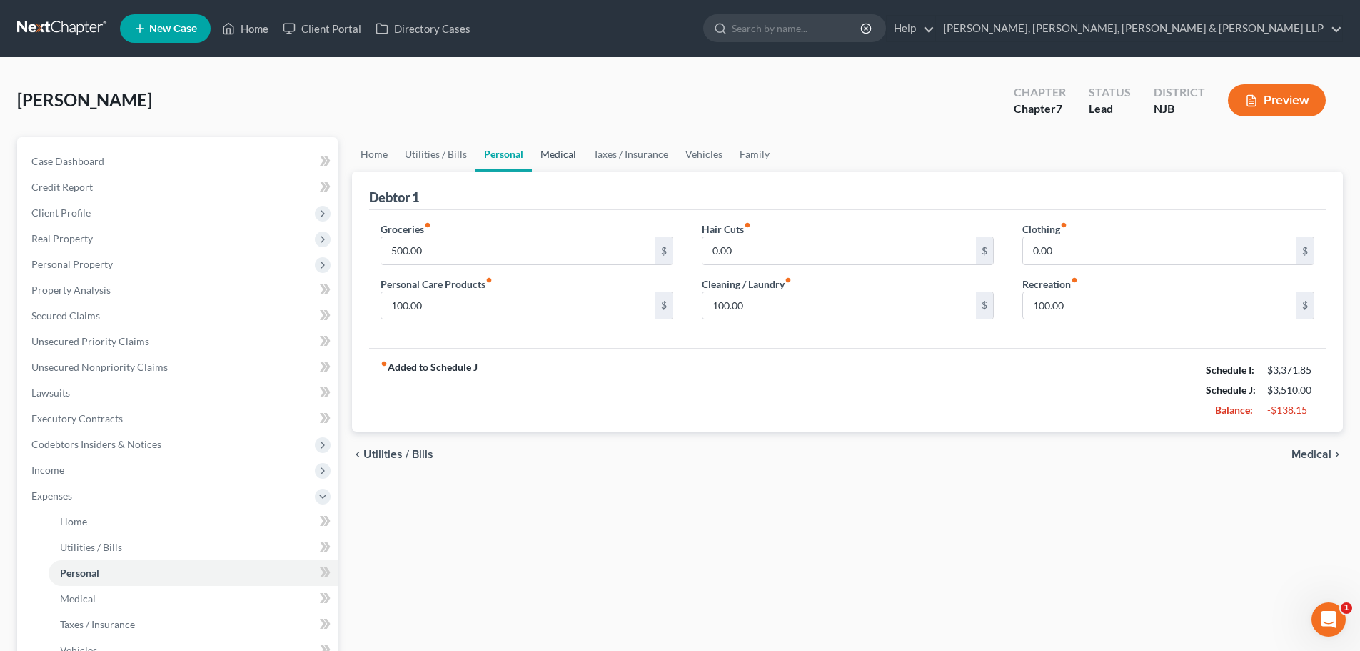
click at [561, 155] on link "Medical" at bounding box center [558, 154] width 53 height 34
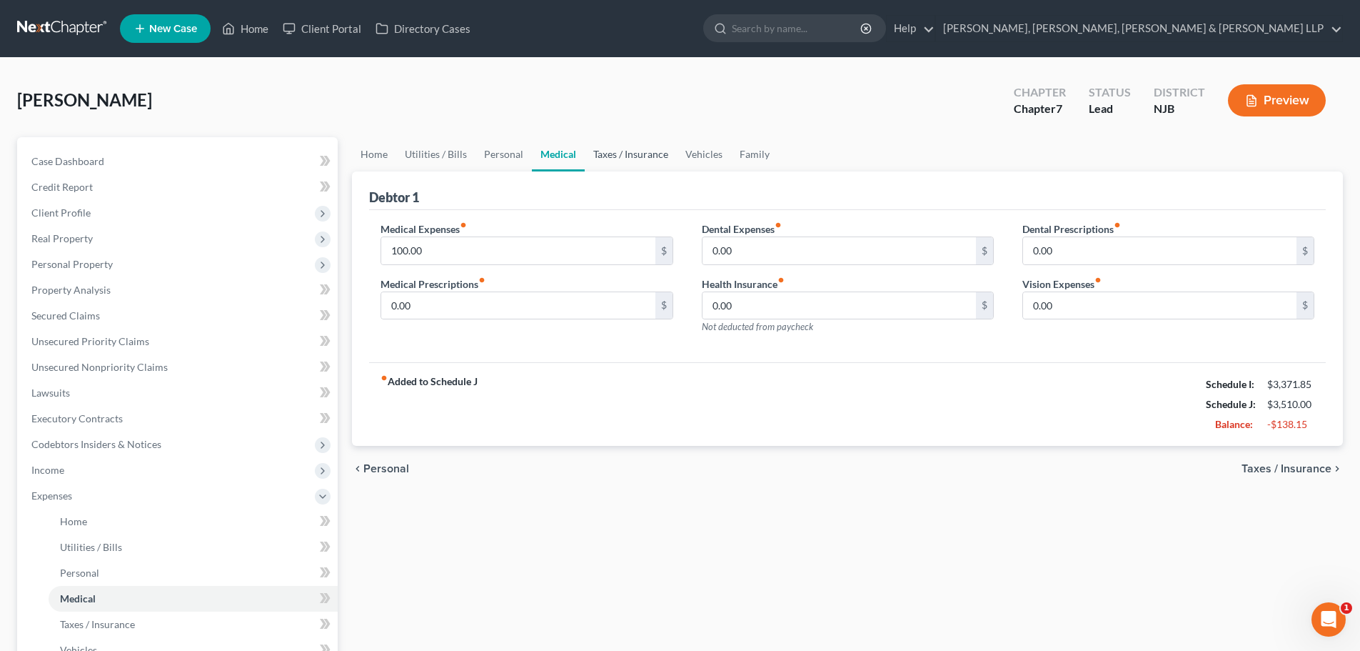
click at [616, 158] on link "Taxes / Insurance" at bounding box center [631, 154] width 92 height 34
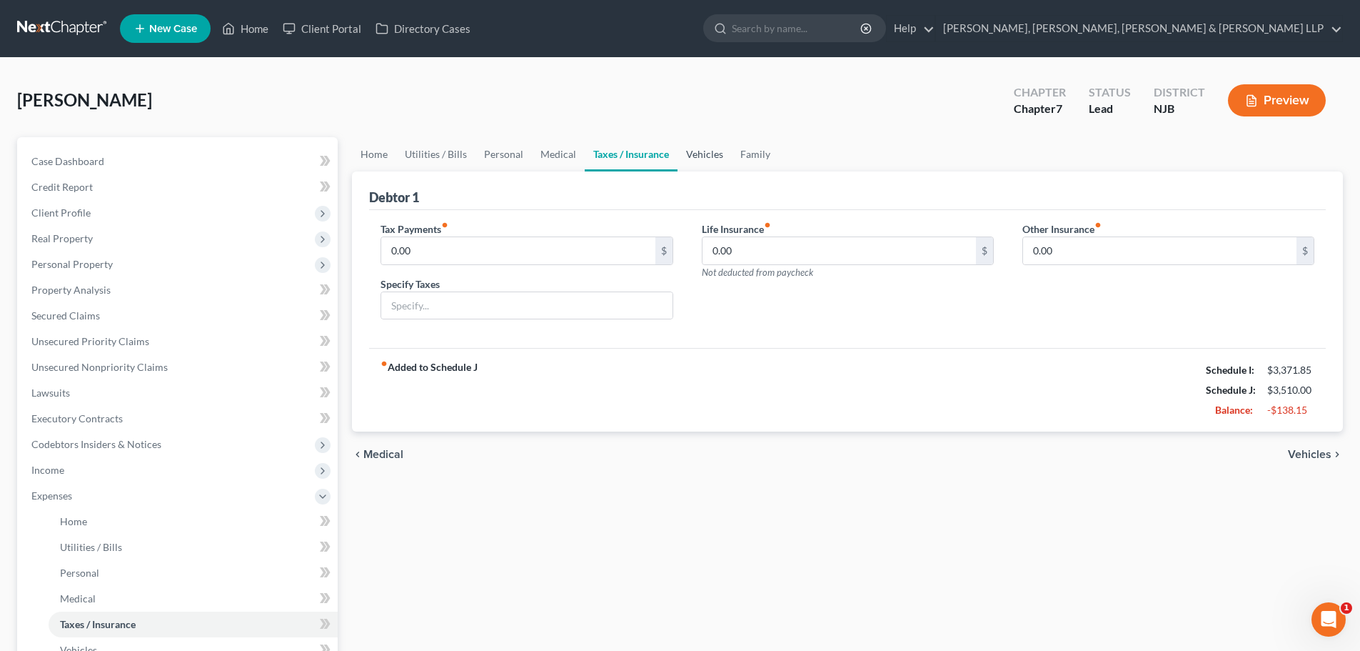
drag, startPoint x: 690, startPoint y: 157, endPoint x: 701, endPoint y: 154, distance: 11.3
click at [690, 156] on link "Vehicles" at bounding box center [705, 154] width 54 height 34
